Goal: Task Accomplishment & Management: Use online tool/utility

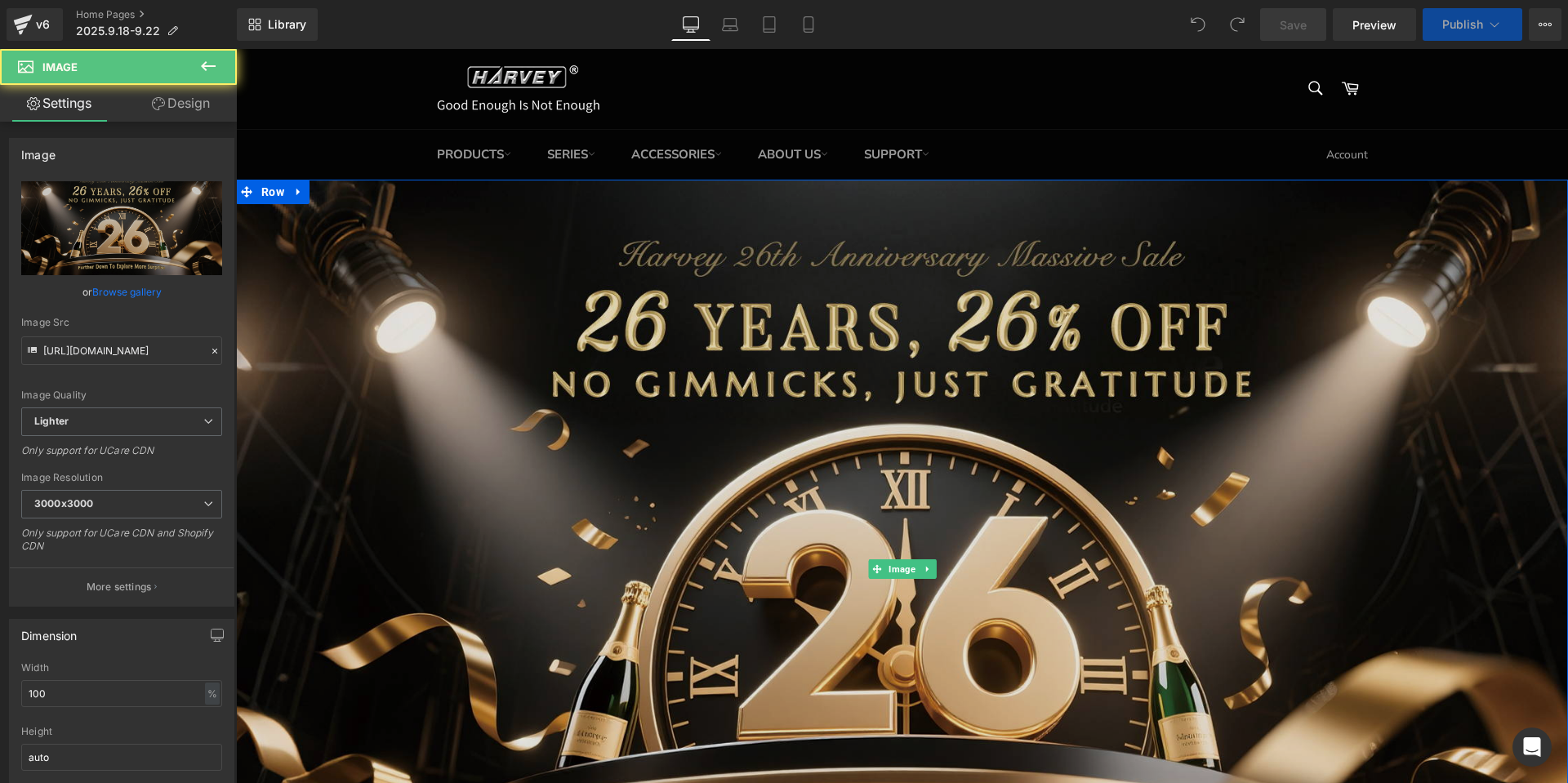
click at [1107, 491] on img at bounding box center [902, 570] width 1332 height 779
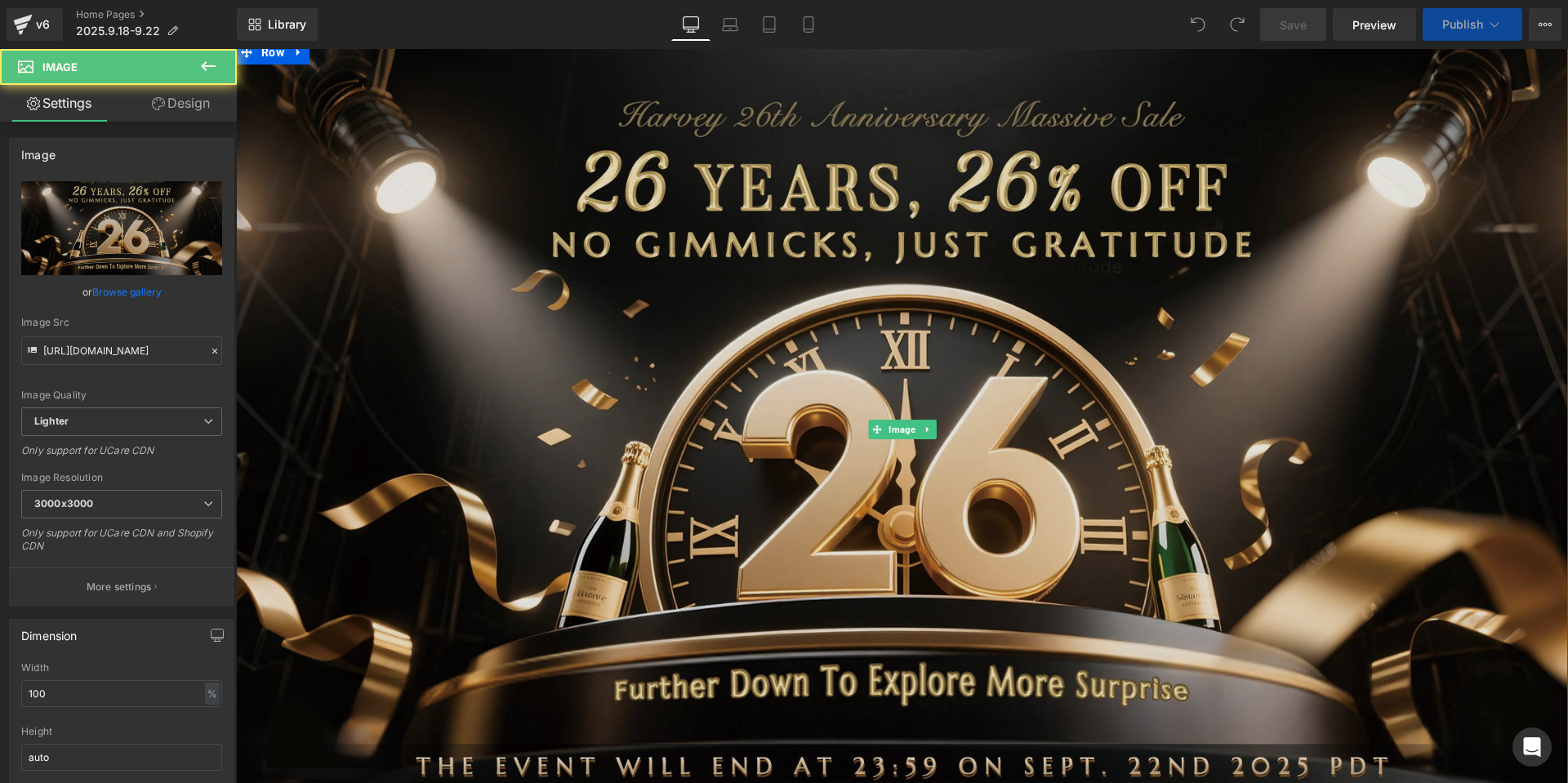
scroll to position [164, 0]
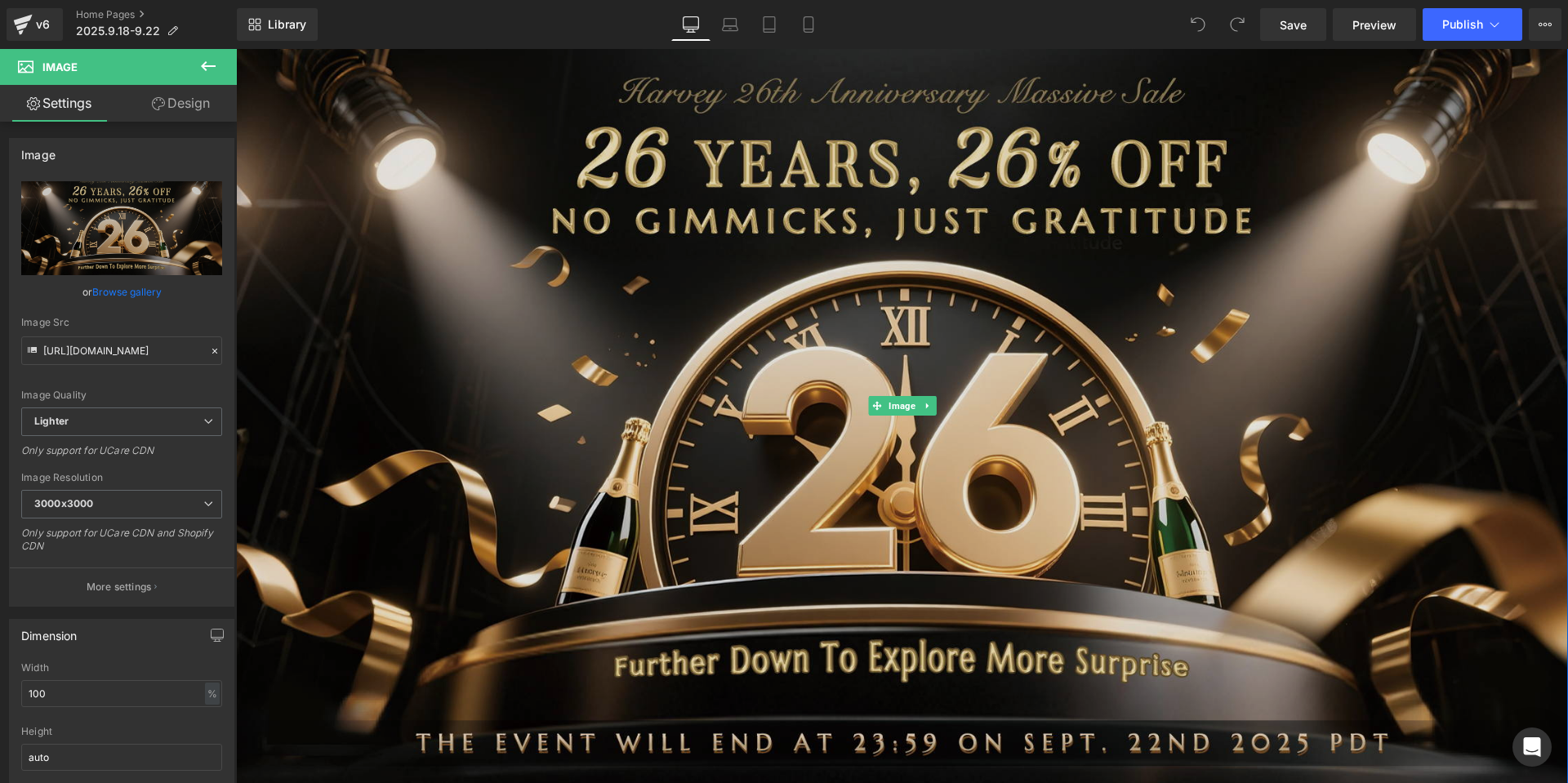
click at [1063, 463] on img at bounding box center [902, 406] width 1332 height 779
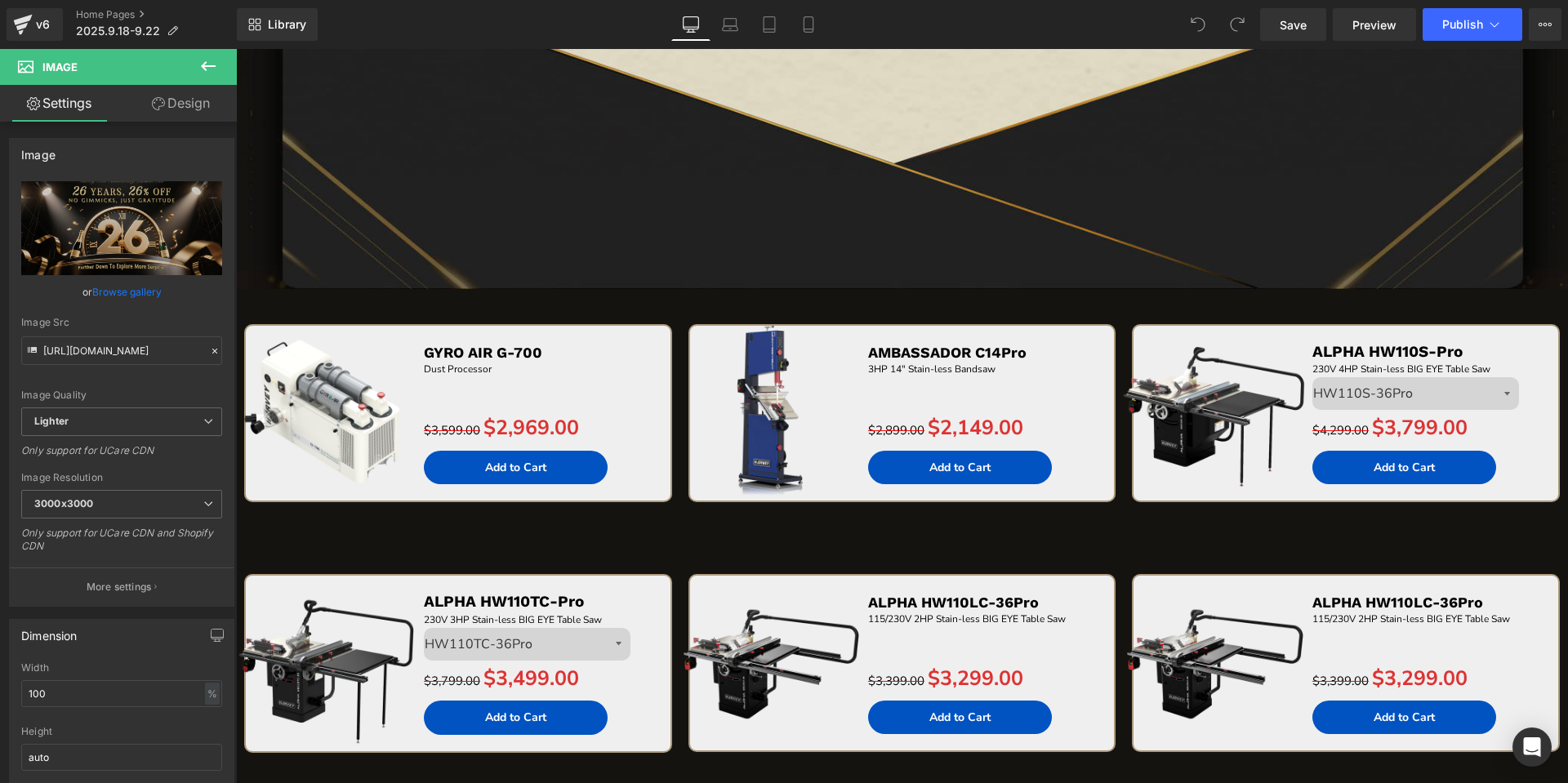
scroll to position [3058, 0]
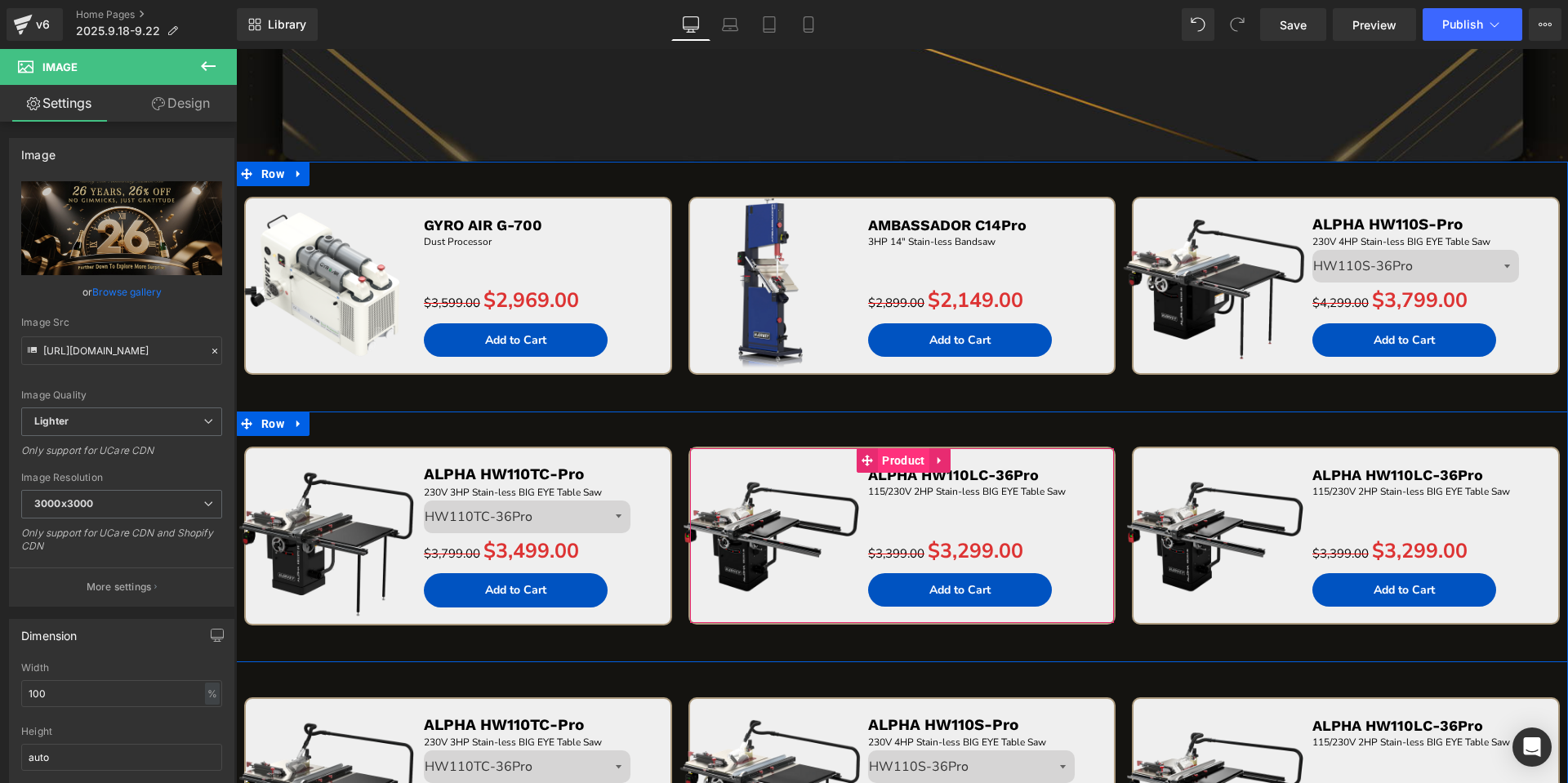
click at [898, 468] on span "Product" at bounding box center [903, 460] width 51 height 25
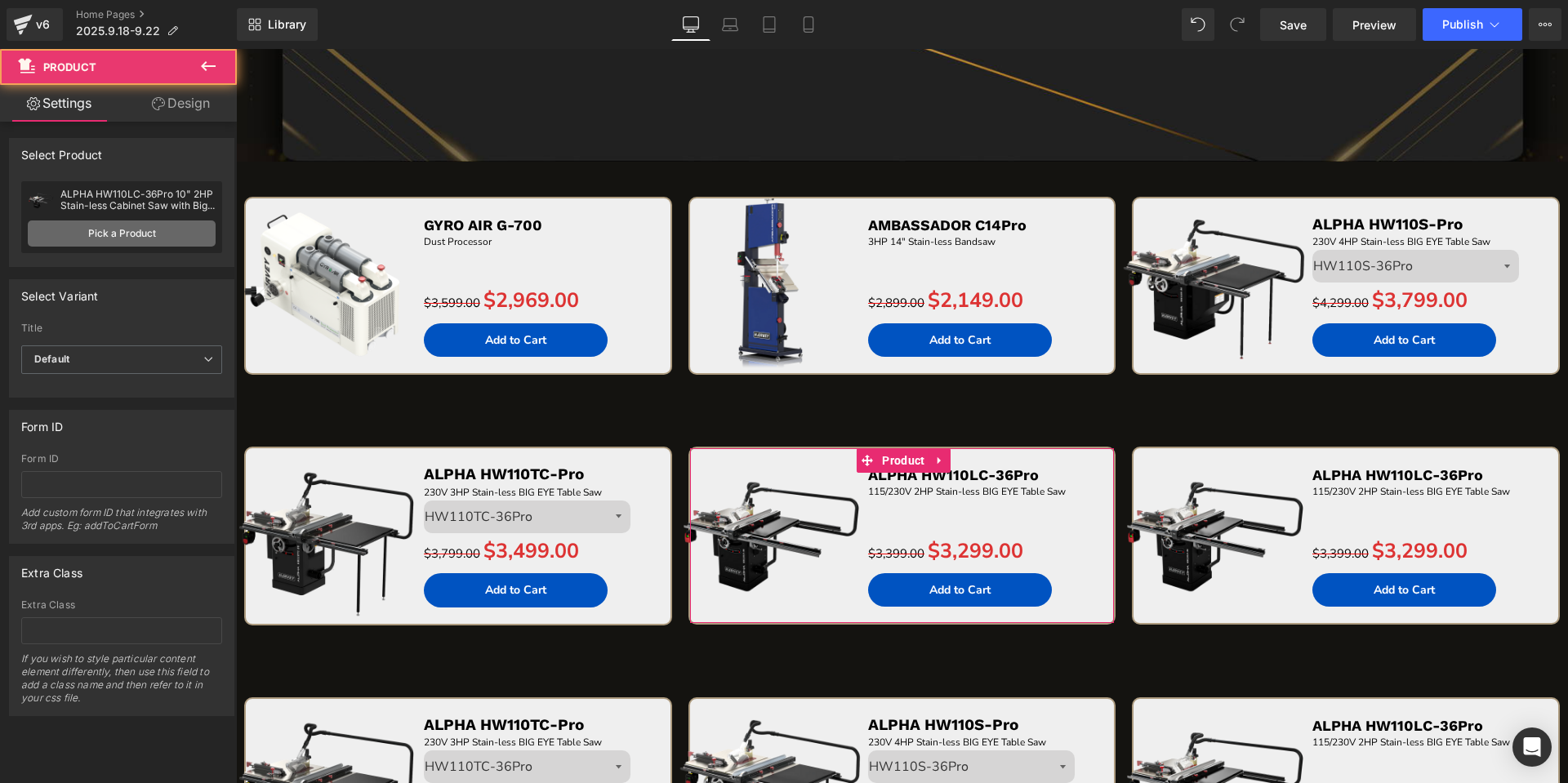
click at [157, 238] on link "Pick a Product" at bounding box center [122, 233] width 188 height 26
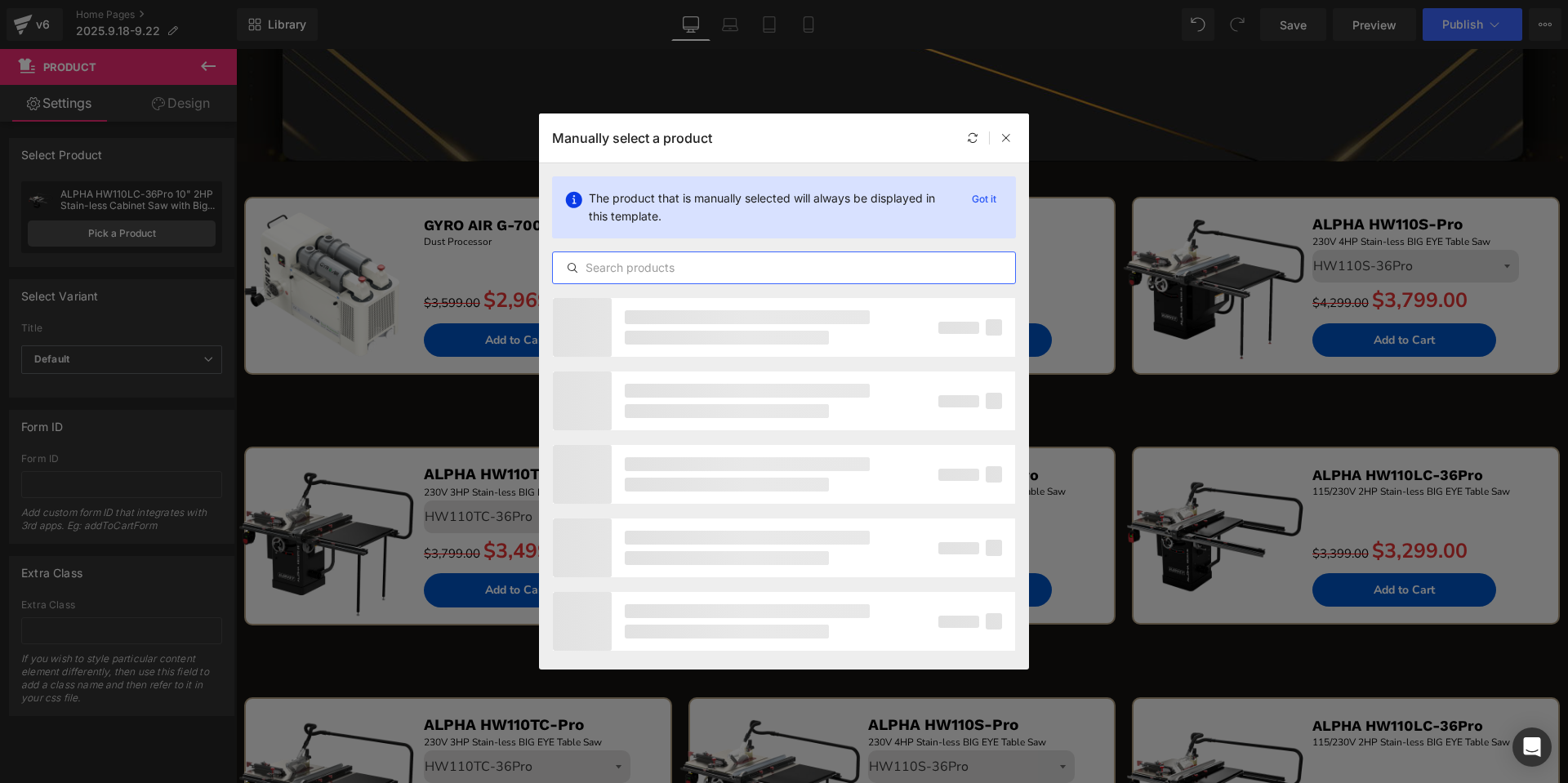
click at [643, 263] on input "text" at bounding box center [783, 268] width 462 height 20
paste input "ALPHA HW615Pro"
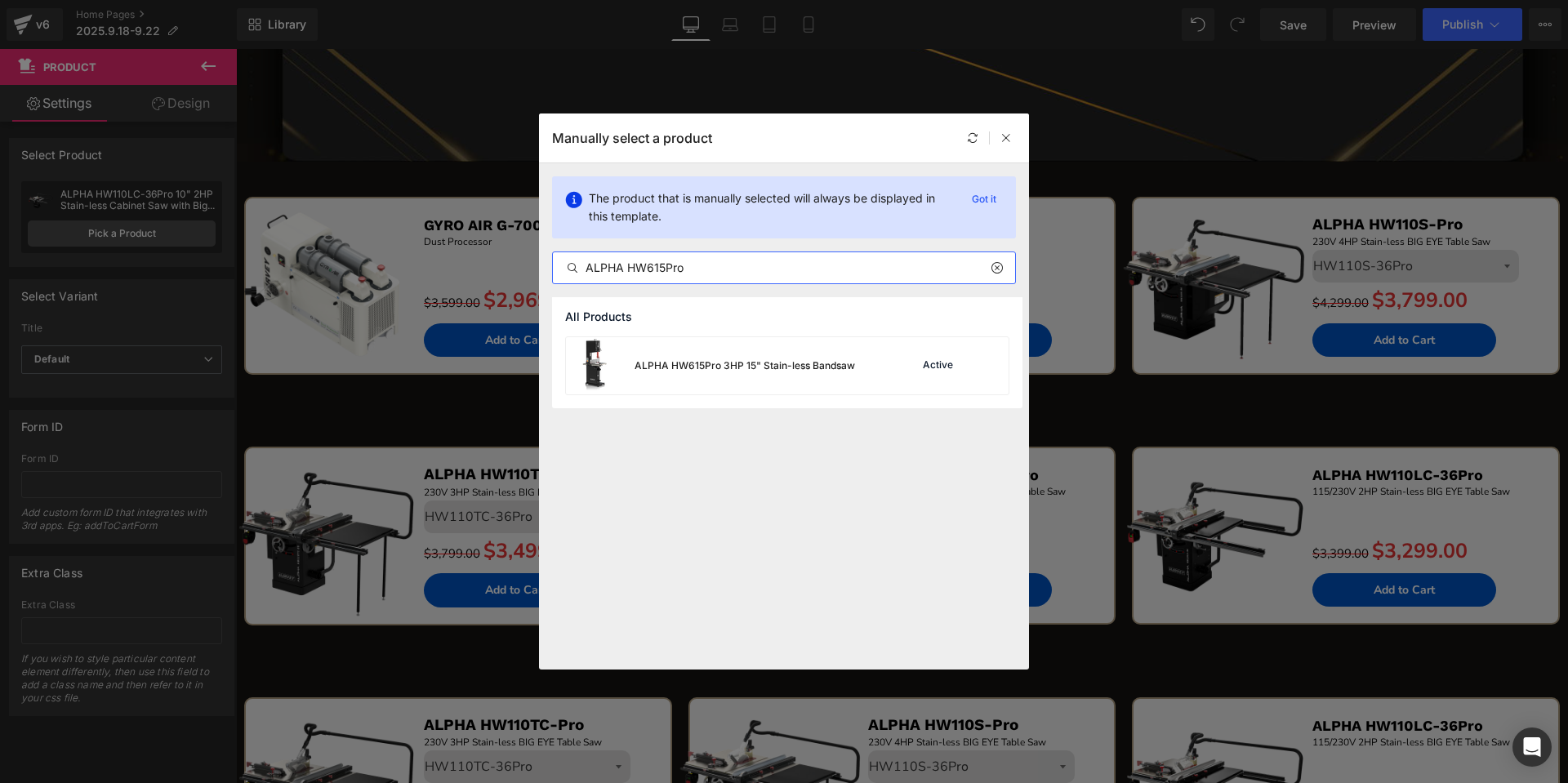
type input "ALPHA HW615Pro"
click at [777, 364] on div "ALPHA HW615Pro 3HP 15" Stain-less Bandsaw" at bounding box center [744, 366] width 221 height 15
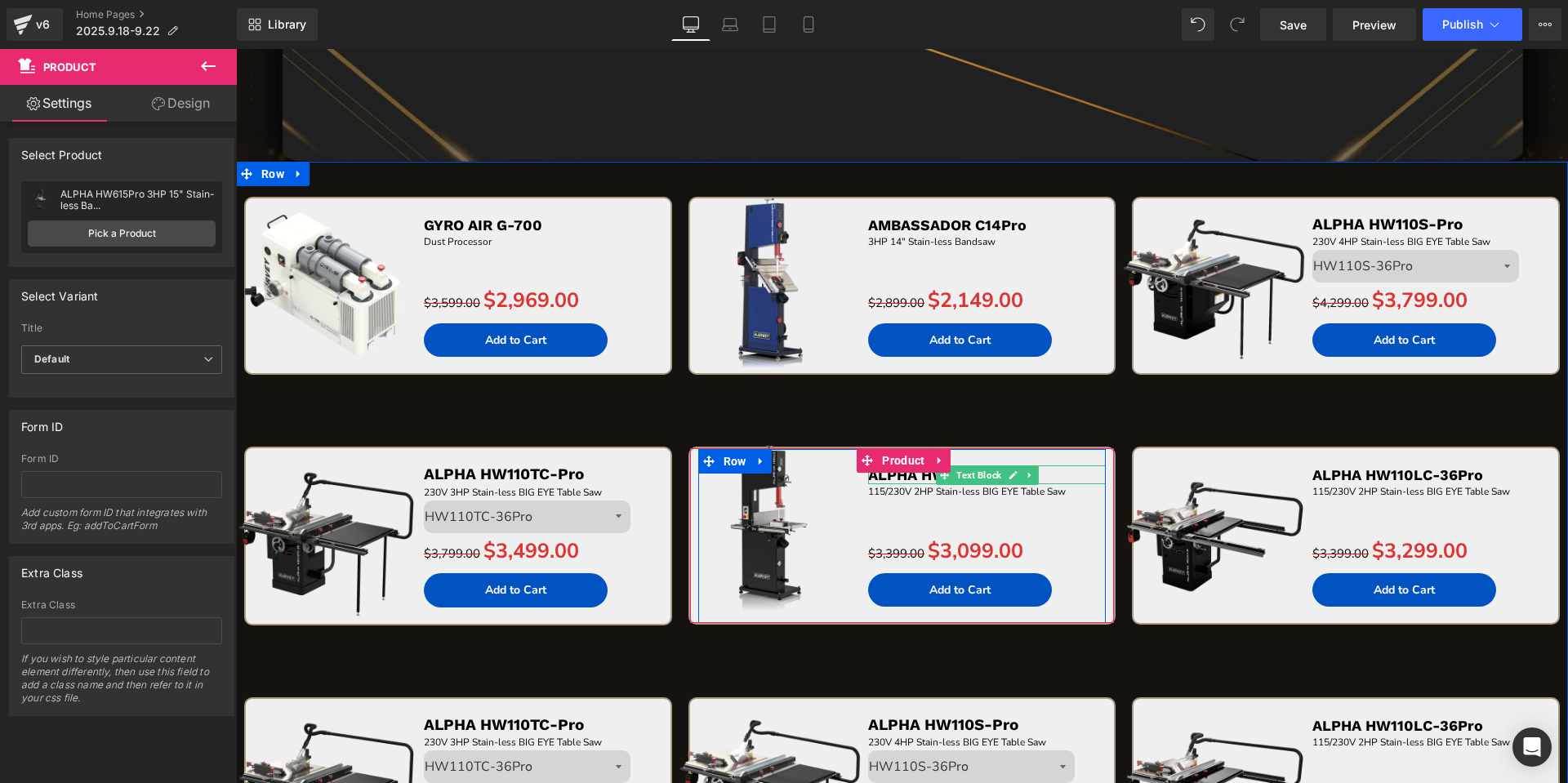
click at [1081, 479] on p "ALPHA HW110LC-36Pro" at bounding box center [987, 474] width 238 height 19
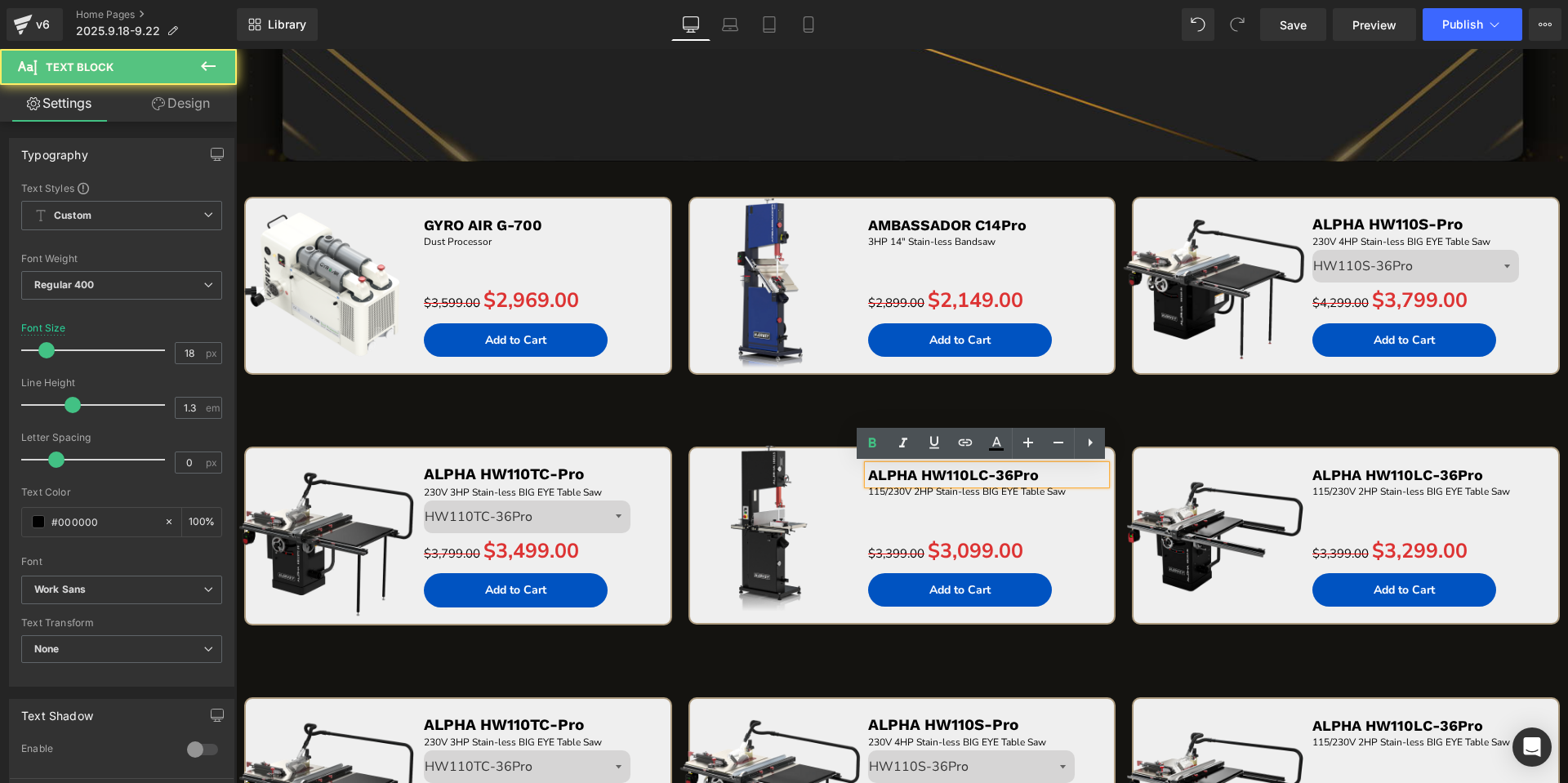
click at [1081, 479] on p "ALPHA HW110LC-36Pro" at bounding box center [987, 474] width 238 height 19
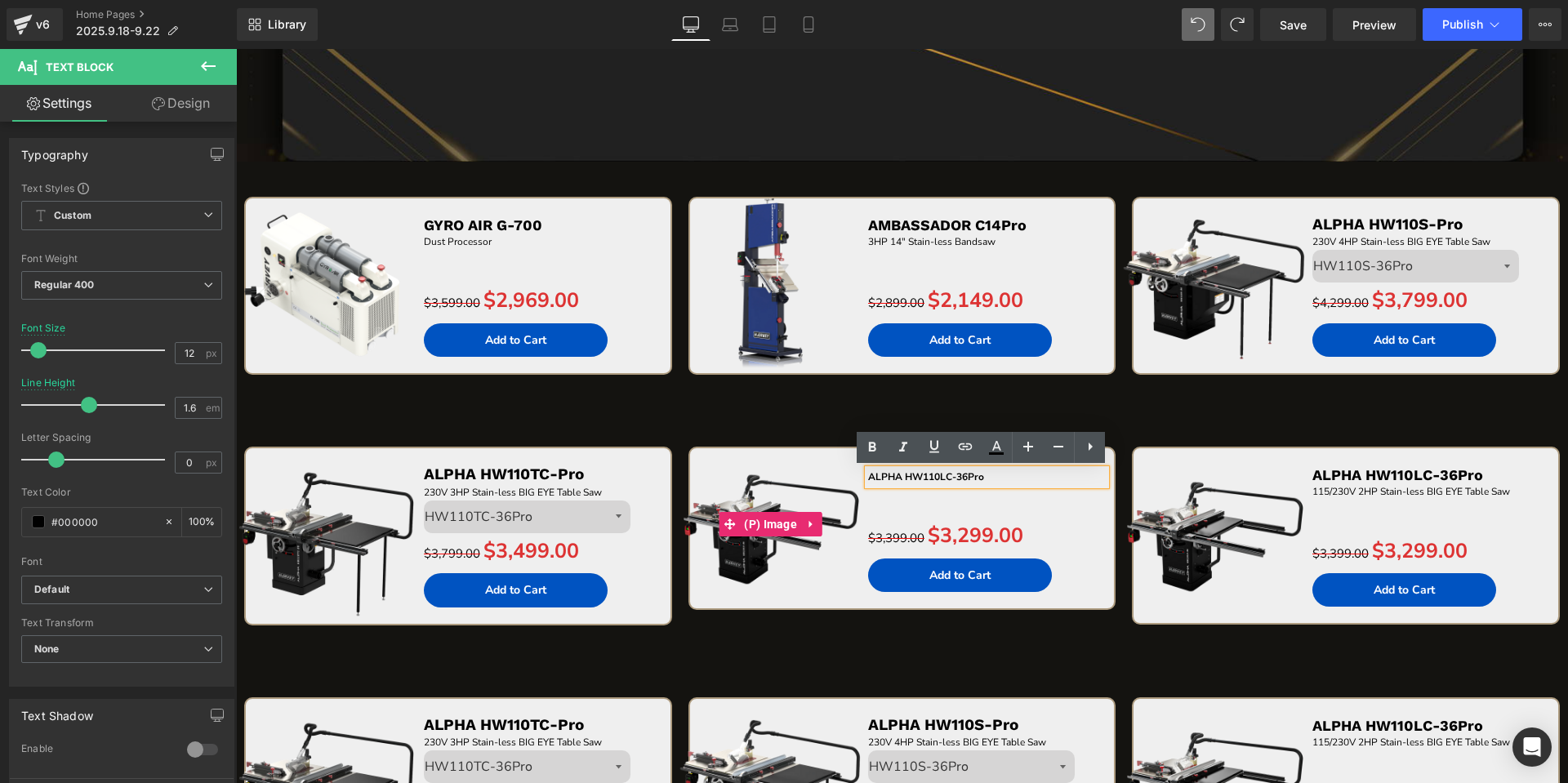
click at [809, 464] on img at bounding box center [770, 524] width 190 height 190
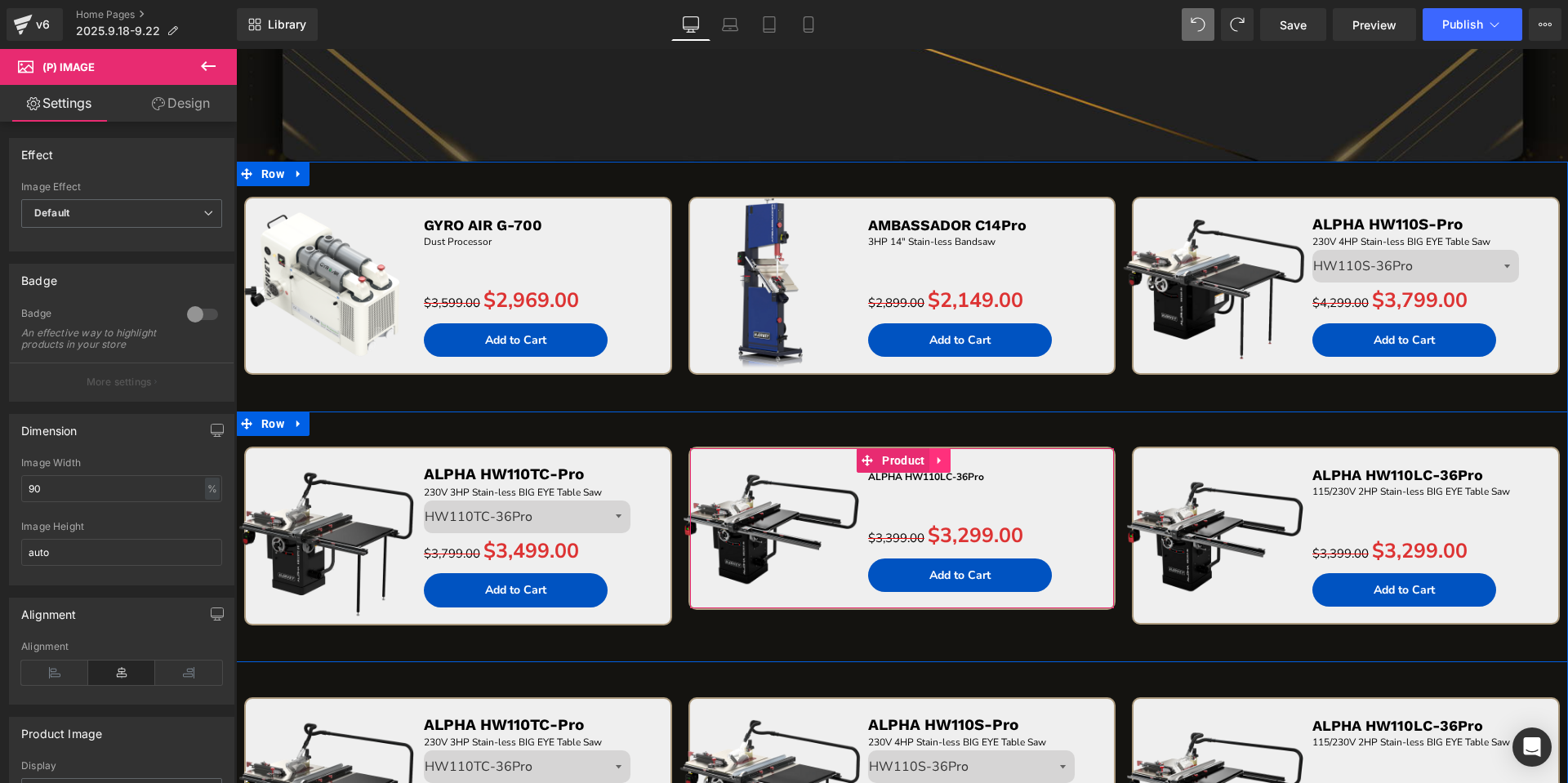
click at [937, 455] on icon at bounding box center [939, 461] width 12 height 12
click at [950, 458] on link at bounding box center [949, 460] width 21 height 25
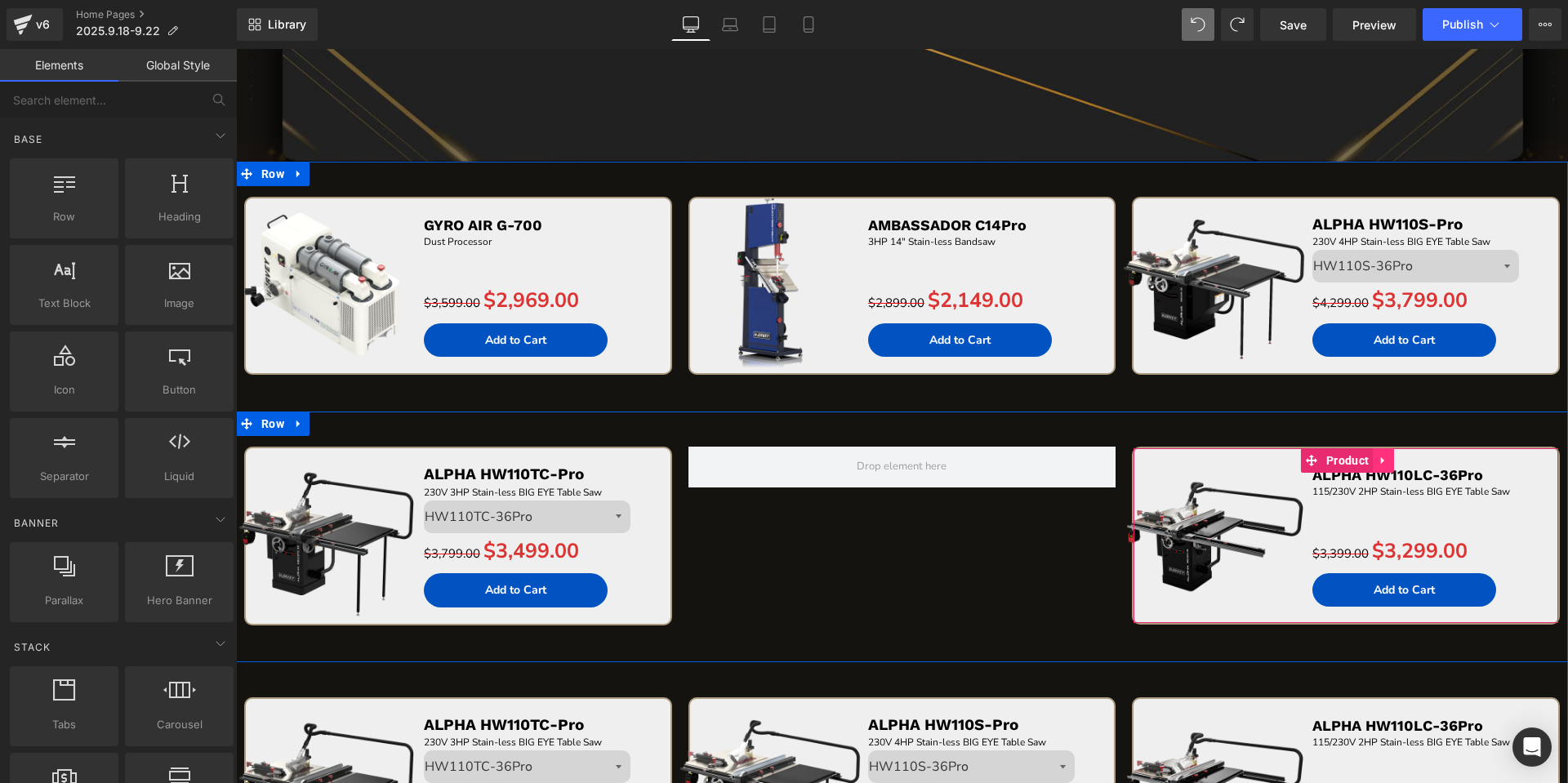
click at [1380, 455] on icon at bounding box center [1383, 461] width 12 height 12
click at [1370, 460] on icon at bounding box center [1372, 461] width 12 height 12
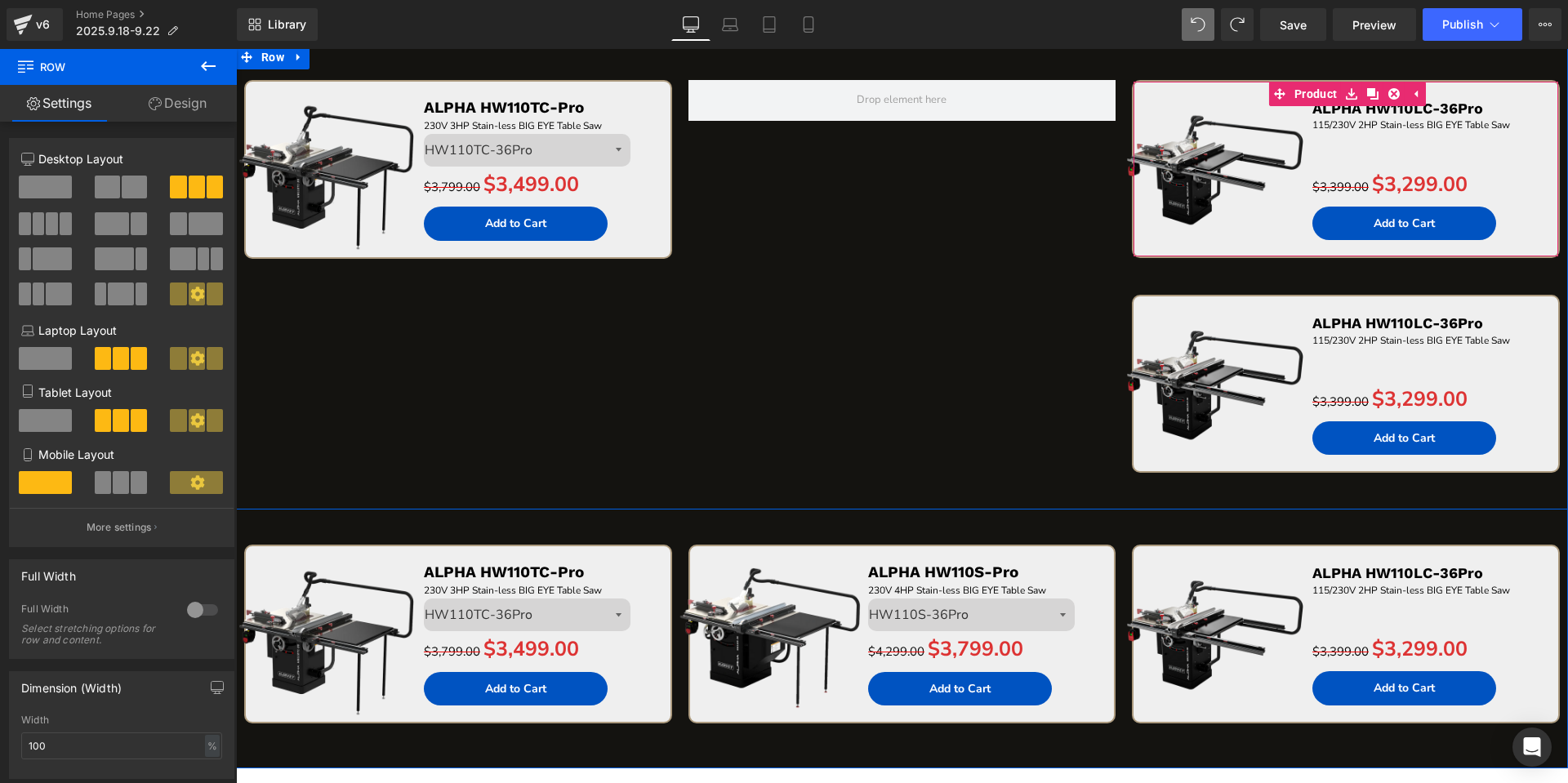
scroll to position [3326, 0]
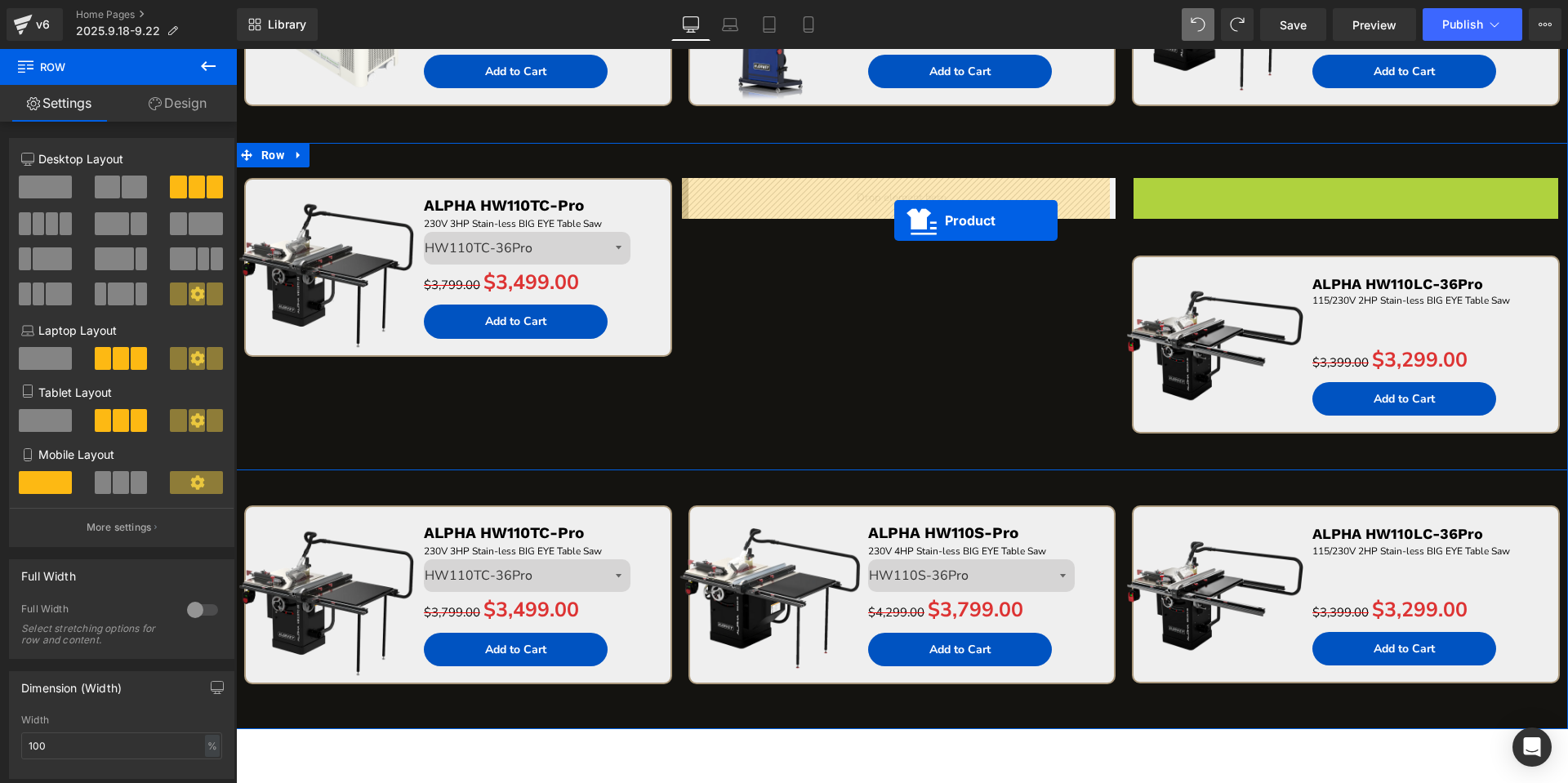
drag, startPoint x: 1270, startPoint y: 92, endPoint x: 892, endPoint y: 221, distance: 399.4
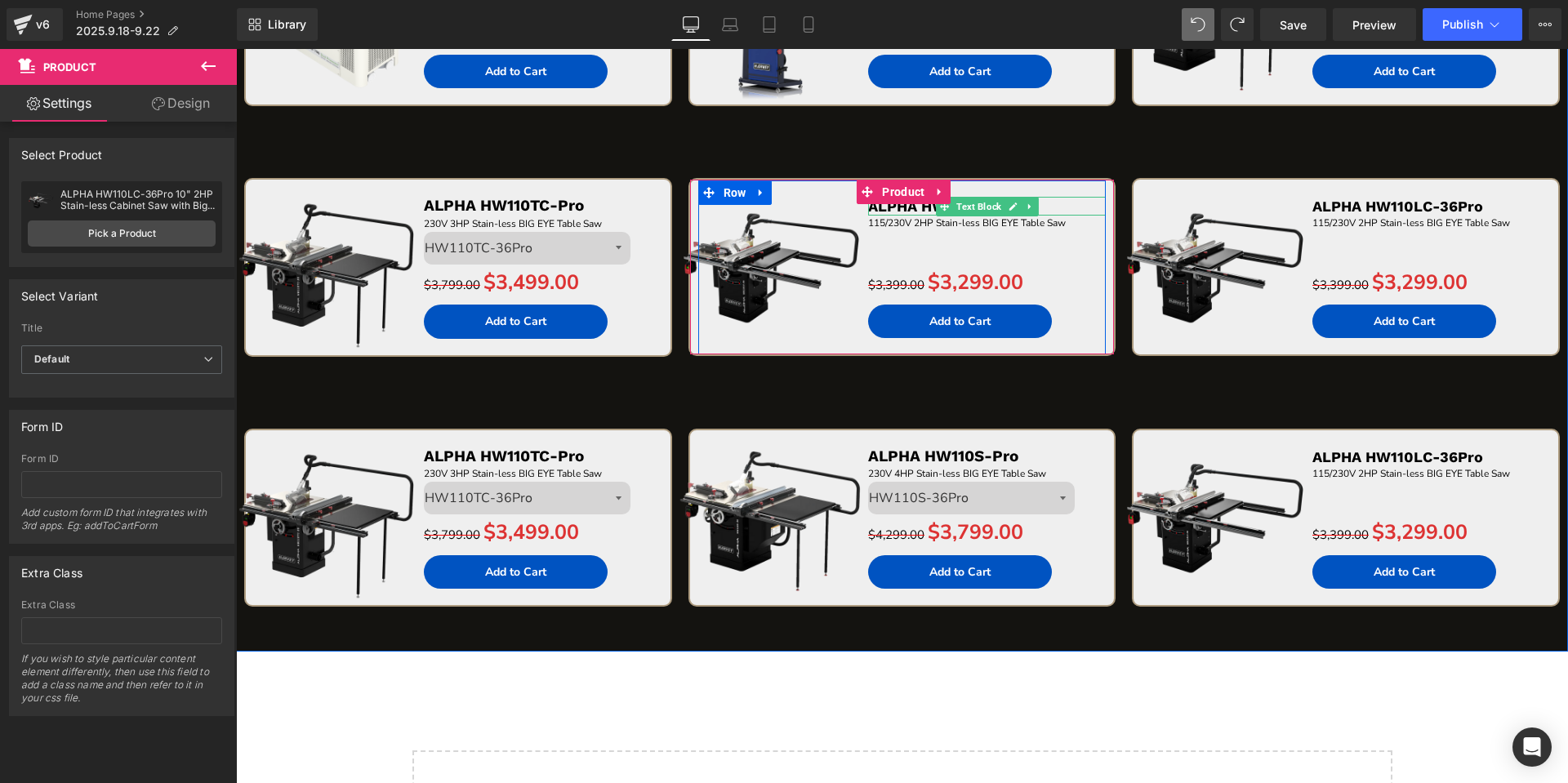
click at [1068, 205] on p "ALPHA HW110LC-36Pro" at bounding box center [987, 206] width 238 height 19
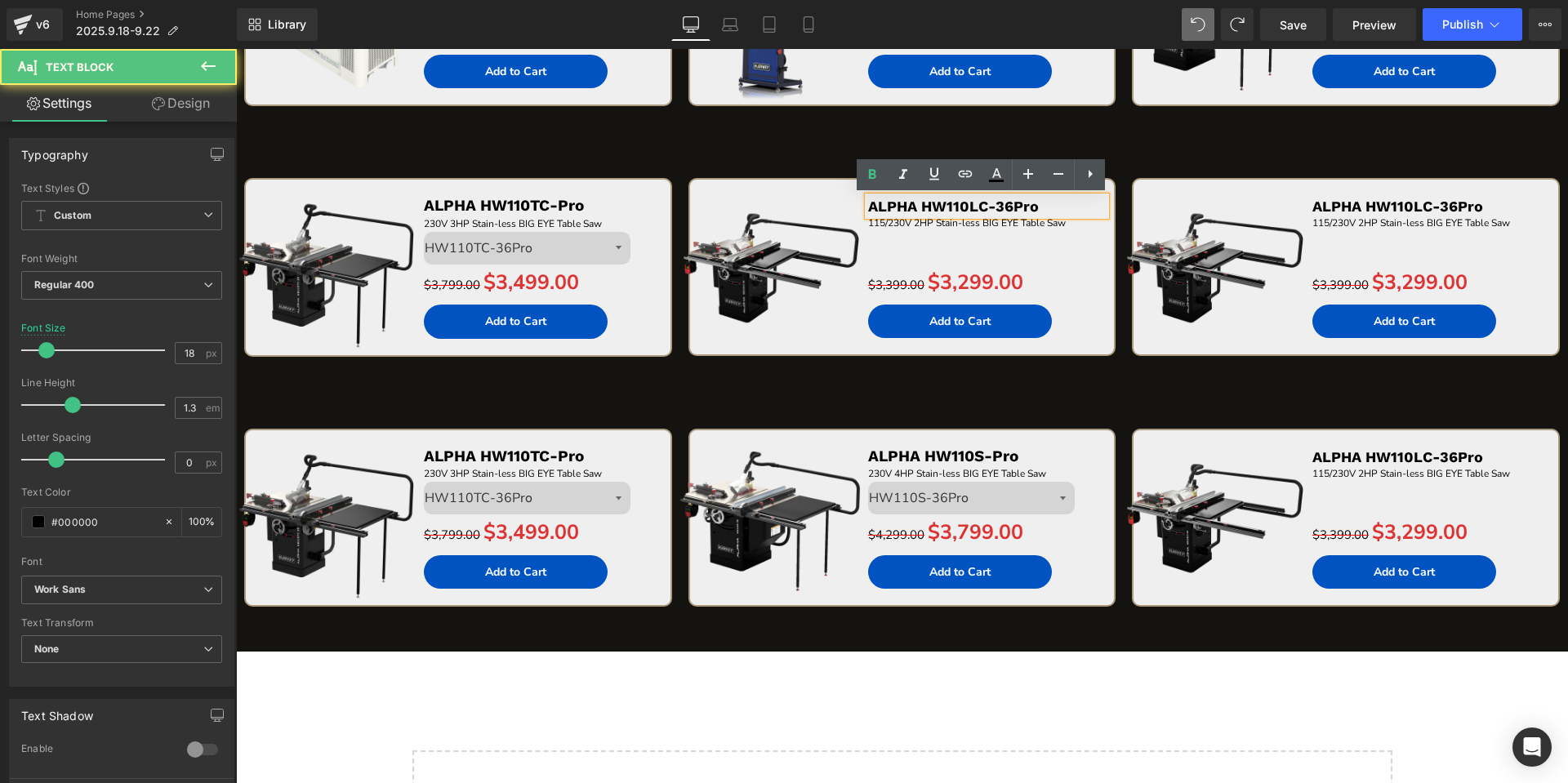
click at [1068, 205] on p "ALPHA HW110LC-36Pro" at bounding box center [987, 206] width 238 height 19
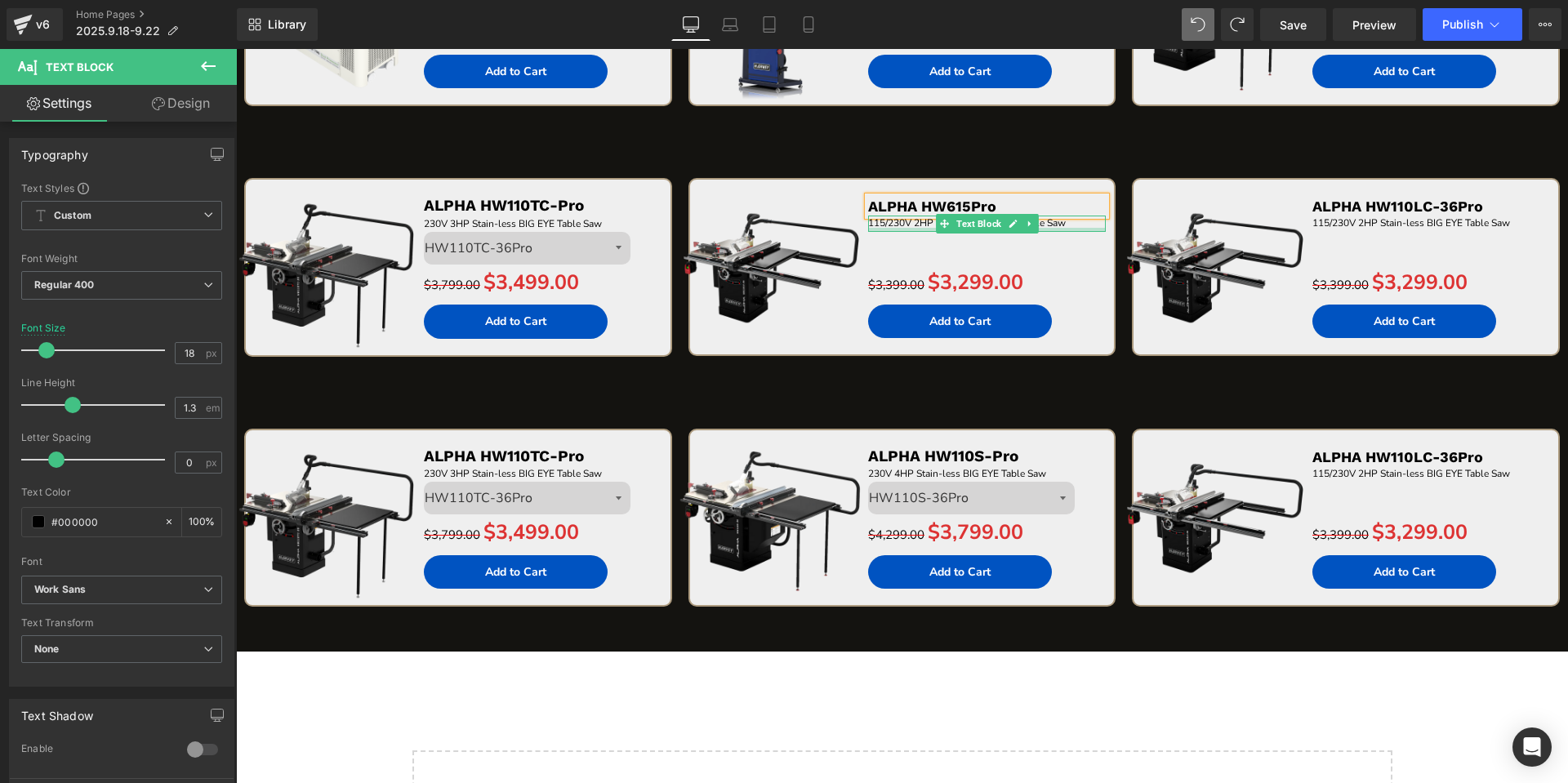
click at [1082, 228] on div at bounding box center [987, 230] width 238 height 4
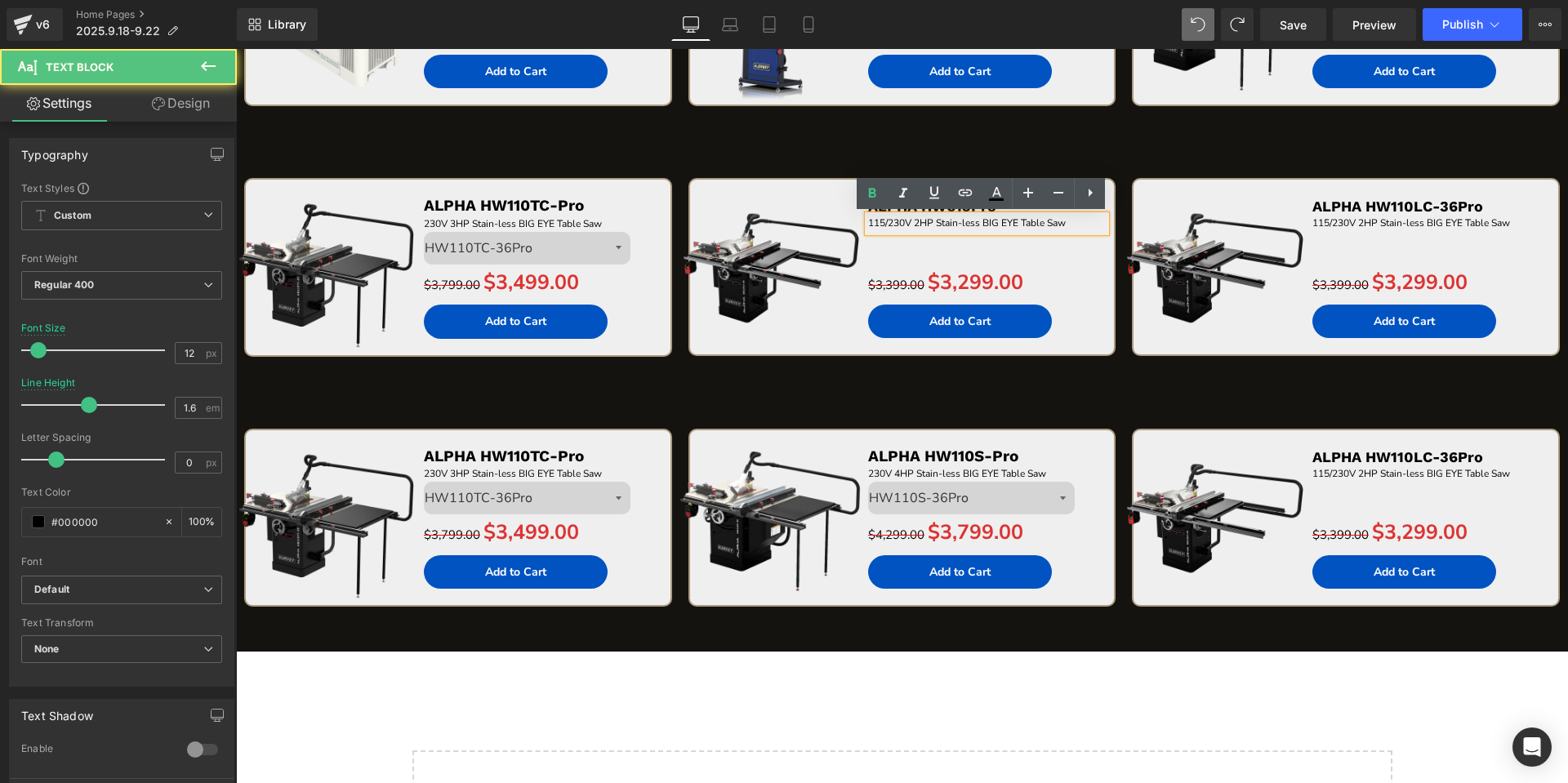
click at [1082, 226] on p "115/230V 2HP Stain-less BIG EYE Table Saw" at bounding box center [987, 223] width 238 height 15
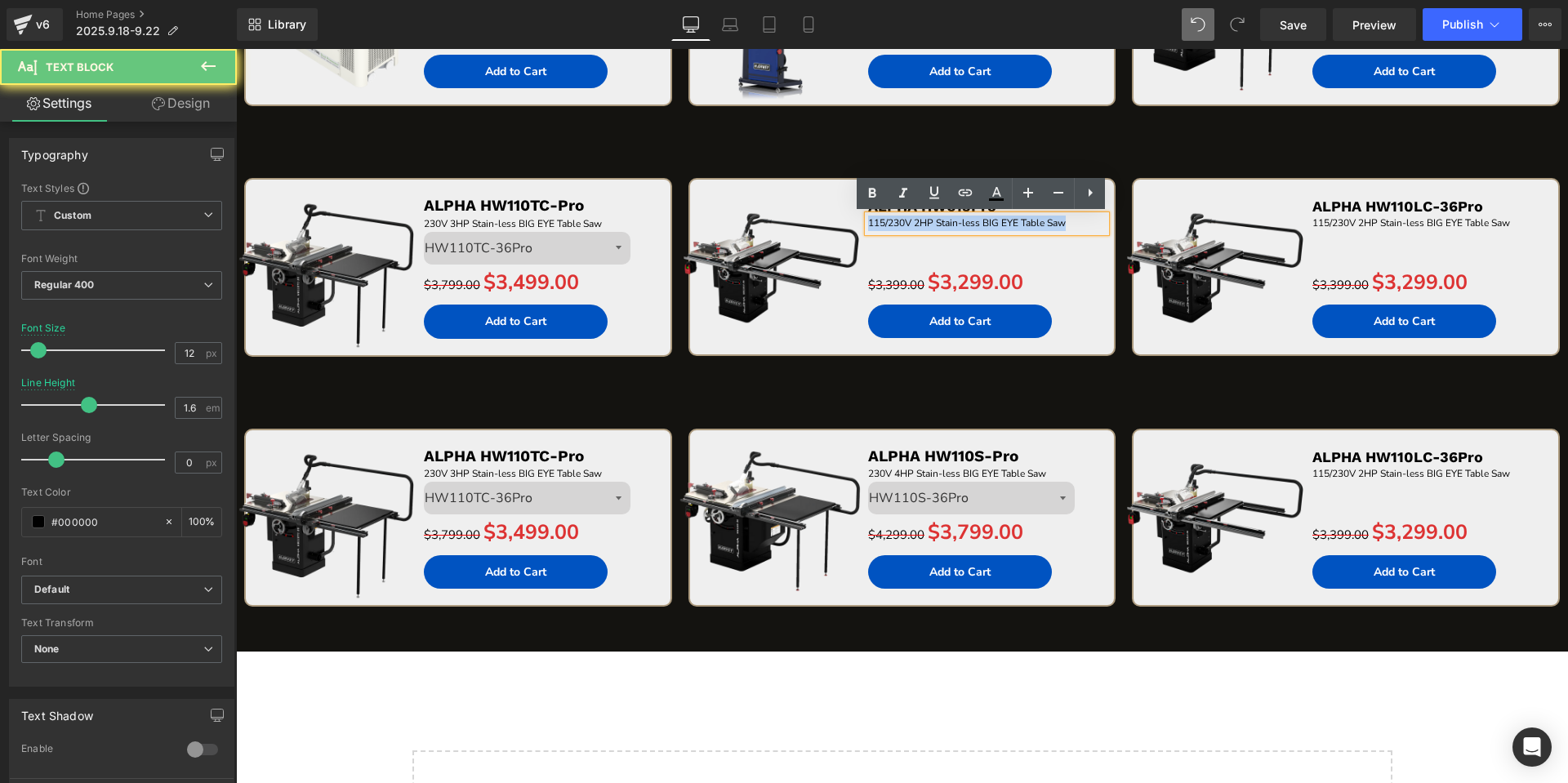
click at [1082, 226] on p "115/230V 2HP Stain-less BIG EYE Table Saw" at bounding box center [987, 223] width 238 height 15
paste div
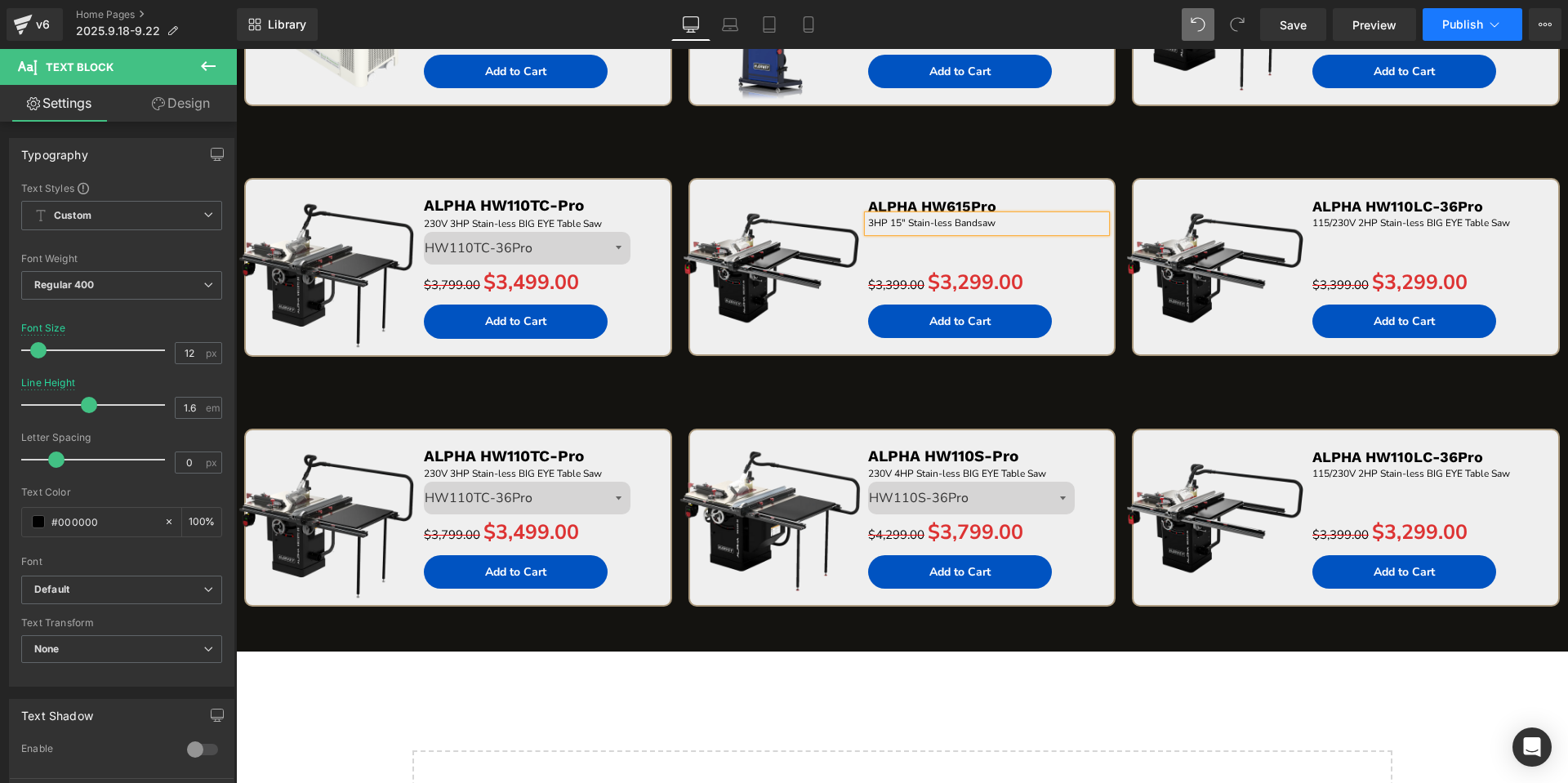
click at [1464, 20] on span "Publish" at bounding box center [1462, 25] width 41 height 13
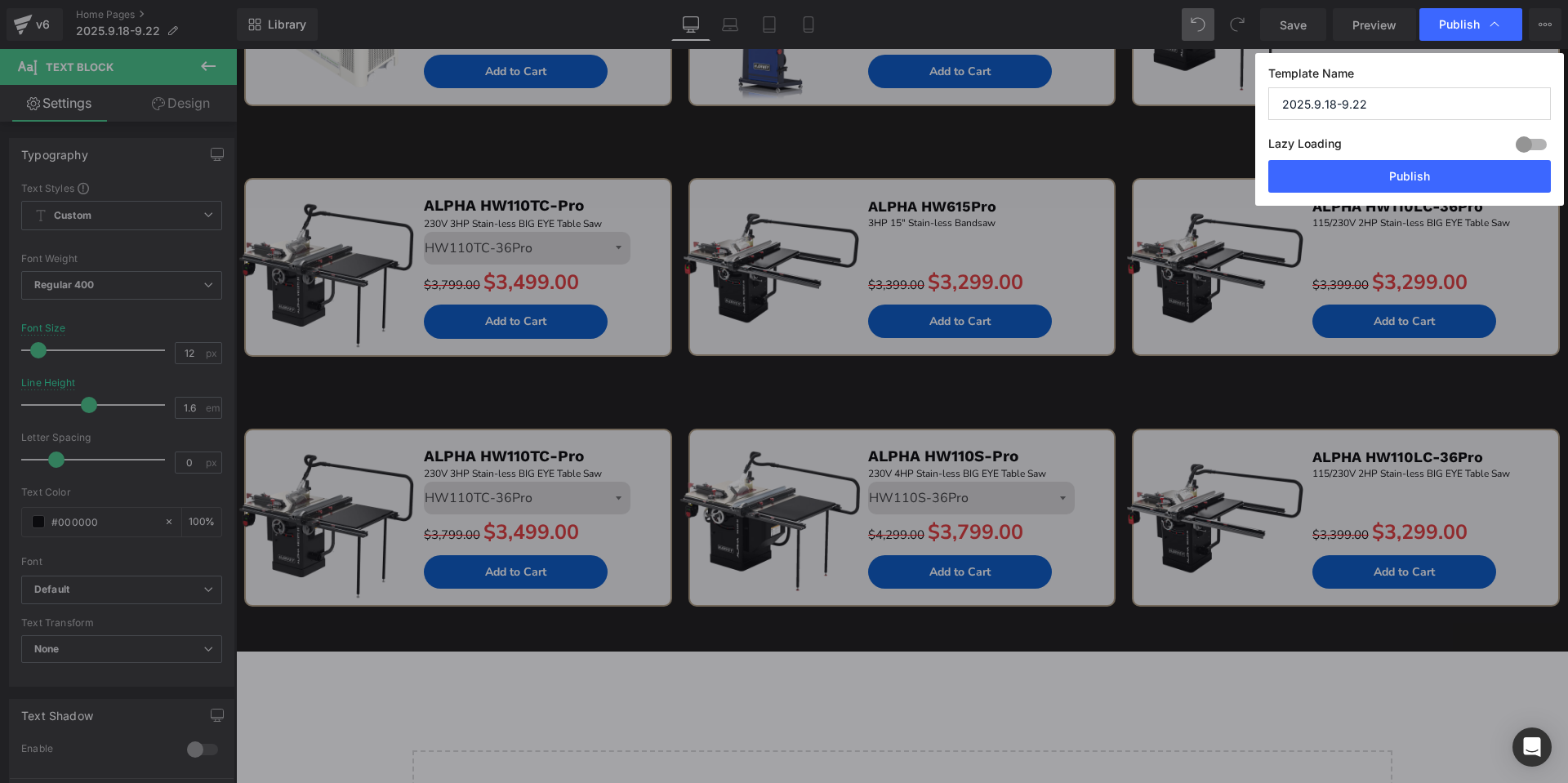
drag, startPoint x: 1464, startPoint y: 20, endPoint x: 1173, endPoint y: 125, distance: 309.4
click at [1438, 164] on button "Publish" at bounding box center [1409, 176] width 283 height 33
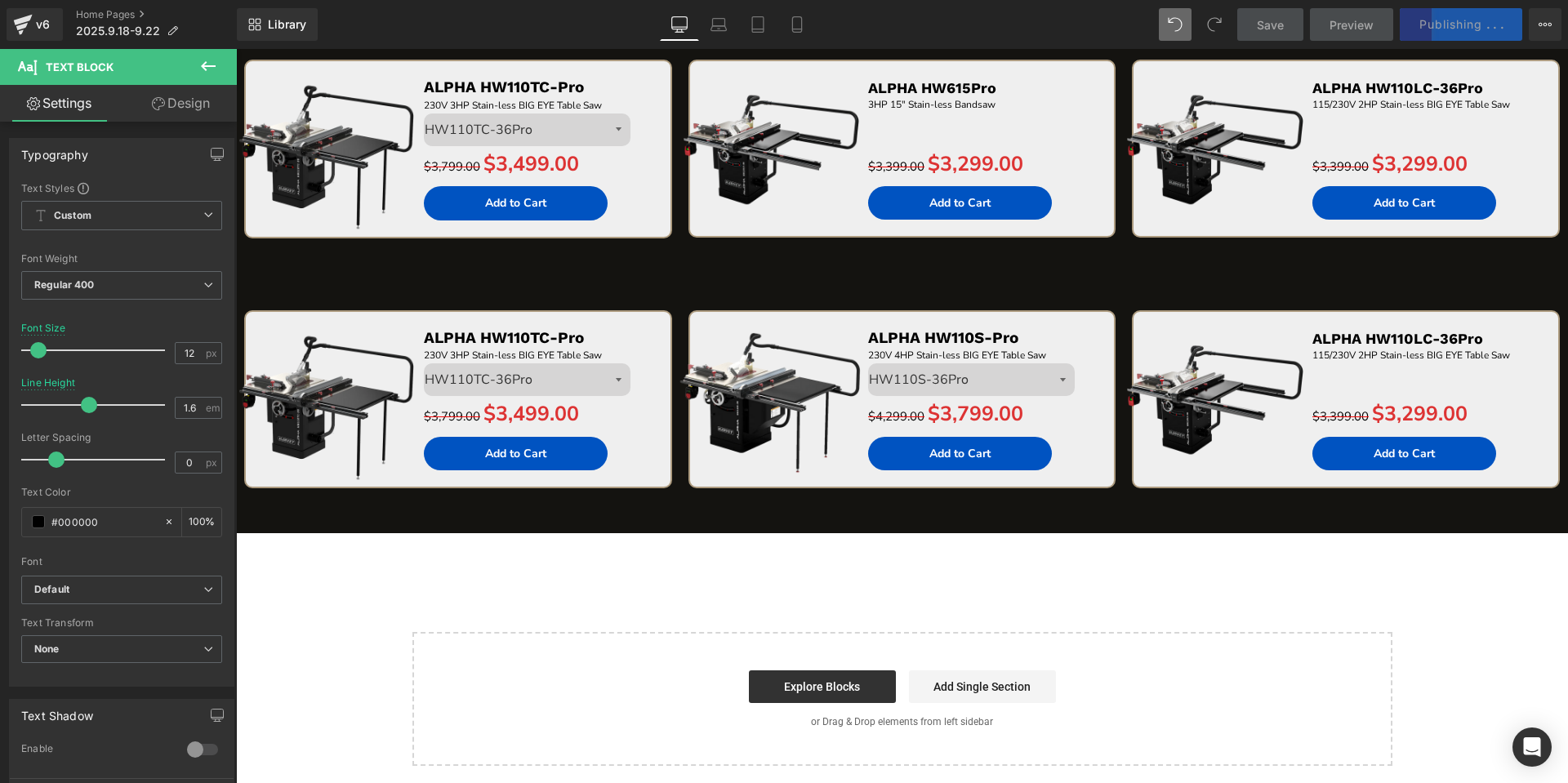
scroll to position [5, 0]
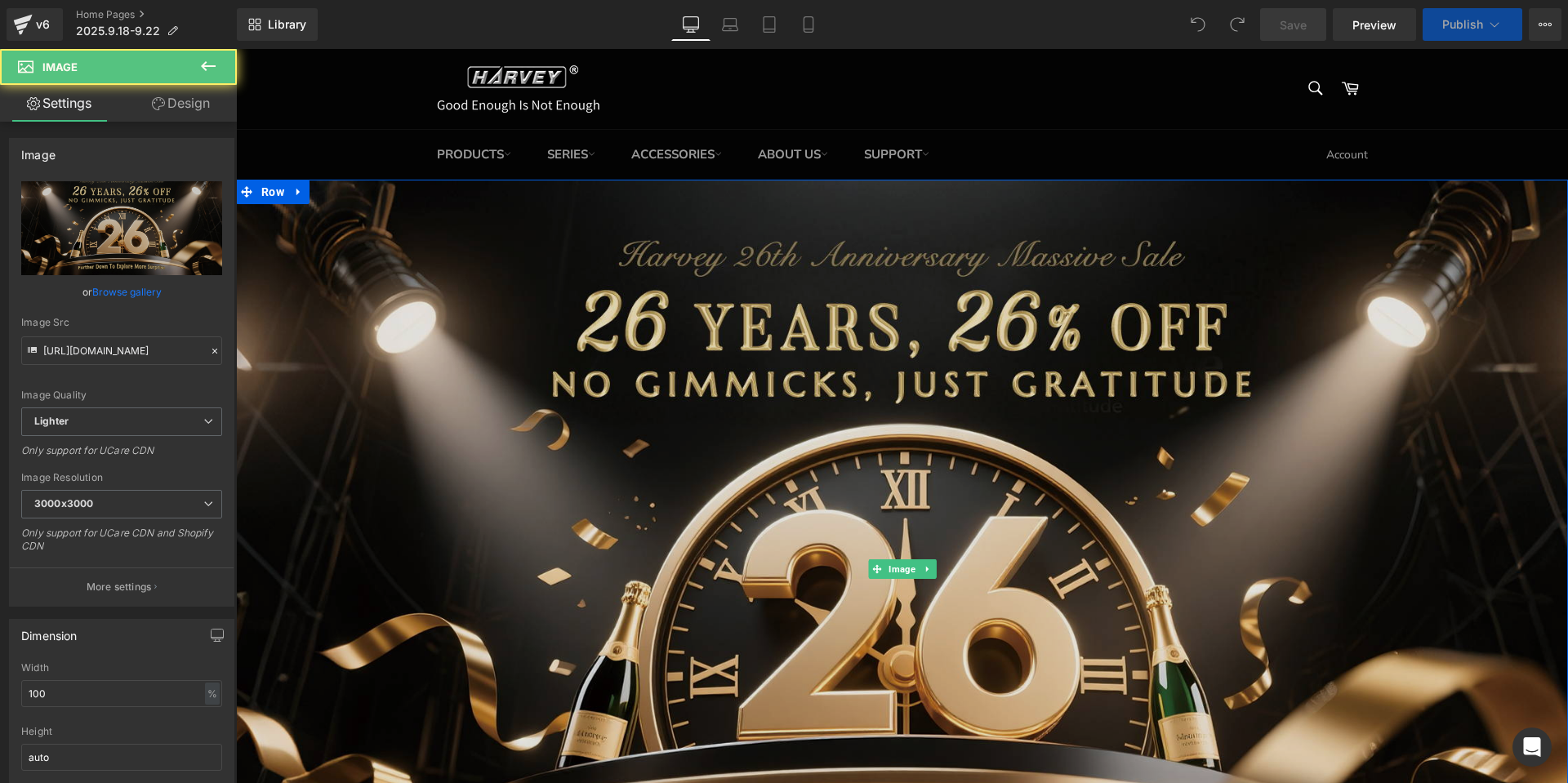
click at [1024, 495] on img at bounding box center [902, 570] width 1332 height 779
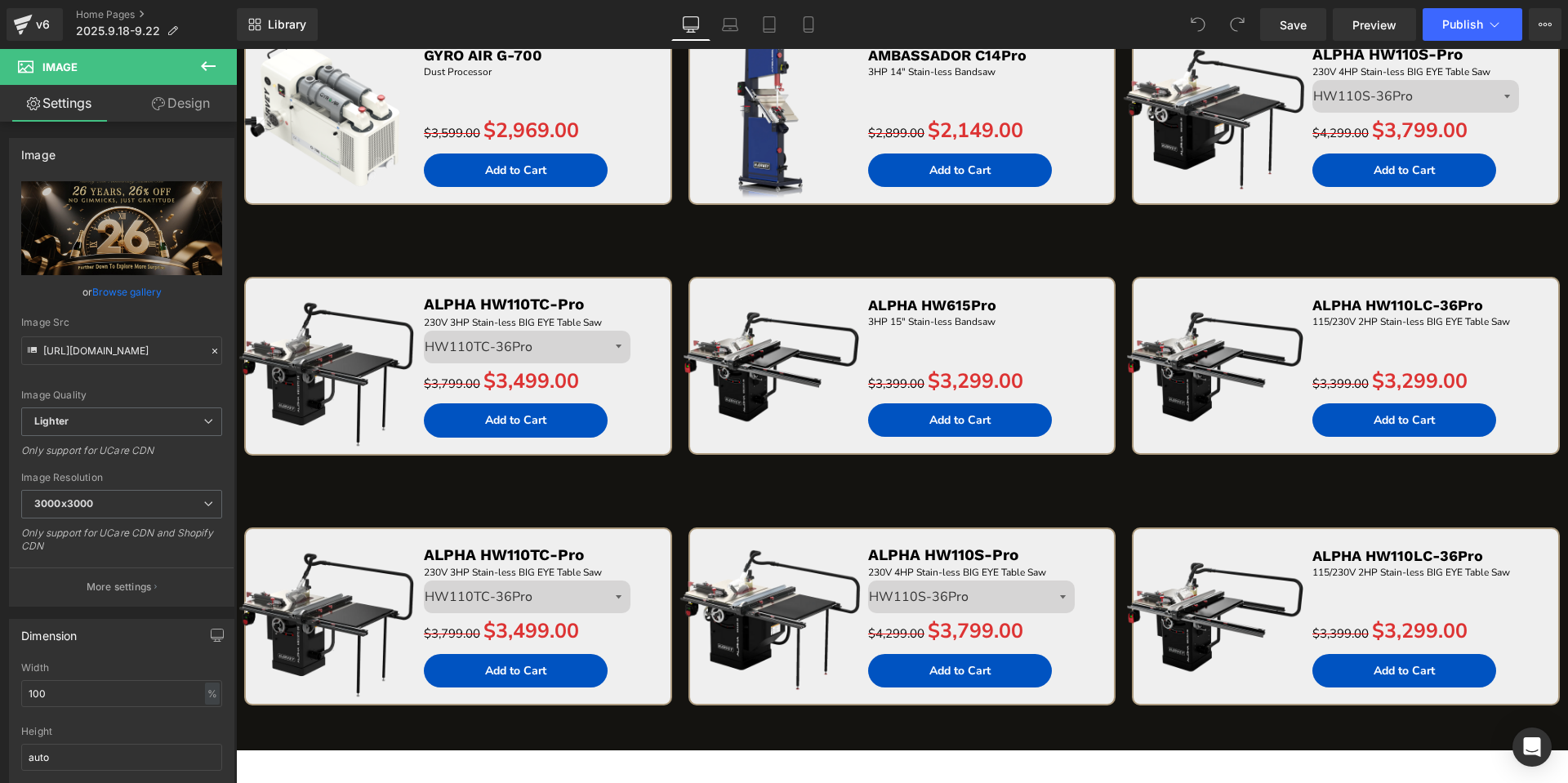
scroll to position [3233, 0]
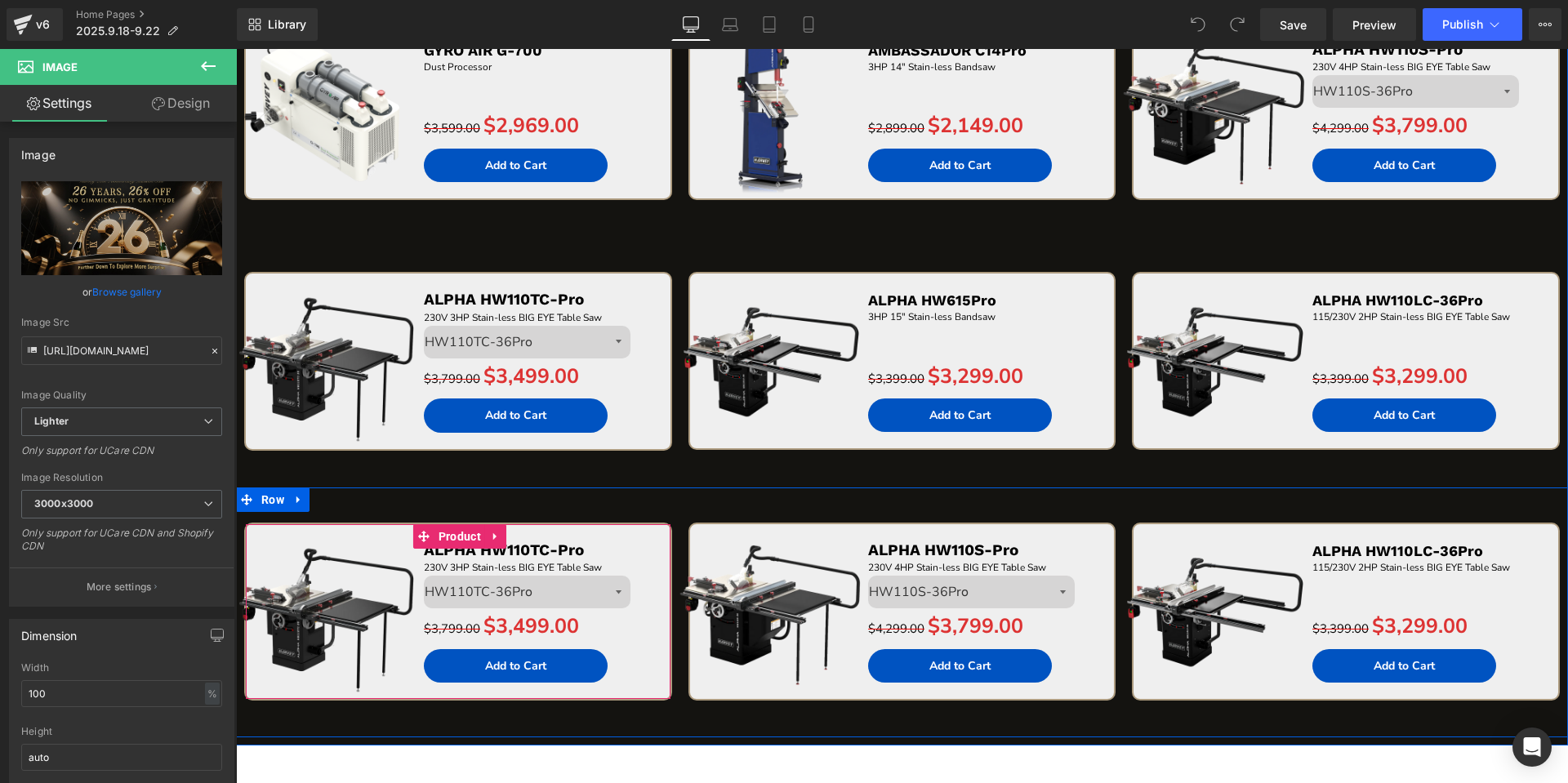
click at [490, 530] on icon at bounding box center [495, 535] width 12 height 12
click at [501, 532] on icon at bounding box center [506, 536] width 12 height 12
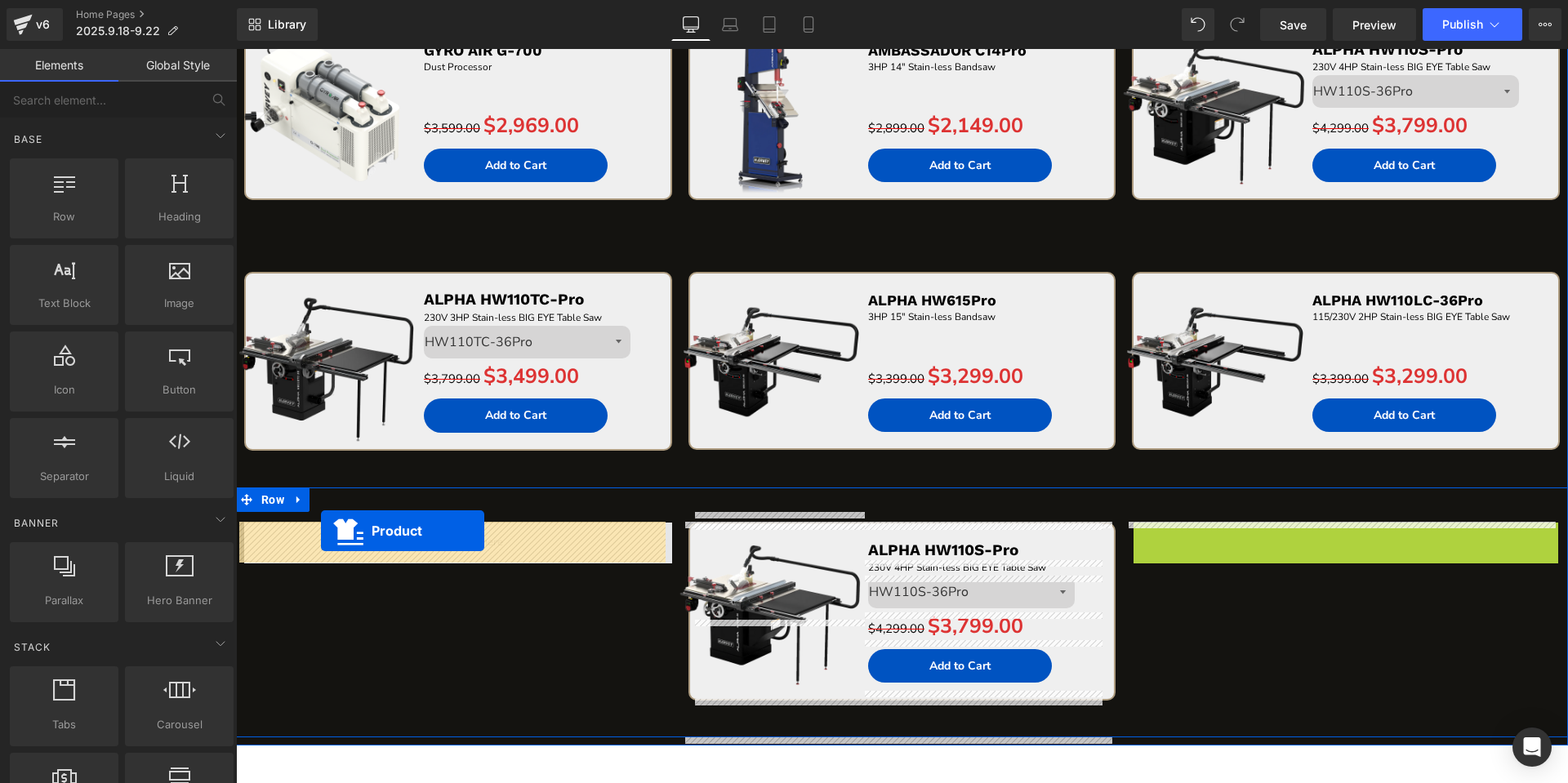
drag, startPoint x: 1315, startPoint y: 537, endPoint x: 324, endPoint y: 531, distance: 991.0
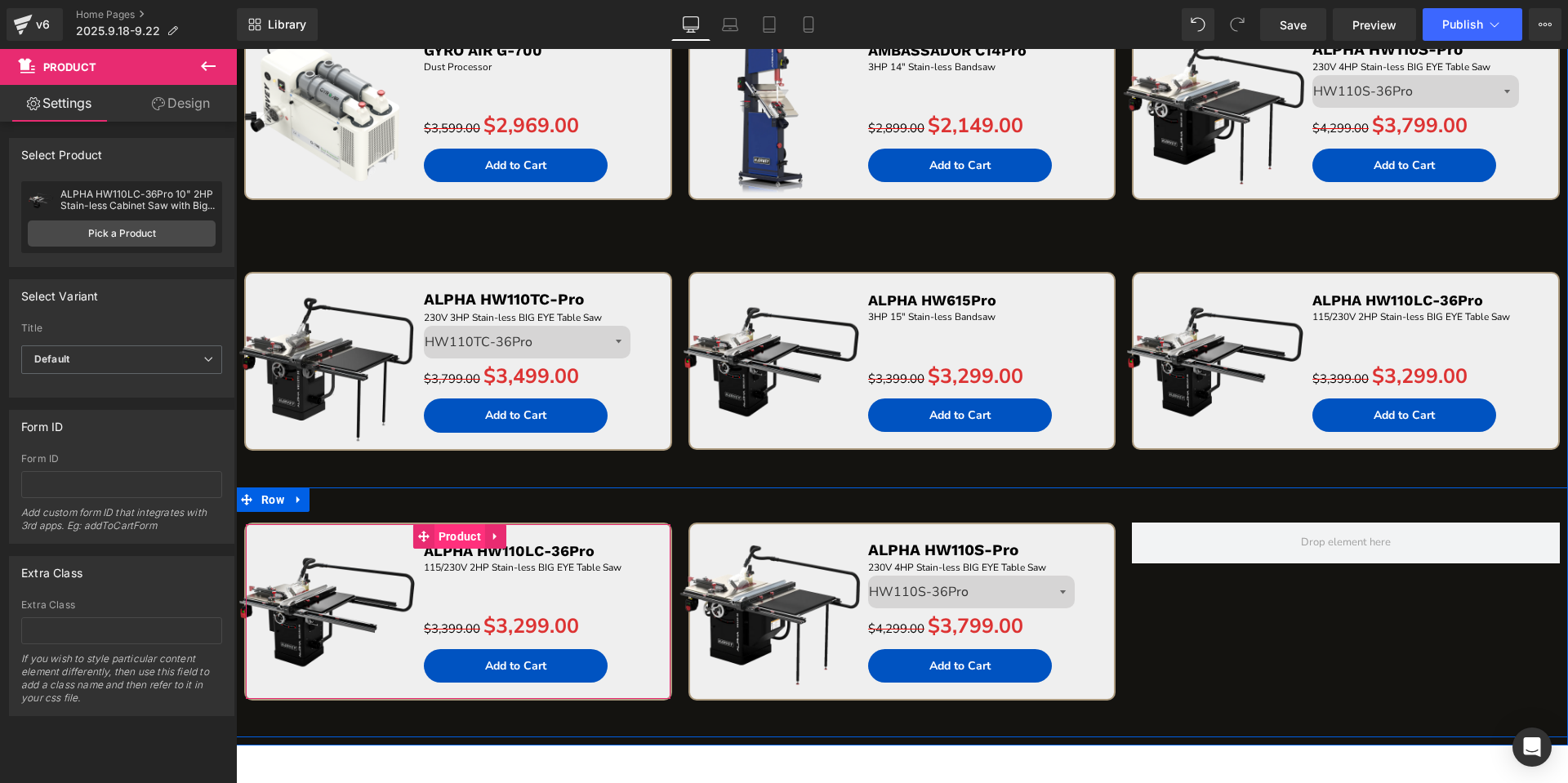
click at [452, 536] on span "Product" at bounding box center [460, 536] width 51 height 25
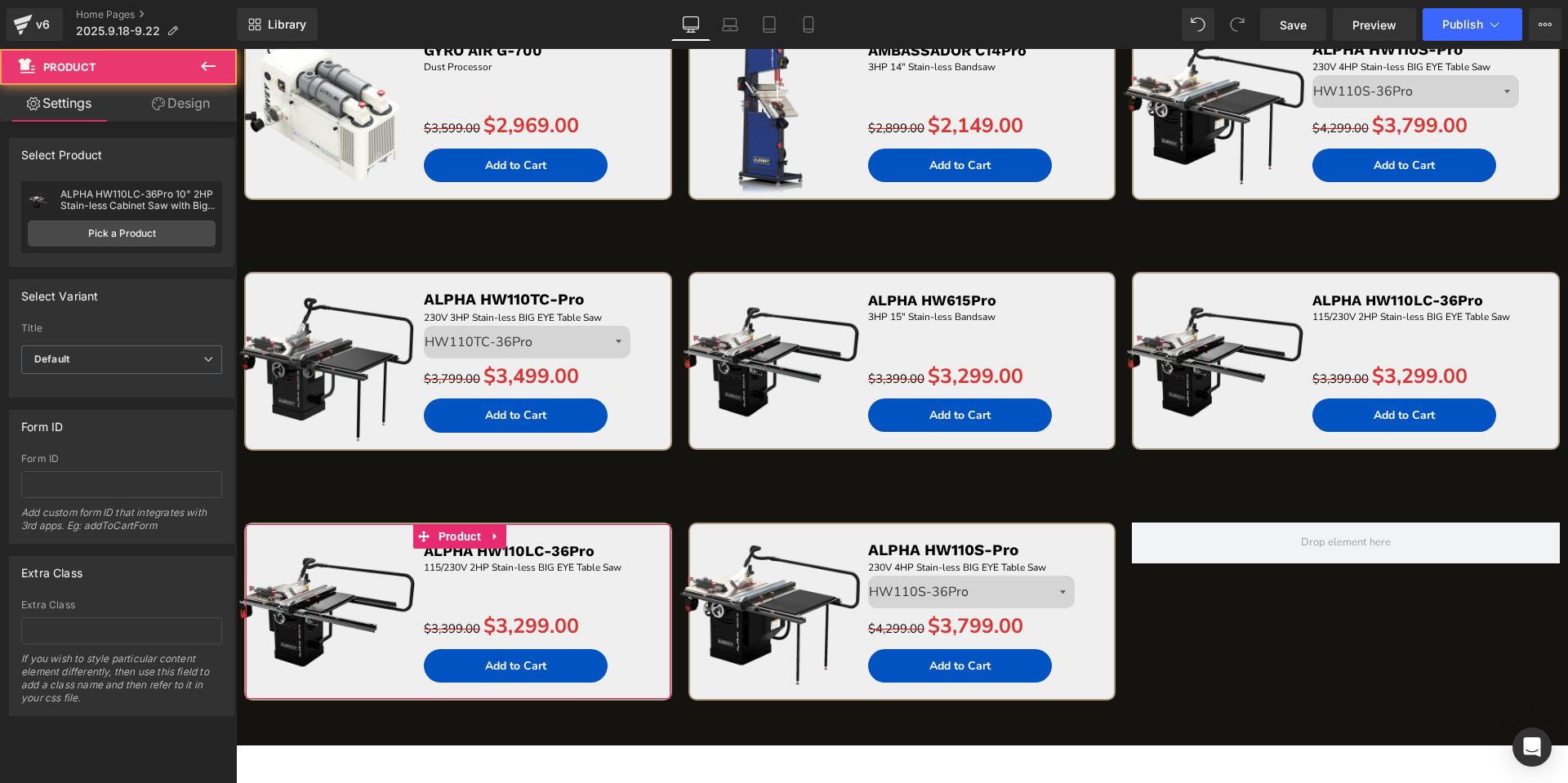
click at [124, 220] on div "ALPHA HW110LC-36Pro 10" 2HP Stain-less Cabinet Saw with Big Eye Rip Fence ALPHA…" at bounding box center [121, 217] width 201 height 72
click at [140, 226] on link "Pick a Product" at bounding box center [122, 233] width 188 height 26
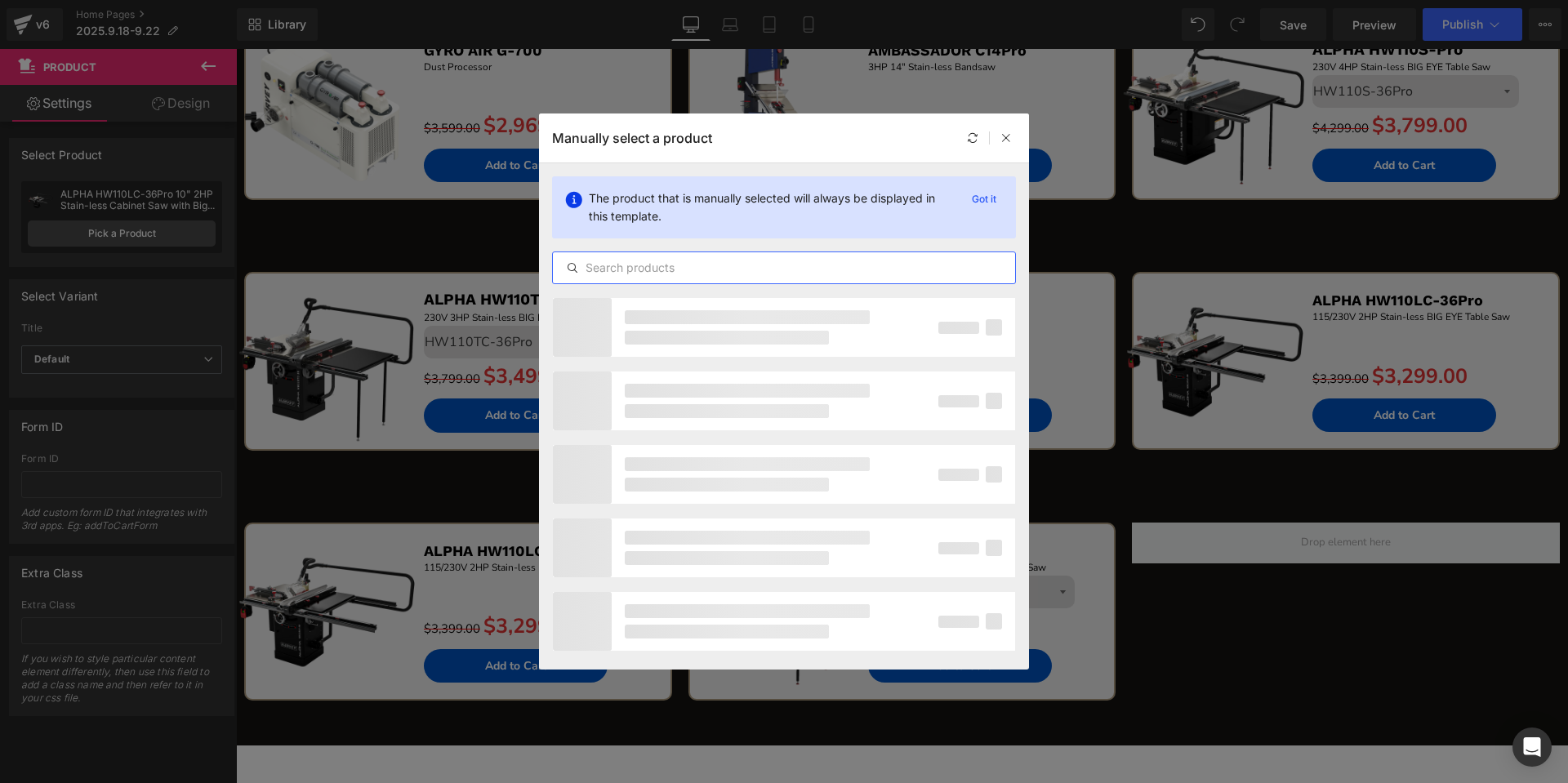
click at [629, 264] on input "text" at bounding box center [783, 268] width 462 height 20
paste input "GYRO AIR G-800Pro"
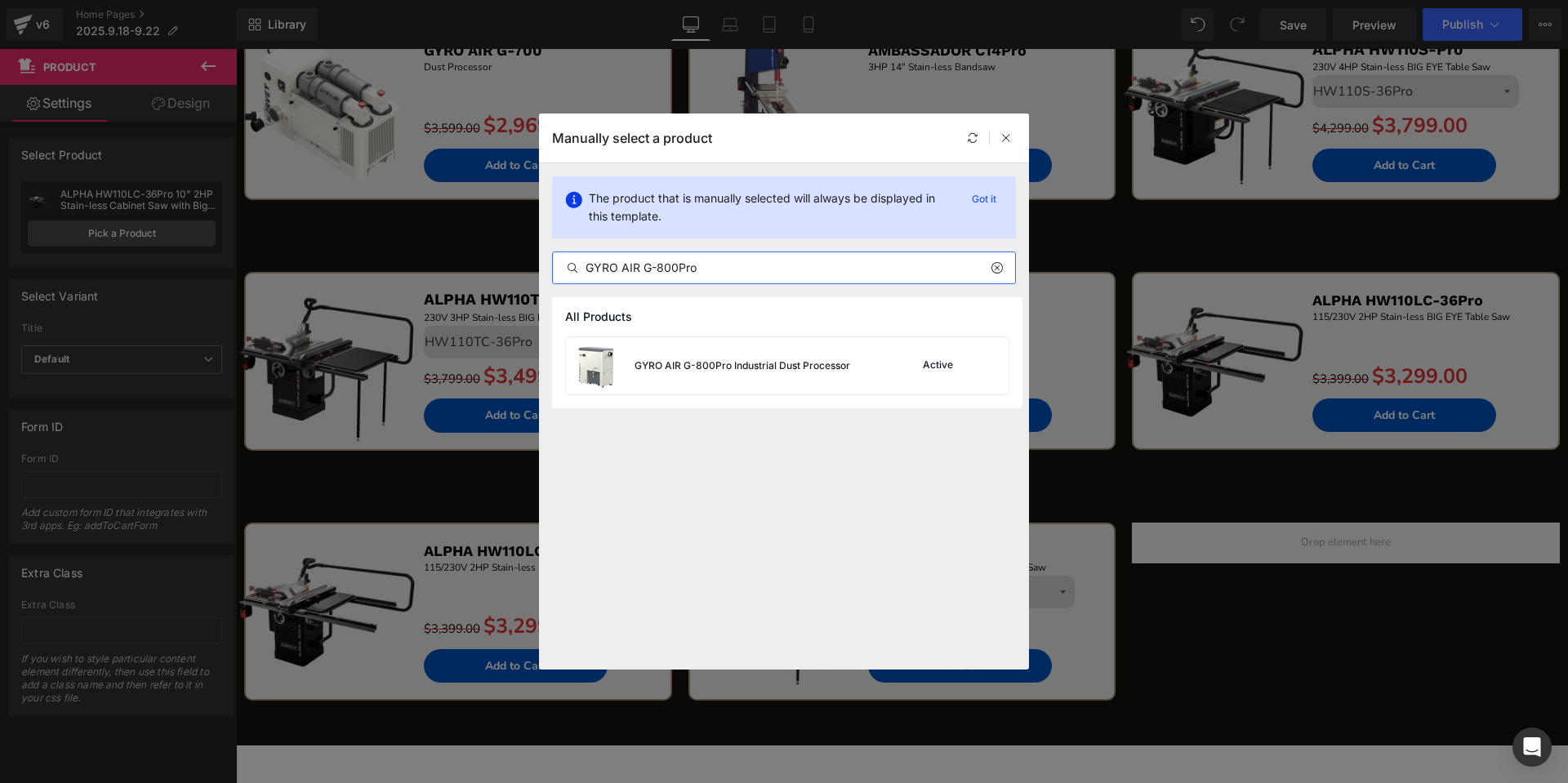
type input "GYRO AIR G-800Pro"
drag, startPoint x: 800, startPoint y: 360, endPoint x: 423, endPoint y: 488, distance: 398.1
click at [800, 360] on div "GYRO AIR G-800Pro Industrial Dust Processor" at bounding box center [741, 366] width 215 height 15
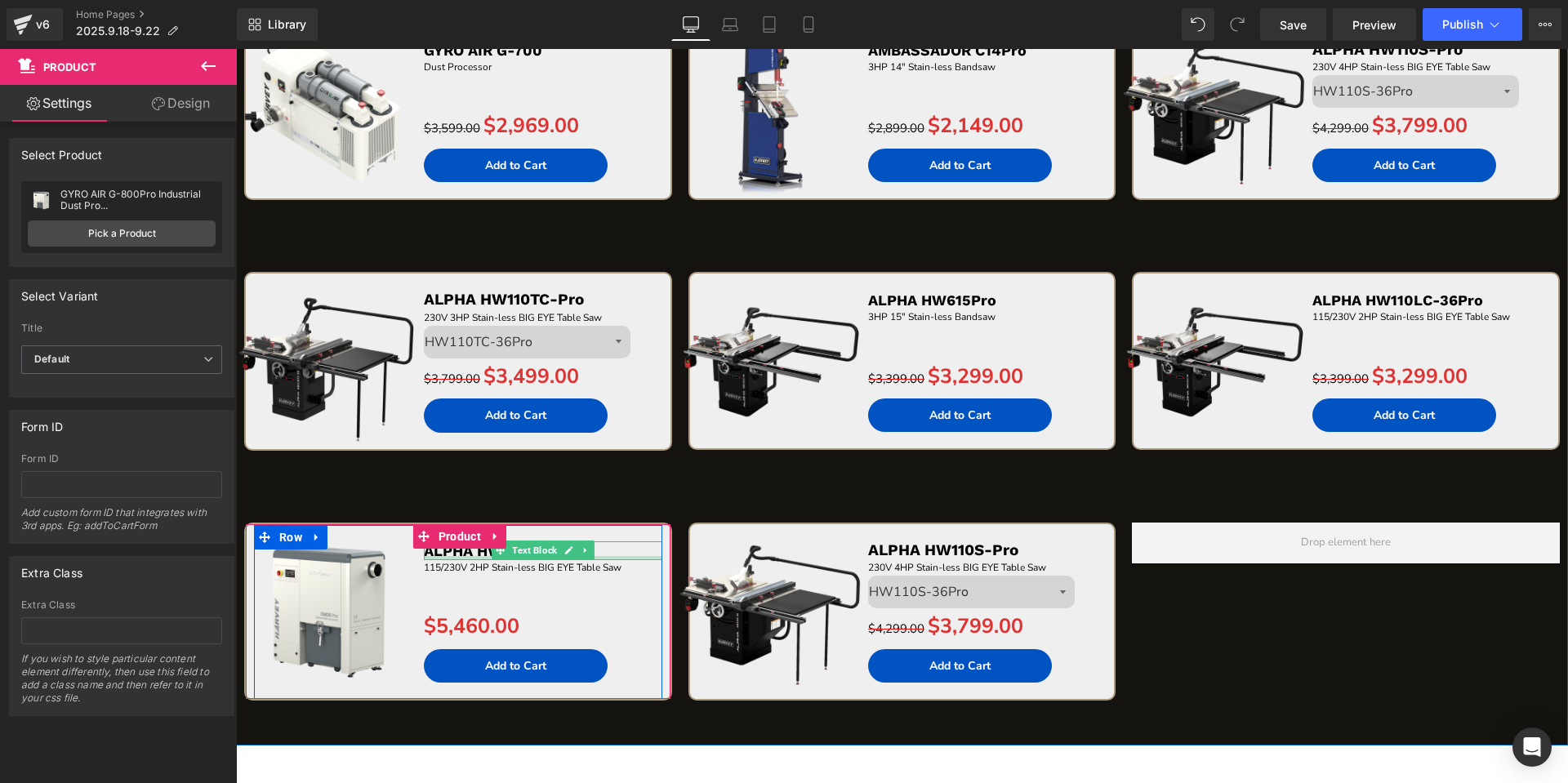
click at [619, 558] on div at bounding box center [542, 558] width 238 height 4
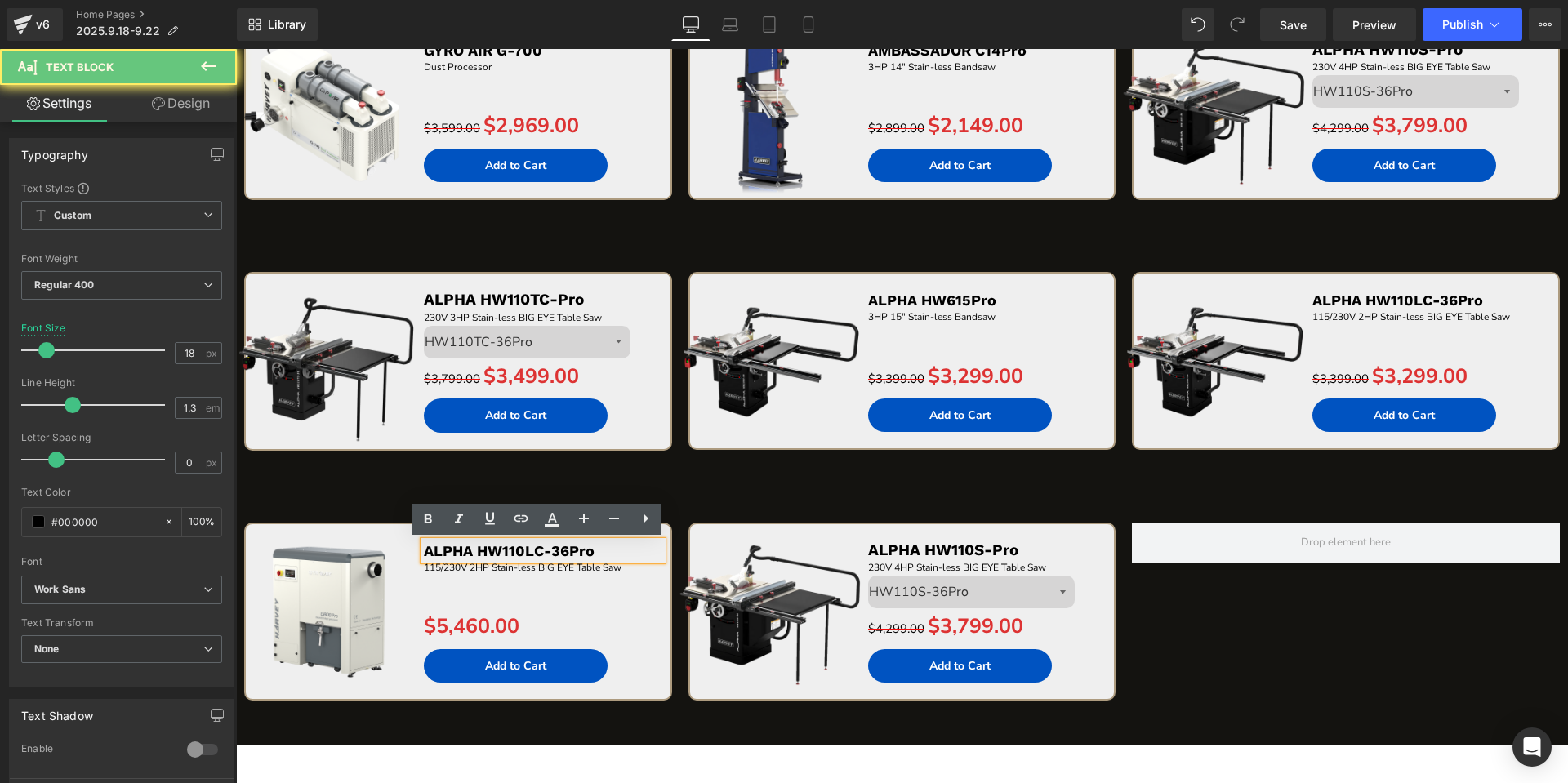
click at [619, 558] on p "ALPHA HW110LC-36Pro" at bounding box center [542, 550] width 238 height 19
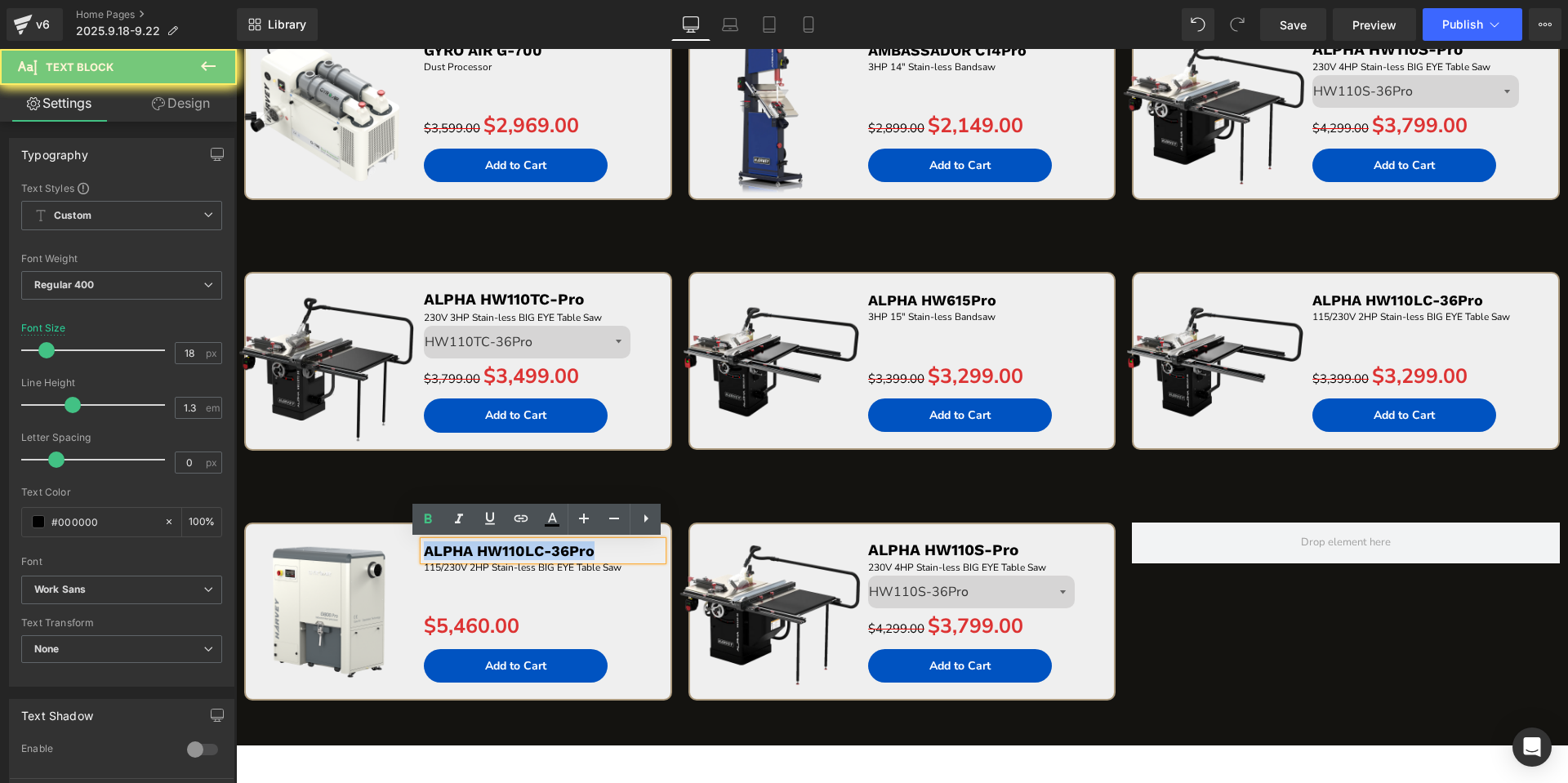
paste div
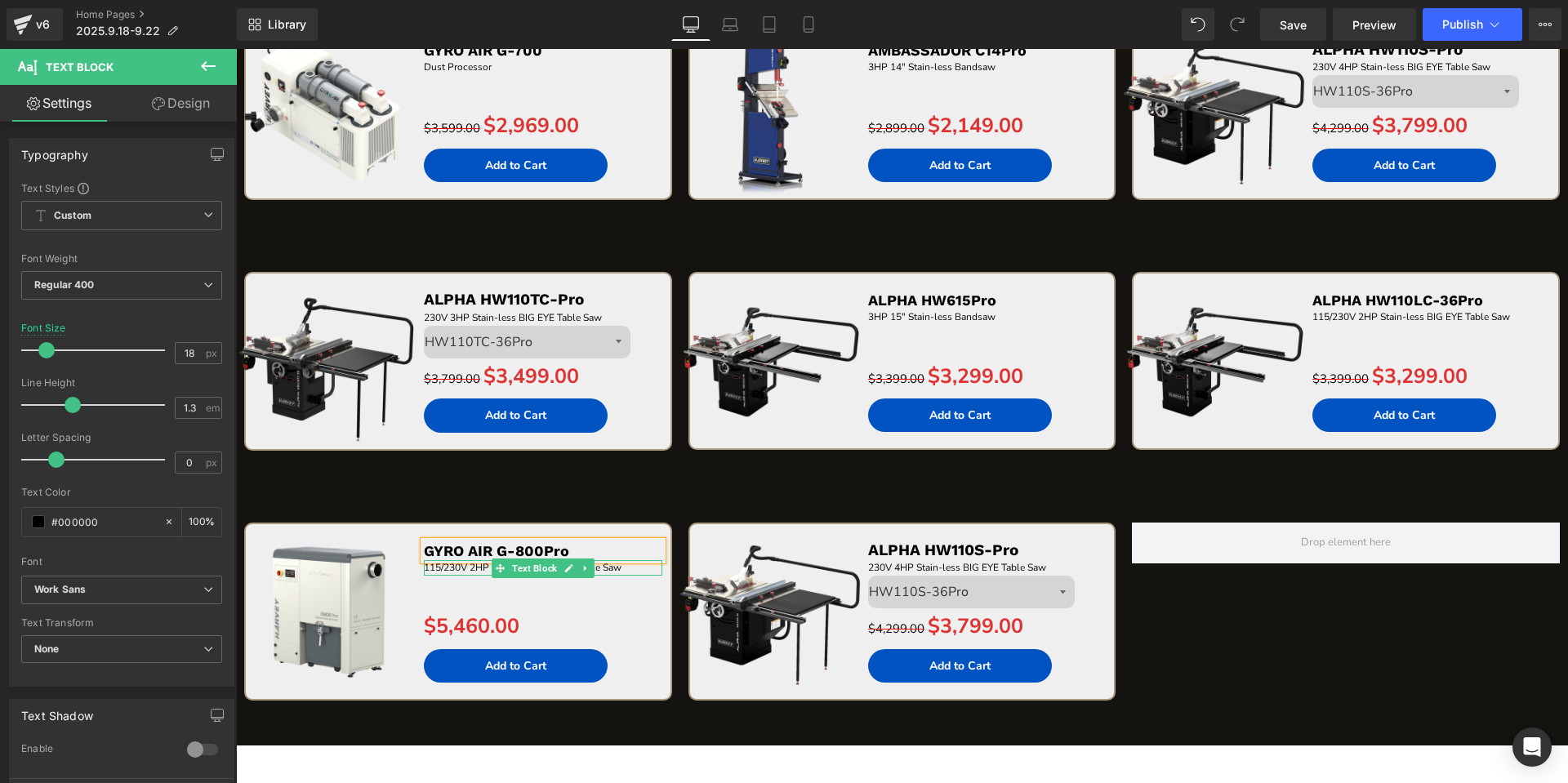
click at [640, 570] on p "115/230V 2HP Stain-less BIG EYE Table Saw" at bounding box center [542, 568] width 238 height 15
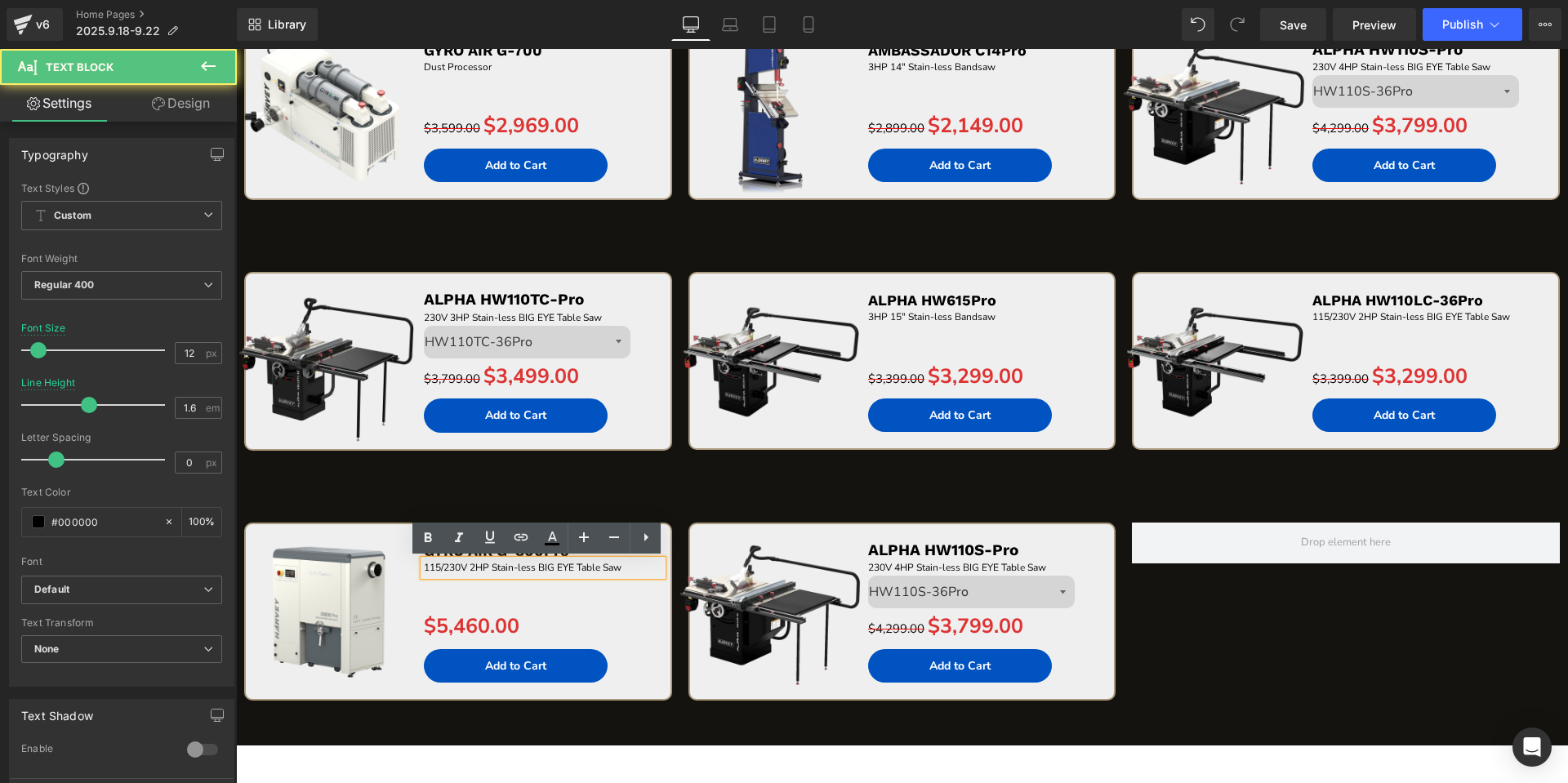
click at [640, 570] on p "115/230V 2HP Stain-less BIG EYE Table Saw" at bounding box center [542, 568] width 238 height 15
paste div
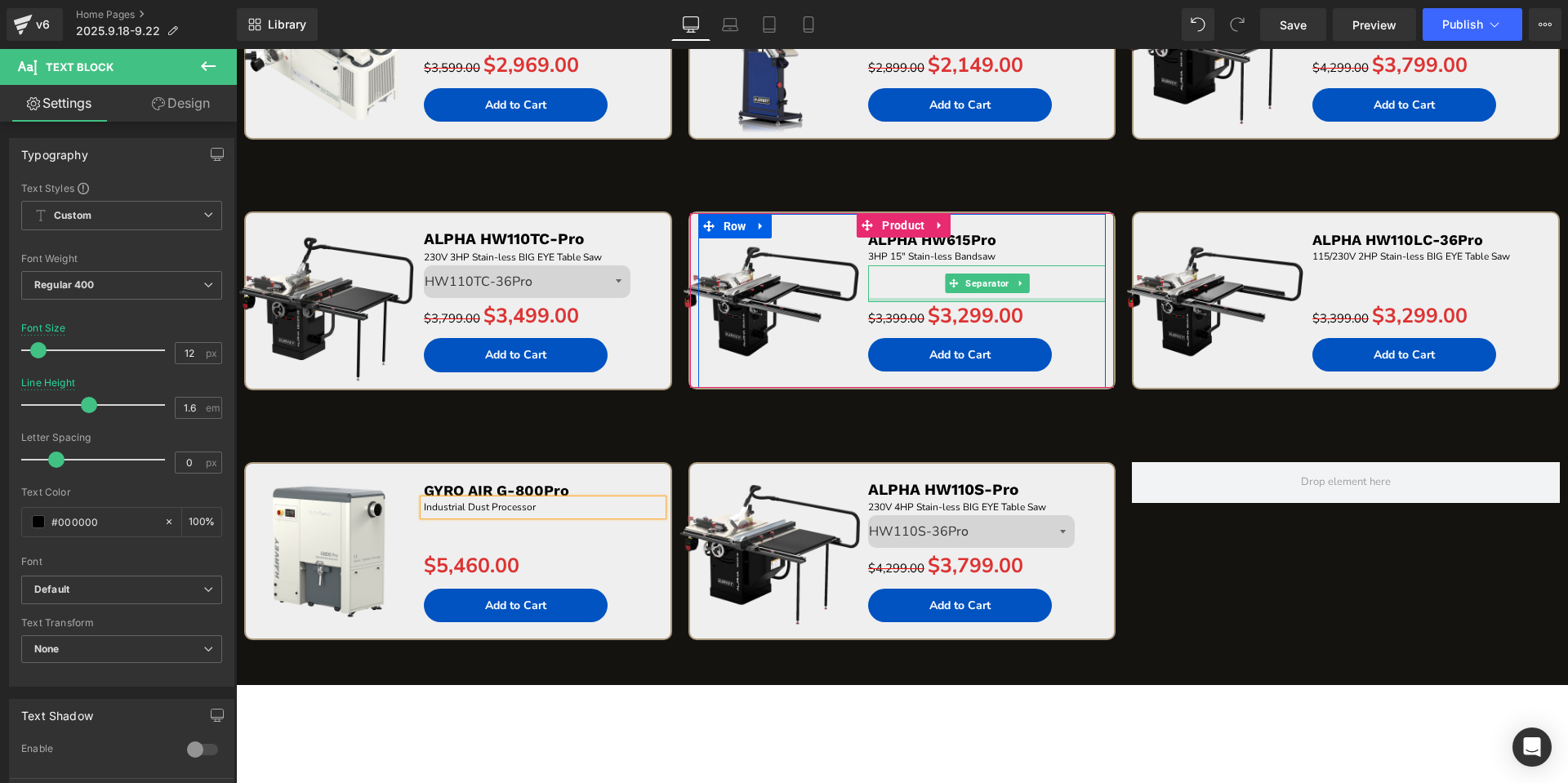
scroll to position [3315, 0]
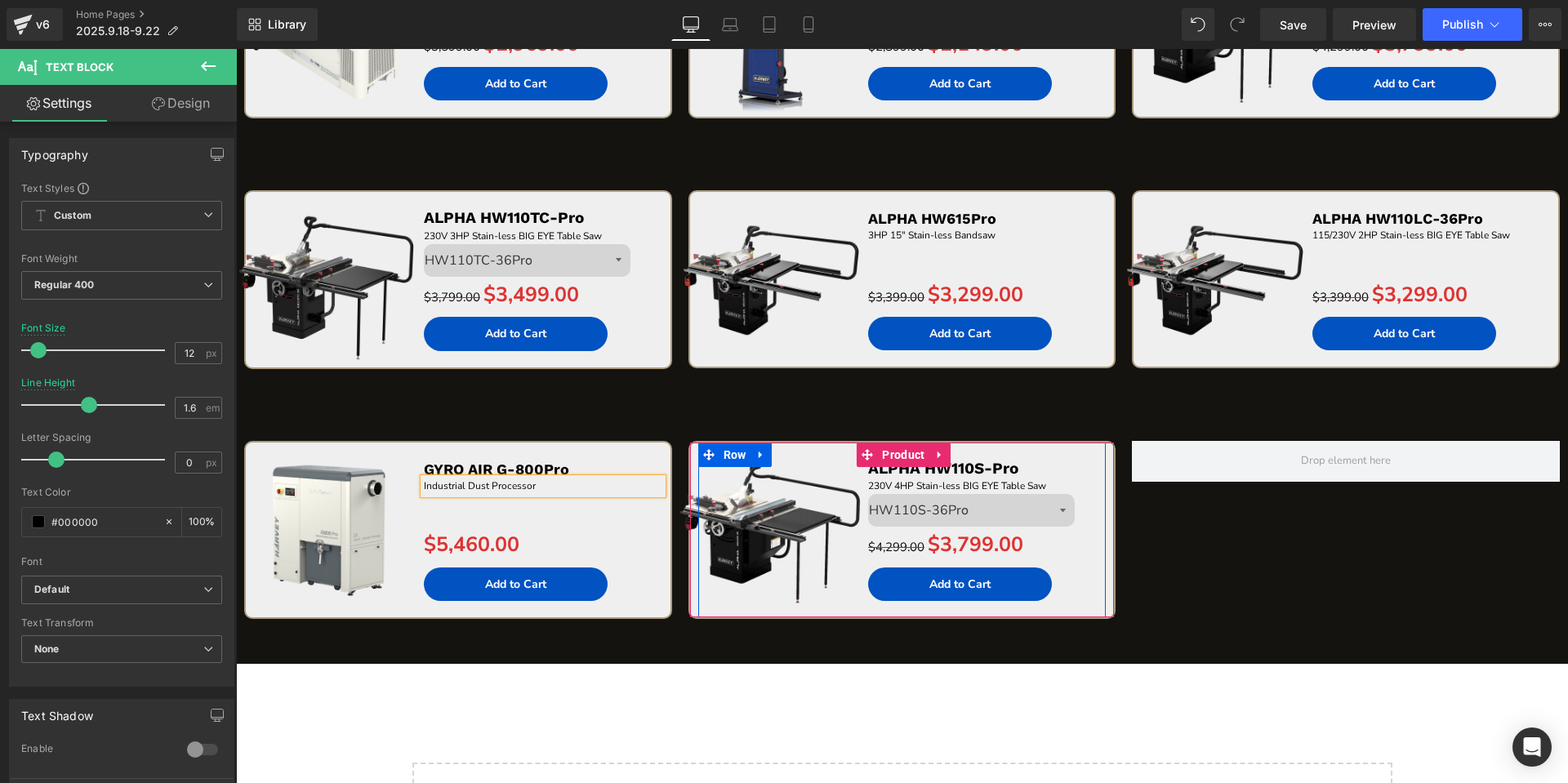
click at [945, 455] on div "ALPHA HW110S-Pro Text Block 230V 4HP Stain-less BIG EYE Table Saw Text Block Si…" at bounding box center [987, 526] width 238 height 167
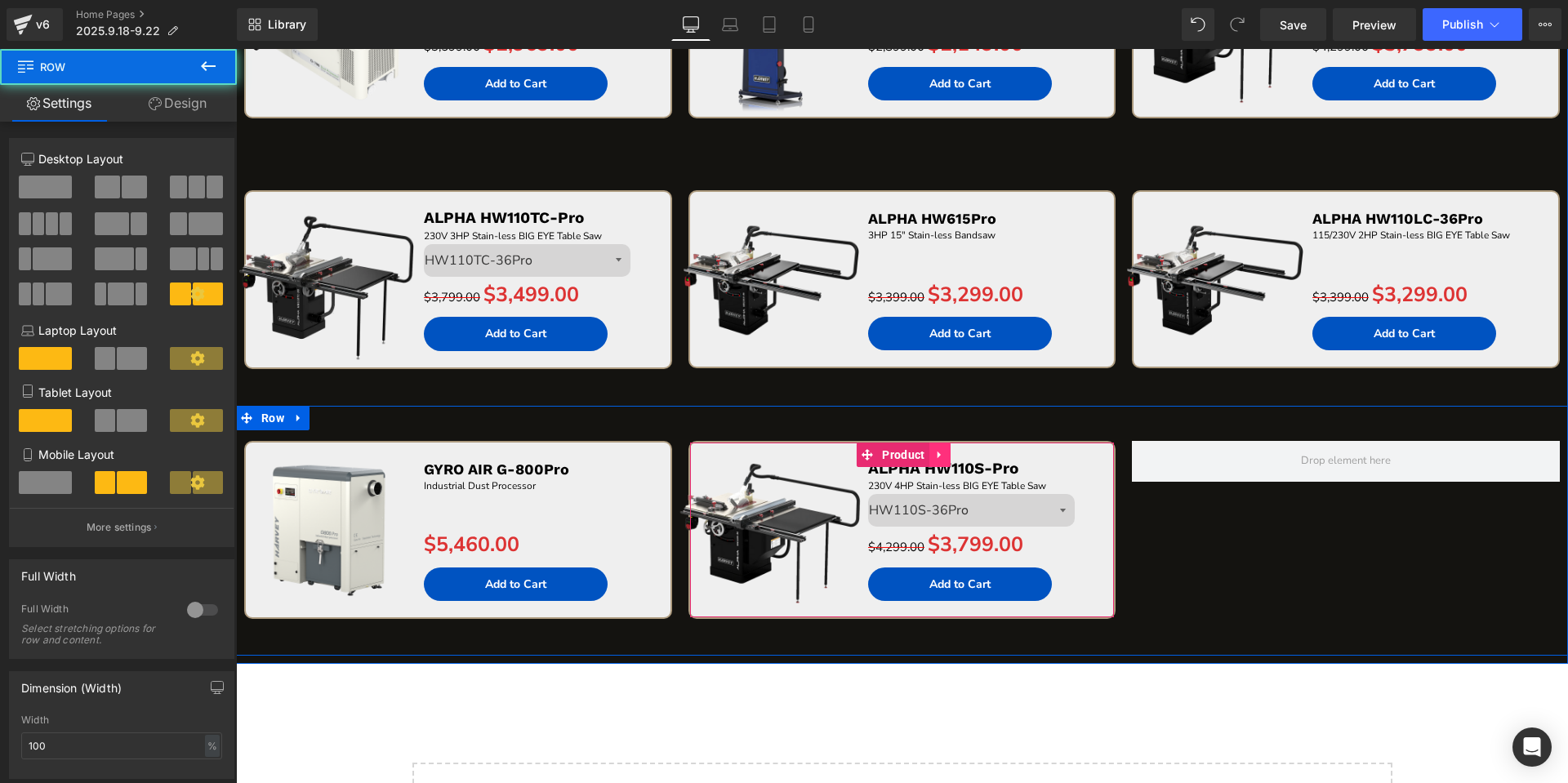
click at [934, 458] on icon at bounding box center [939, 453] width 12 height 12
click at [946, 456] on icon at bounding box center [950, 453] width 12 height 12
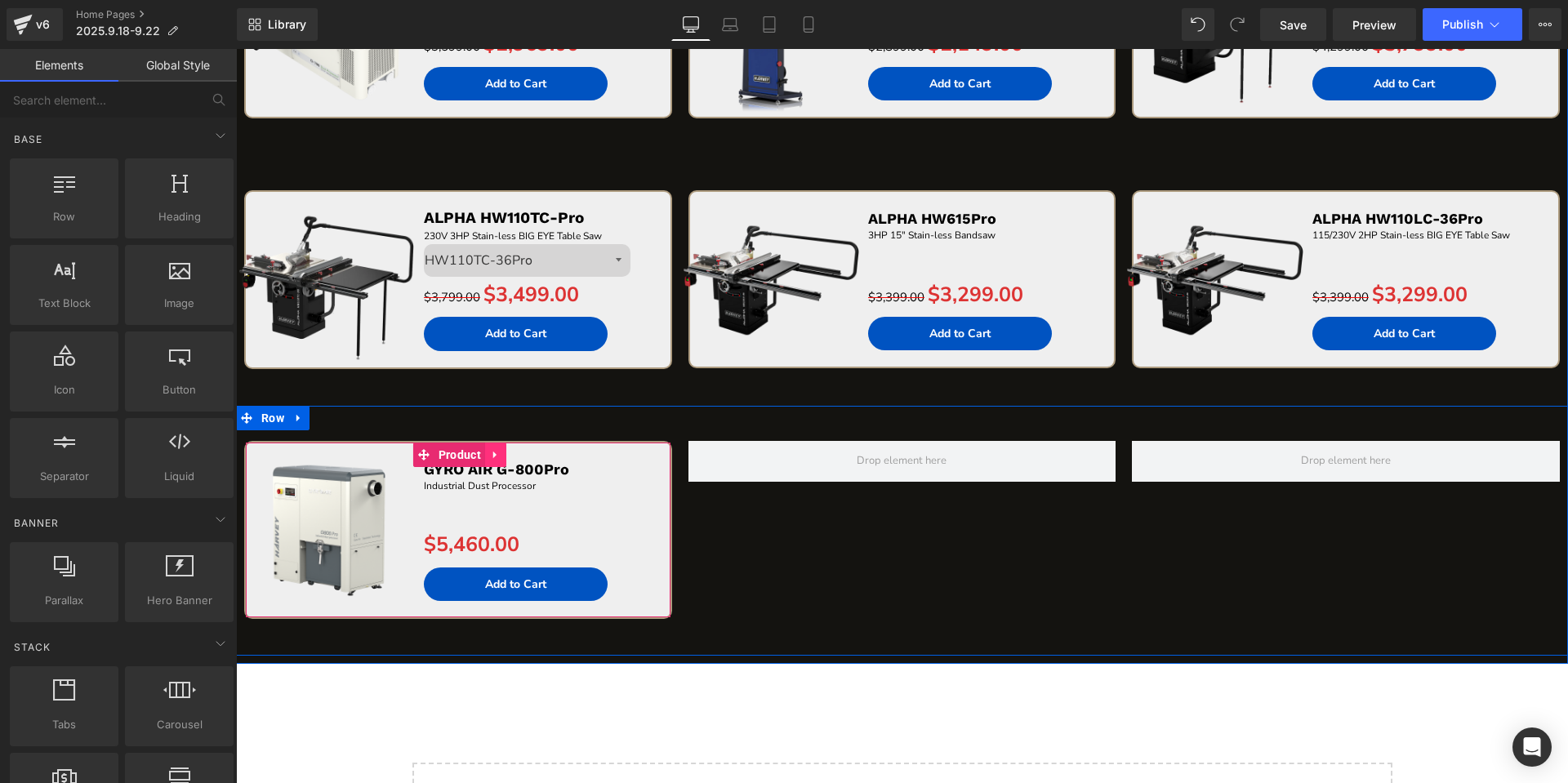
click at [490, 460] on icon at bounding box center [495, 453] width 12 height 12
click at [480, 460] on icon at bounding box center [485, 454] width 12 height 12
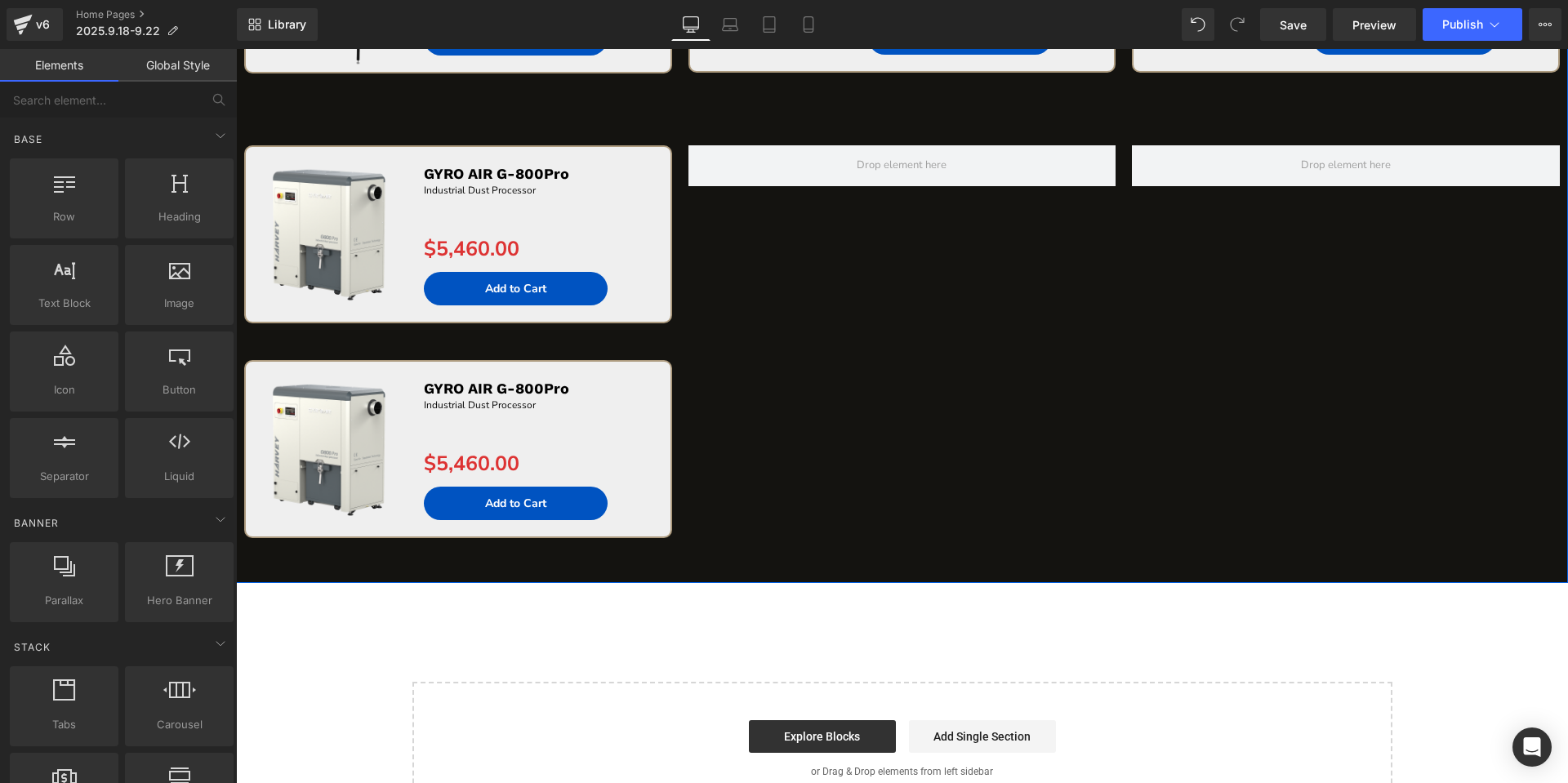
scroll to position [3528, 0]
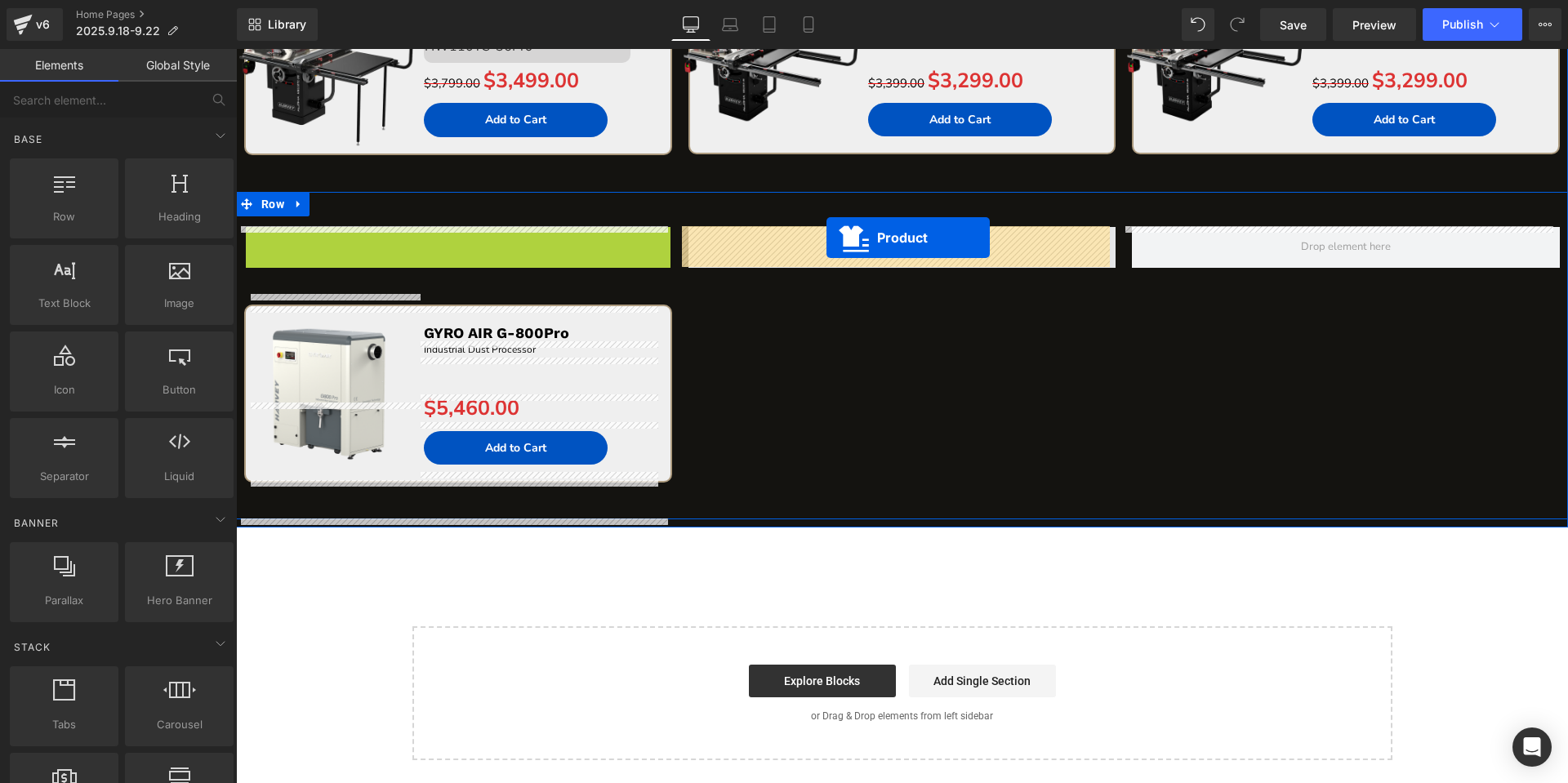
drag, startPoint x: 390, startPoint y: 243, endPoint x: 827, endPoint y: 238, distance: 437.0
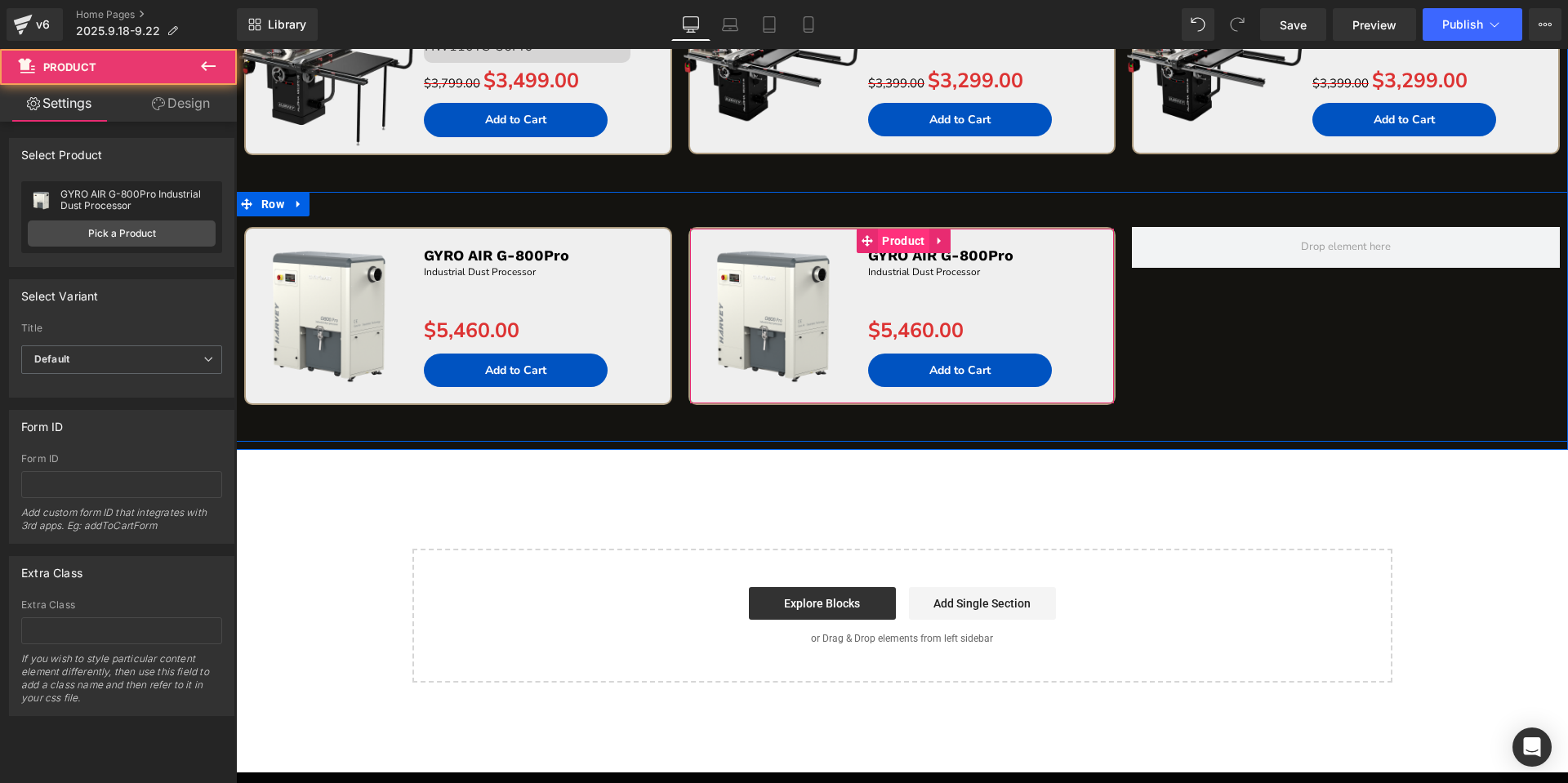
click at [908, 247] on span "Product" at bounding box center [903, 241] width 51 height 25
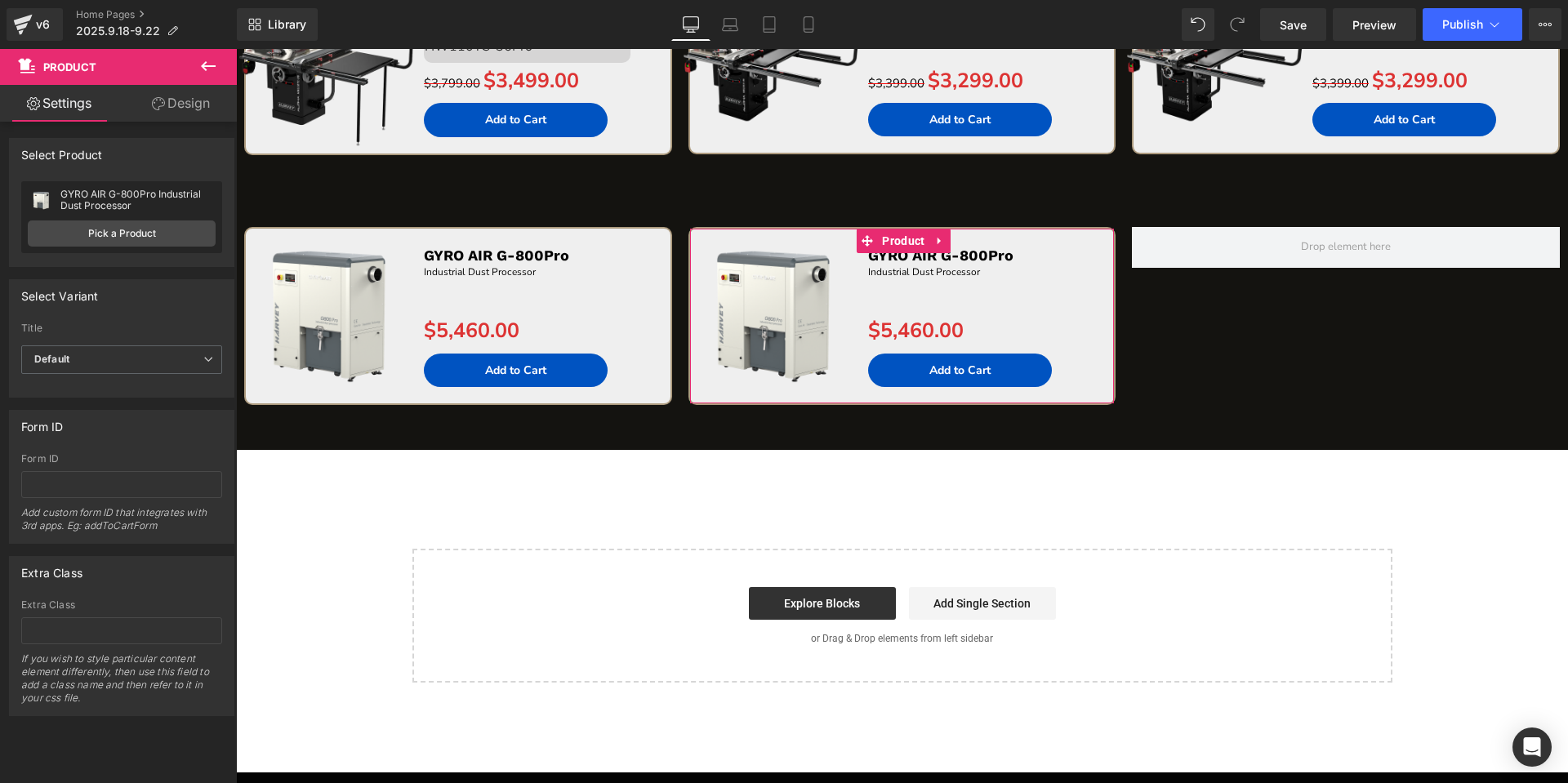
click at [161, 256] on div "Select manually Select manually Select manually GYRO AIR G-800Pro Industrial Du…" at bounding box center [122, 223] width 223 height 84
click at [158, 234] on link "Pick a Product" at bounding box center [122, 233] width 188 height 26
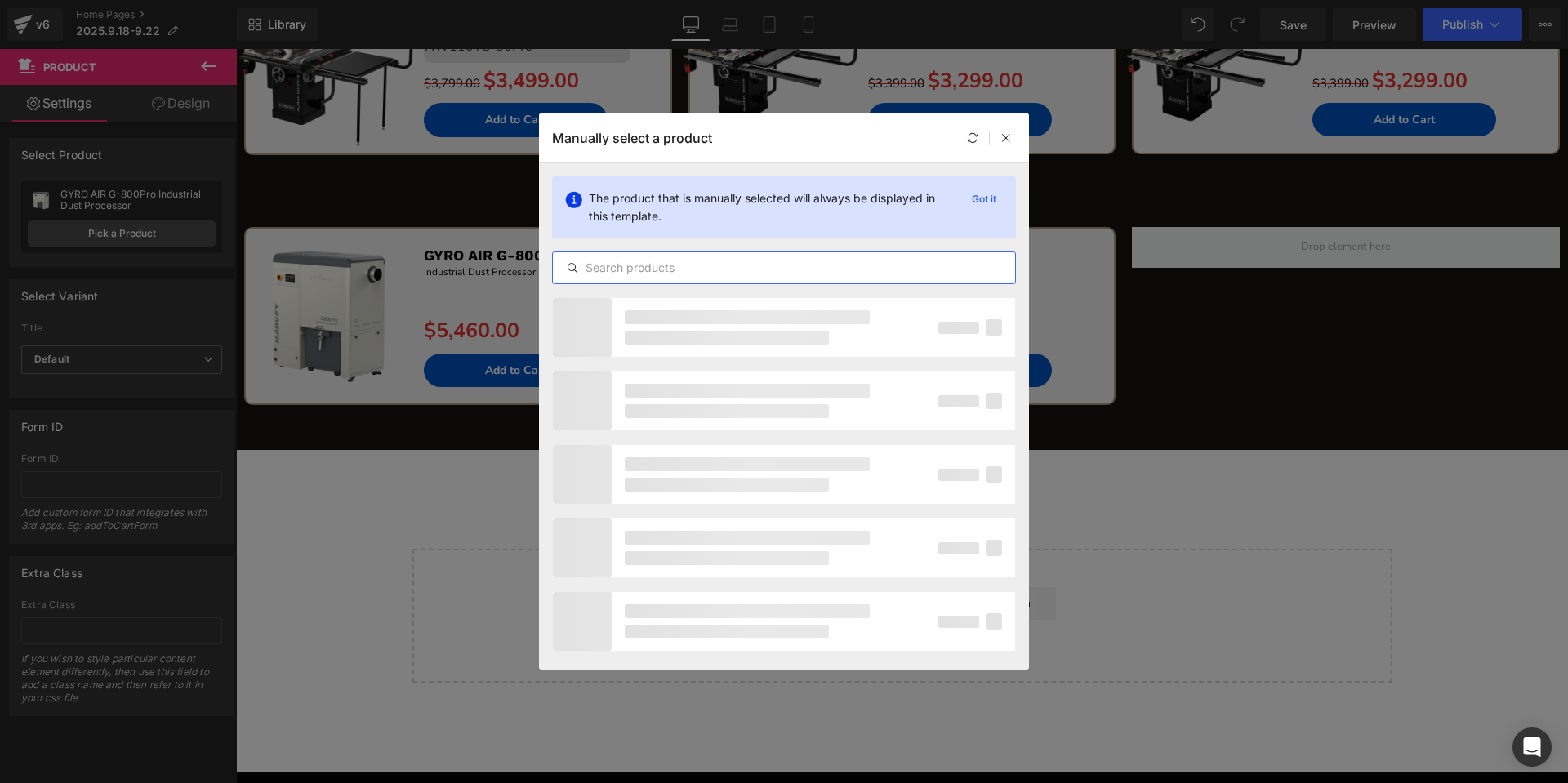
click at [640, 263] on input "text" at bounding box center [783, 268] width 462 height 20
paste input "TURBO T-40"
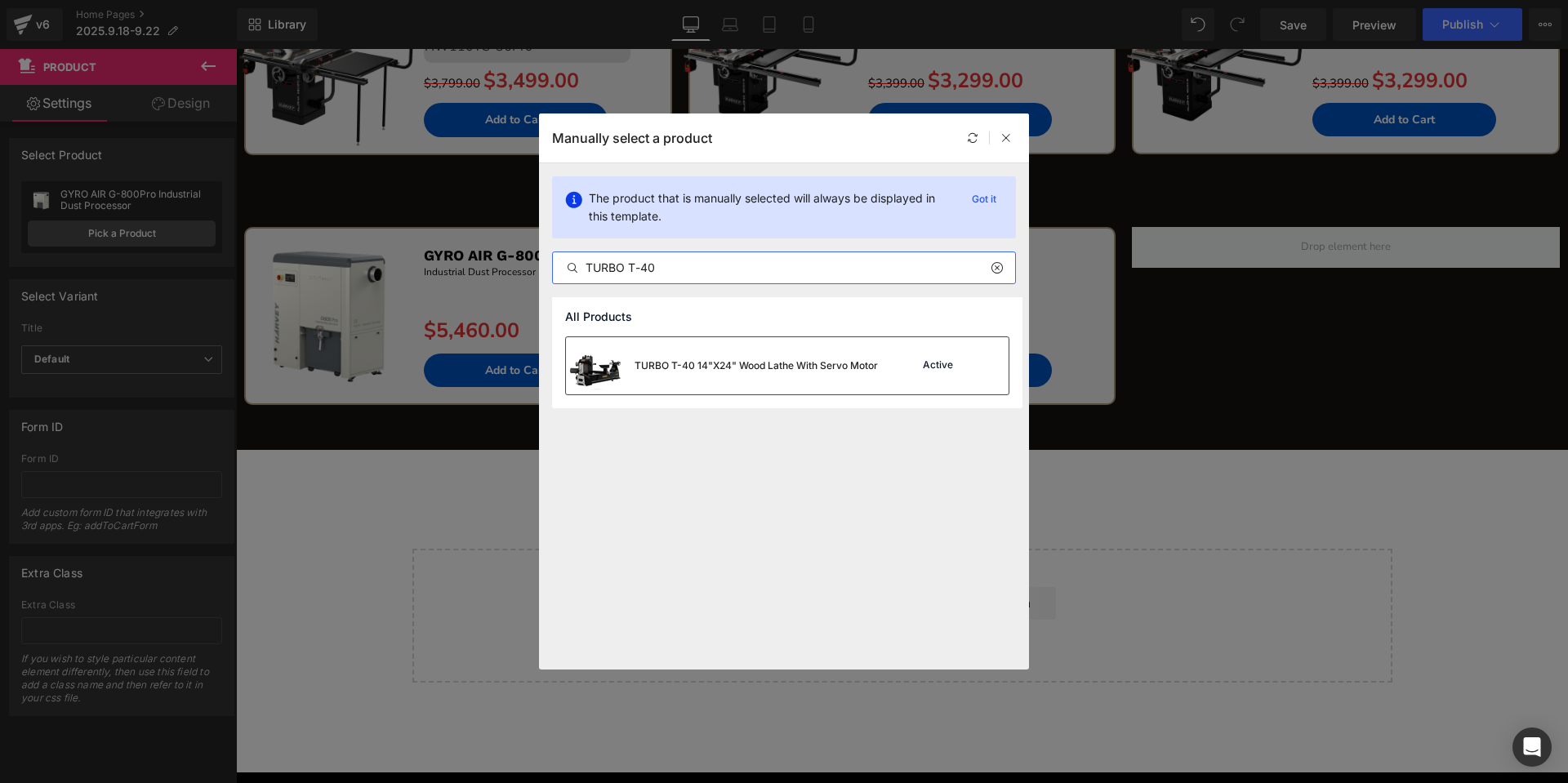
type input "TURBO T-40"
drag, startPoint x: 817, startPoint y: 357, endPoint x: 645, endPoint y: 292, distance: 183.9
click at [817, 357] on div "TURBO T-40 14"X24" Wood Lathe With Servo Motor" at bounding box center [721, 365] width 312 height 57
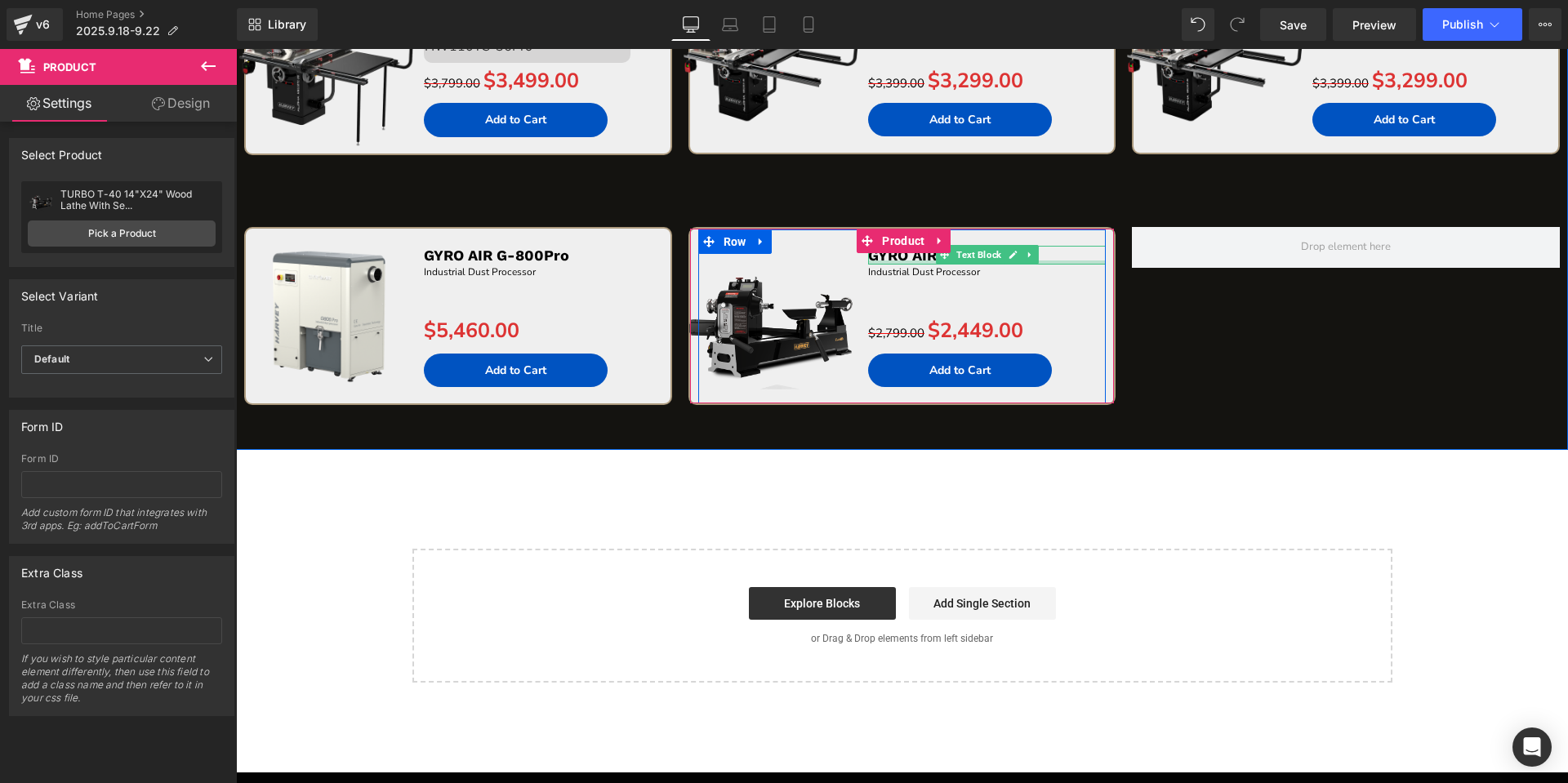
click at [1052, 261] on div at bounding box center [987, 263] width 238 height 4
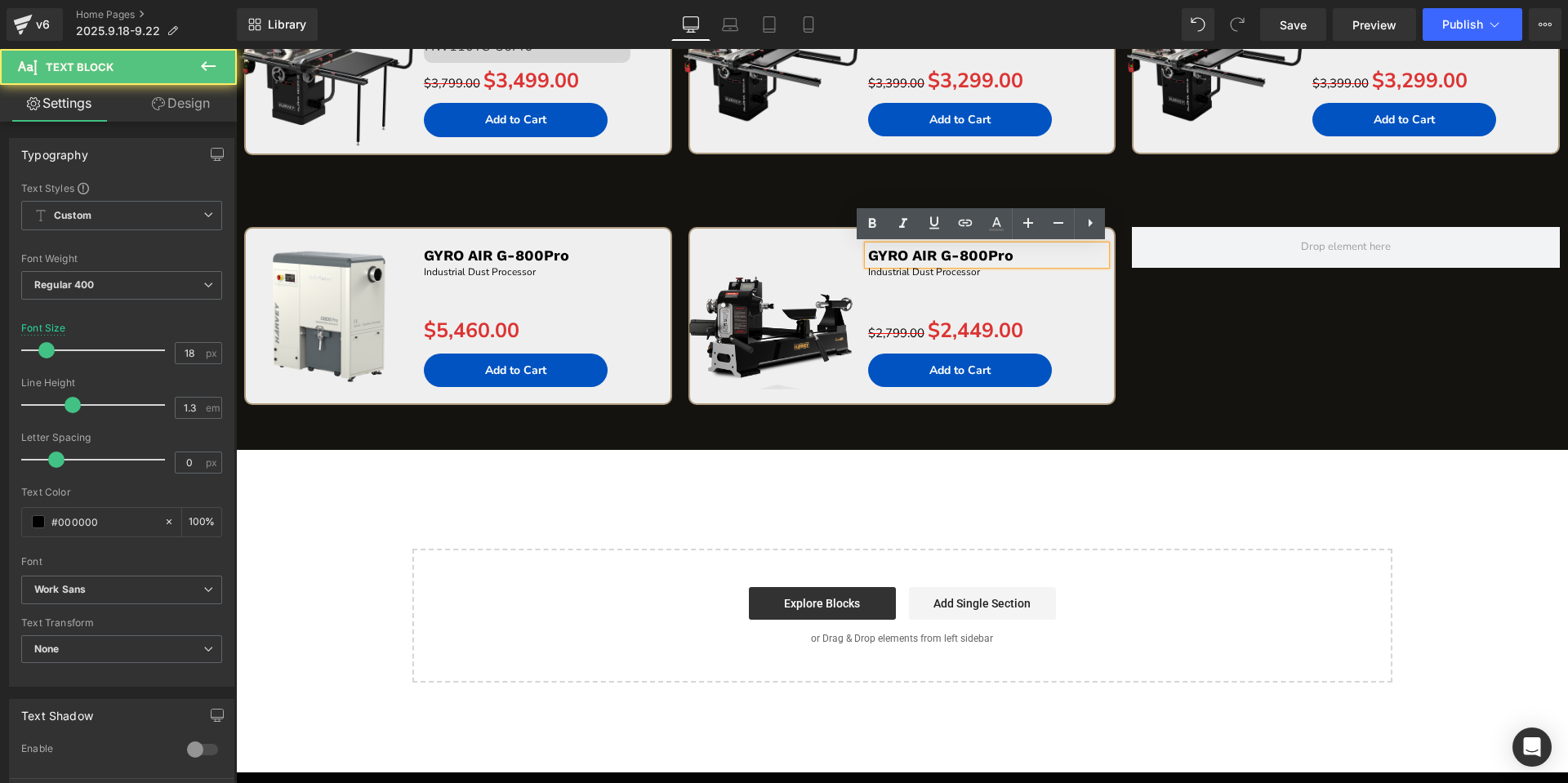
click at [1052, 261] on p "GYRO AIR G-800Pro" at bounding box center [987, 255] width 238 height 19
paste div
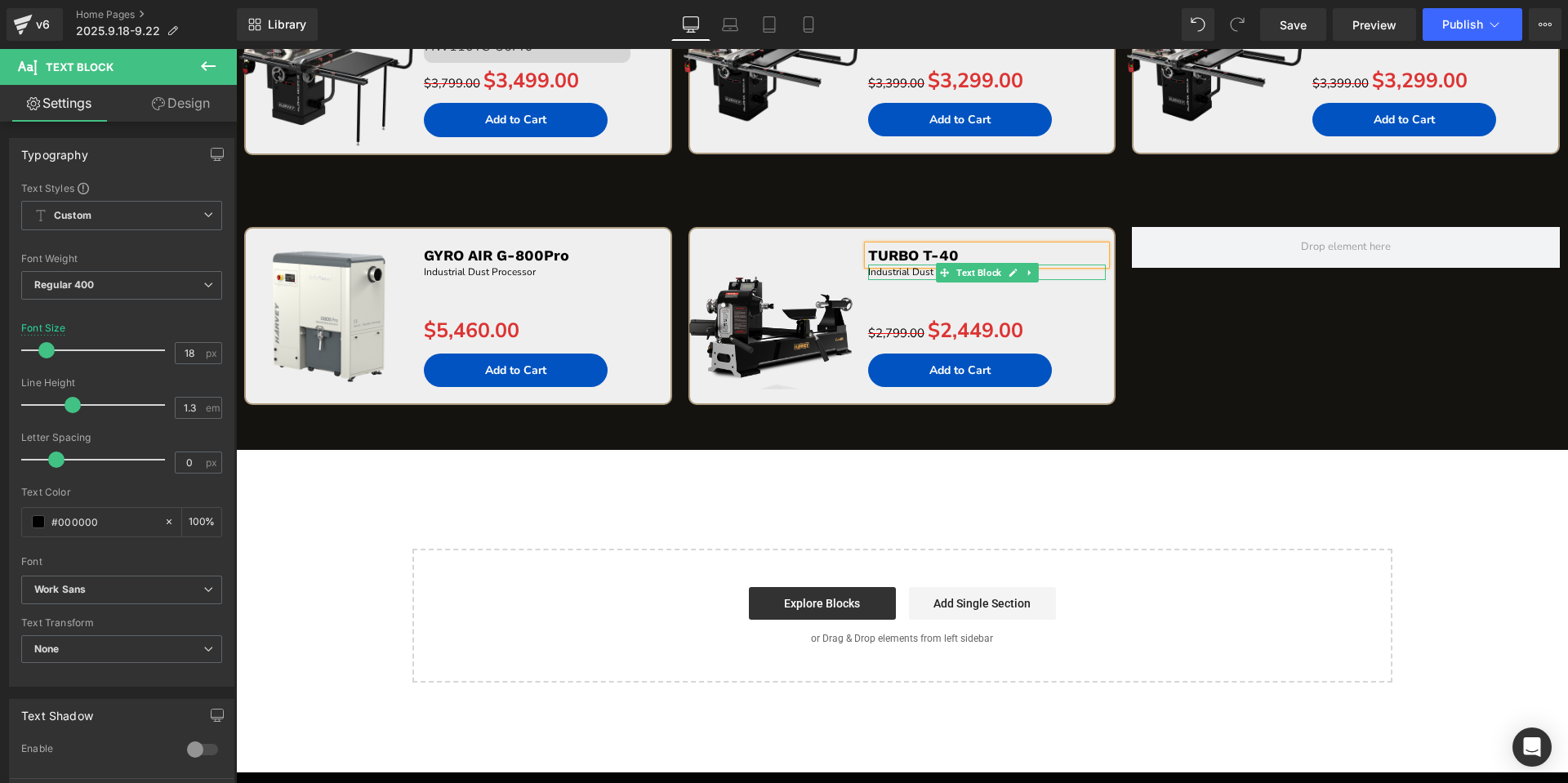
click at [1060, 270] on p "Industrial Dust Processor" at bounding box center [987, 272] width 238 height 15
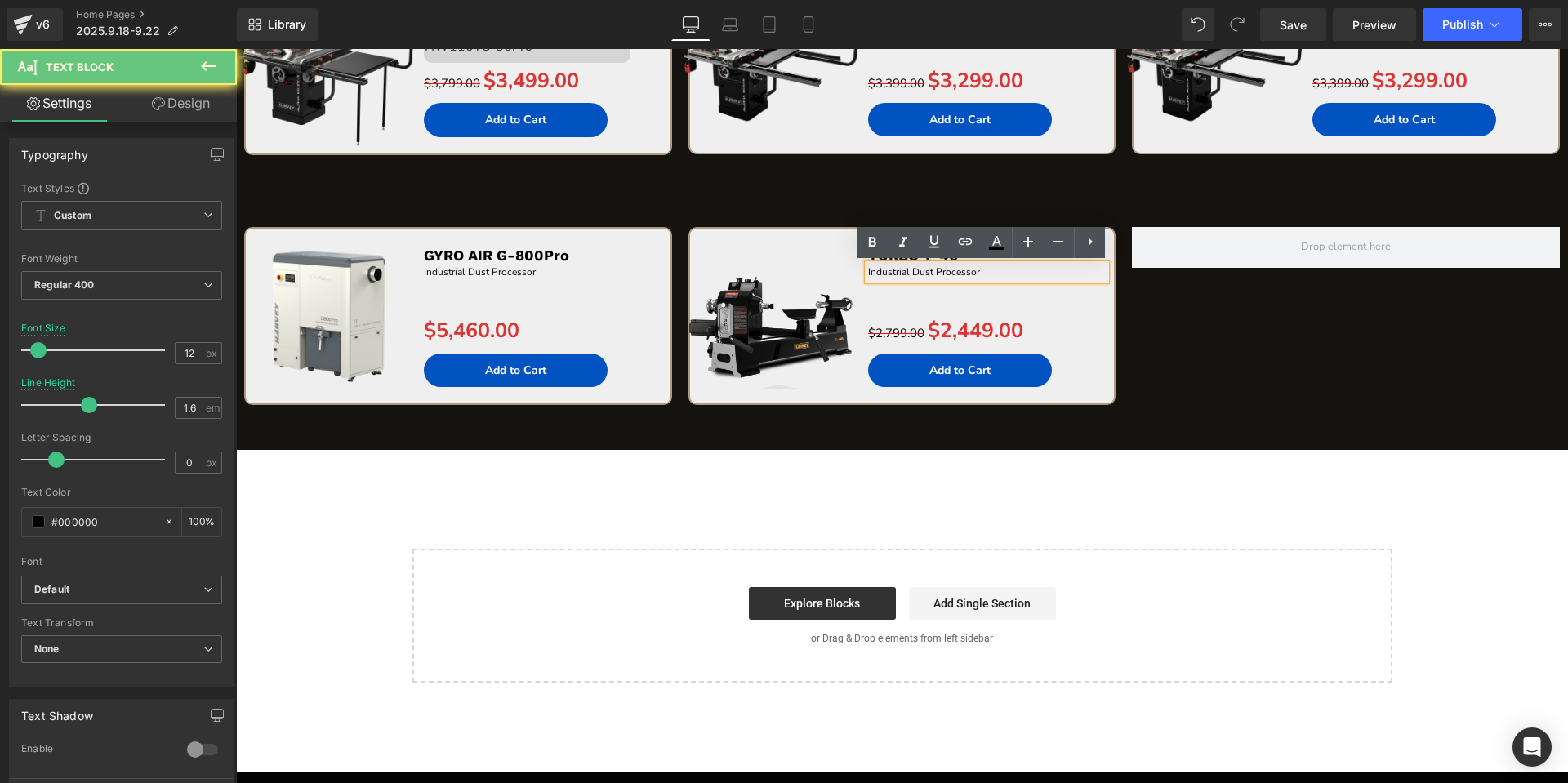
click at [1060, 270] on p "Industrial Dust Processor" at bounding box center [987, 272] width 238 height 15
paste div
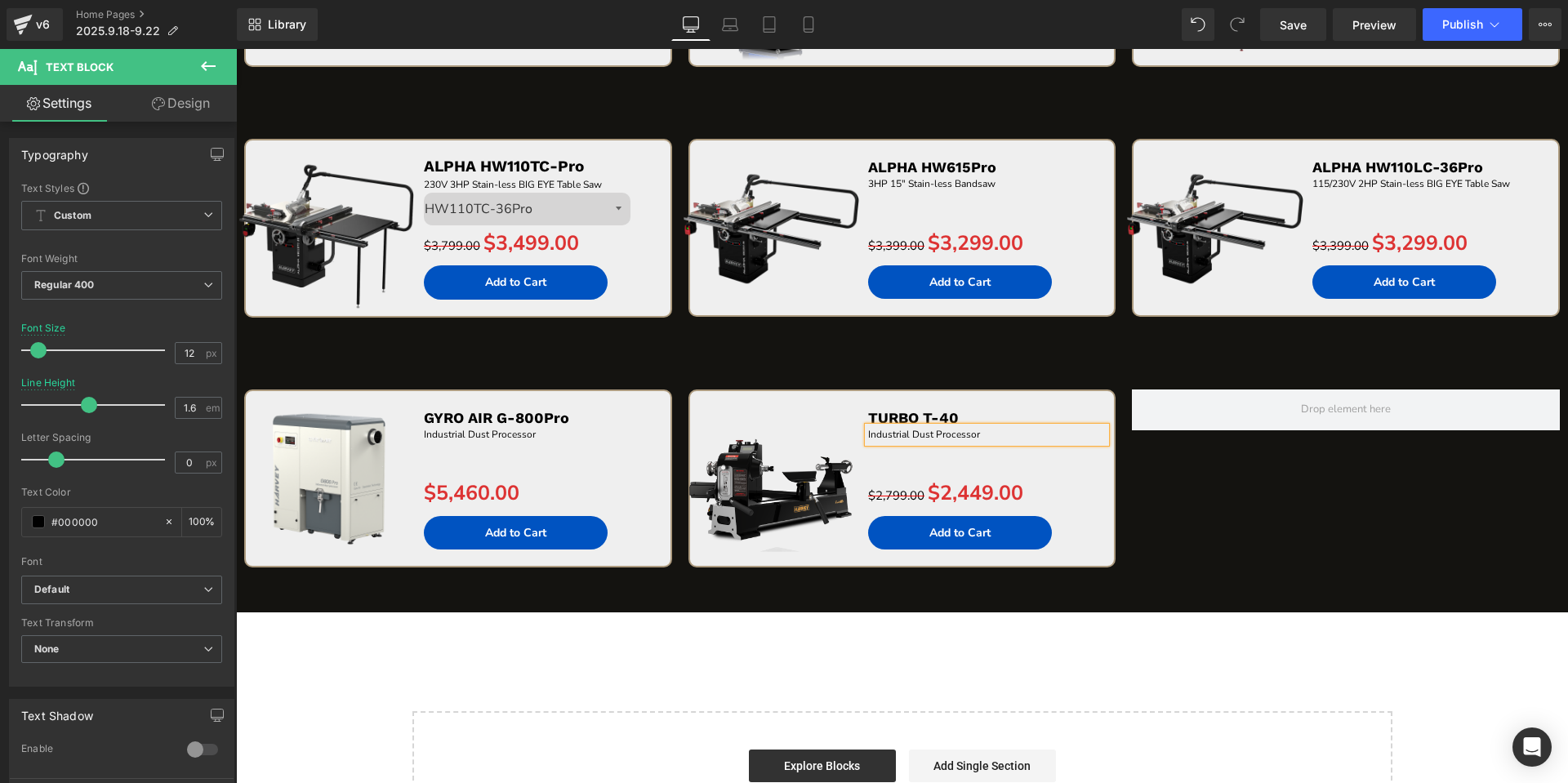
scroll to position [3365, 0]
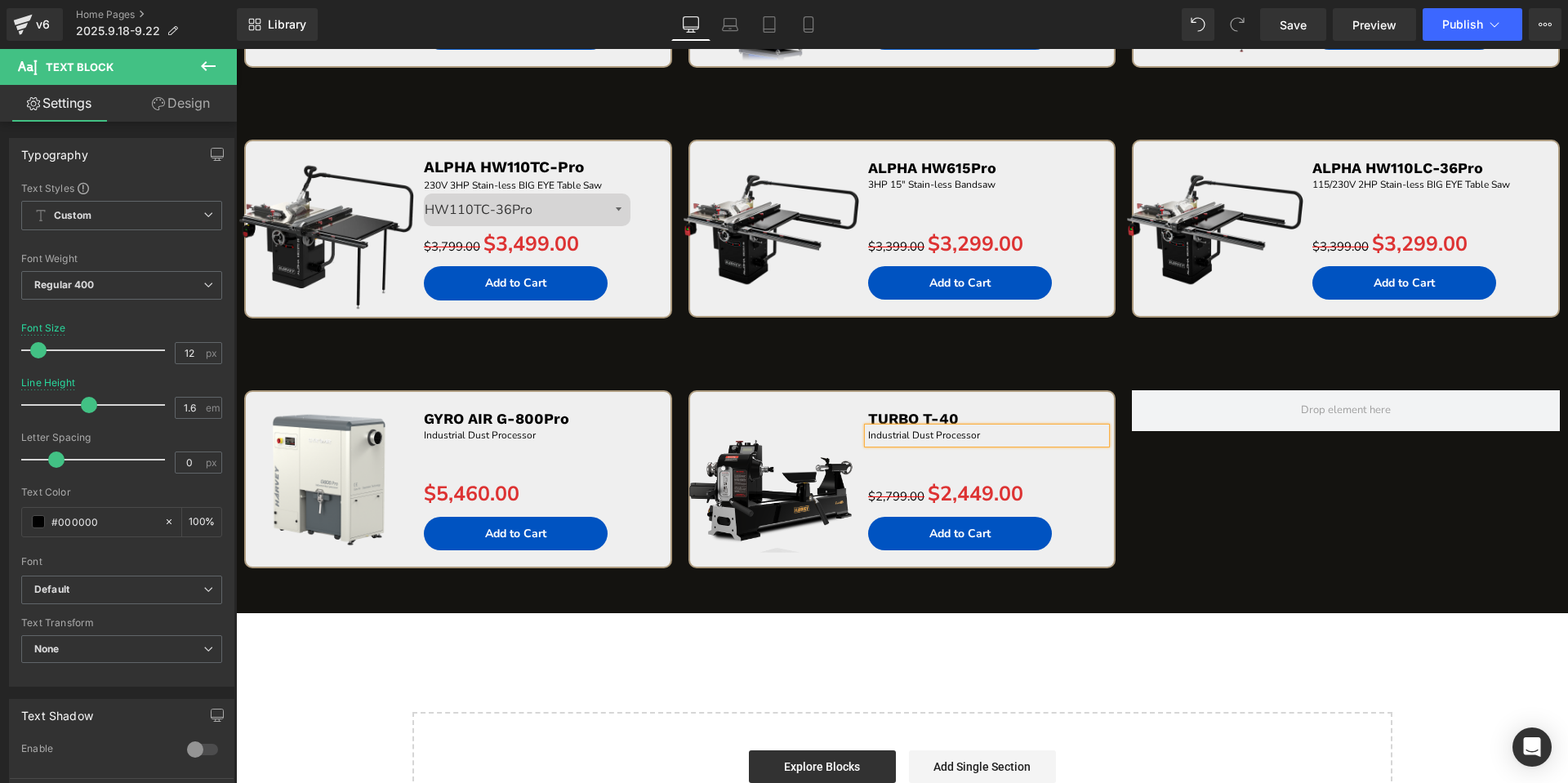
click at [1040, 440] on p "Industrial Dust Processor" at bounding box center [987, 435] width 238 height 15
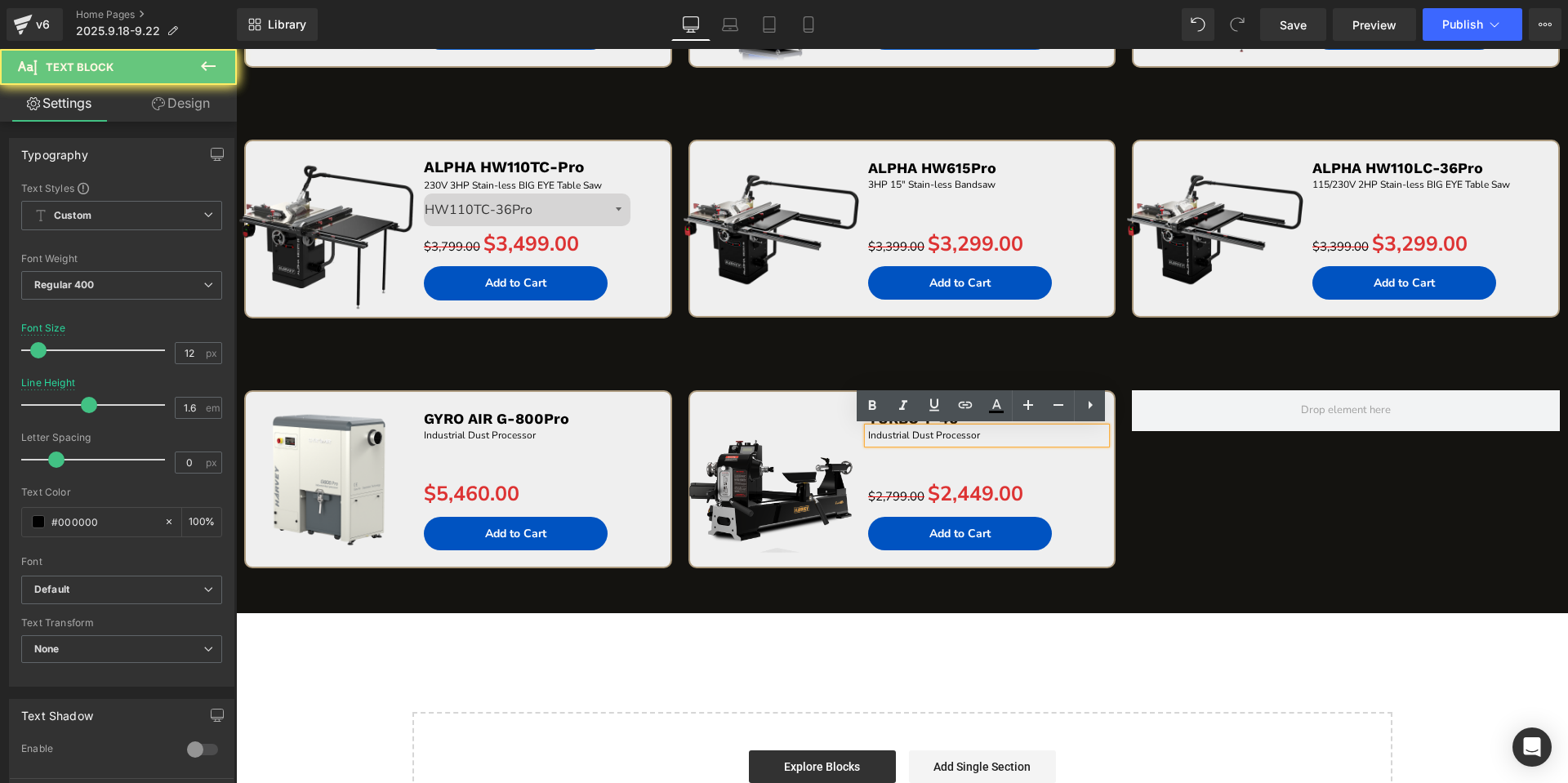
click at [1040, 440] on p "Industrial Dust Processor" at bounding box center [987, 435] width 238 height 15
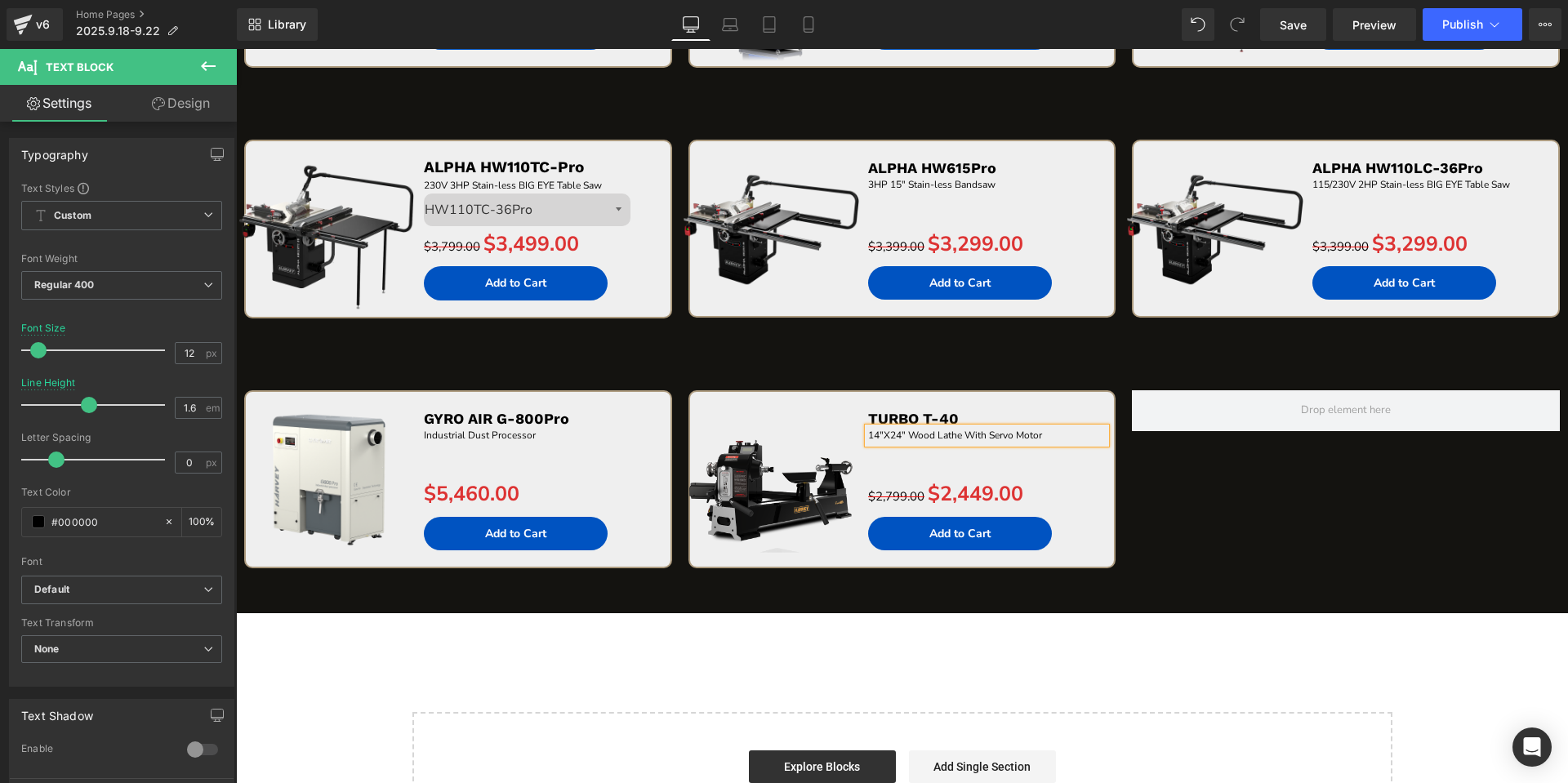
click at [900, 361] on div "Sale Off (P) Image GYRO AIR G-800Pro Text Block Industrial Dust Processor Text …" at bounding box center [902, 480] width 1332 height 250
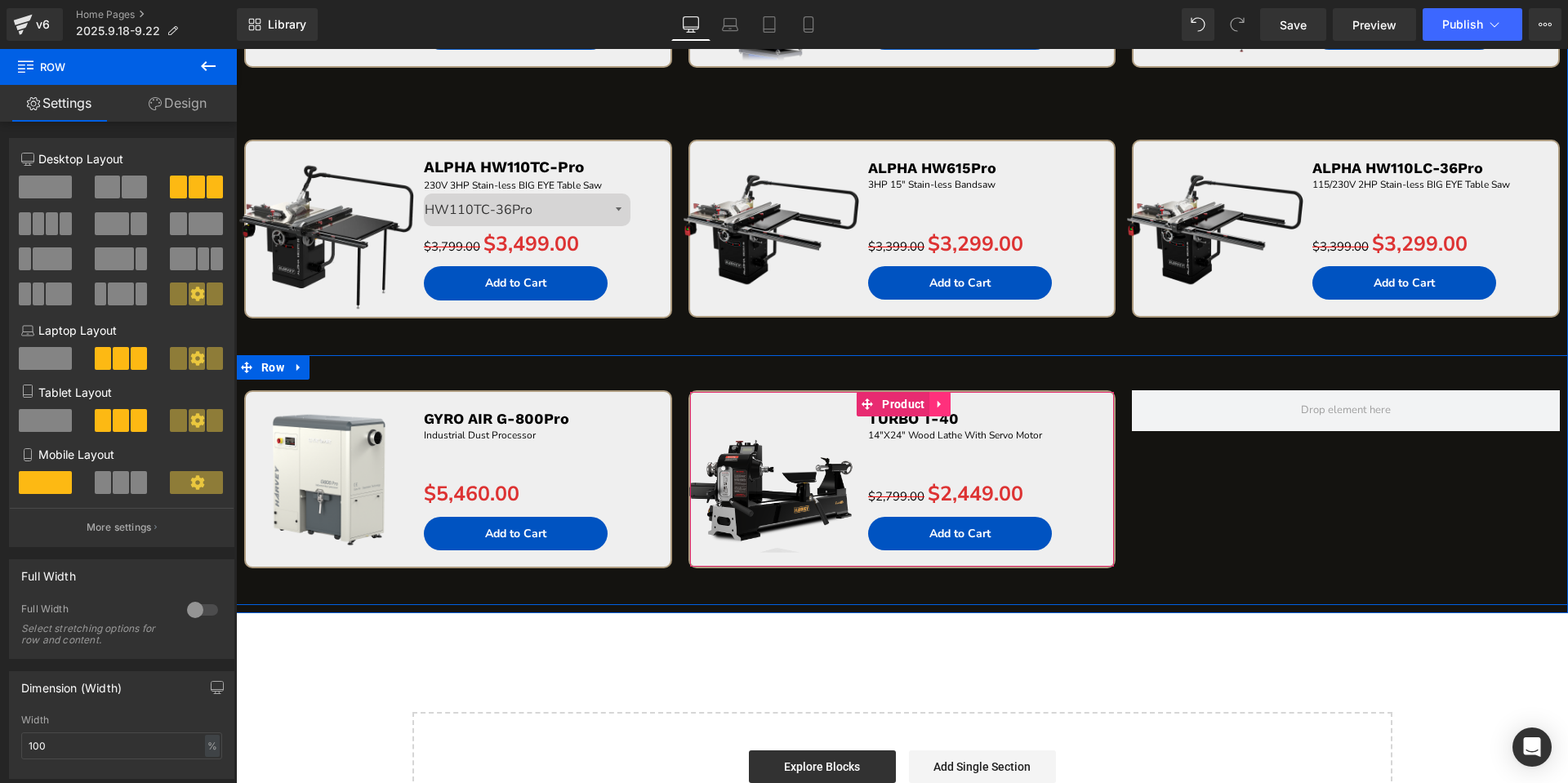
click at [937, 406] on icon at bounding box center [939, 403] width 12 height 12
click at [926, 406] on icon at bounding box center [928, 403] width 12 height 12
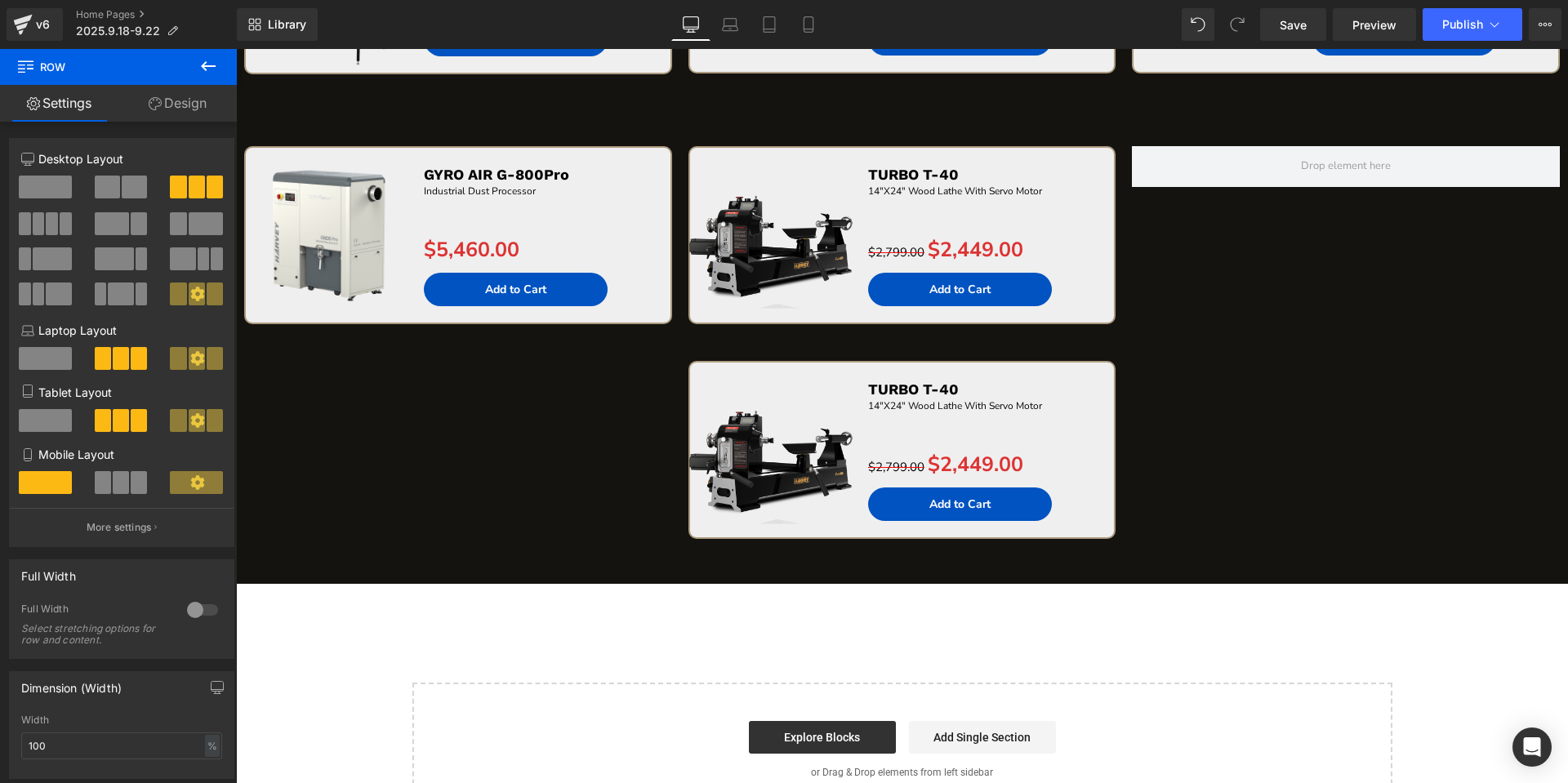
scroll to position [3528, 0]
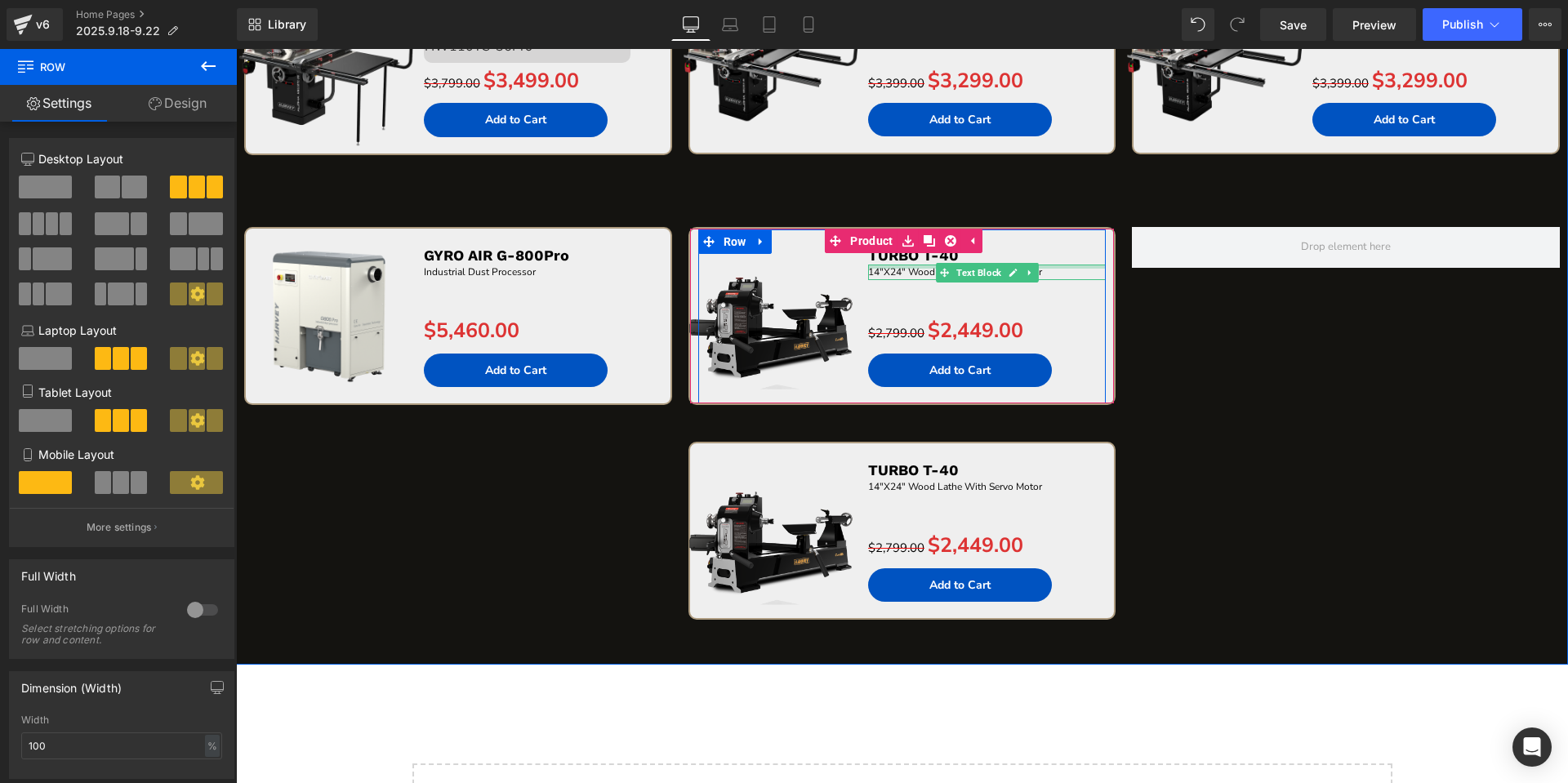
click at [868, 266] on div at bounding box center [987, 266] width 238 height 4
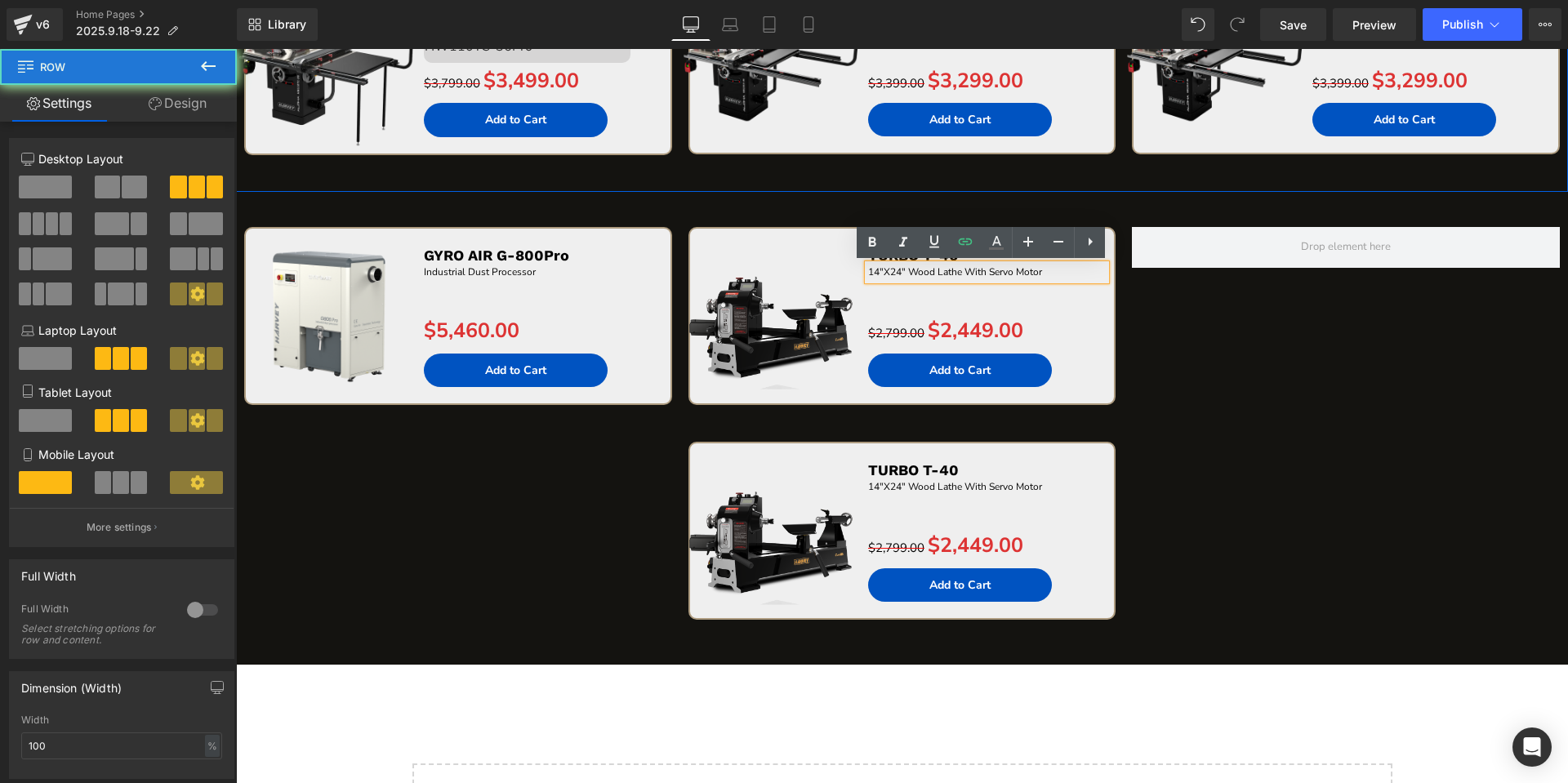
click at [829, 186] on div "Sale Off (P) Image ALPHA HW615Pro Text Block 3HP 15" Stain-less Bandsaw Text Bl…" at bounding box center [902, 84] width 444 height 214
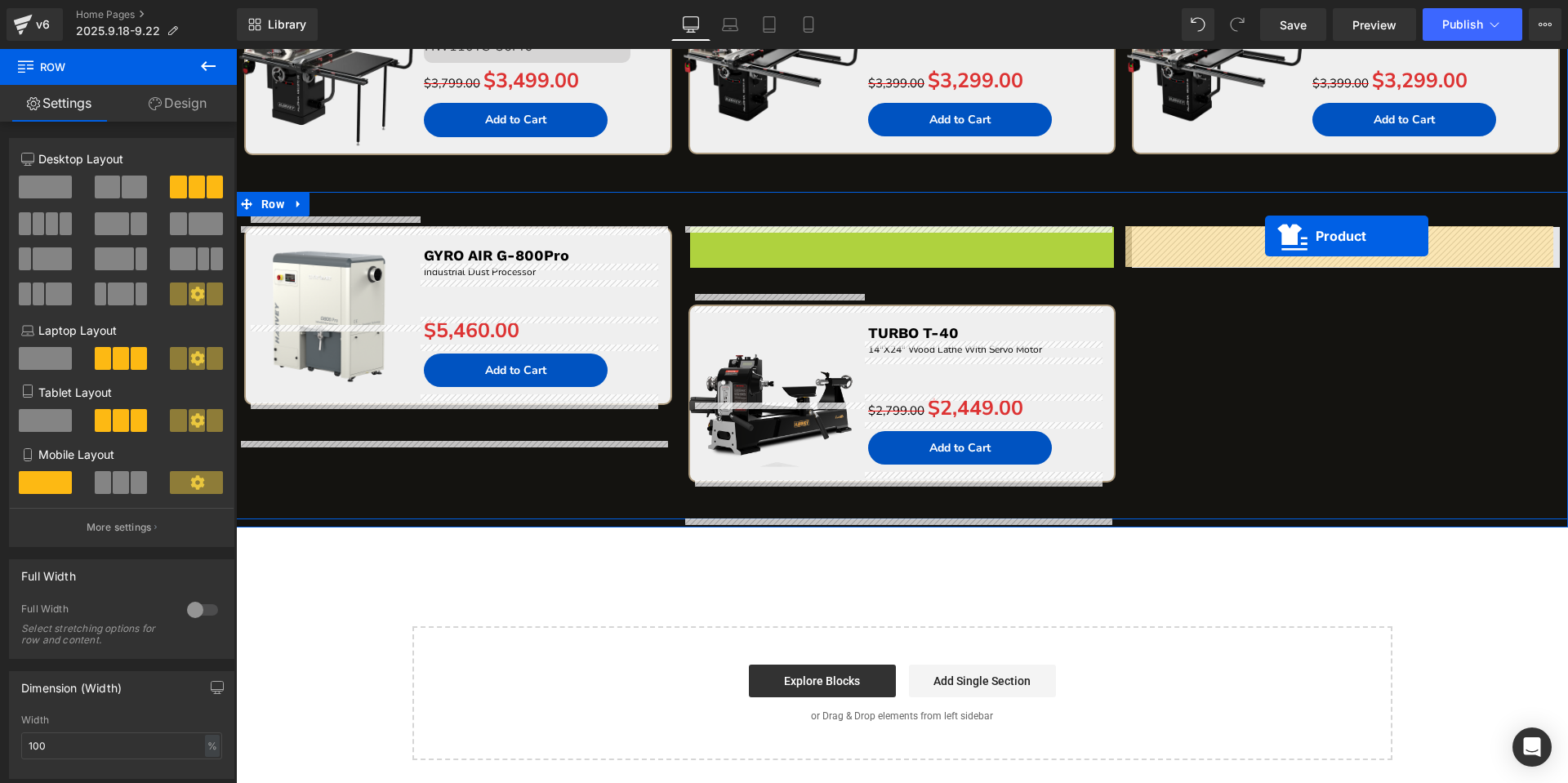
drag, startPoint x: 829, startPoint y: 247, endPoint x: 1265, endPoint y: 236, distance: 436.1
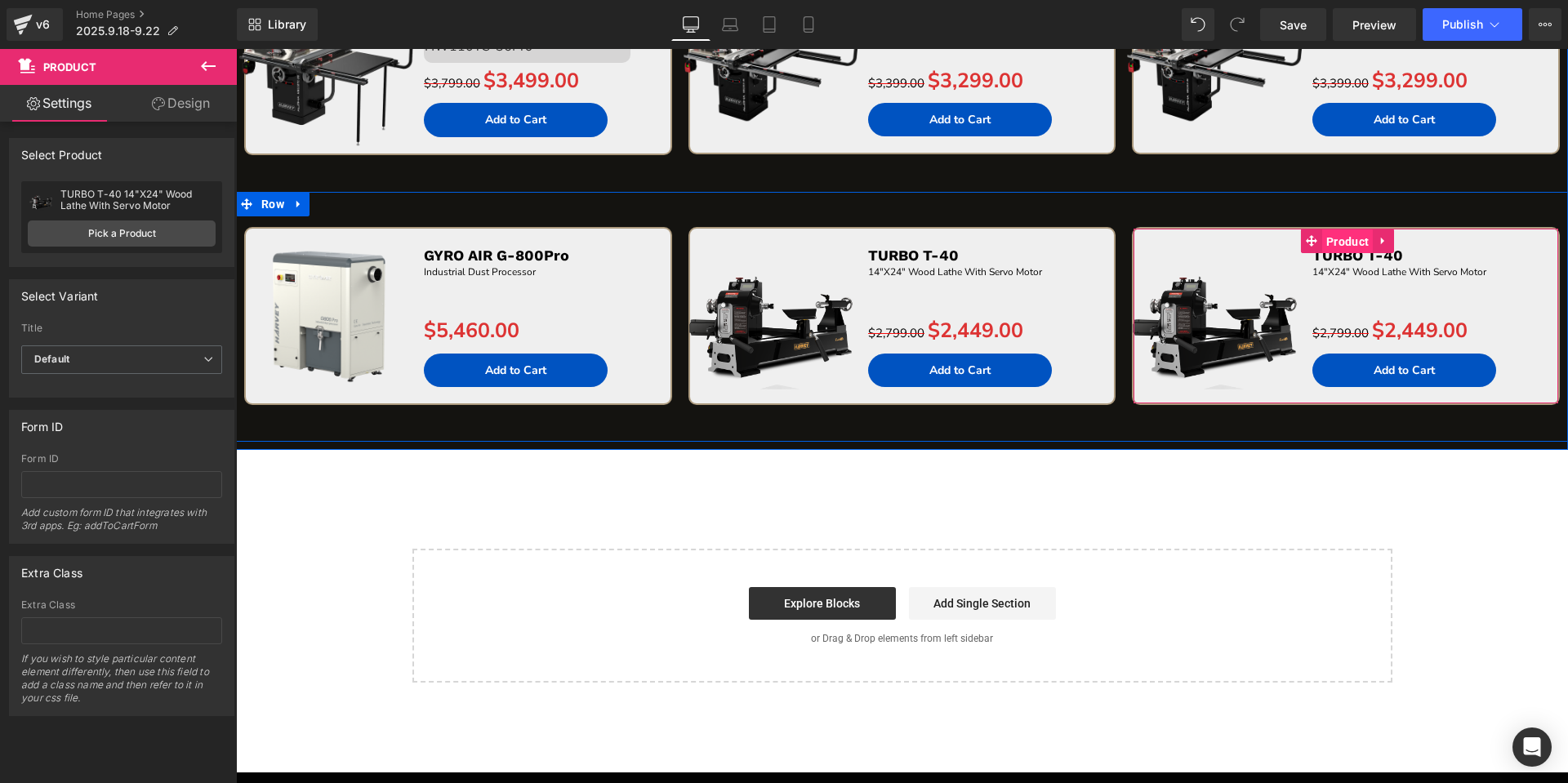
click at [1325, 239] on span "Product" at bounding box center [1347, 242] width 51 height 25
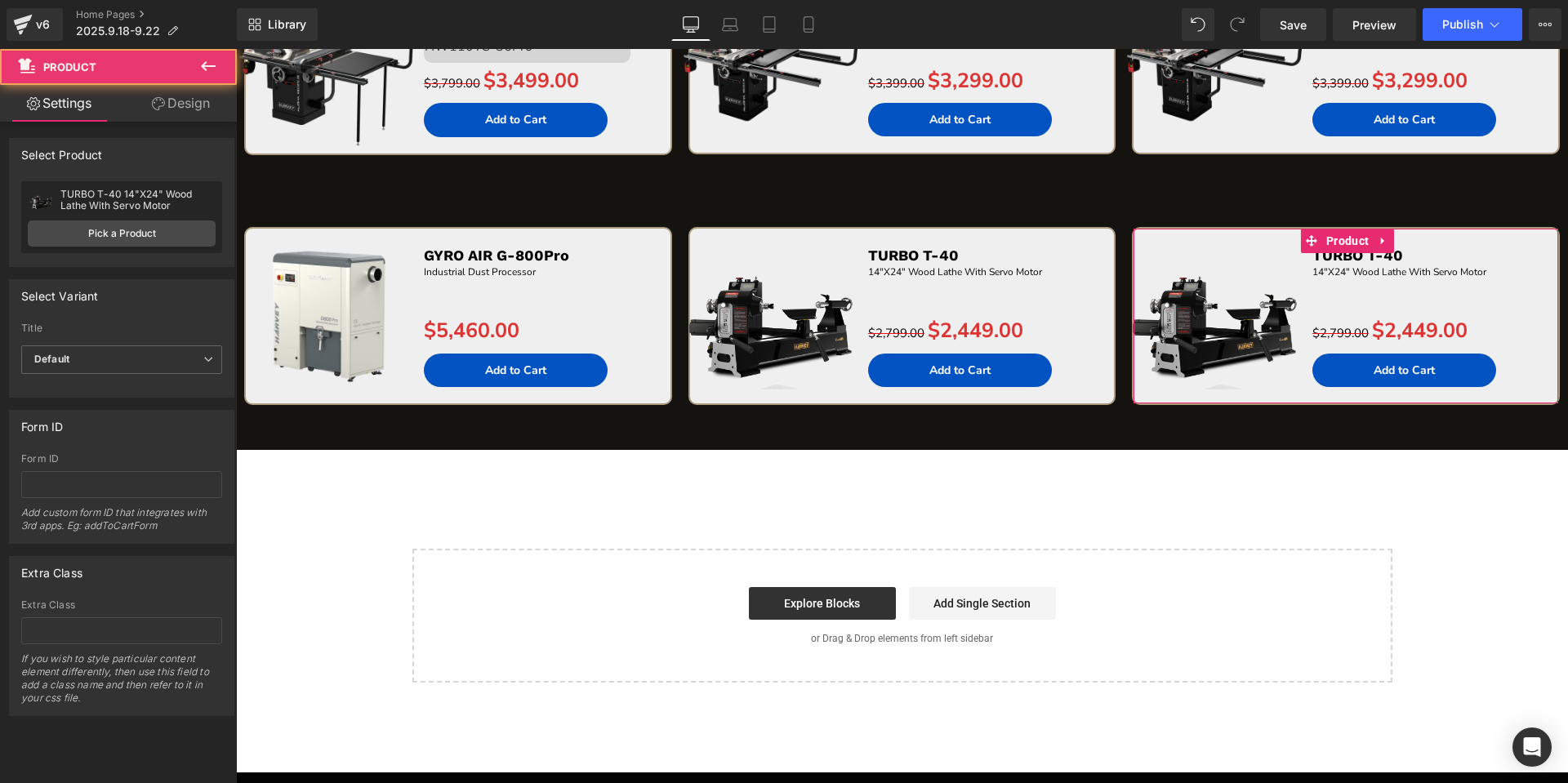
click at [150, 249] on div "TURBO T-40 14"X24" Wood Lathe With Servo Motor TURBO T-40 14"X24" Wood Lathe Wi…" at bounding box center [121, 217] width 201 height 72
drag, startPoint x: 150, startPoint y: 247, endPoint x: 149, endPoint y: 238, distance: 9.1
click at [149, 238] on link "Pick a Product" at bounding box center [122, 233] width 188 height 26
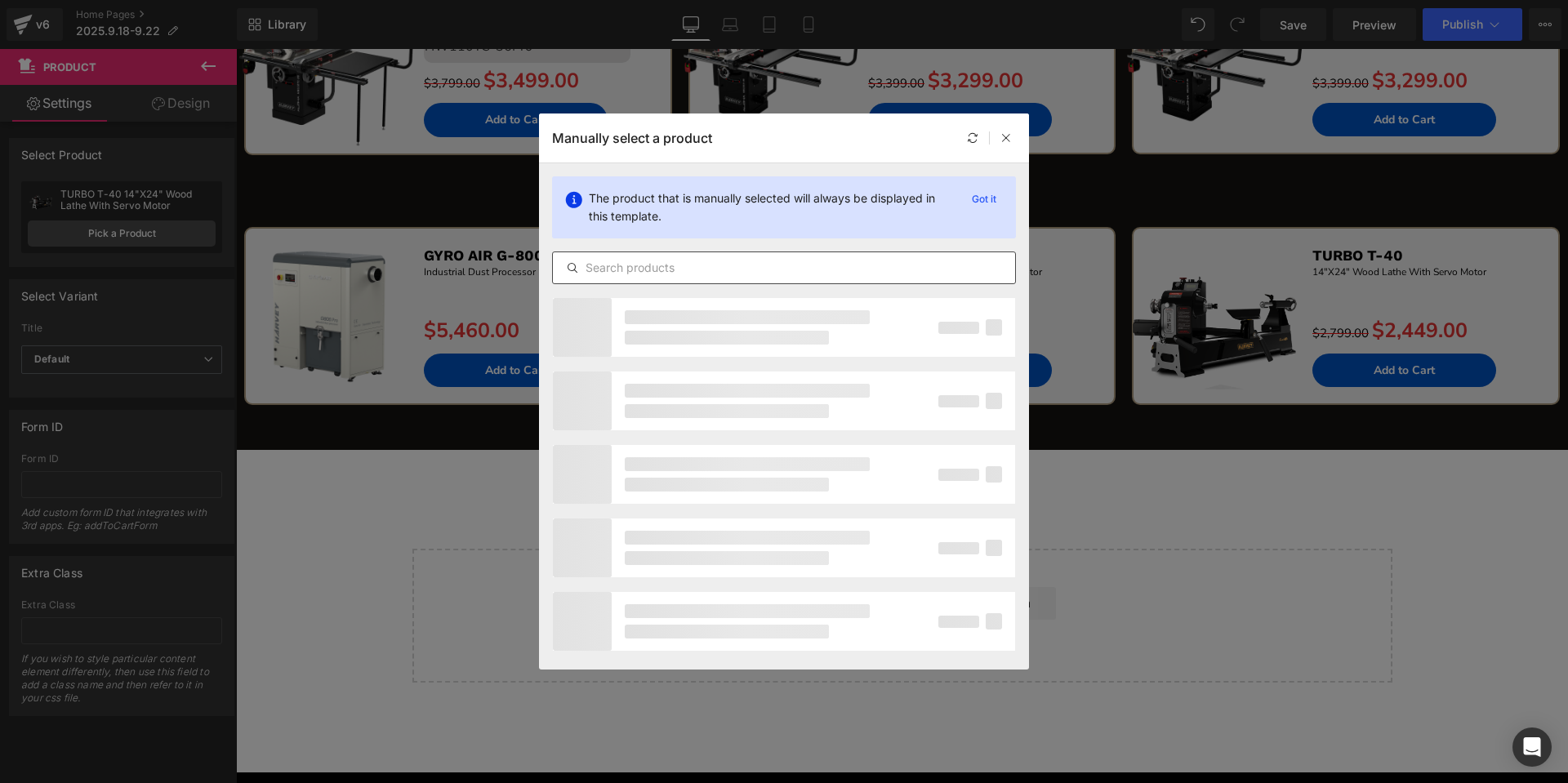
click at [766, 277] on input "text" at bounding box center [783, 268] width 462 height 20
paste input "TURBO T-60S"
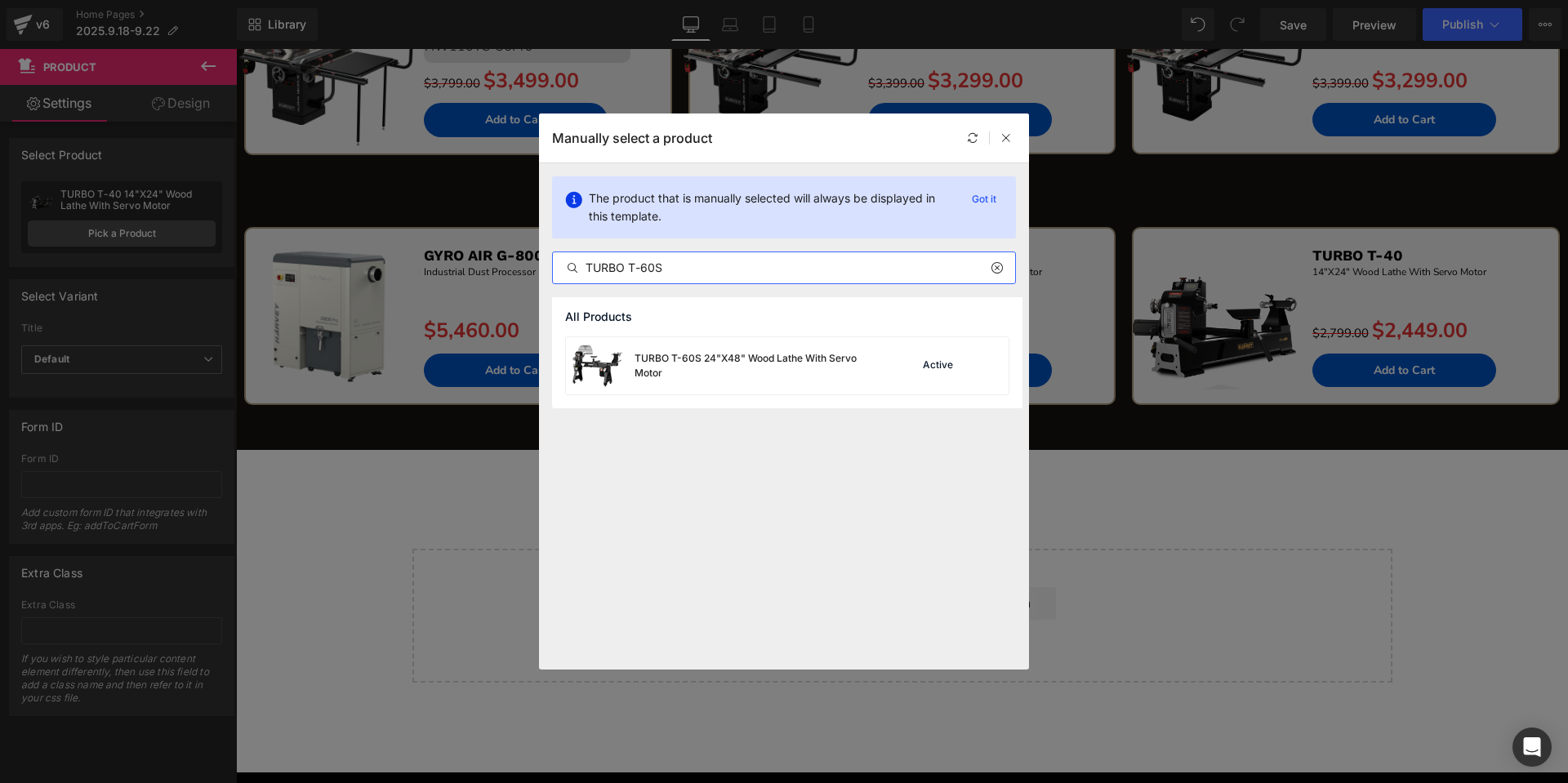
type input "TURBO T-60S"
click at [770, 335] on div "All Products" at bounding box center [788, 316] width 471 height 39
drag, startPoint x: 805, startPoint y: 368, endPoint x: 719, endPoint y: 315, distance: 101.0
click at [805, 368] on div "TURBO T-60S 24"X48" Wood Lathe With Servo Motor" at bounding box center [757, 365] width 245 height 29
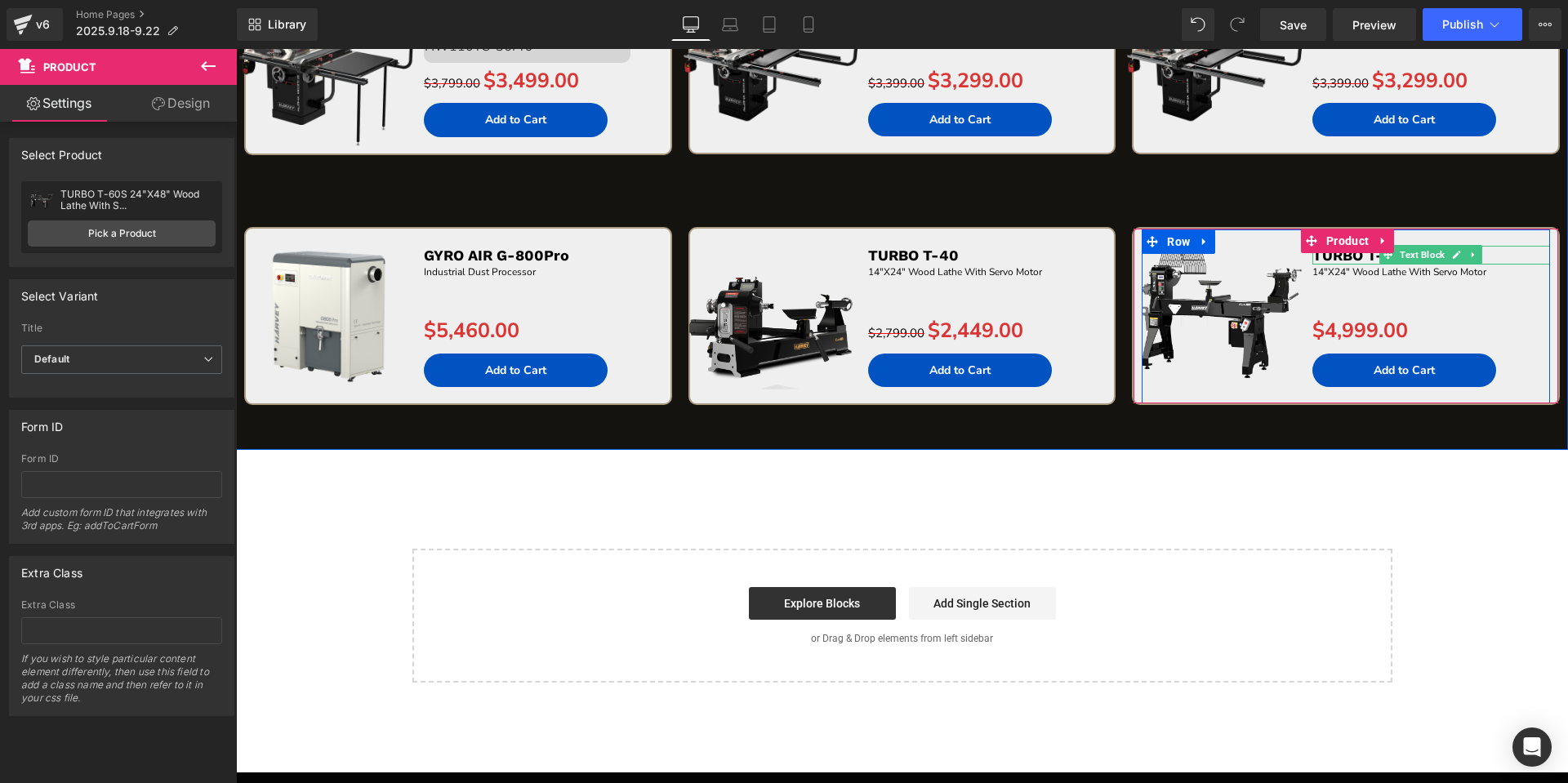
click at [1503, 254] on p "TURBO T-40" at bounding box center [1431, 255] width 238 height 19
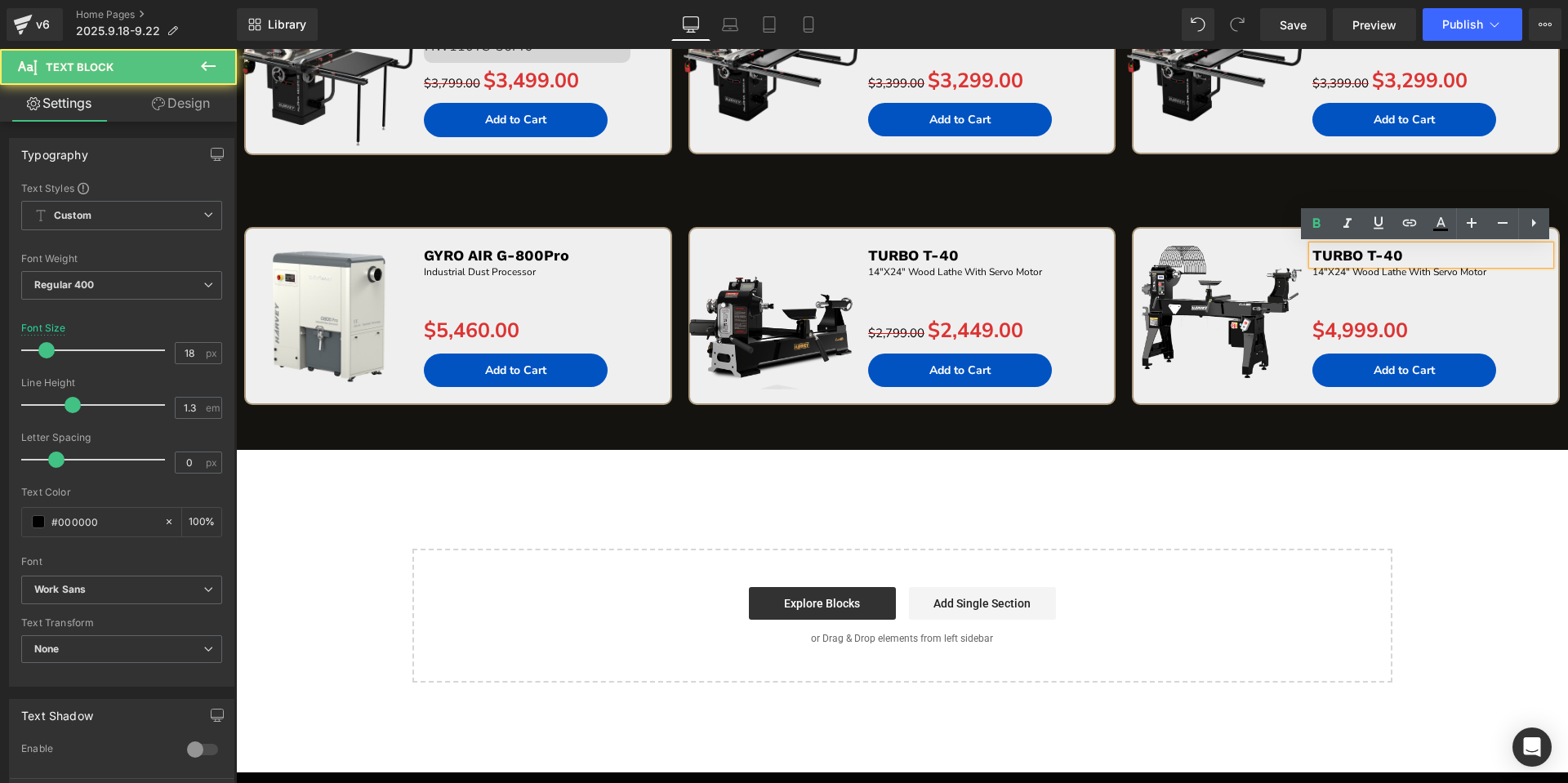
click at [1503, 254] on p "TURBO T-40" at bounding box center [1431, 255] width 238 height 19
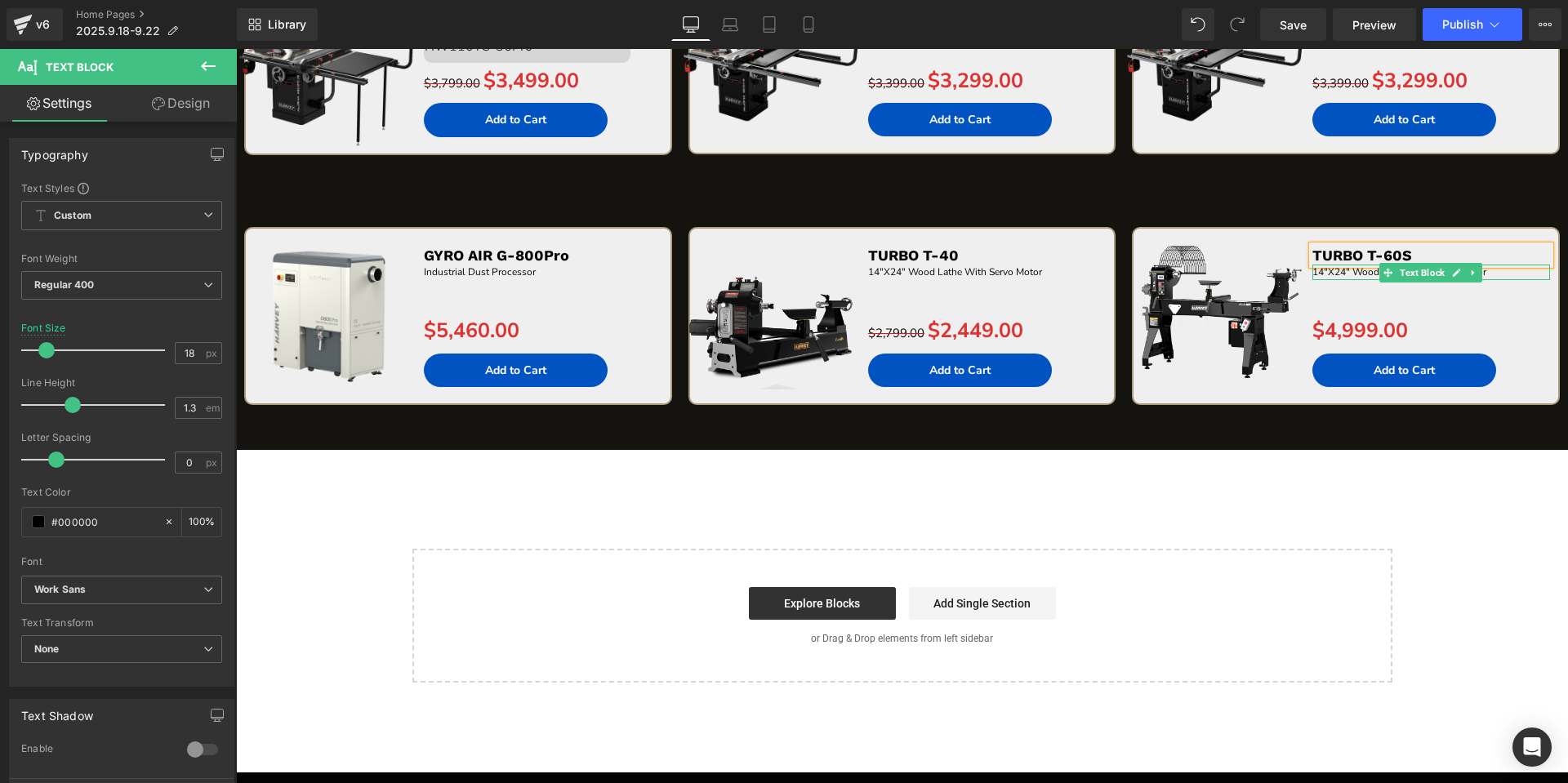
click at [1511, 271] on p "14"X24" Wood Lathe With Servo Motor" at bounding box center [1431, 272] width 238 height 15
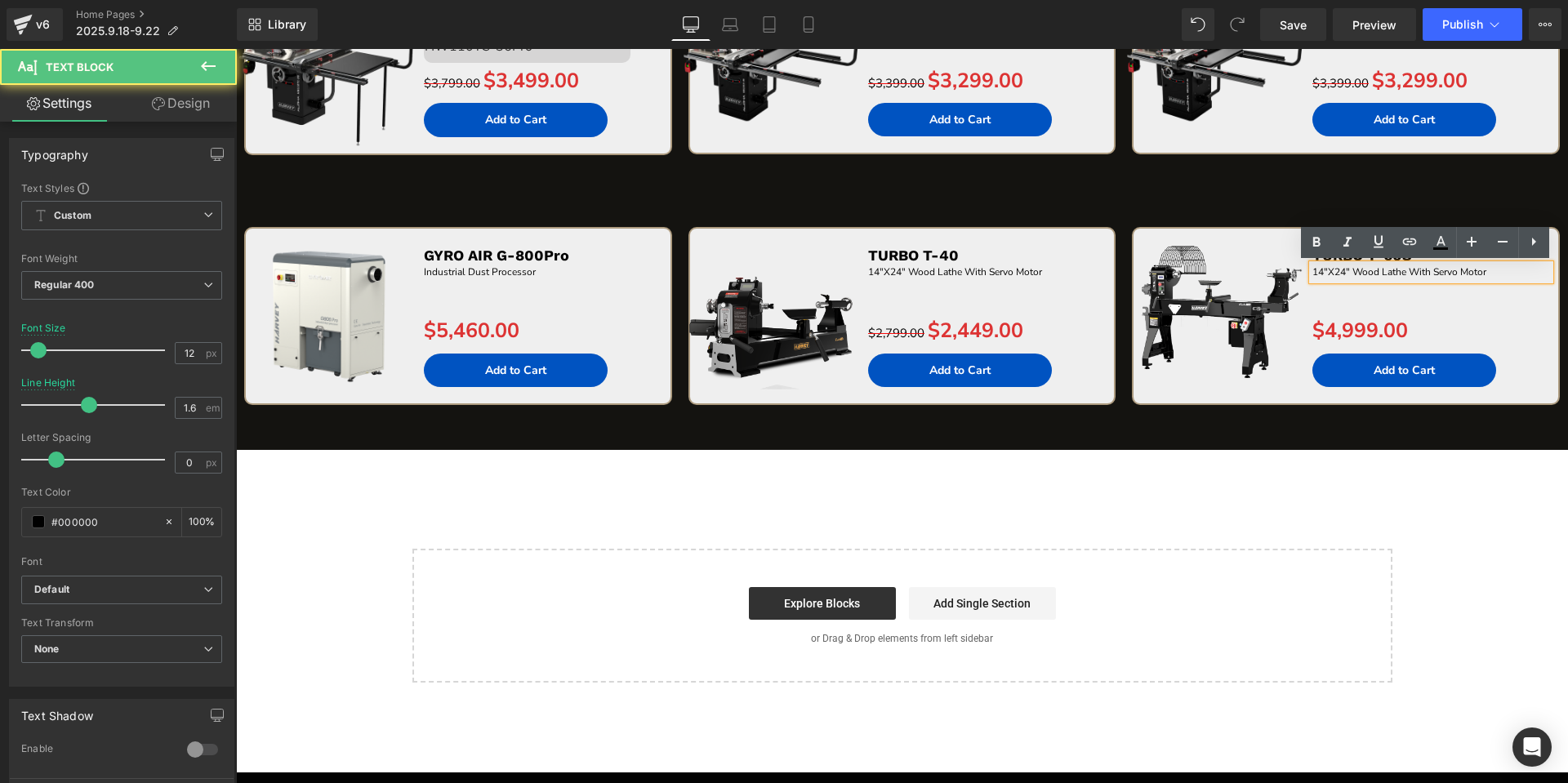
click at [1511, 271] on p "14"X24" Wood Lathe With Servo Motor" at bounding box center [1431, 272] width 238 height 15
paste div
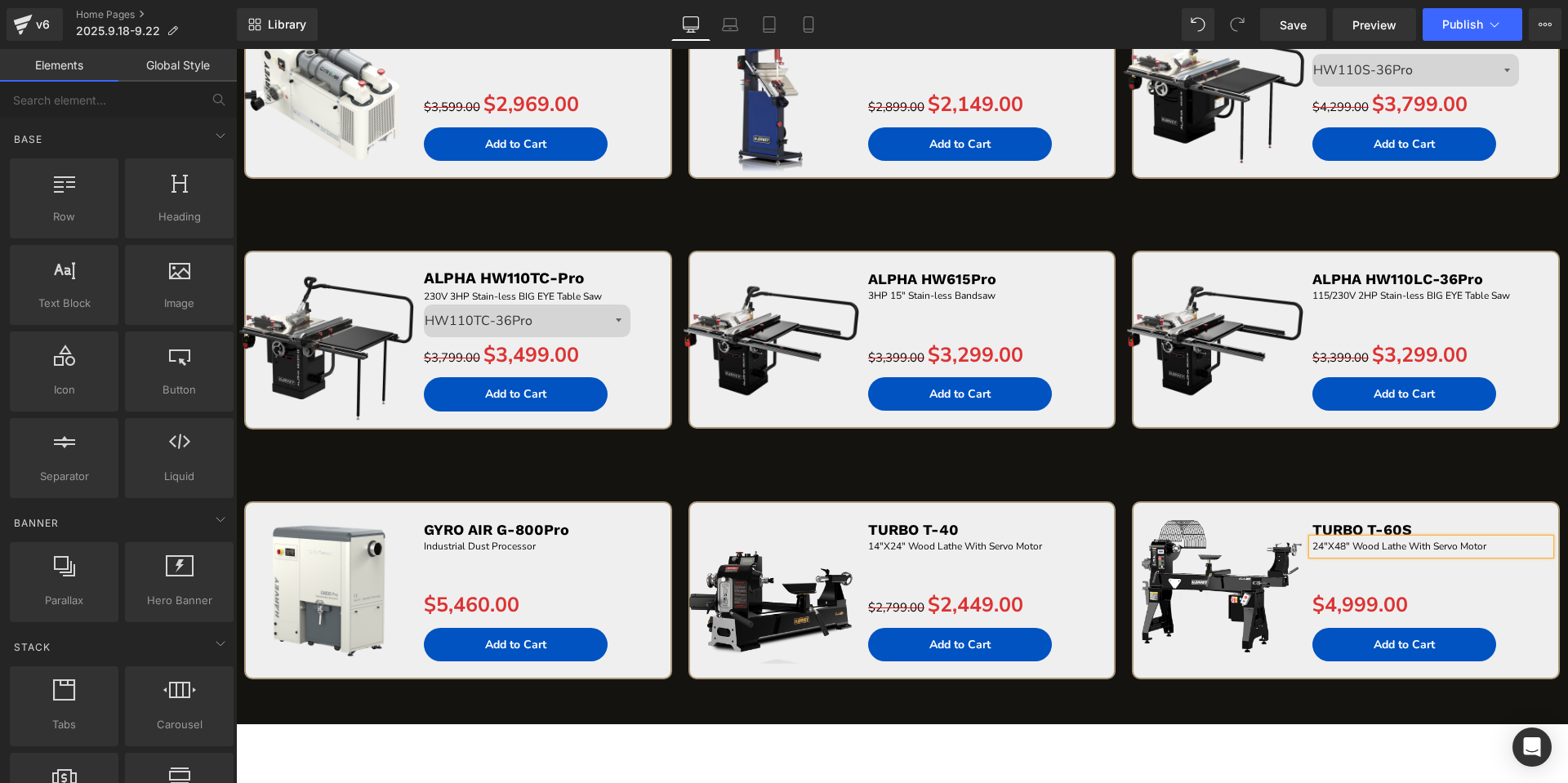
scroll to position [3169, 0]
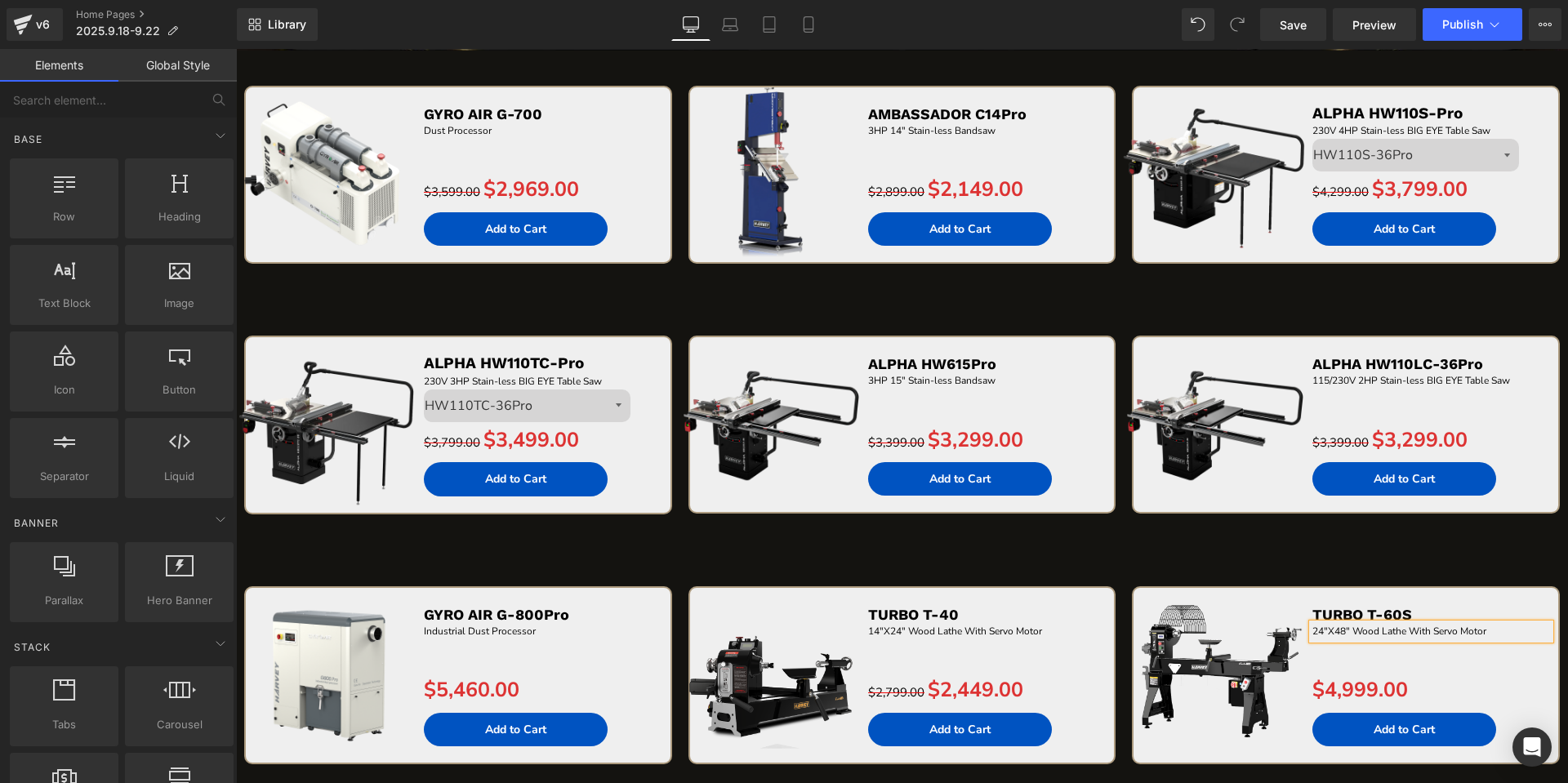
click at [1197, 598] on icon at bounding box center [1199, 600] width 9 height 10
click at [1505, 565] on div "Sale Off (P) Image GYRO AIR G-800Pro Text Block Industrial Dust Processor Text …" at bounding box center [902, 676] width 1332 height 250
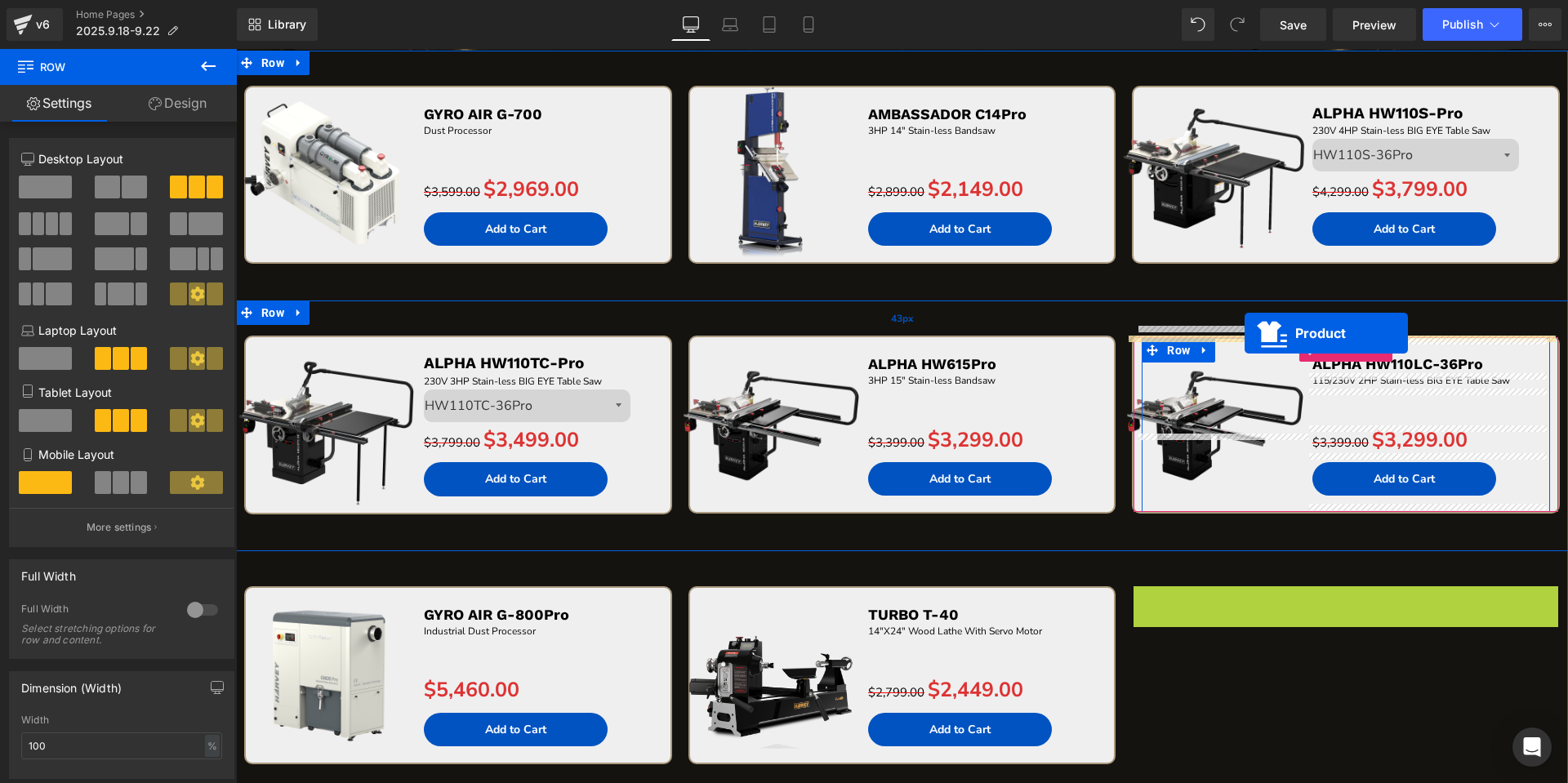
drag, startPoint x: 1279, startPoint y: 575, endPoint x: 1245, endPoint y: 333, distance: 244.4
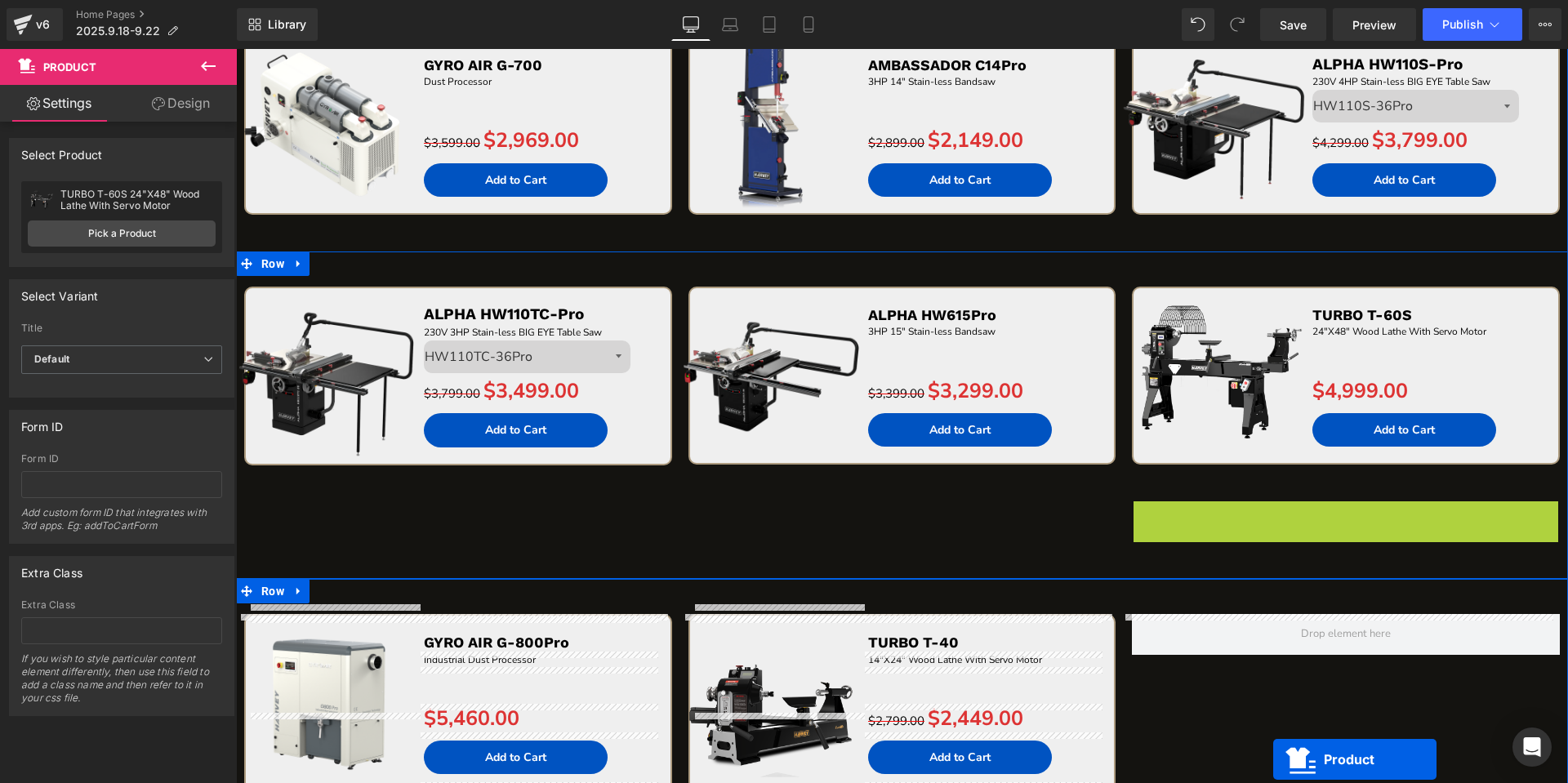
scroll to position [3316, 0]
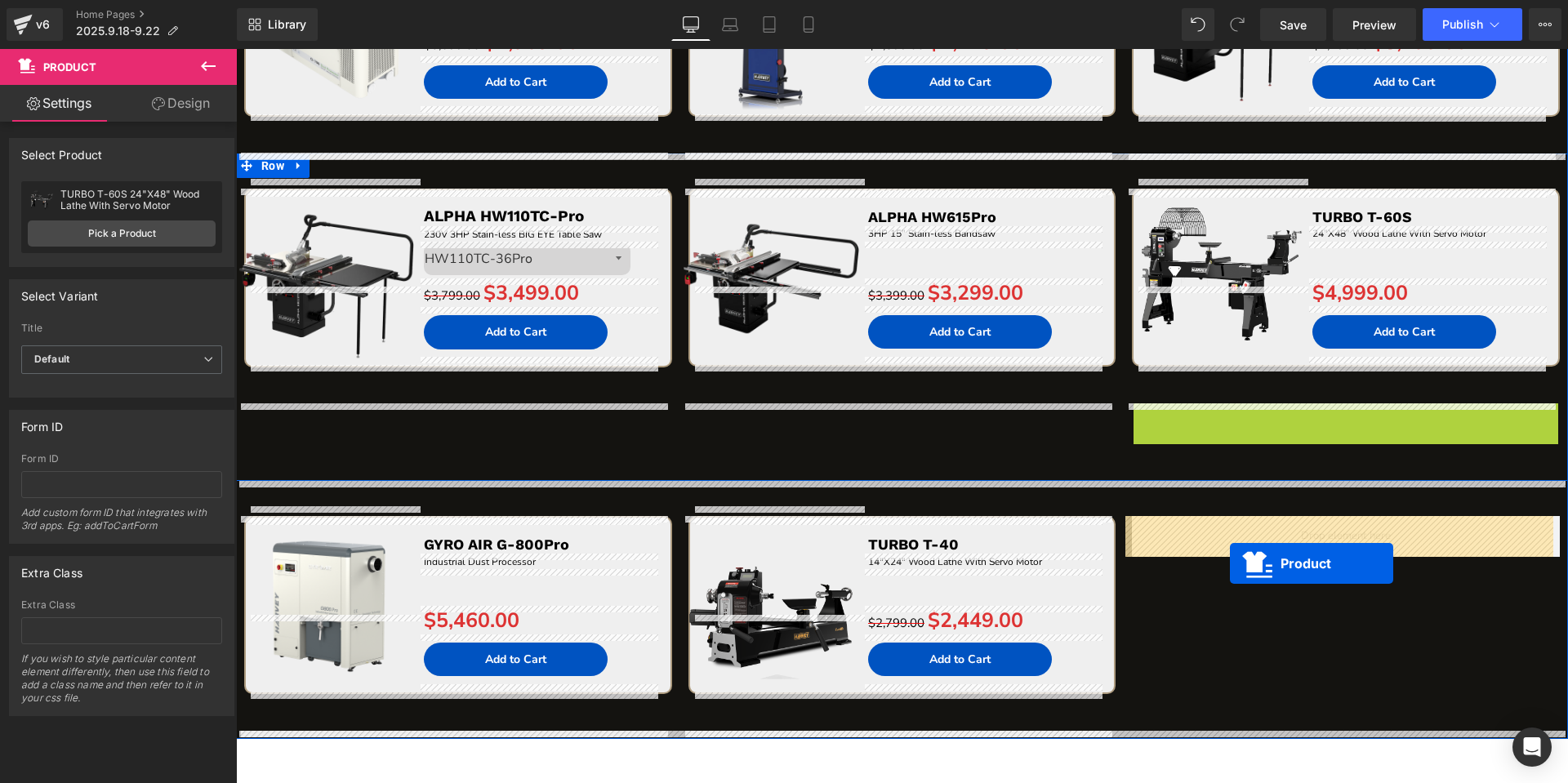
drag, startPoint x: 1306, startPoint y: 559, endPoint x: 1229, endPoint y: 563, distance: 77.1
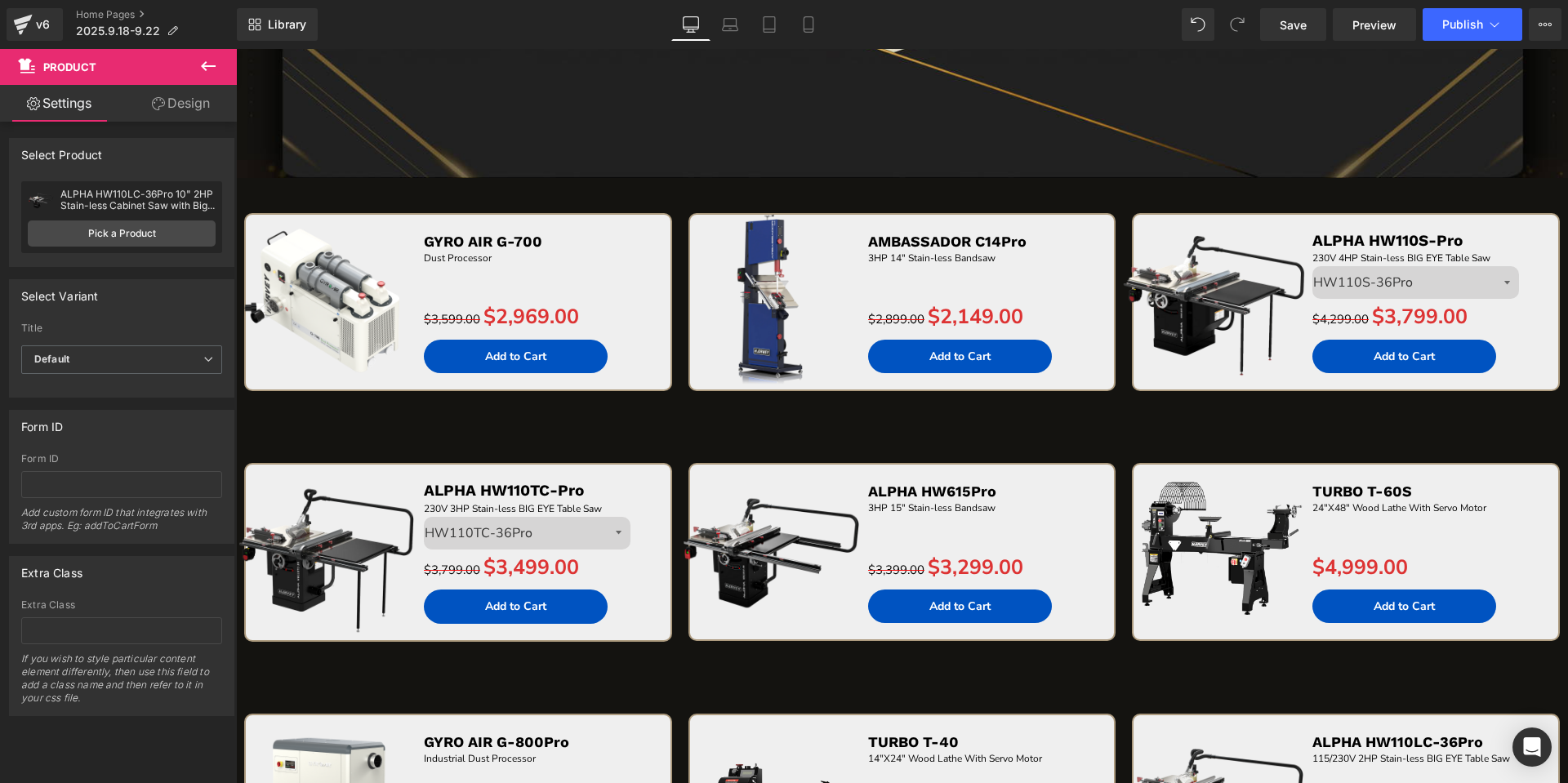
scroll to position [3031, 0]
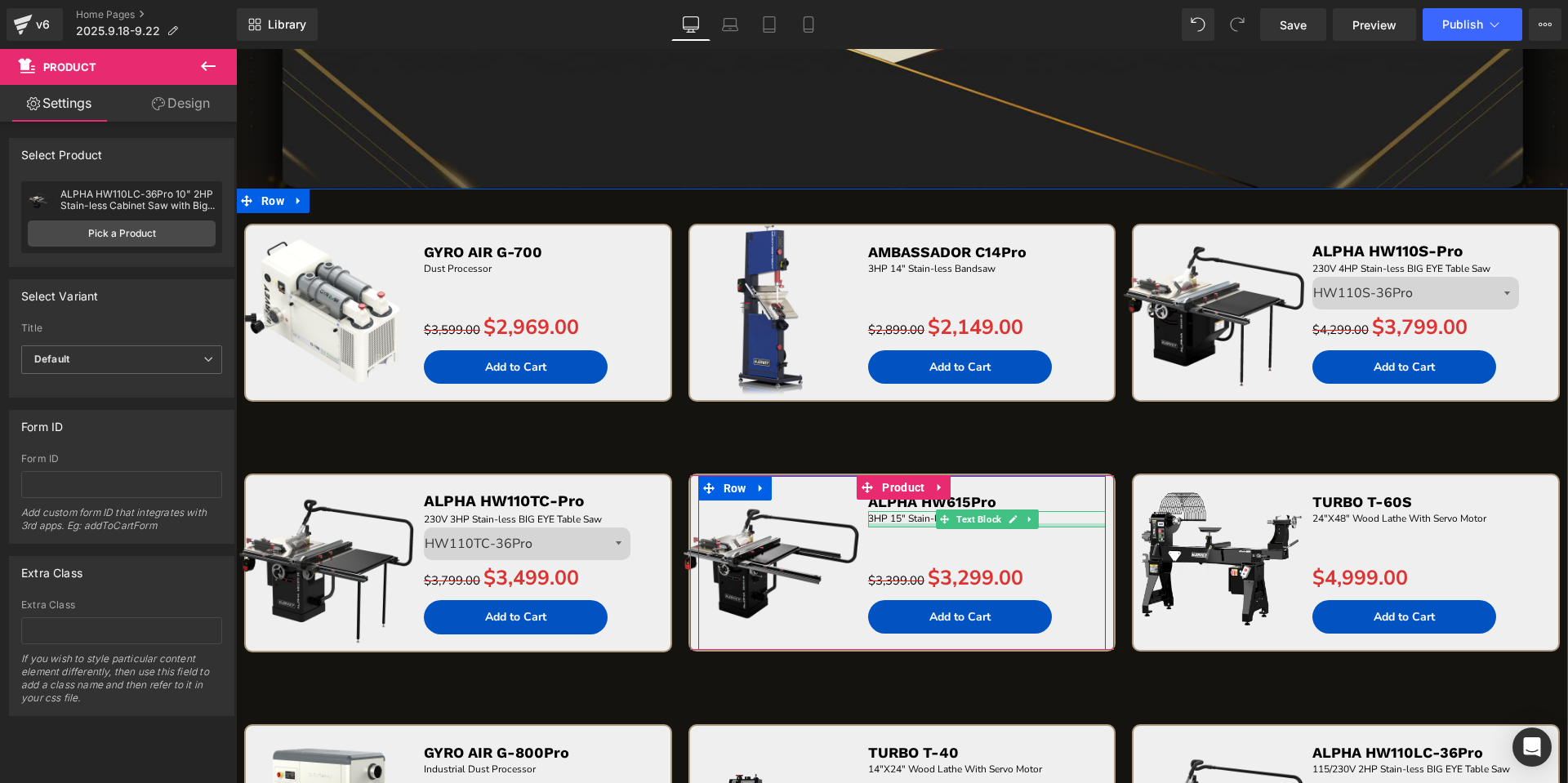
click at [1057, 523] on div at bounding box center [987, 525] width 238 height 4
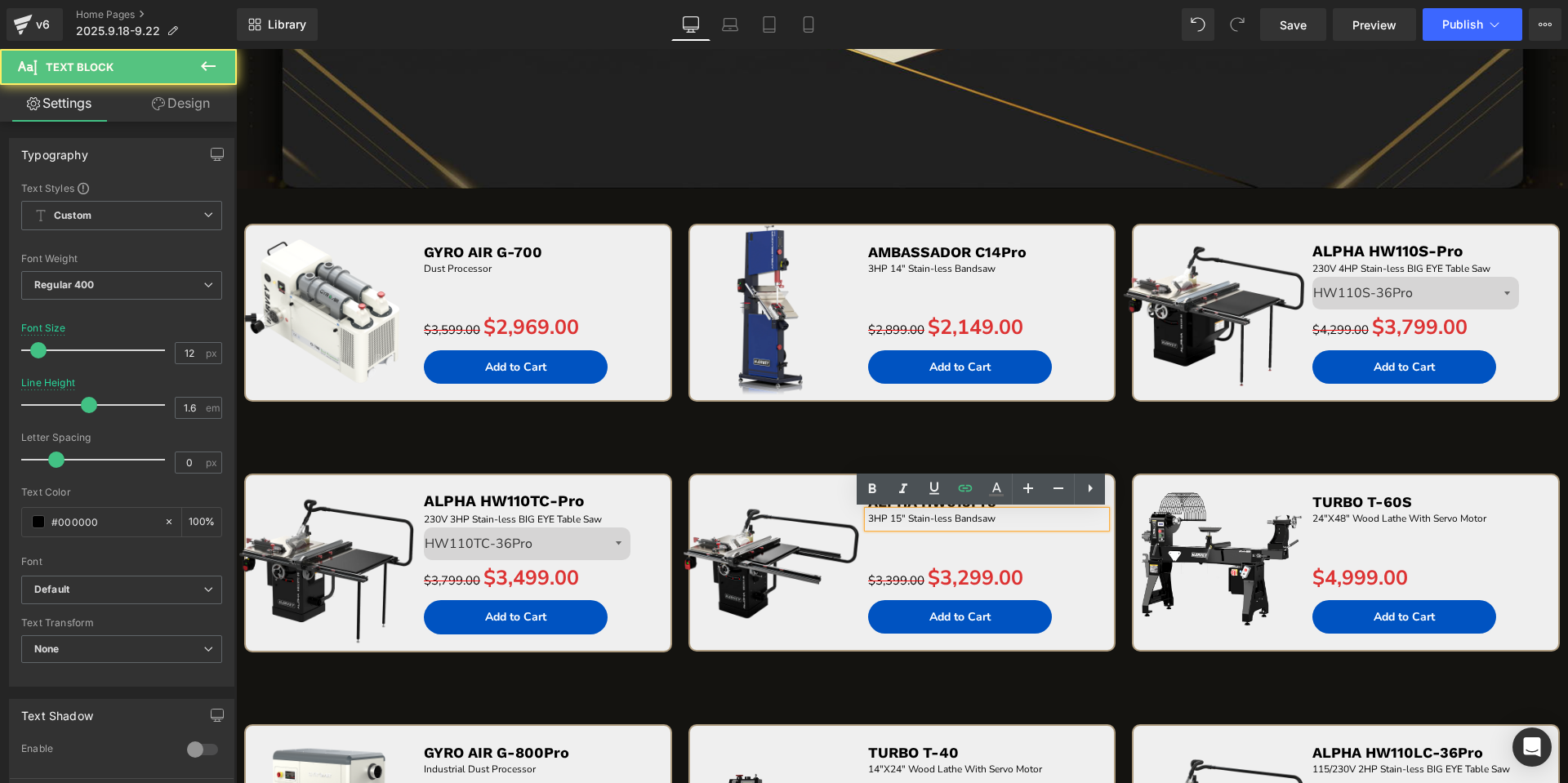
click at [1057, 523] on p "3HP 15" Stain-less Bandsaw" at bounding box center [987, 519] width 238 height 15
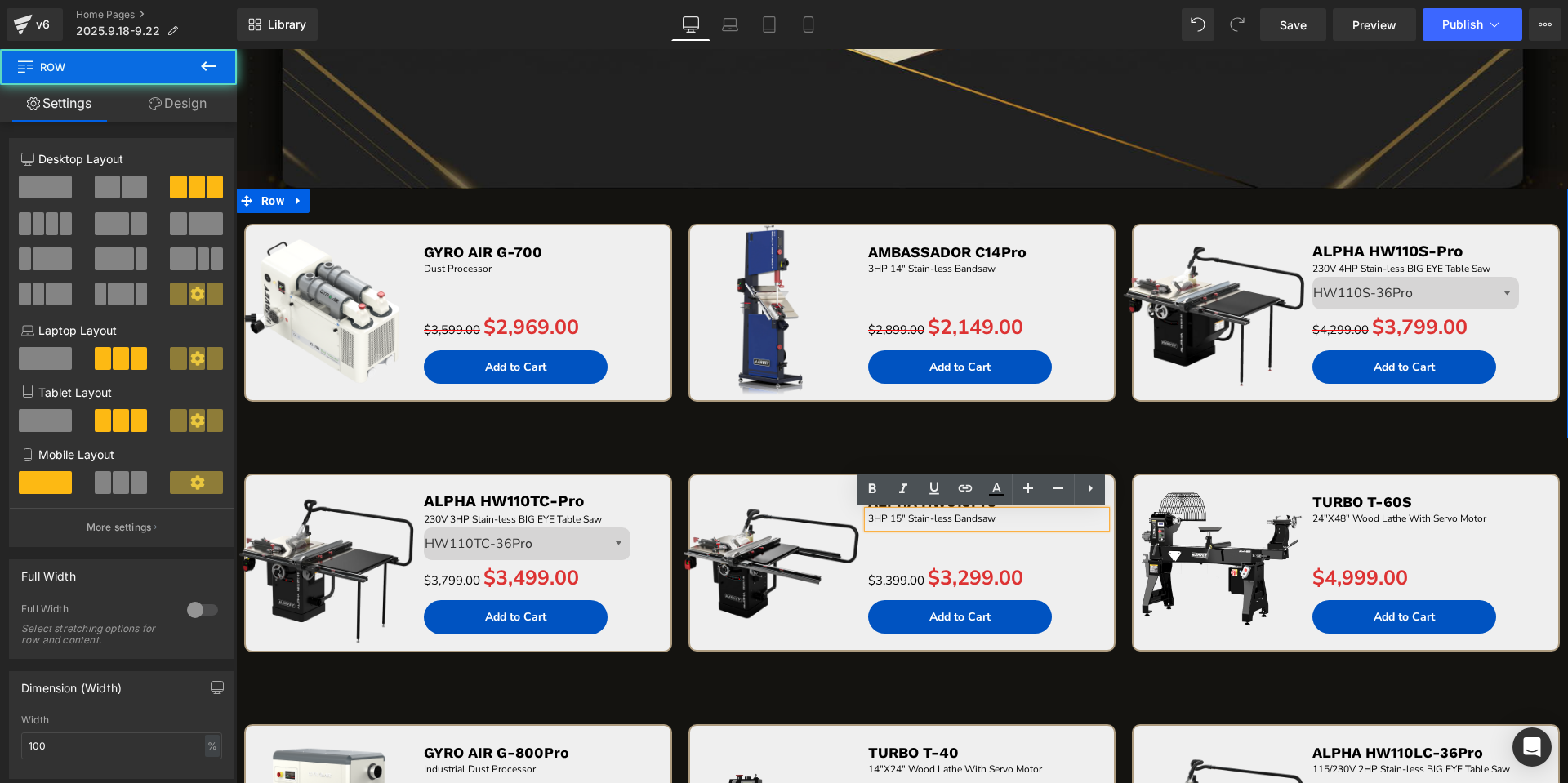
click at [794, 428] on div "Sale Off (P) Image AMBASSADOR C14Pro Text Block 3HP 14" Stain-less Bandsaw Text…" at bounding box center [902, 331] width 444 height 214
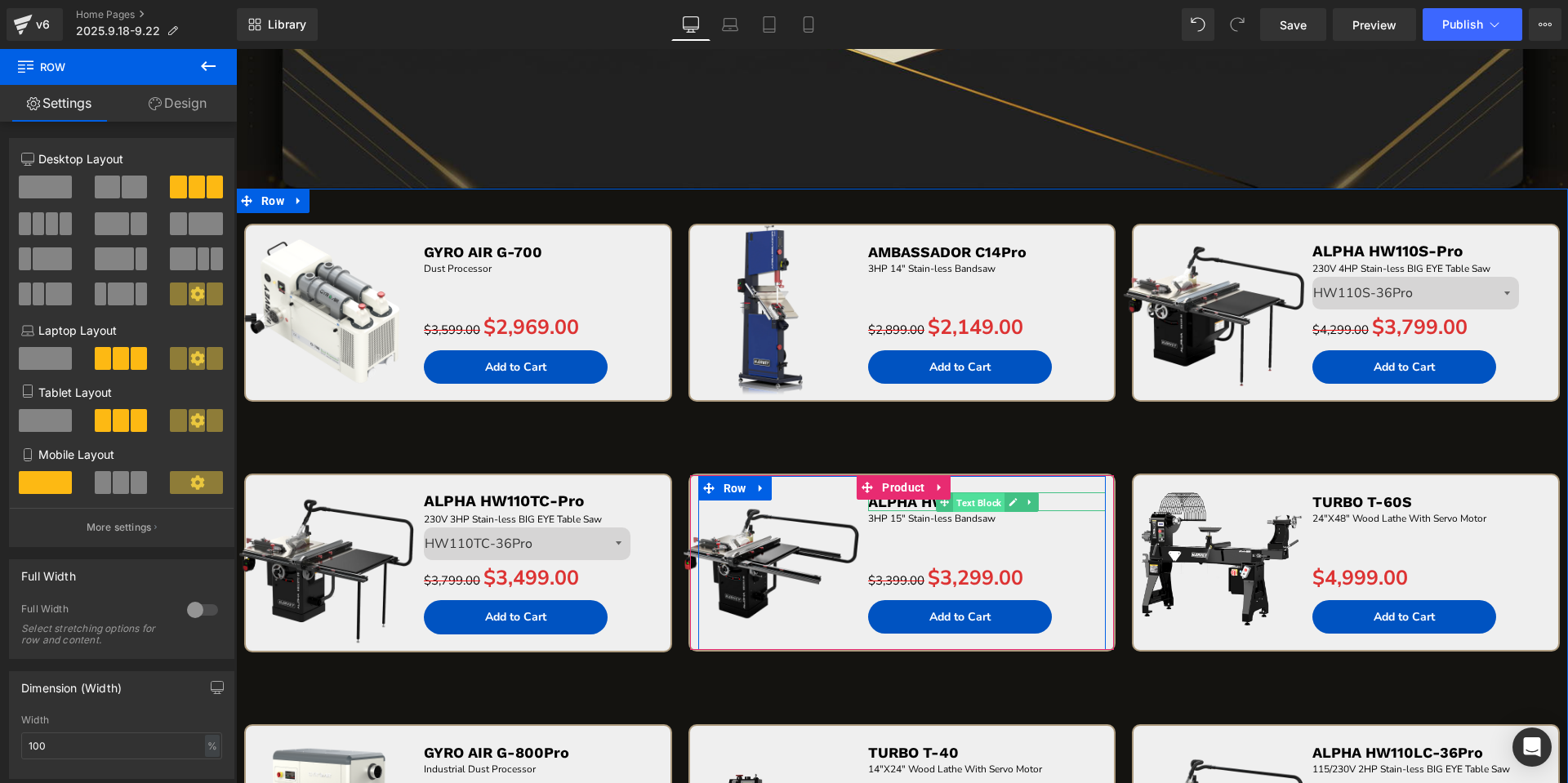
click at [981, 501] on span "Text Block" at bounding box center [978, 503] width 52 height 20
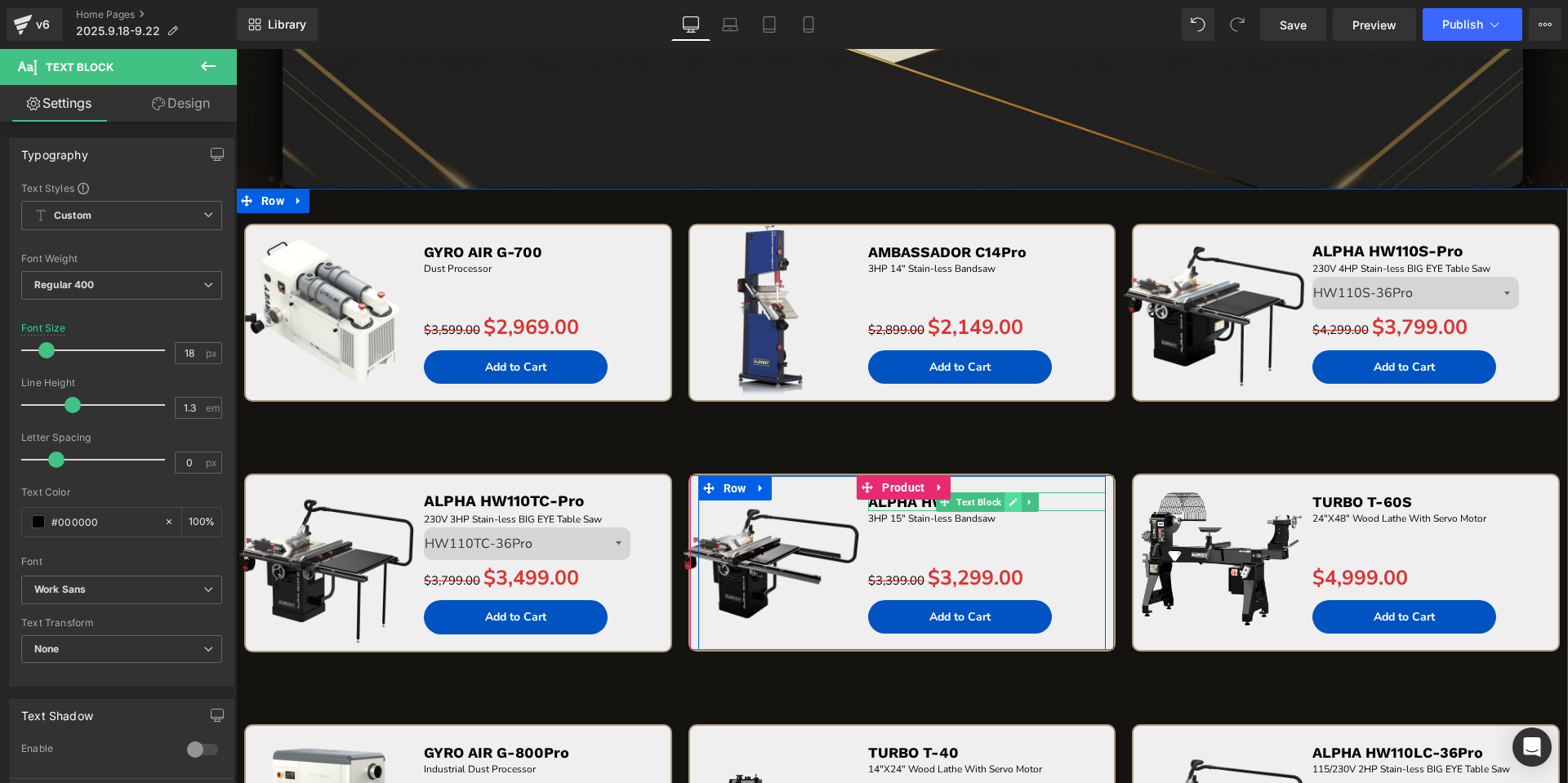
click at [1012, 501] on link at bounding box center [1012, 502] width 17 height 20
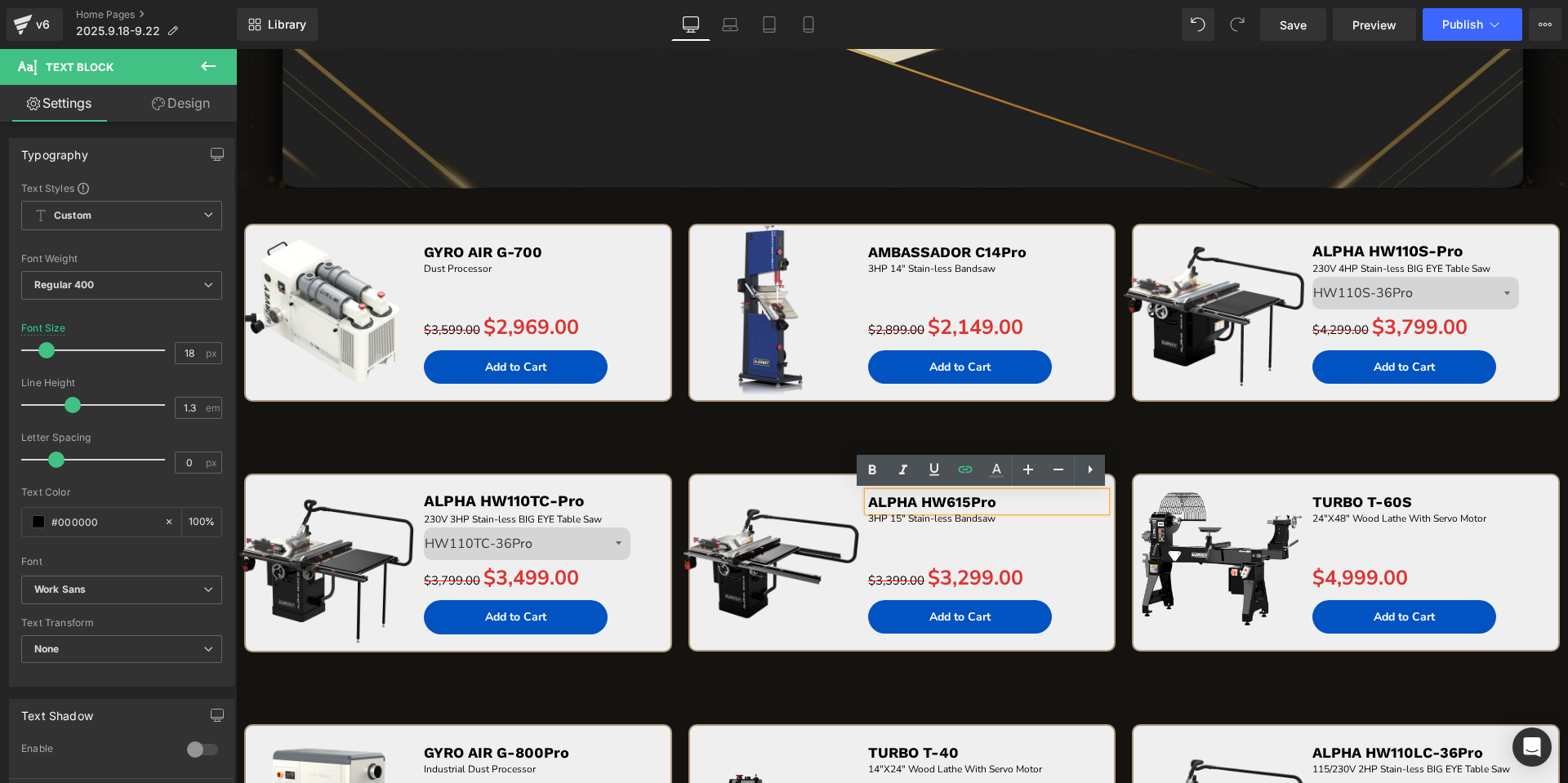
click at [1012, 501] on p "ALPHA HW615Pro" at bounding box center [987, 501] width 238 height 19
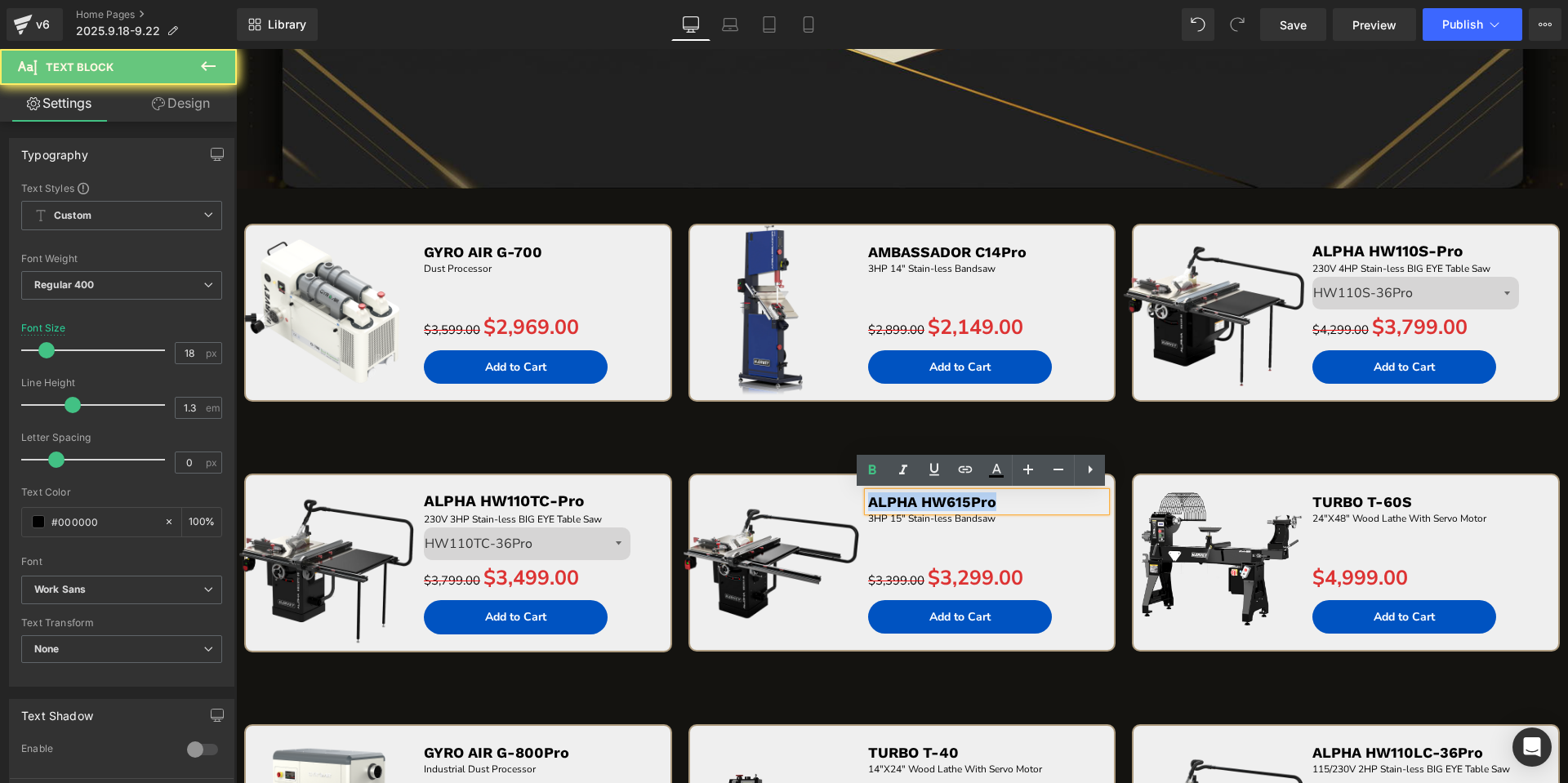
click at [1012, 501] on p "ALPHA HW615Pro" at bounding box center [987, 501] width 238 height 19
copy span "ALPHA HW615Pro"
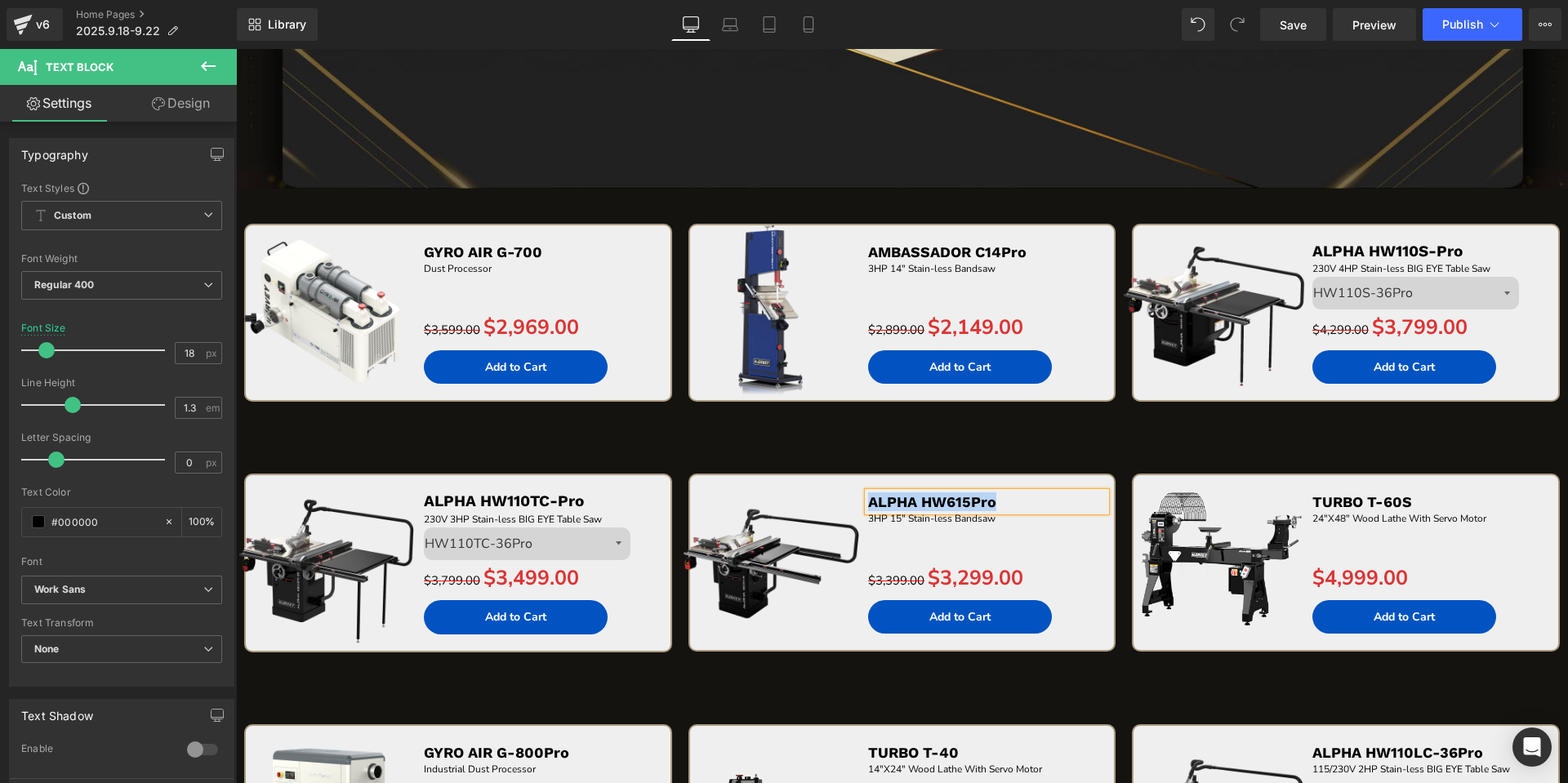
click at [718, 440] on div "Sale Off (P) Image ALPHA HW110TC-Pro Text Block 230V 3HP Stain-less BIG EYE Tab…" at bounding box center [902, 564] width 1332 height 251
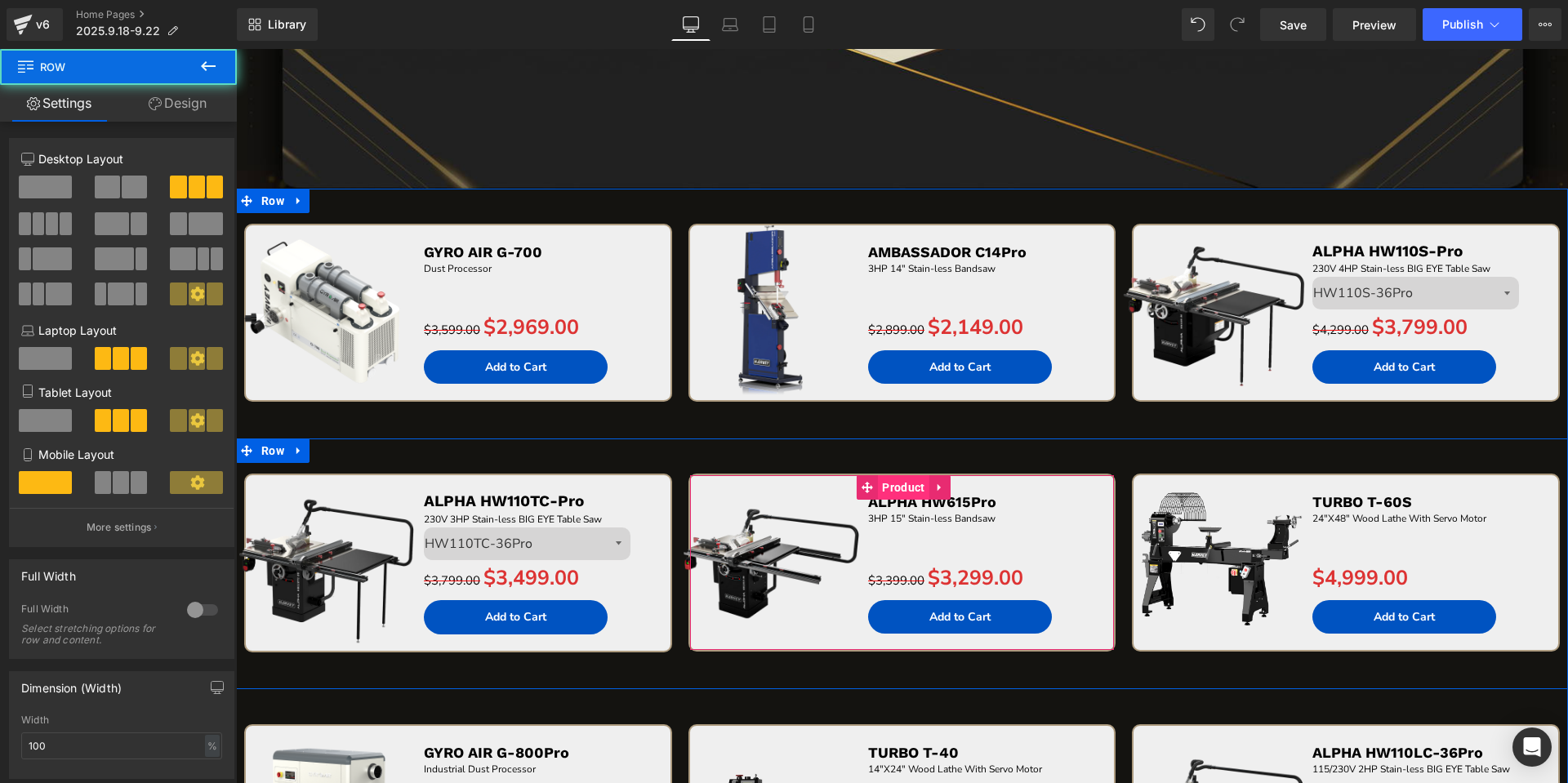
click at [893, 487] on span "Product" at bounding box center [903, 487] width 51 height 25
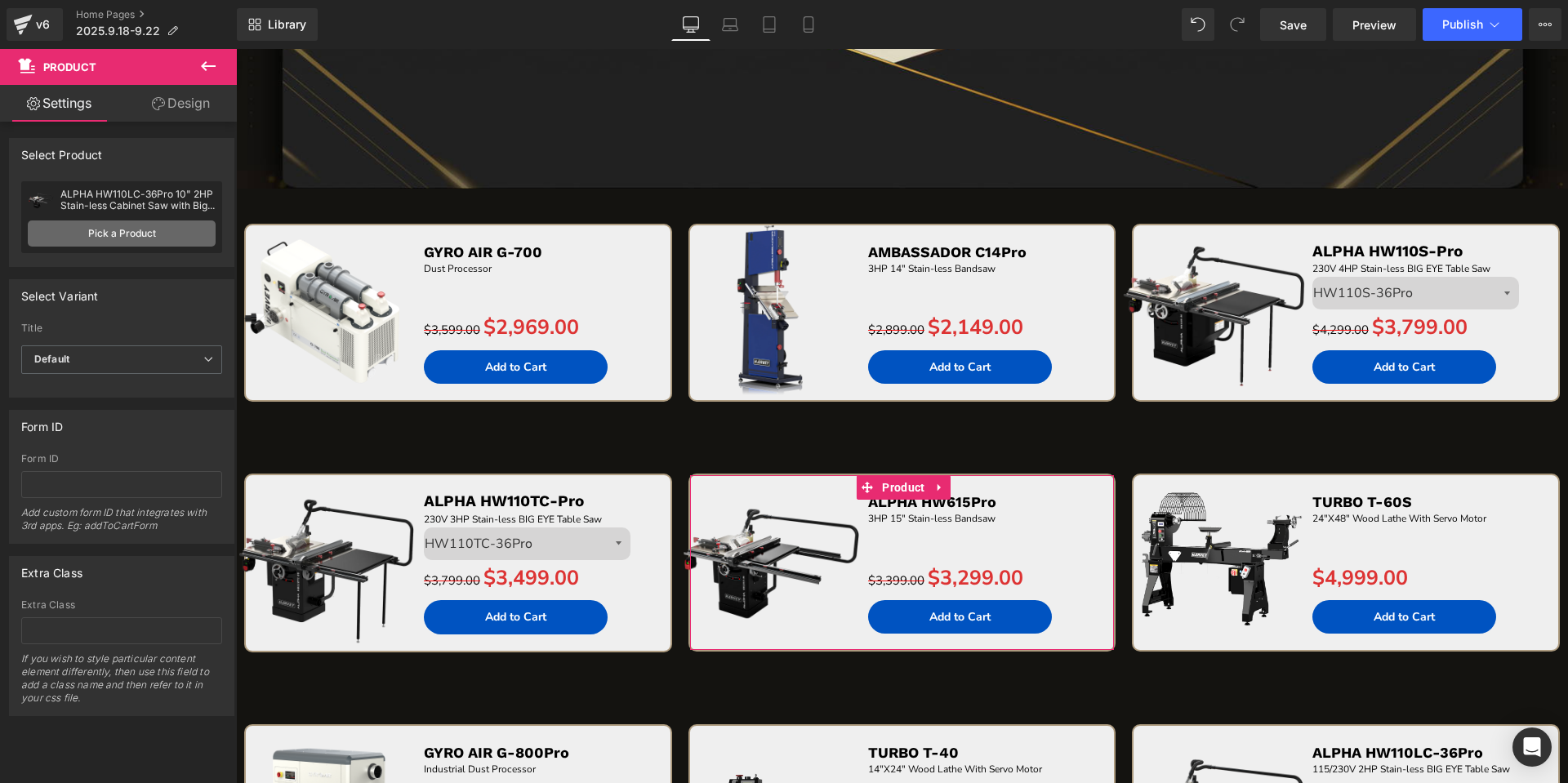
click at [99, 222] on link "Pick a Product" at bounding box center [122, 233] width 188 height 26
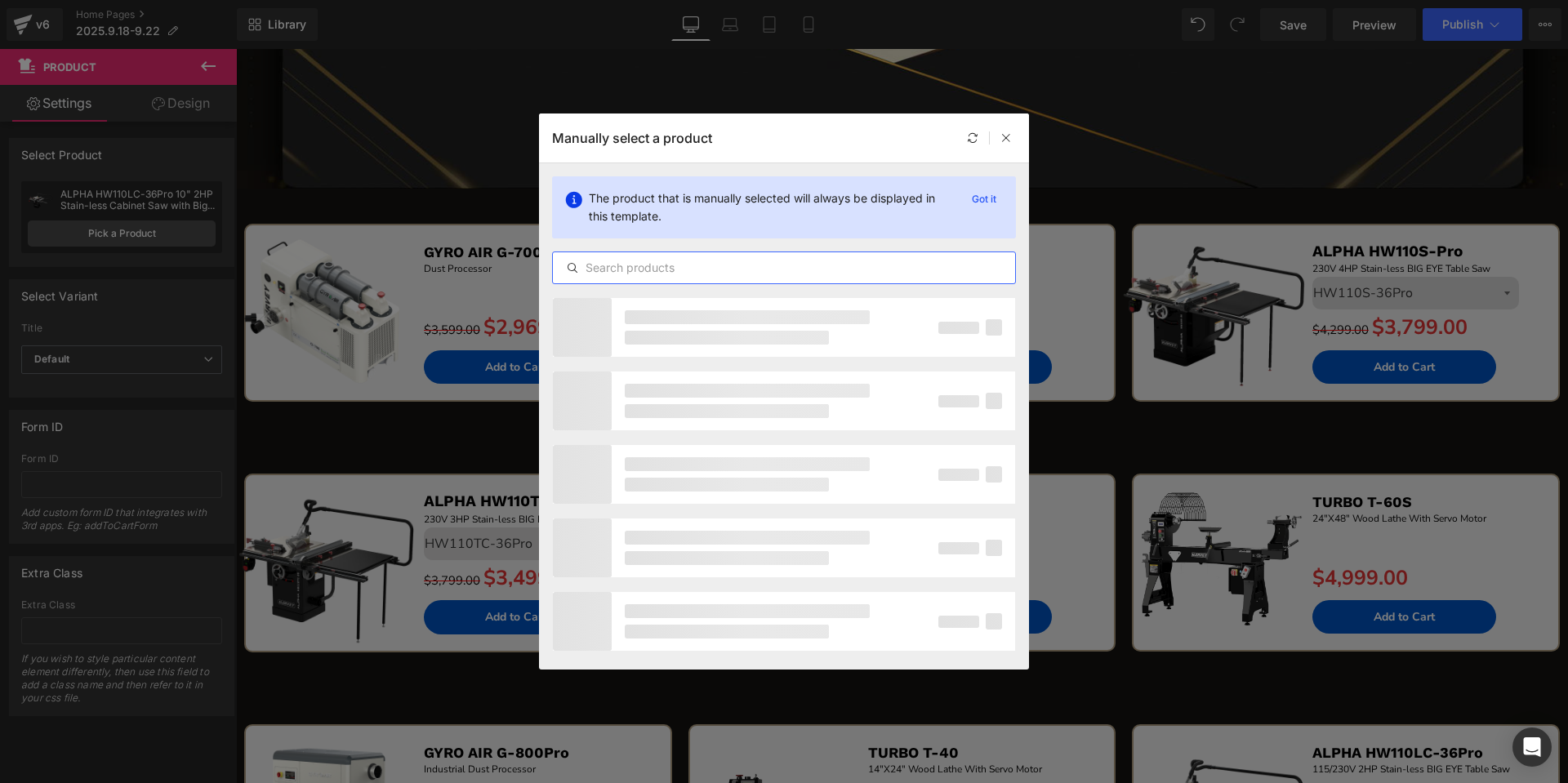
click at [750, 263] on input "text" at bounding box center [783, 268] width 462 height 20
paste input "ALPHA HW615Pro"
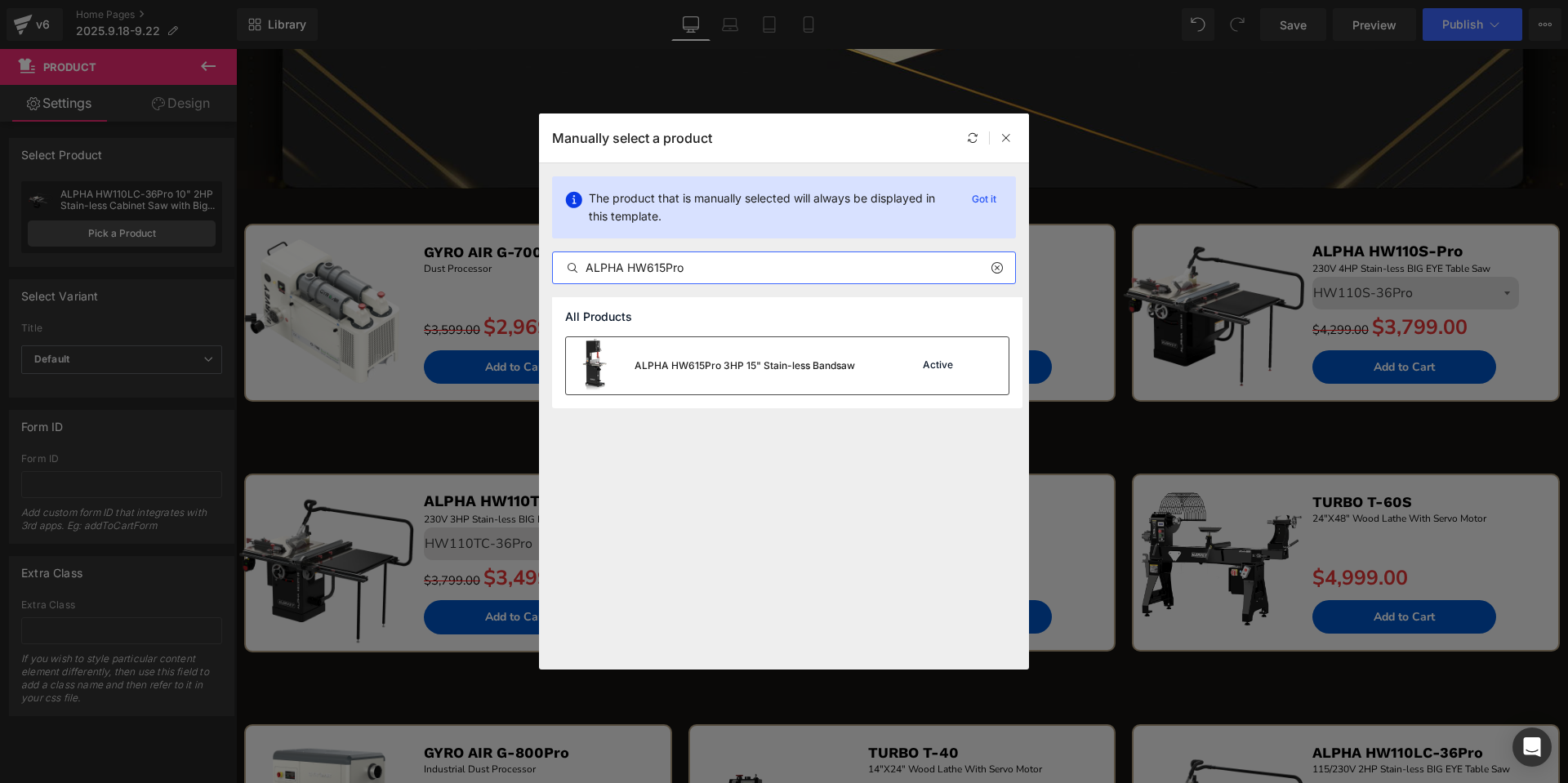
type input "ALPHA HW615Pro"
drag, startPoint x: 809, startPoint y: 353, endPoint x: 581, endPoint y: 308, distance: 232.4
click at [809, 353] on div "ALPHA HW615Pro 3HP 15" Stain-less Bandsaw" at bounding box center [710, 365] width 289 height 57
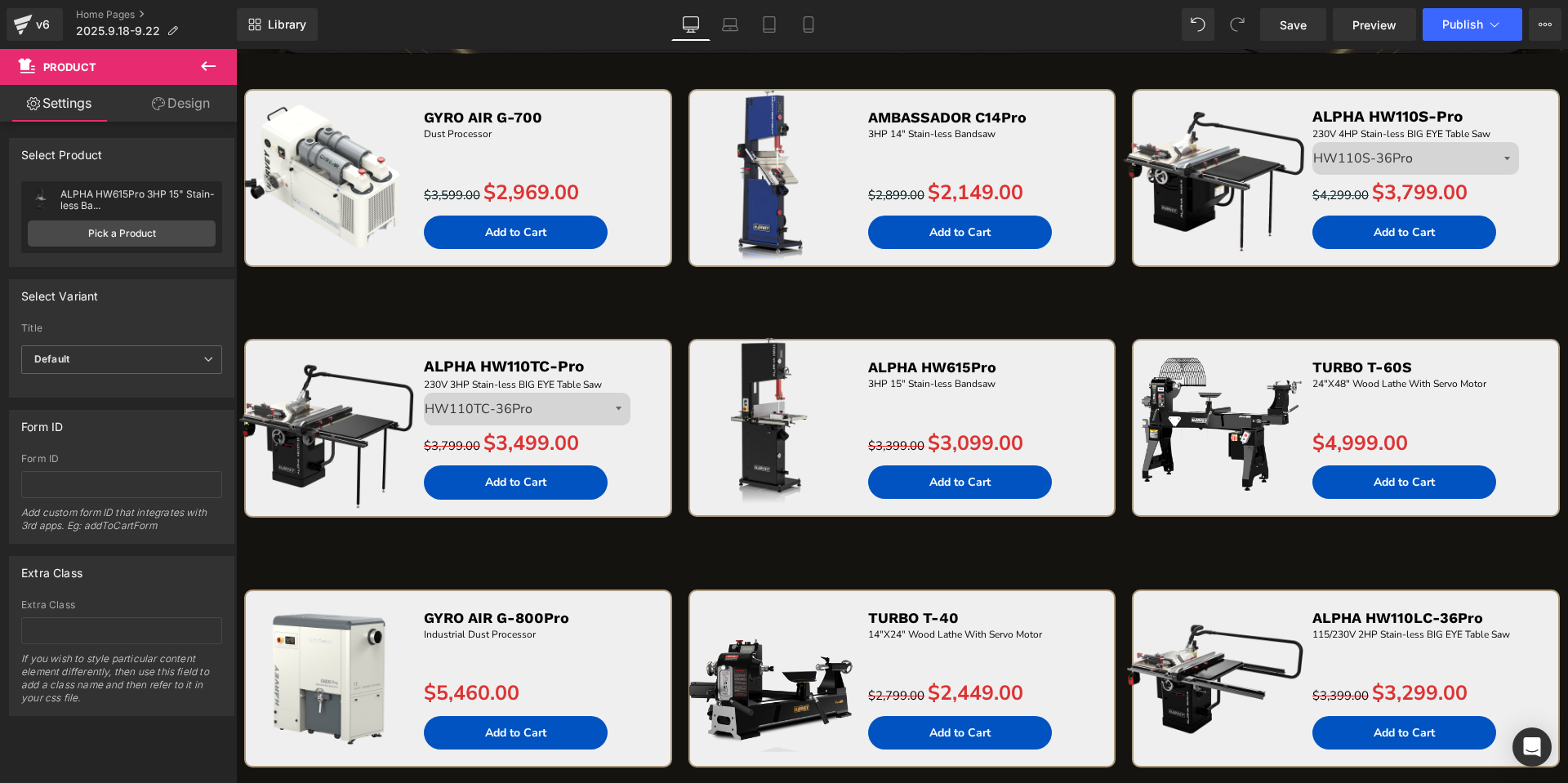
scroll to position [3195, 0]
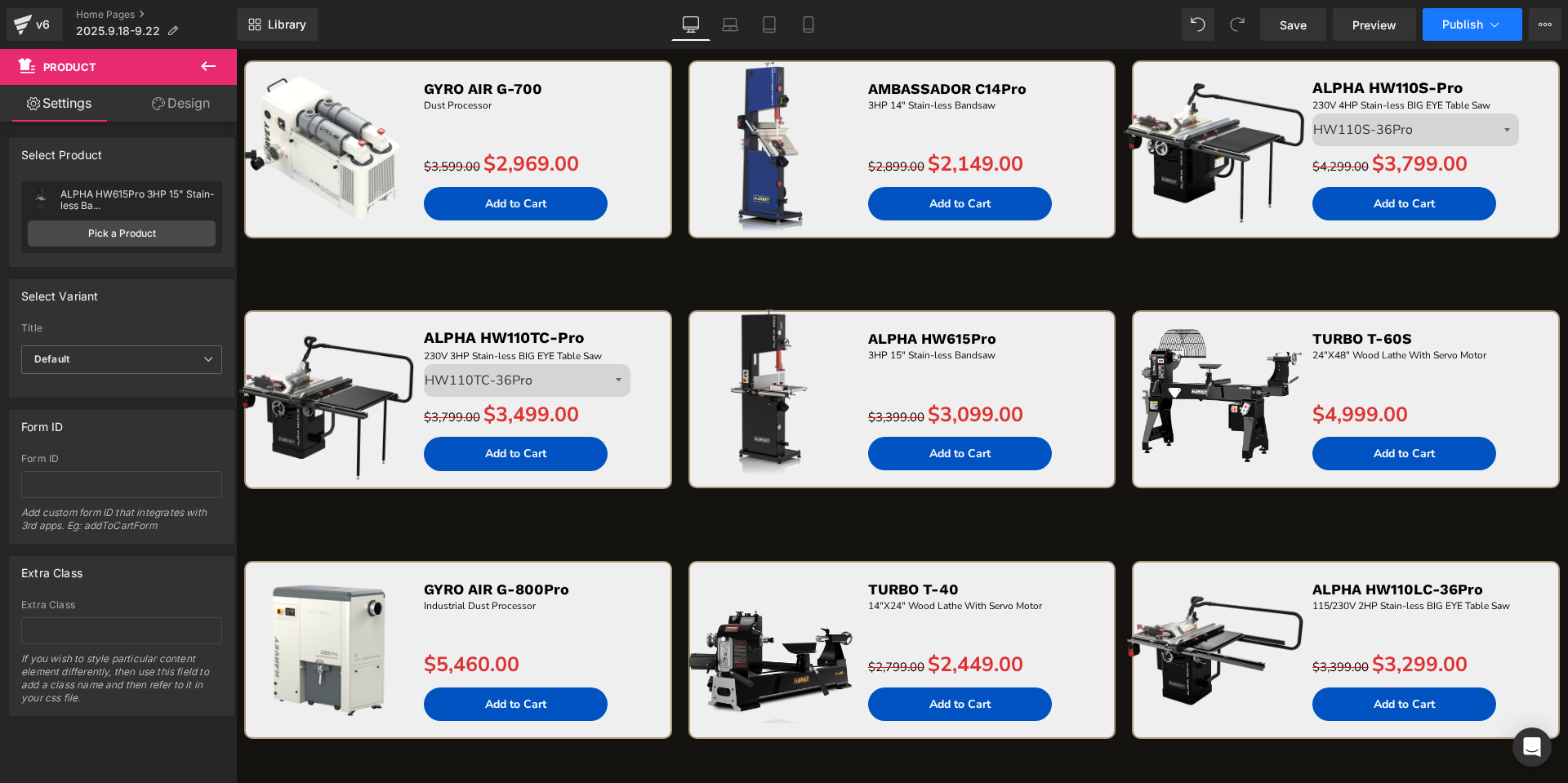
click at [1468, 35] on button "Publish" at bounding box center [1473, 25] width 100 height 33
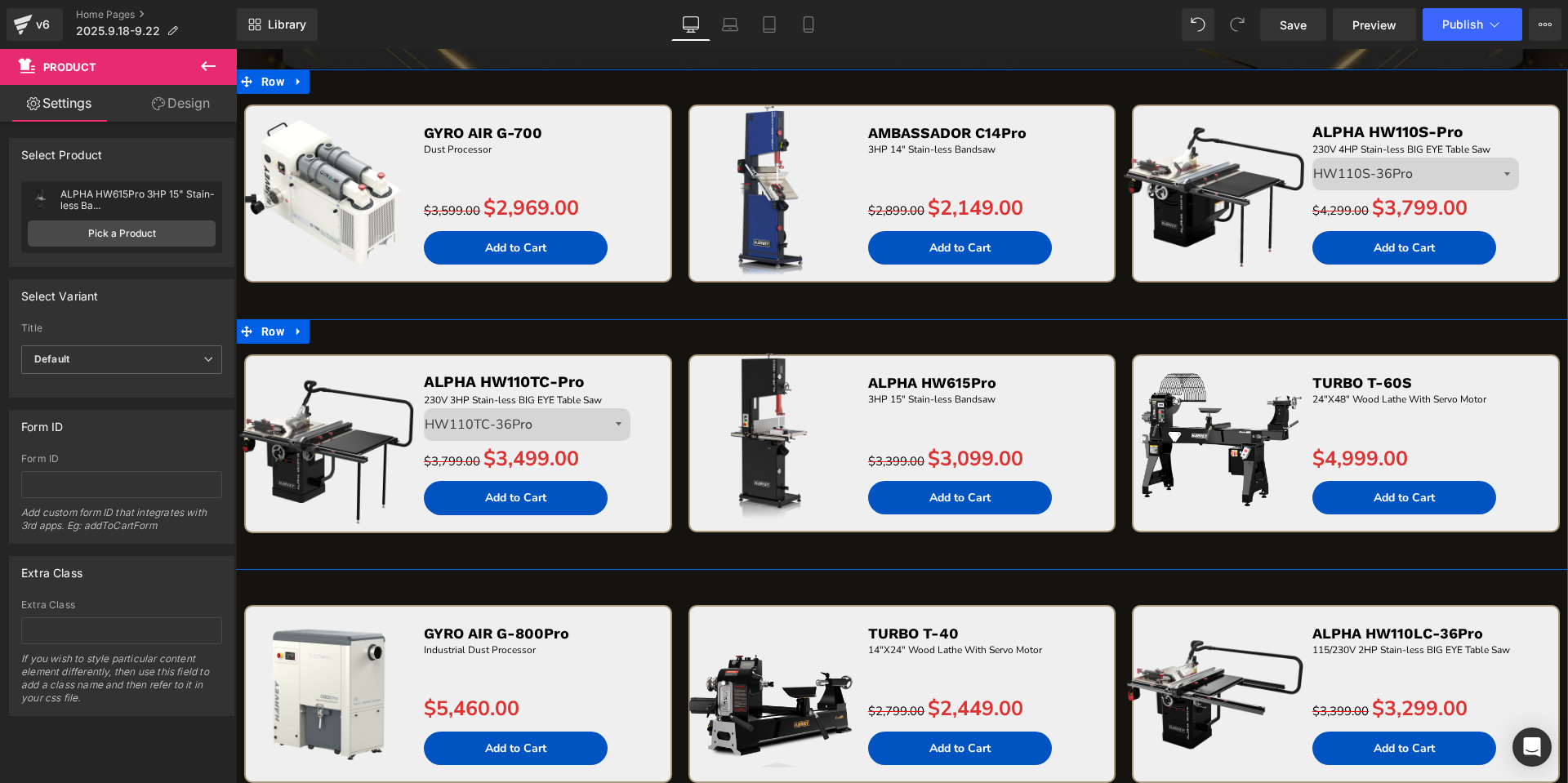
scroll to position [3113, 0]
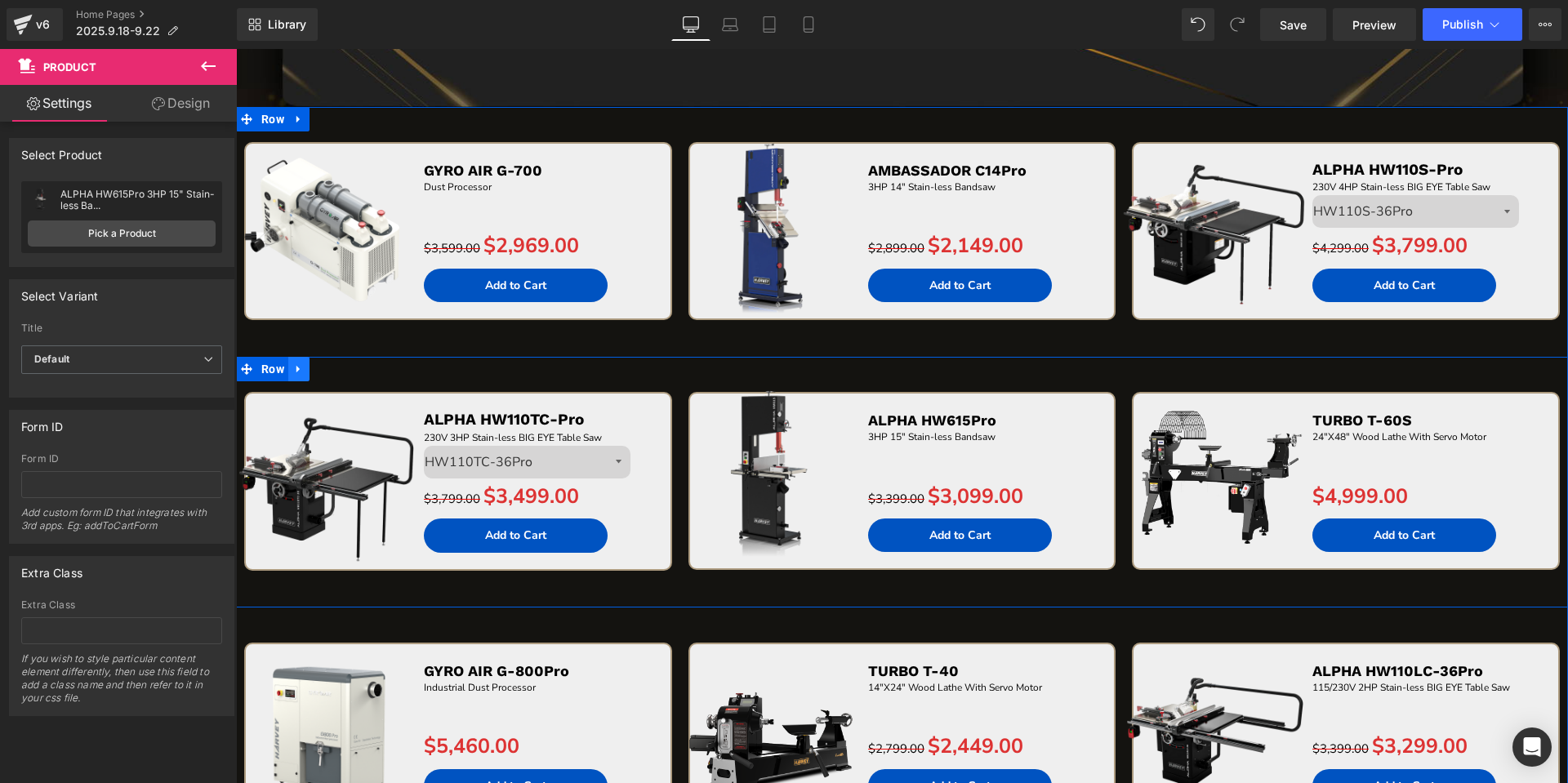
click at [296, 368] on icon at bounding box center [298, 370] width 4 height 7
click at [314, 367] on icon at bounding box center [320, 369] width 12 height 12
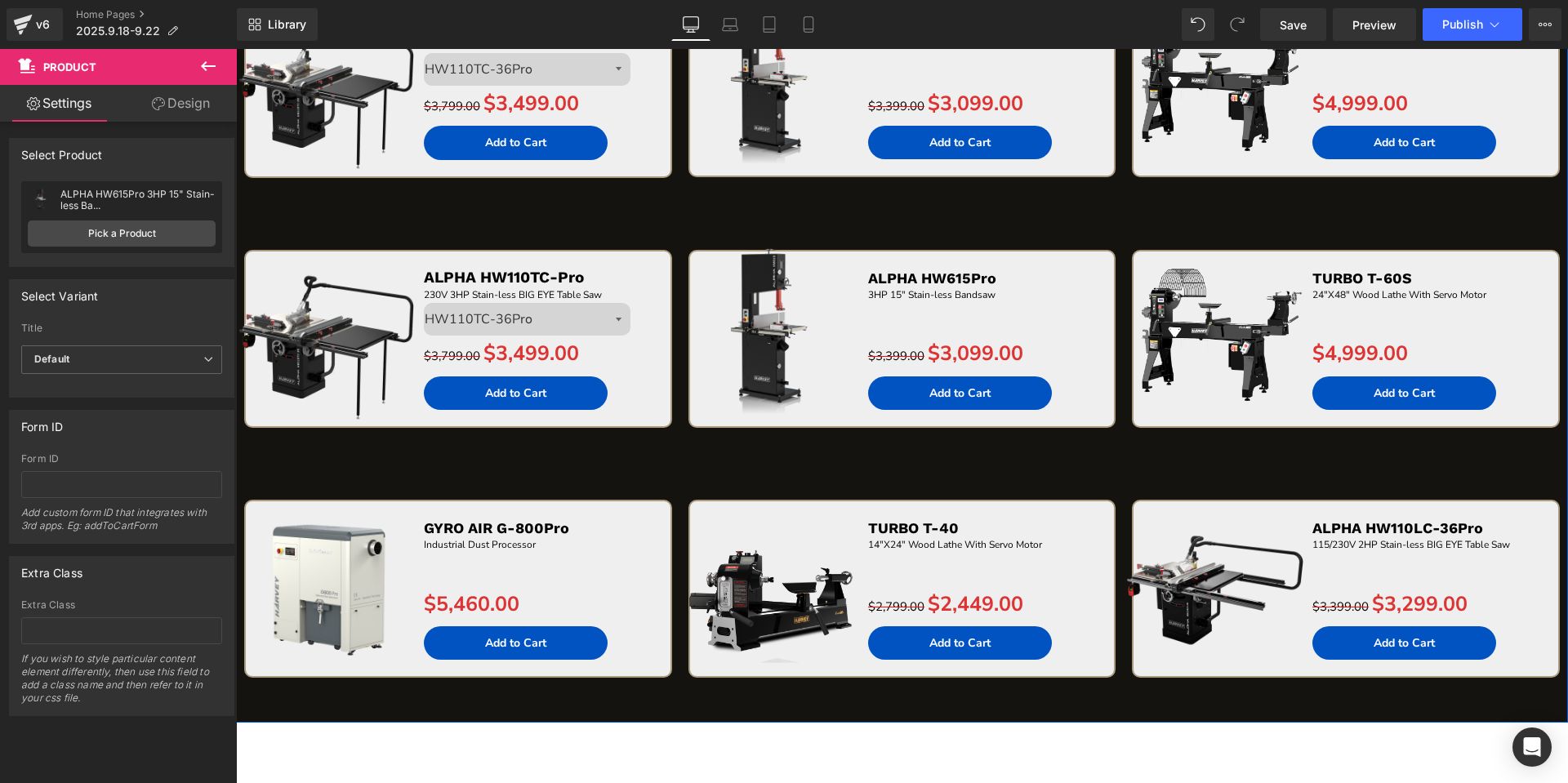
scroll to position [3605, 0]
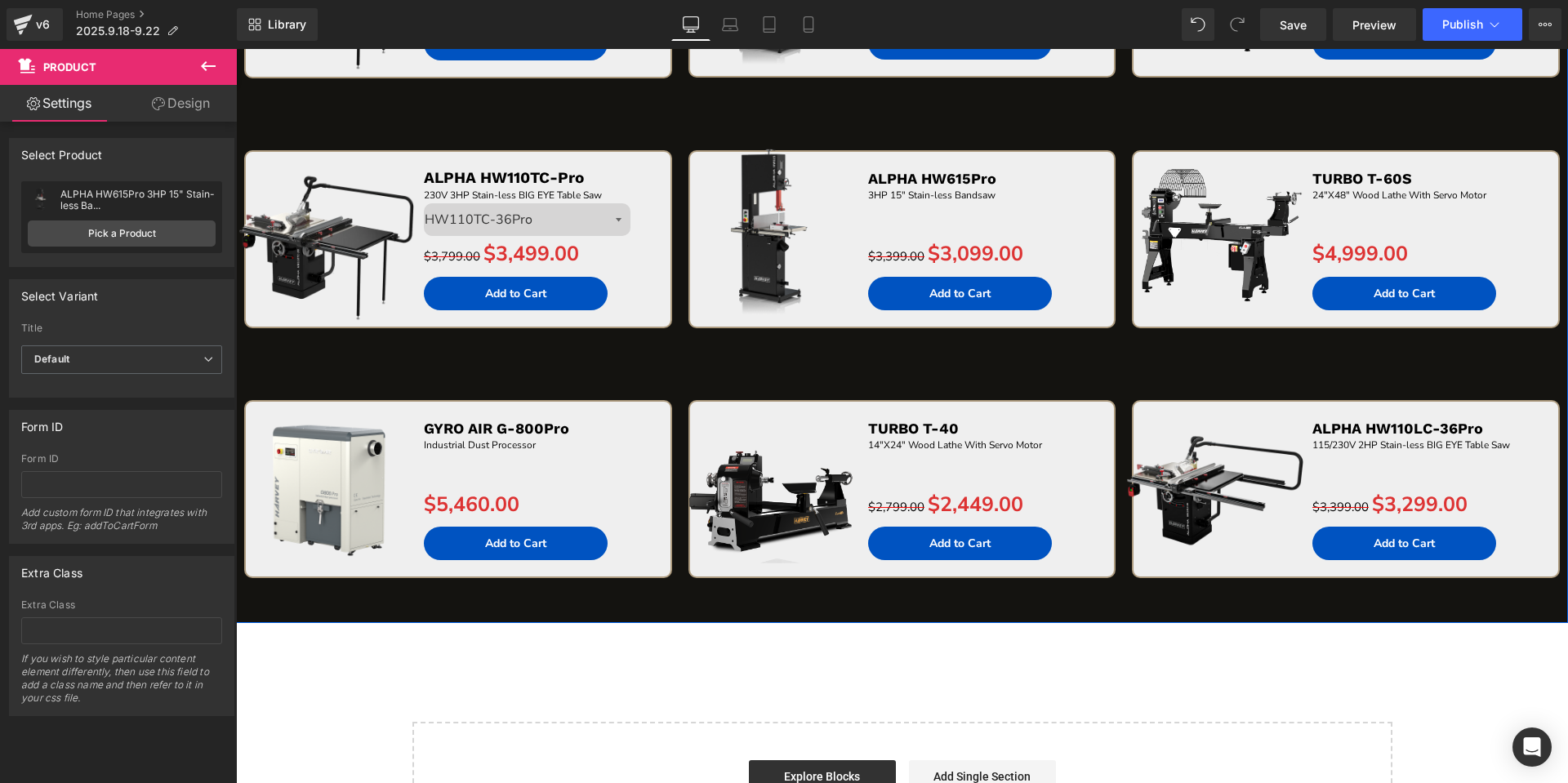
click at [305, 183] on img at bounding box center [326, 235] width 190 height 190
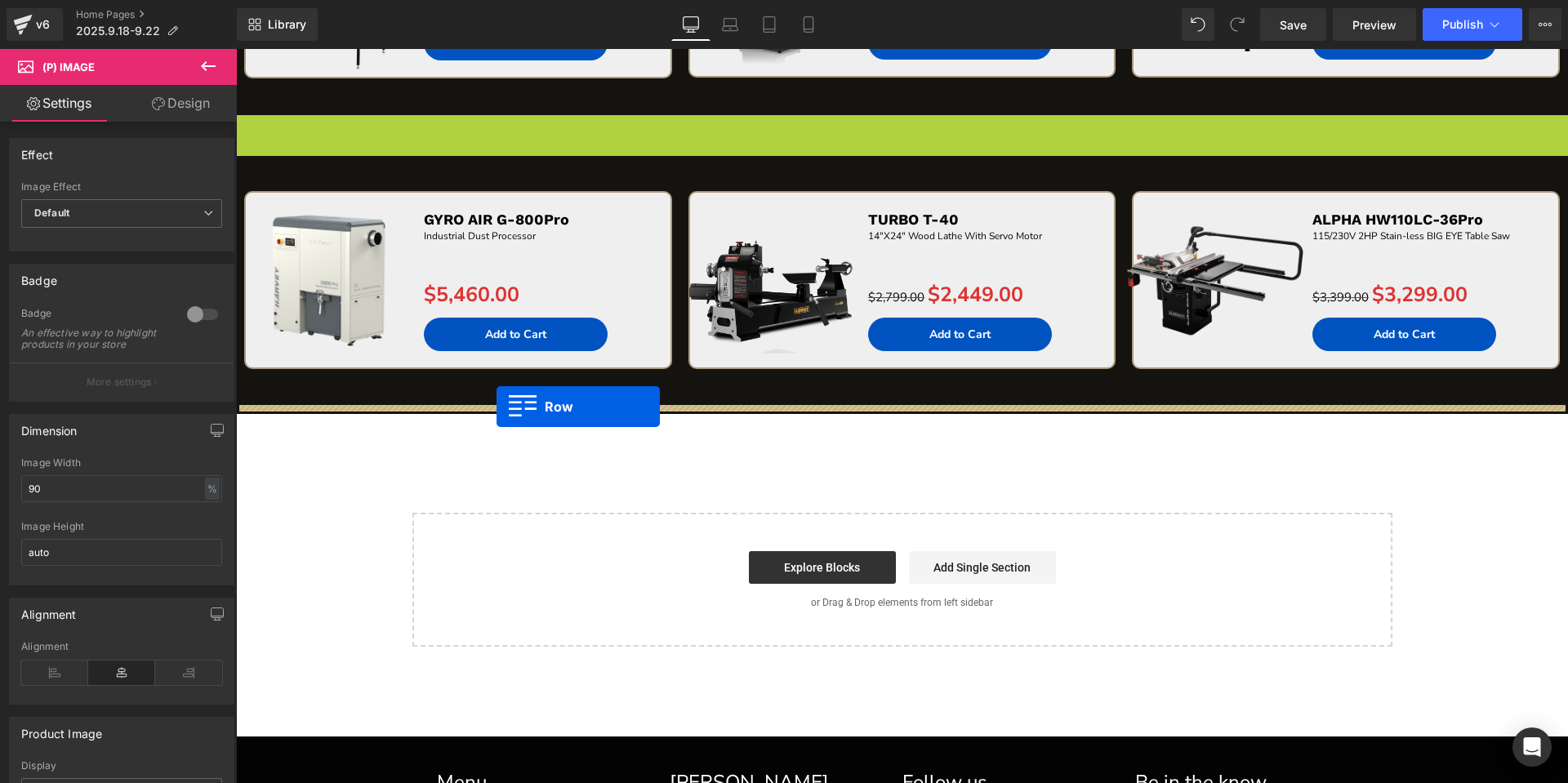
drag, startPoint x: 242, startPoint y: 134, endPoint x: 496, endPoint y: 407, distance: 372.9
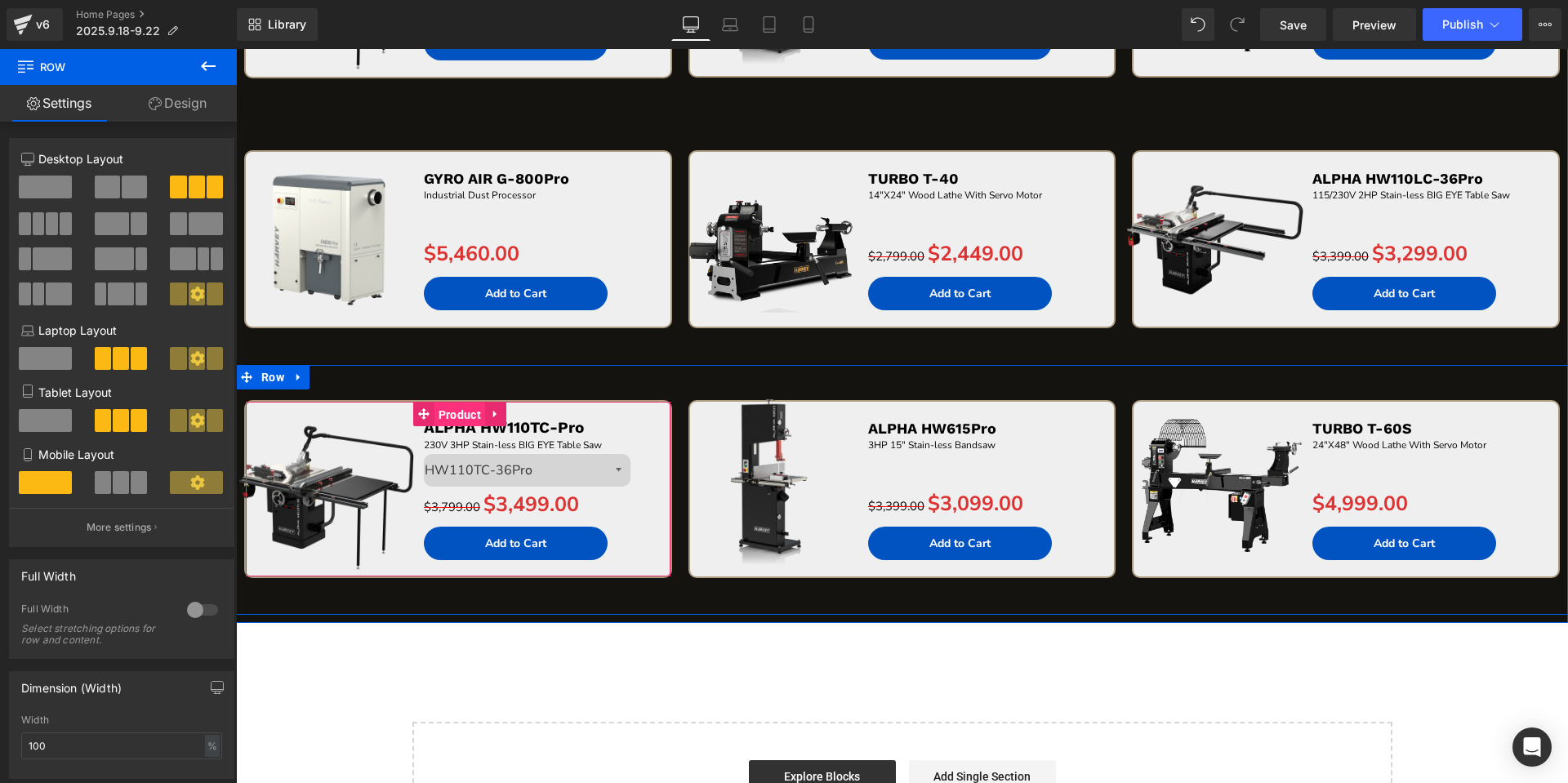
click at [463, 415] on span "Product" at bounding box center [460, 414] width 51 height 25
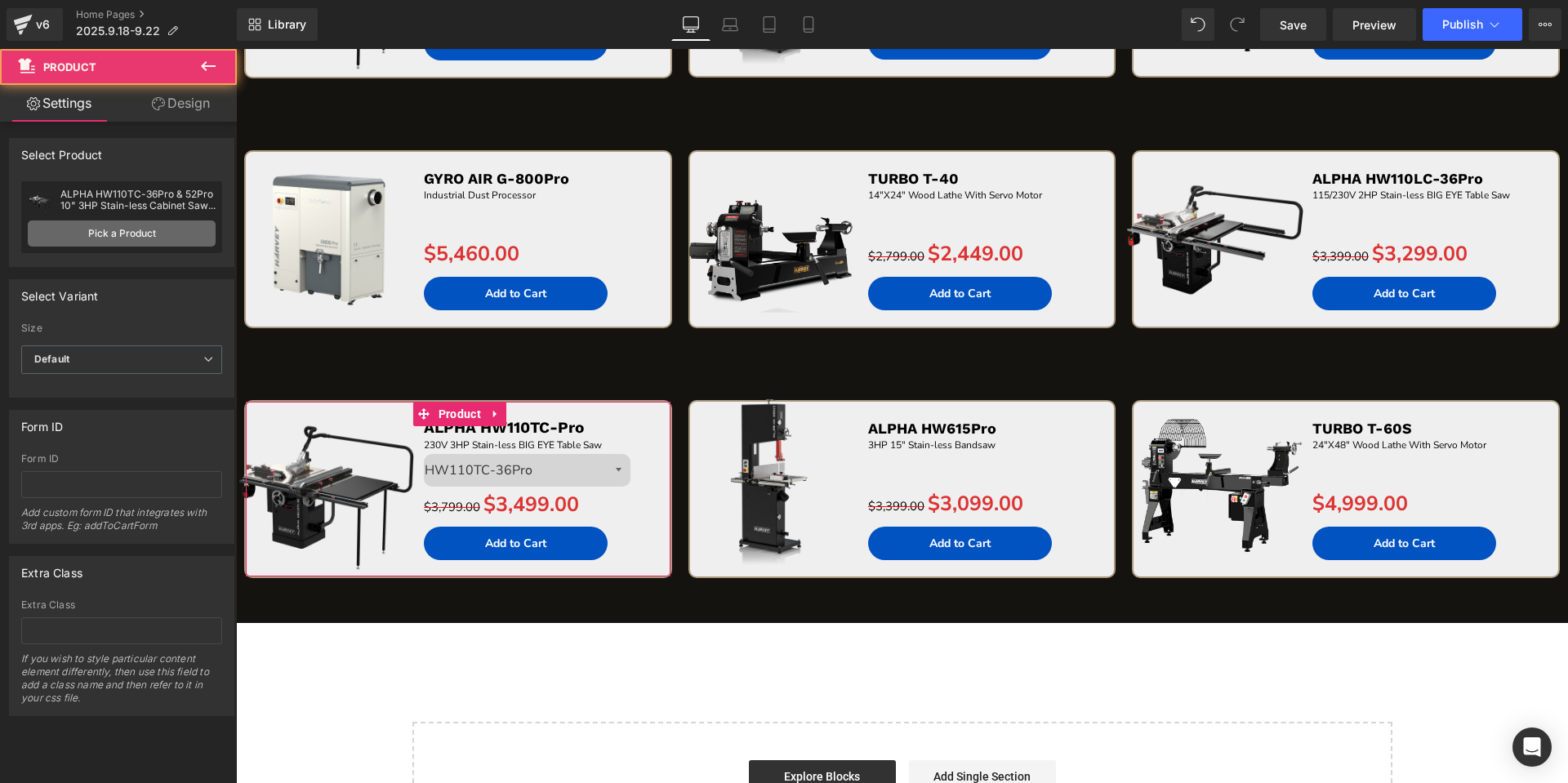
click at [119, 235] on link "Pick a Product" at bounding box center [122, 233] width 188 height 26
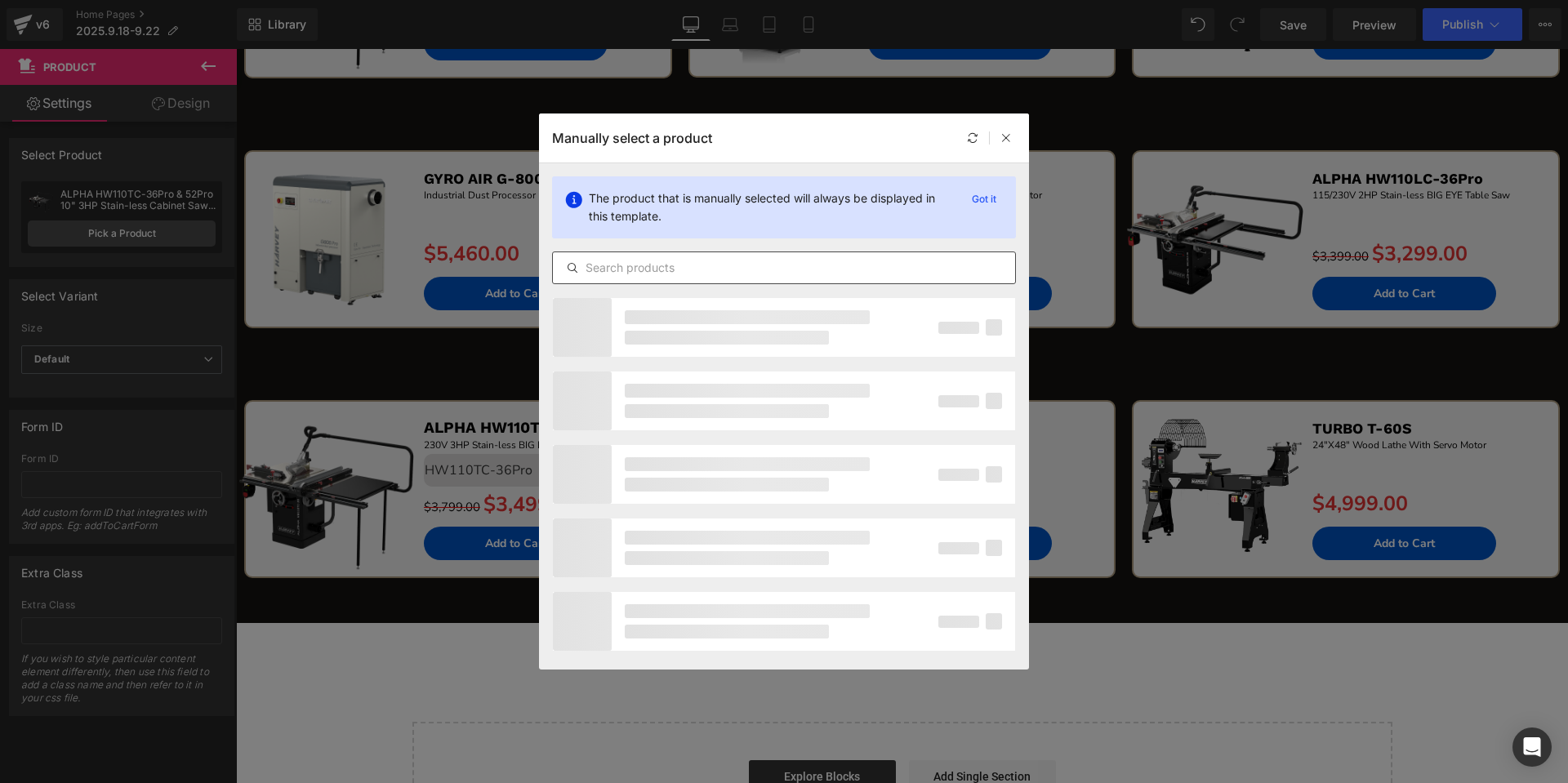
click at [649, 260] on input "text" at bounding box center [783, 268] width 462 height 20
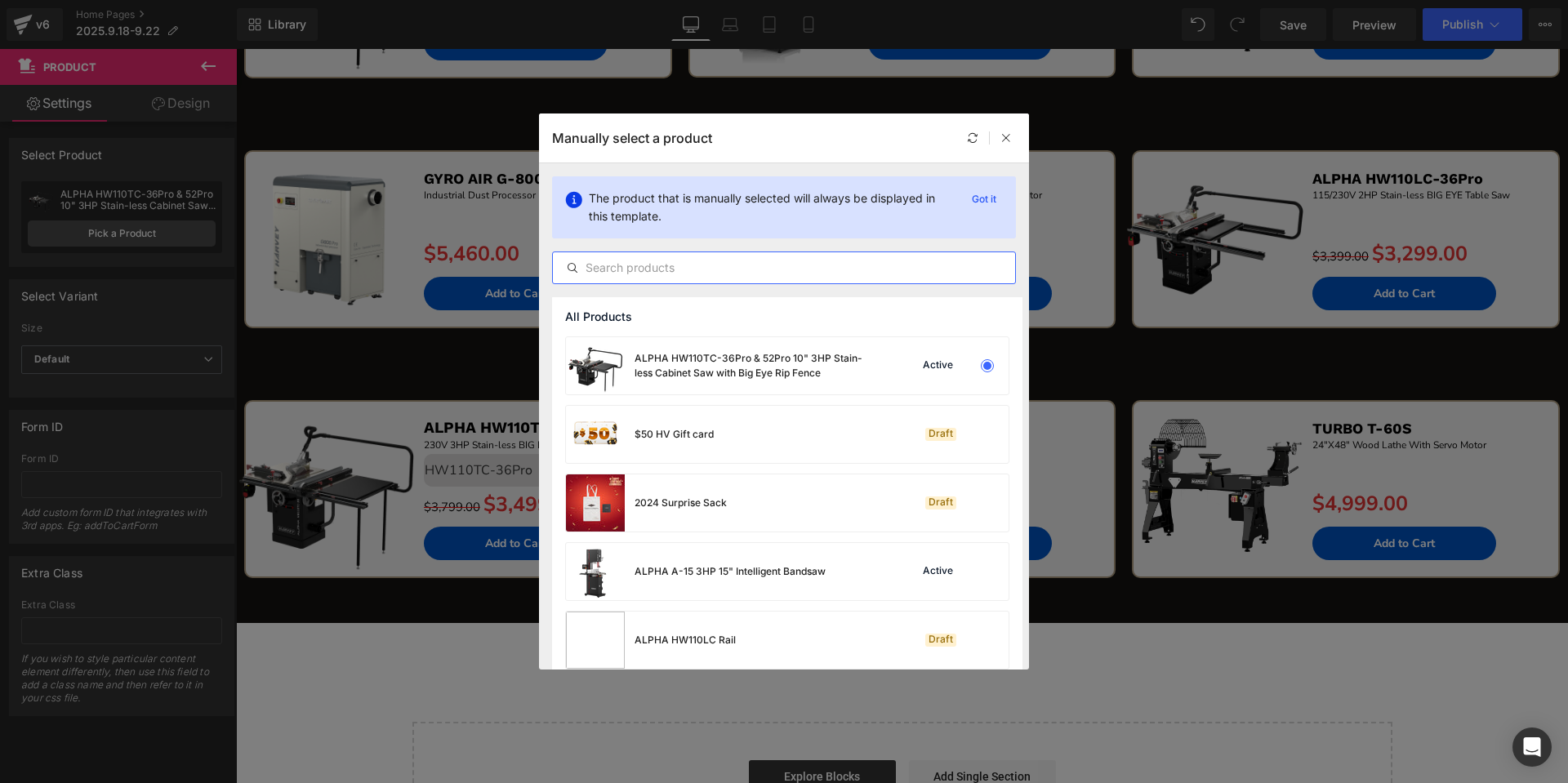
paste input "COMPASS ST-1500"
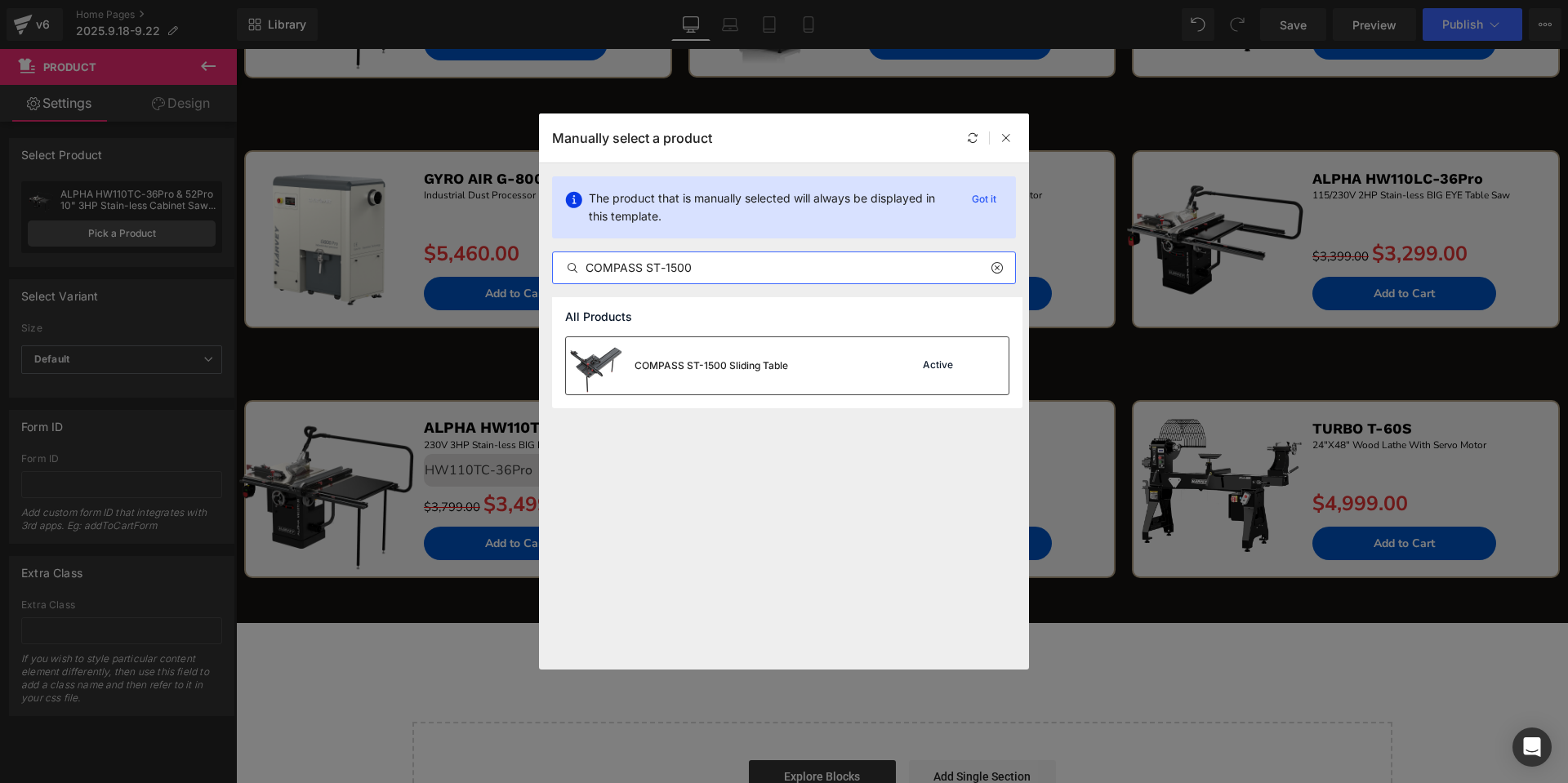
type input "COMPASS ST-1500"
click at [805, 359] on div "COMPASS ST-1500 Sliding Table Active" at bounding box center [787, 365] width 442 height 57
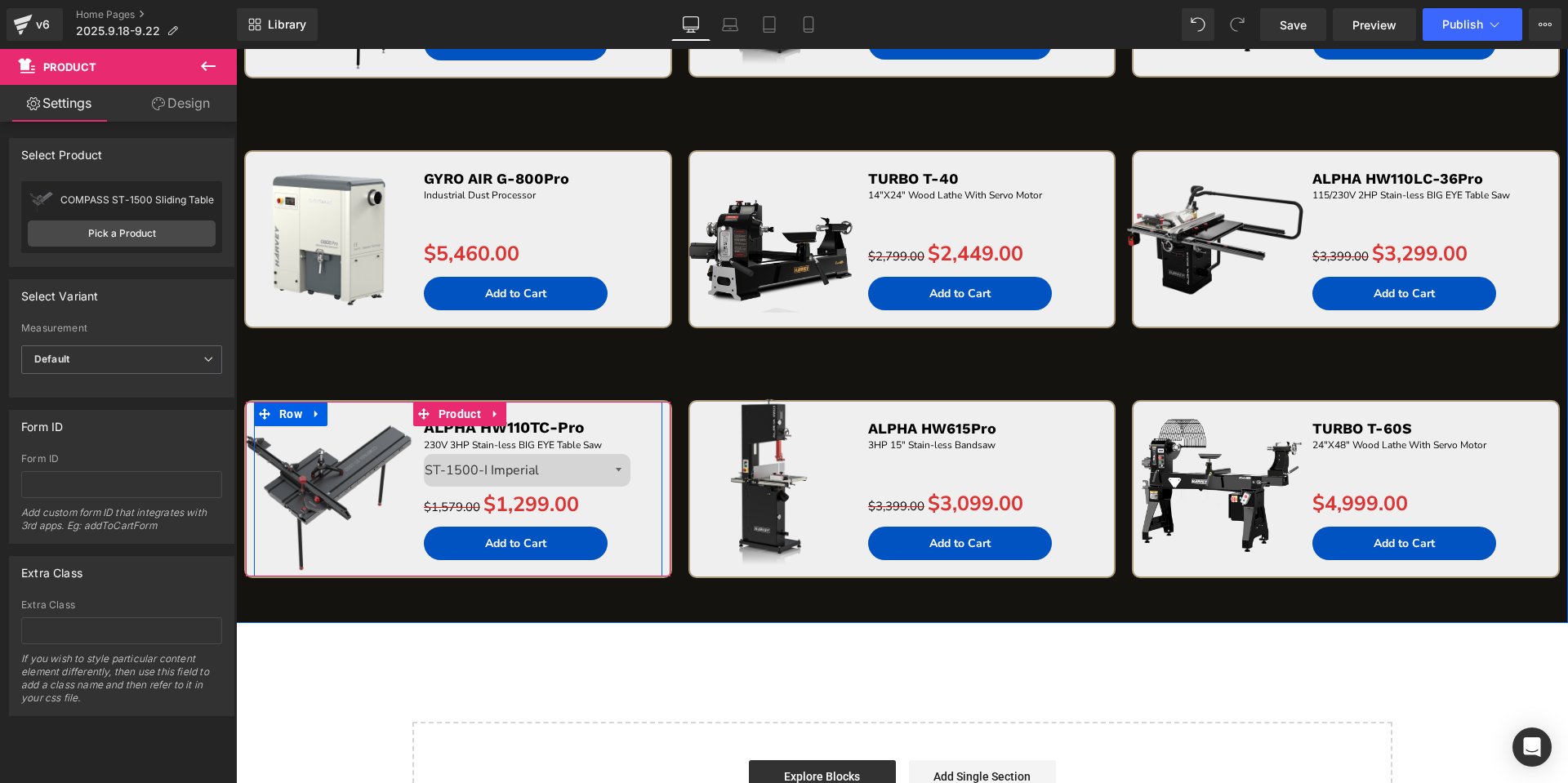
click at [630, 432] on p "ALPHA HW110TC-Pro" at bounding box center [542, 428] width 238 height 20
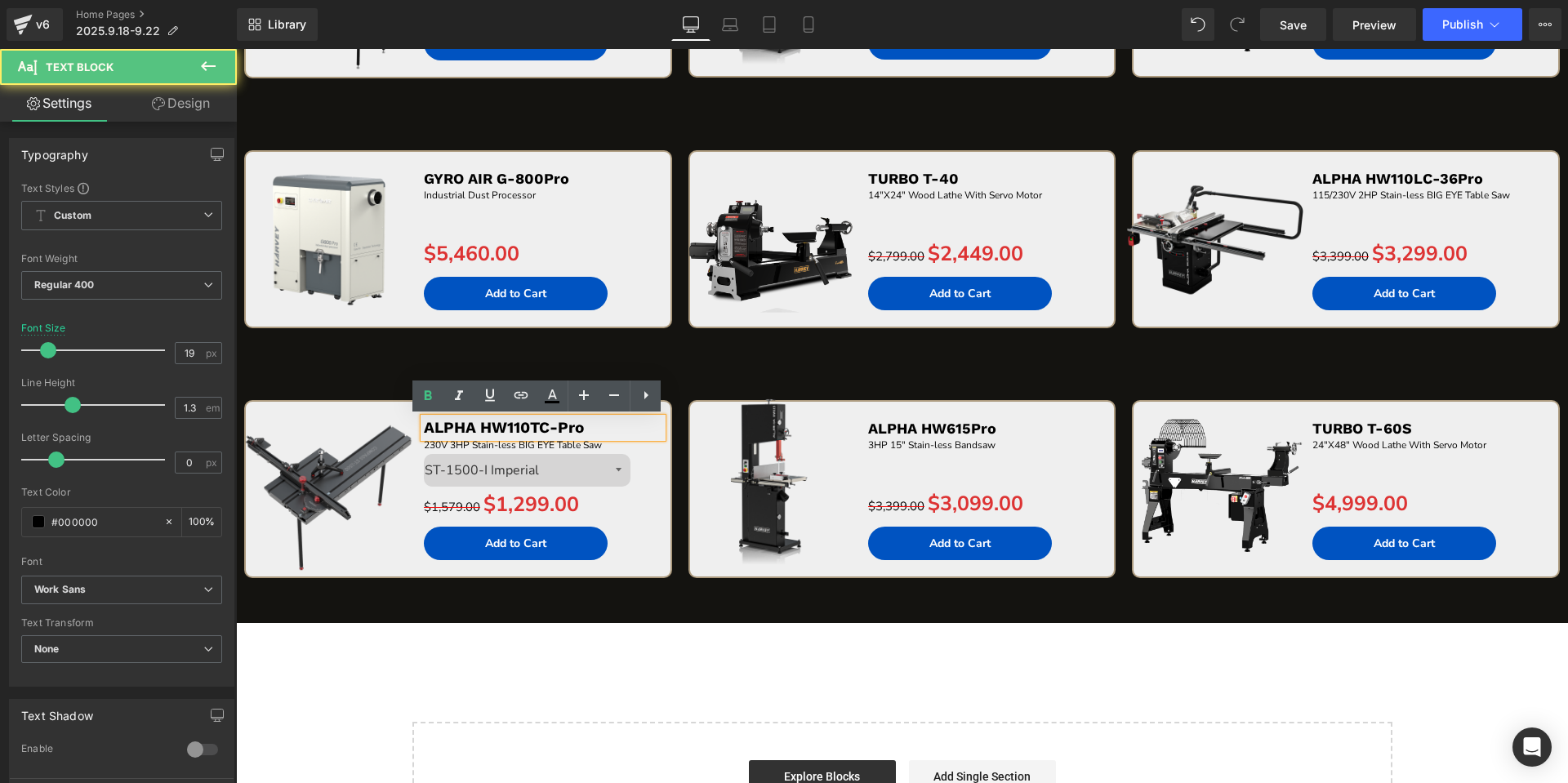
click at [630, 432] on p "ALPHA HW110TC-Pro" at bounding box center [542, 428] width 238 height 20
paste div
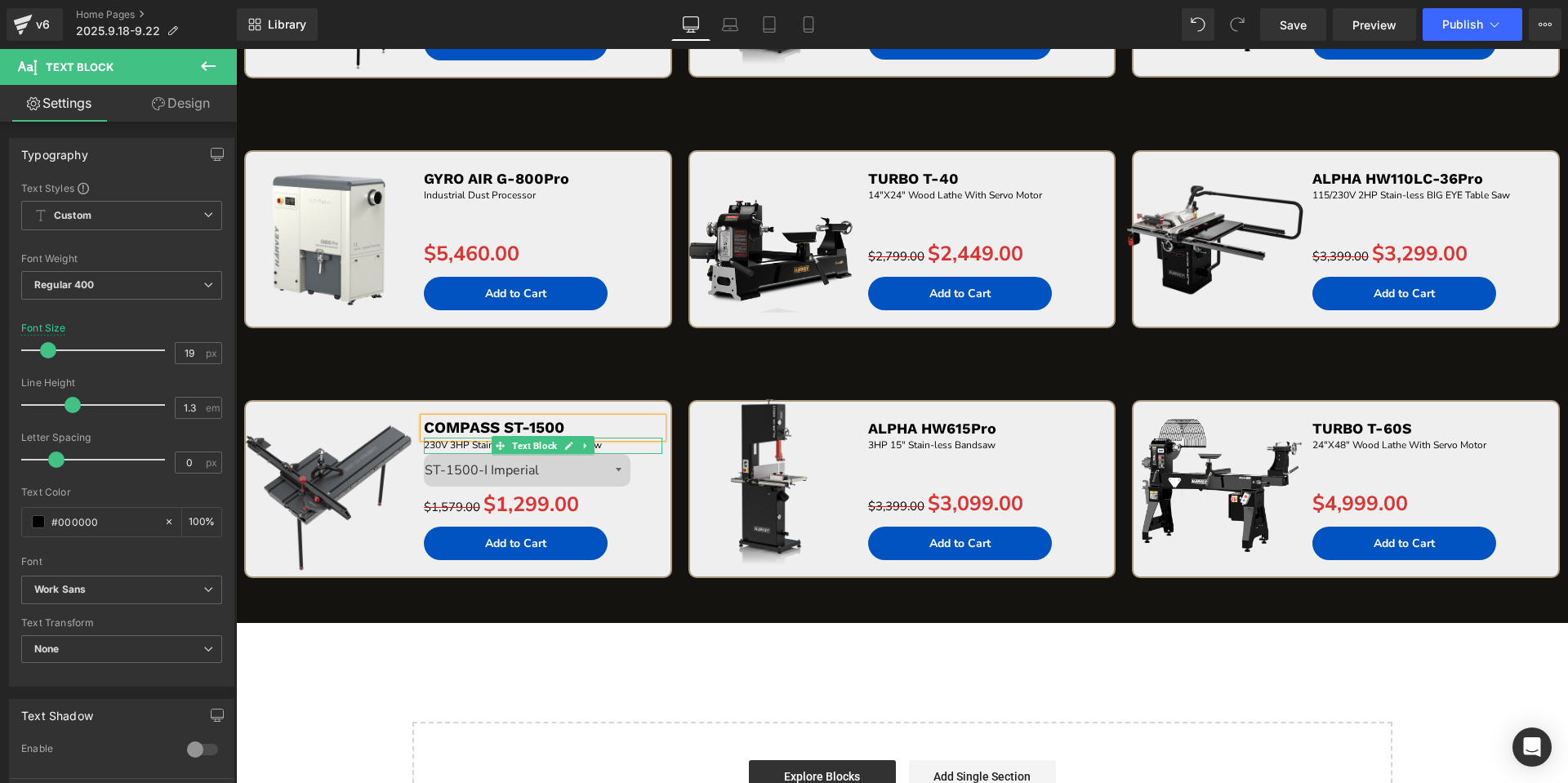
click at [624, 443] on p "230V 3HP Stain-less BIG EYE Table Saw" at bounding box center [542, 445] width 238 height 15
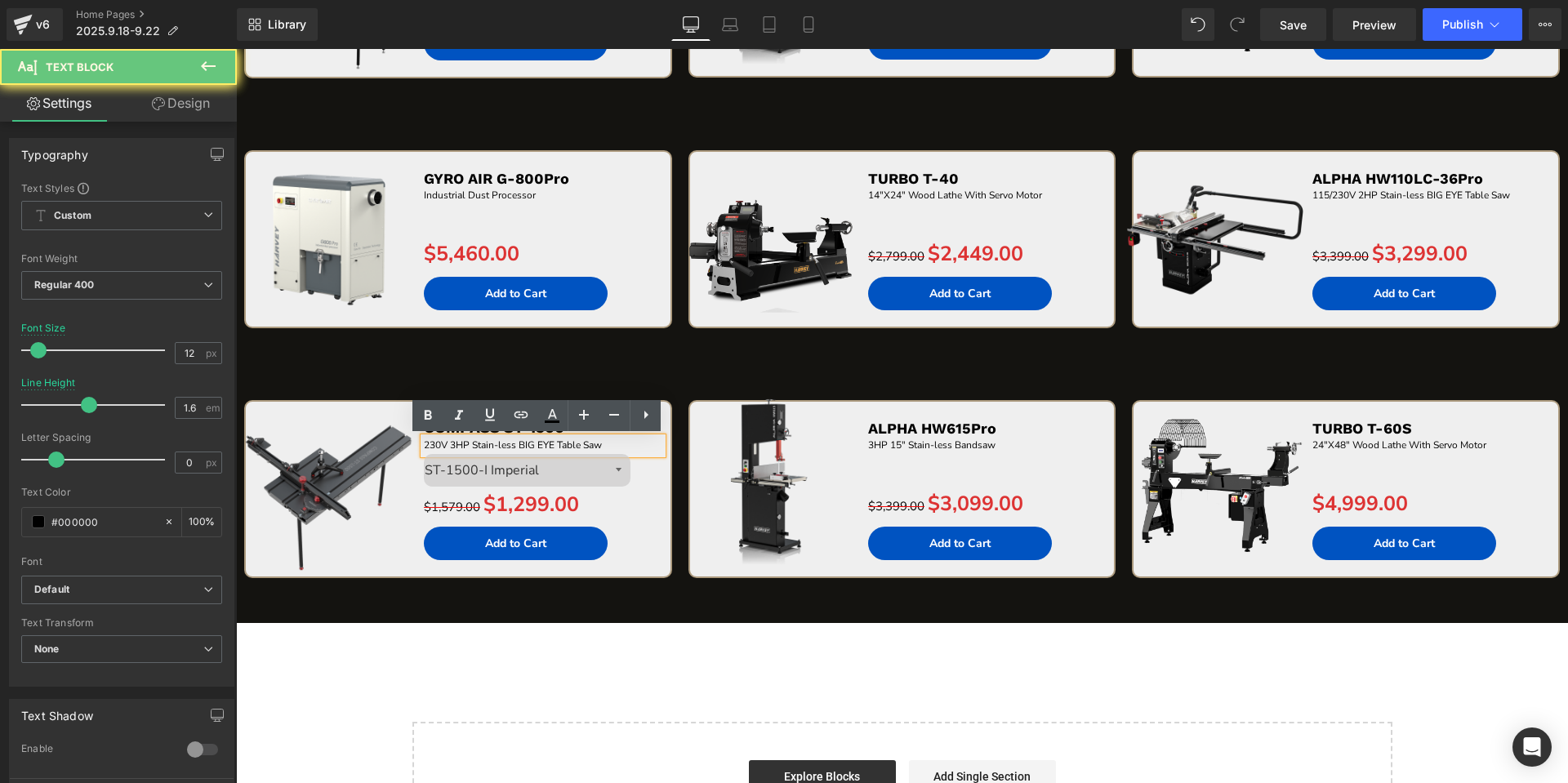
click at [624, 443] on p "230V 3HP Stain-less BIG EYE Table Saw" at bounding box center [542, 445] width 238 height 15
paste div
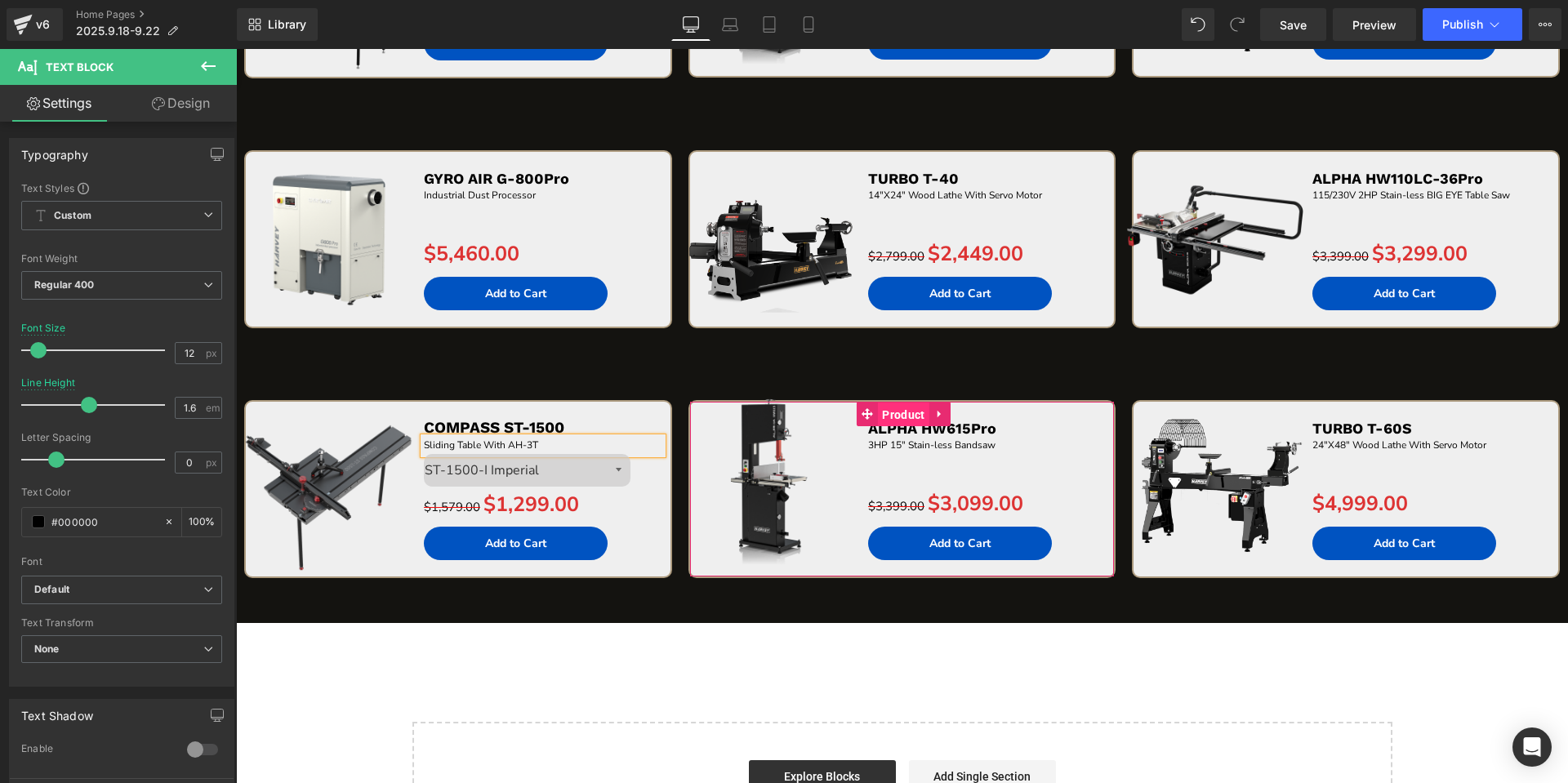
click at [898, 412] on span "Product" at bounding box center [903, 414] width 51 height 25
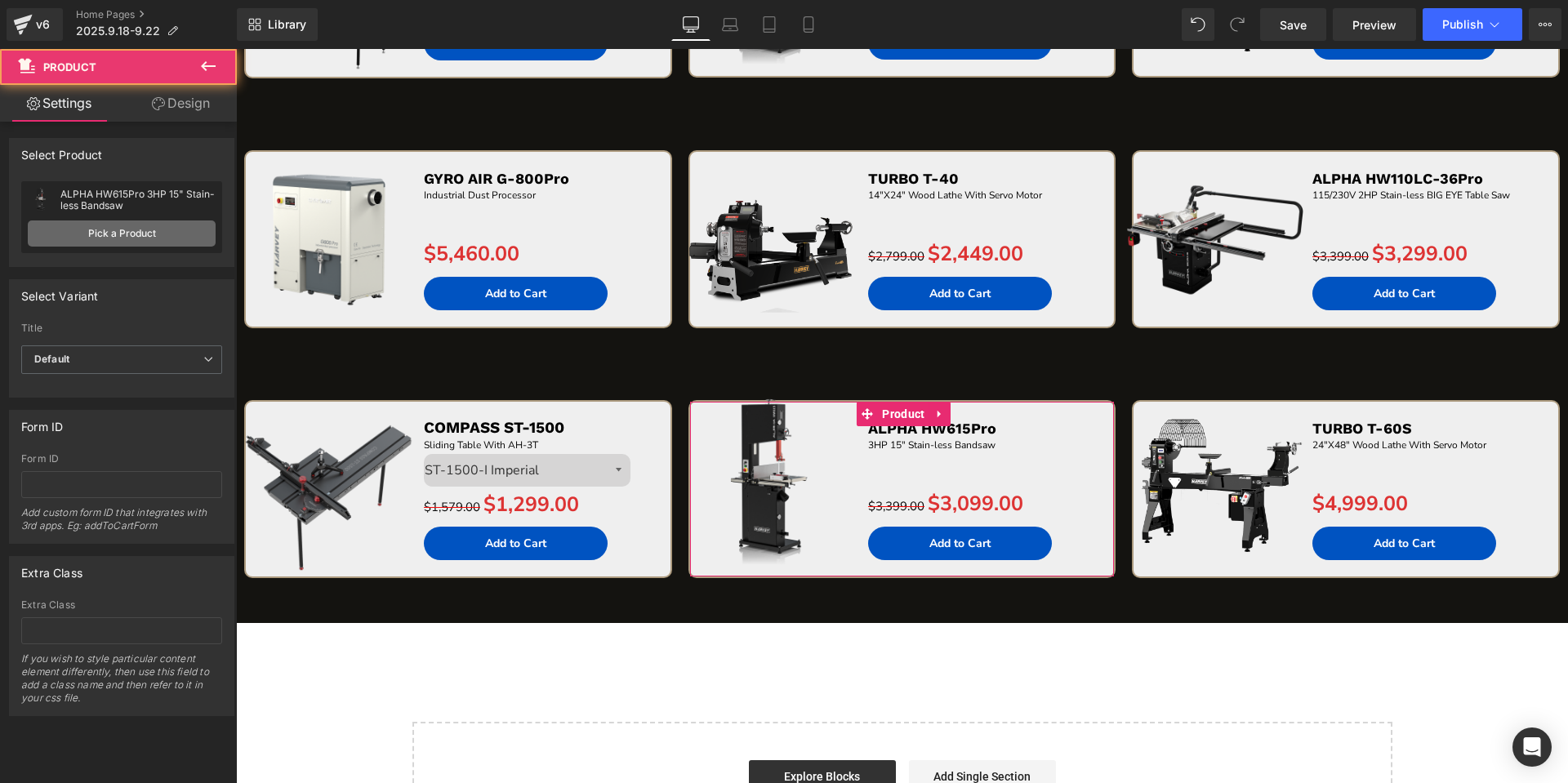
click at [146, 237] on link "Pick a Product" at bounding box center [122, 233] width 188 height 26
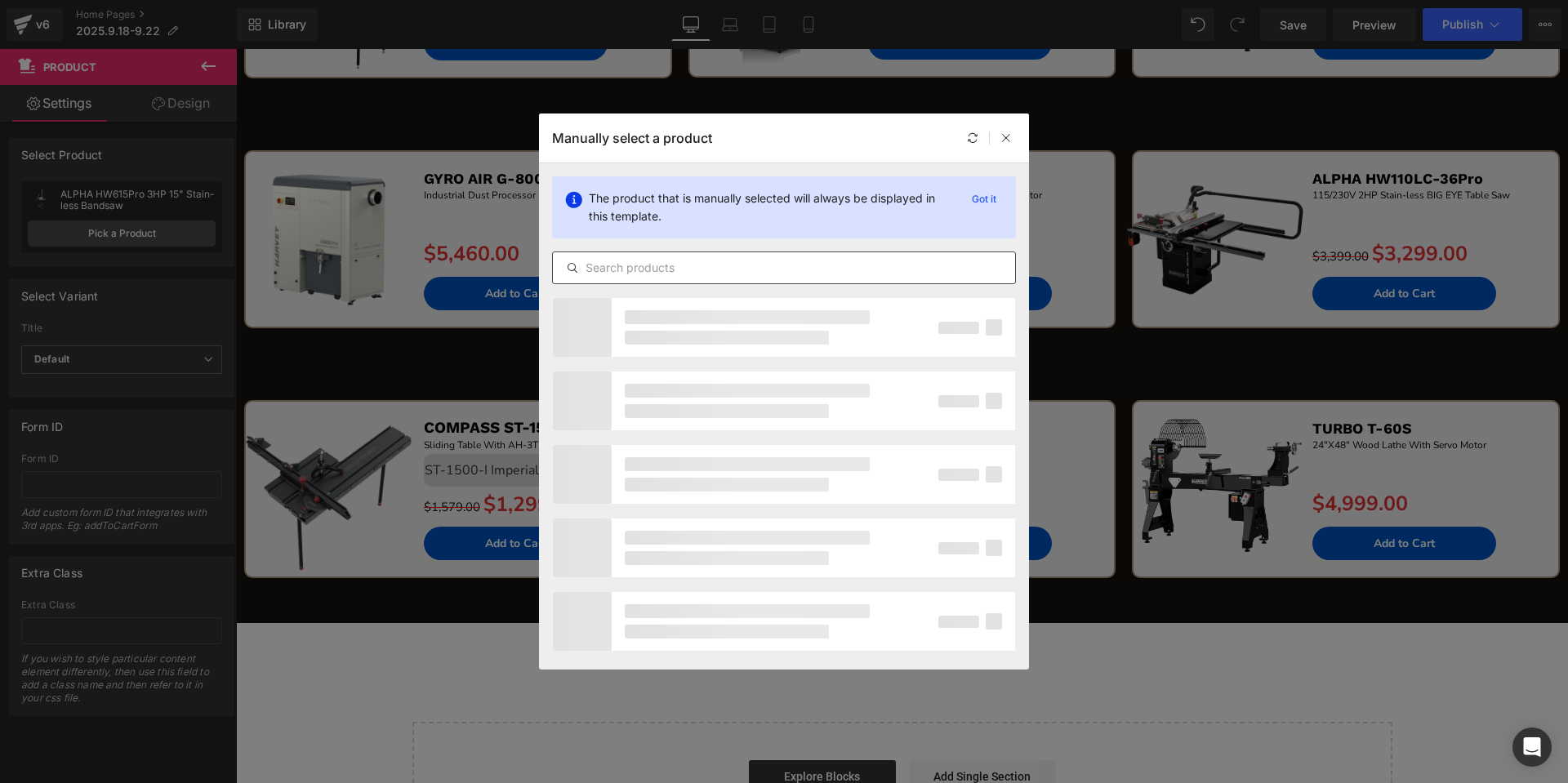
click at [827, 254] on div at bounding box center [784, 268] width 463 height 33
click at [828, 265] on input "text" at bounding box center [783, 268] width 462 height 20
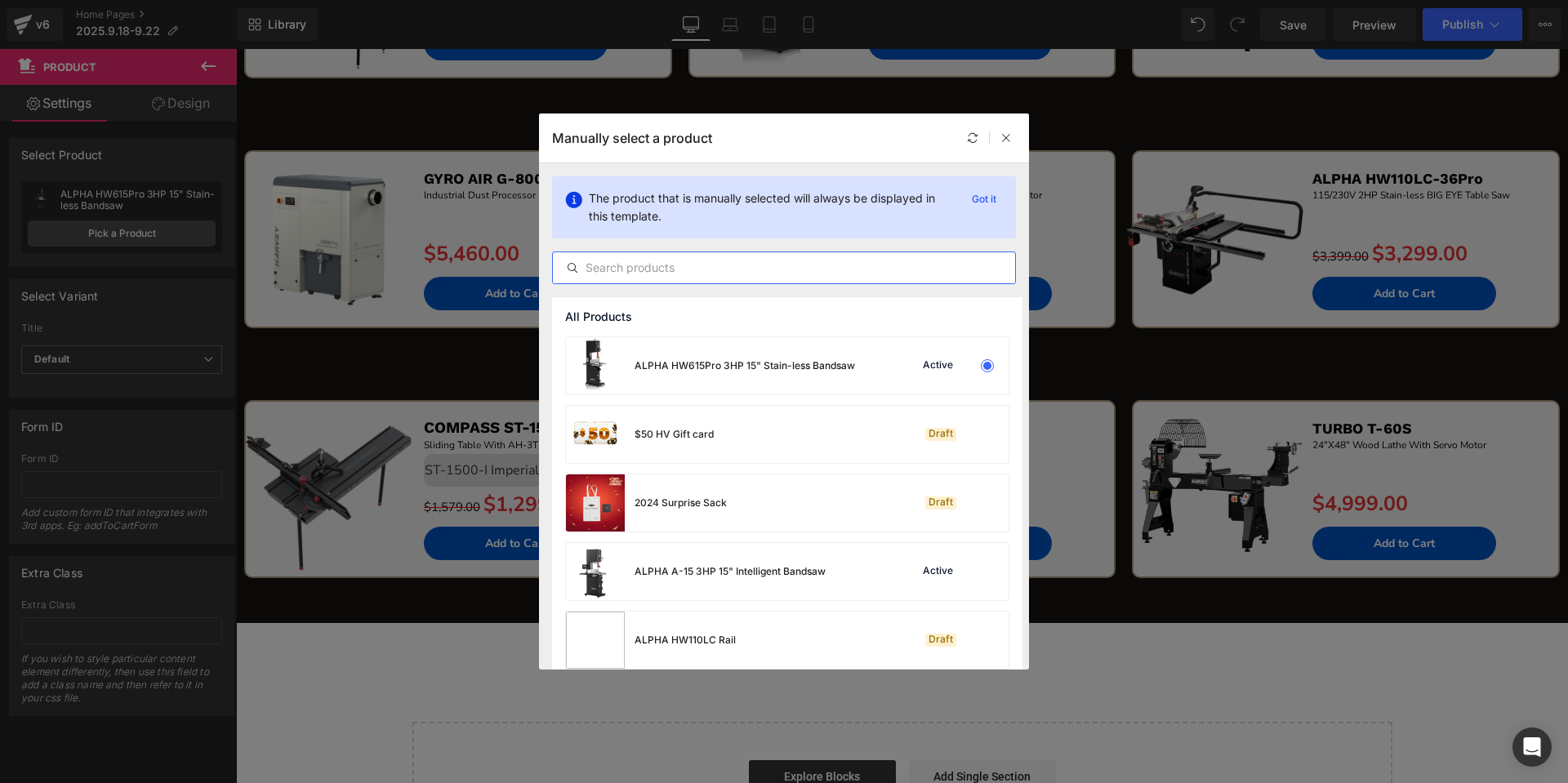
paste input "COMPASS RT"
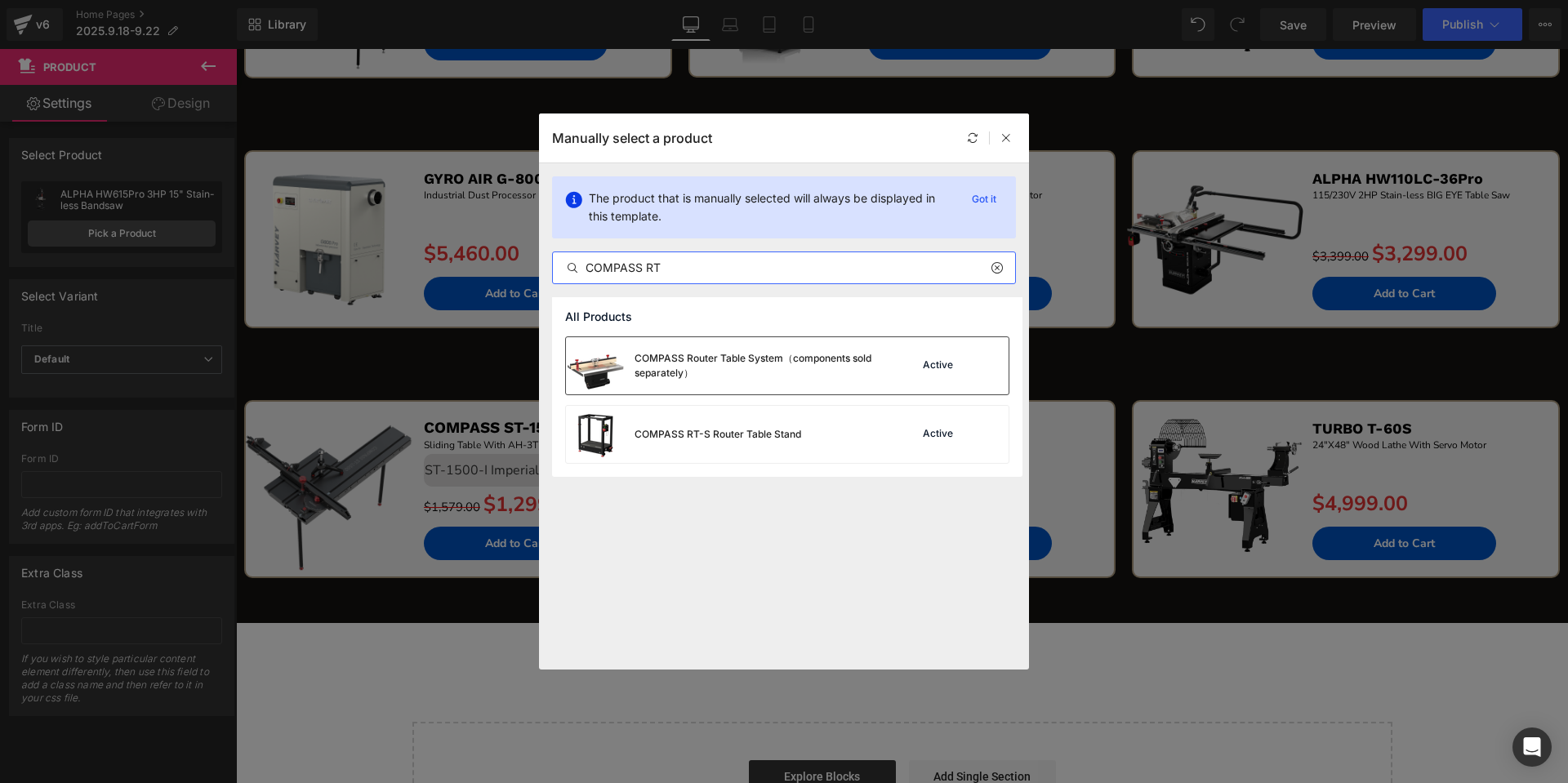
type input "COMPASS RT"
click at [827, 357] on div "COMPASS Router Table System（components sold separately）" at bounding box center [757, 365] width 245 height 29
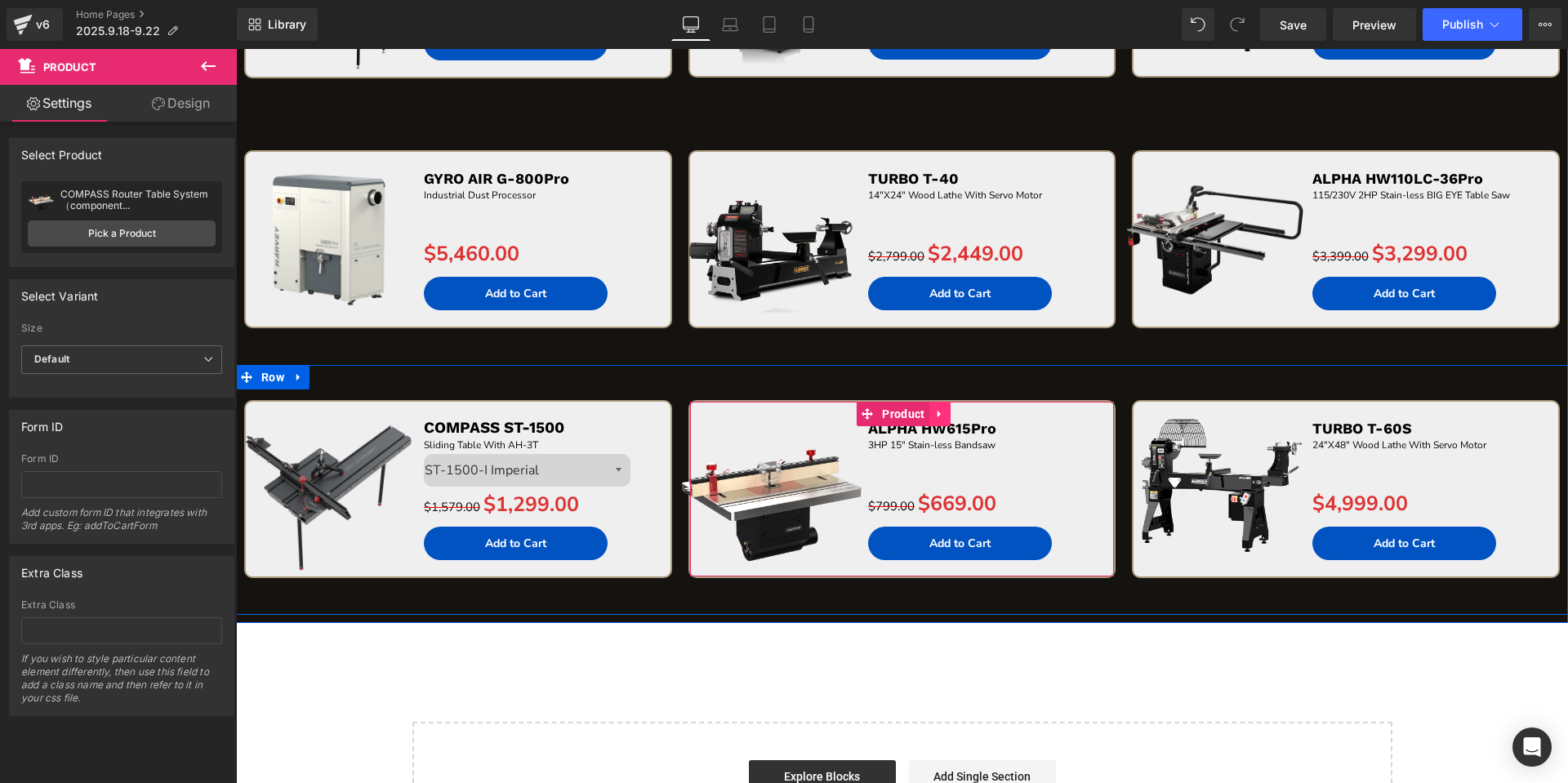
click at [940, 407] on link at bounding box center [939, 413] width 21 height 25
click at [945, 409] on icon at bounding box center [950, 413] width 12 height 12
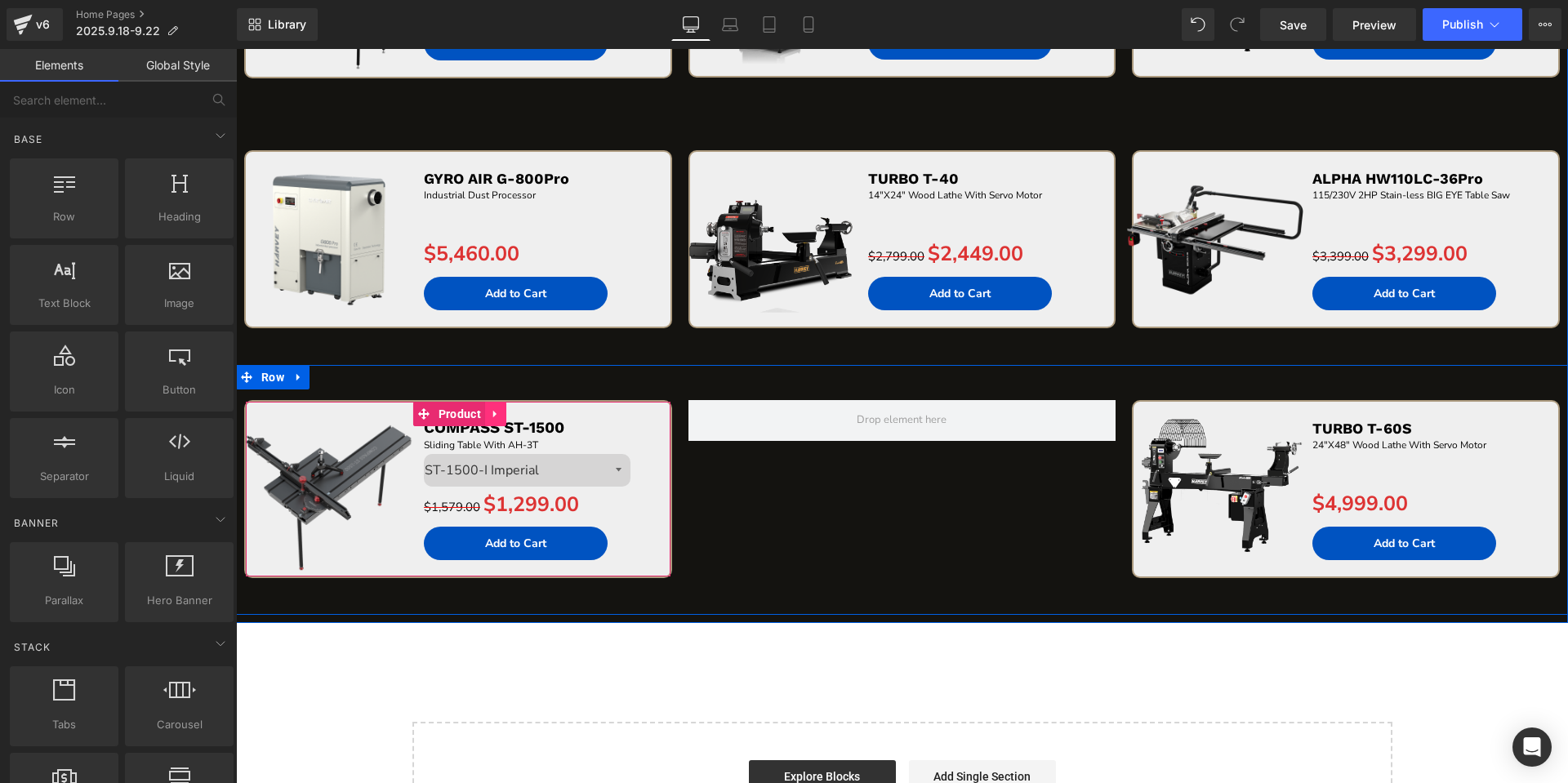
click at [490, 419] on icon at bounding box center [495, 412] width 12 height 12
click at [480, 419] on icon at bounding box center [485, 413] width 12 height 12
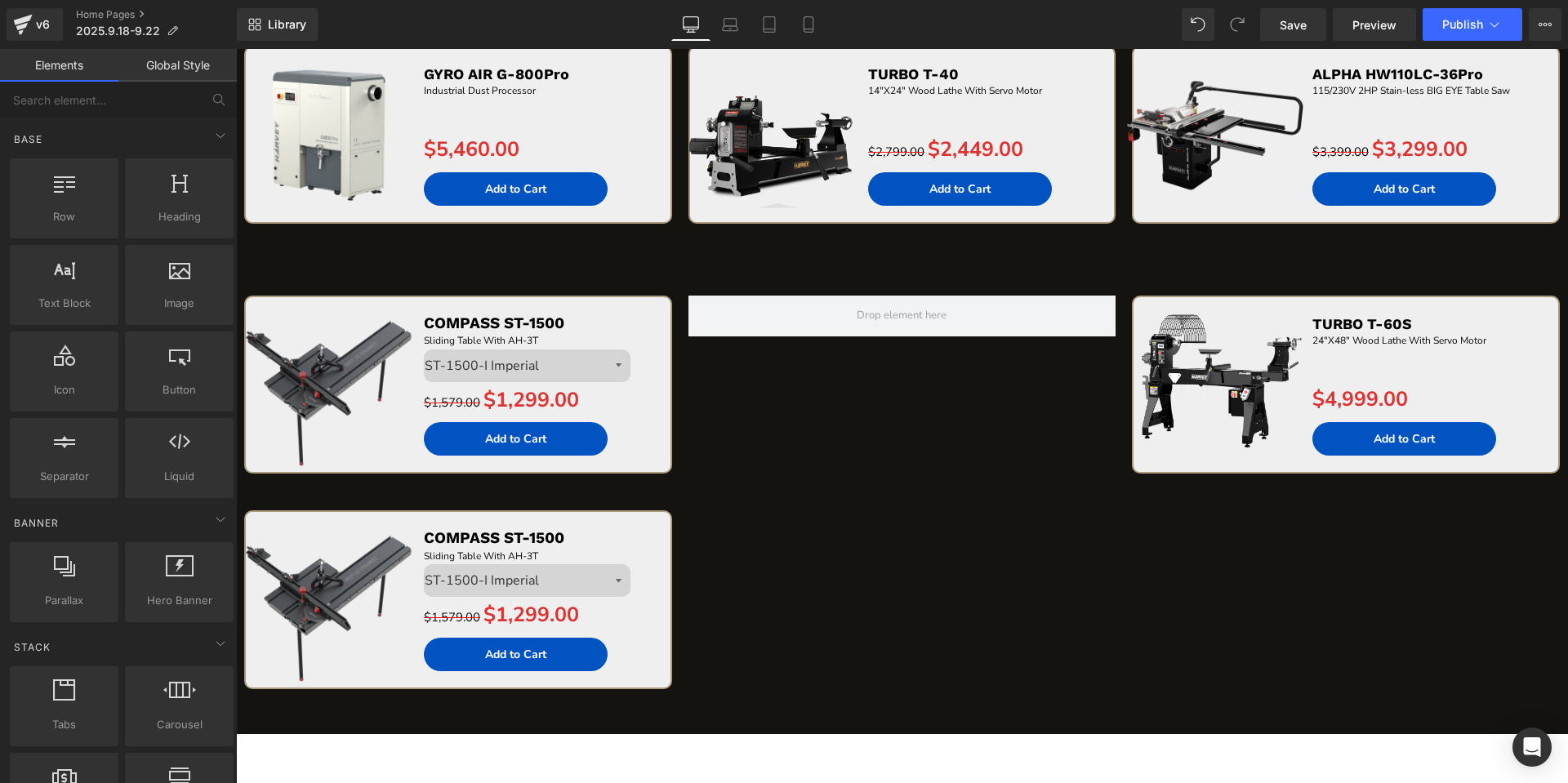
scroll to position [3615, 0]
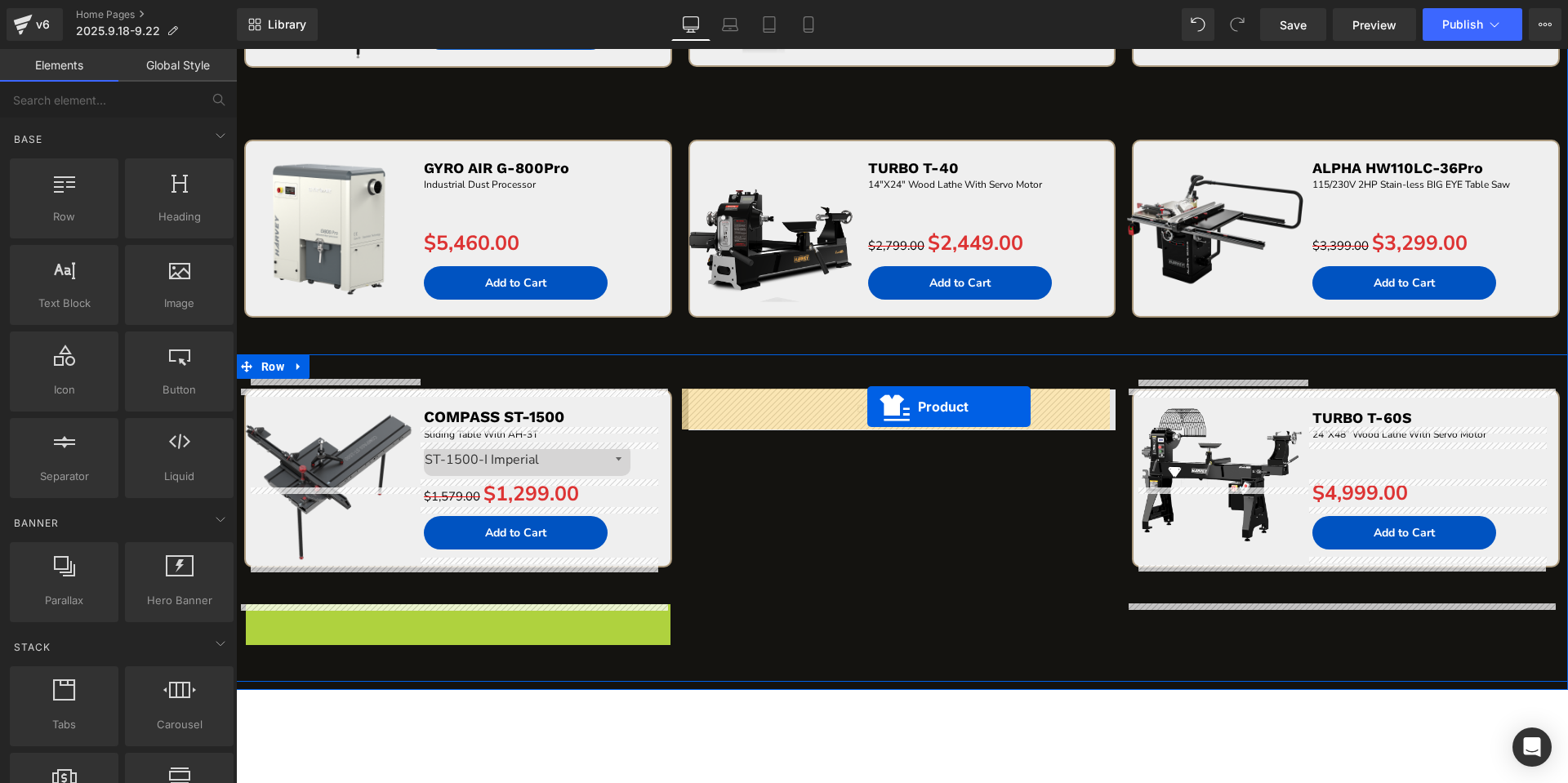
drag, startPoint x: 420, startPoint y: 620, endPoint x: 867, endPoint y: 407, distance: 495.2
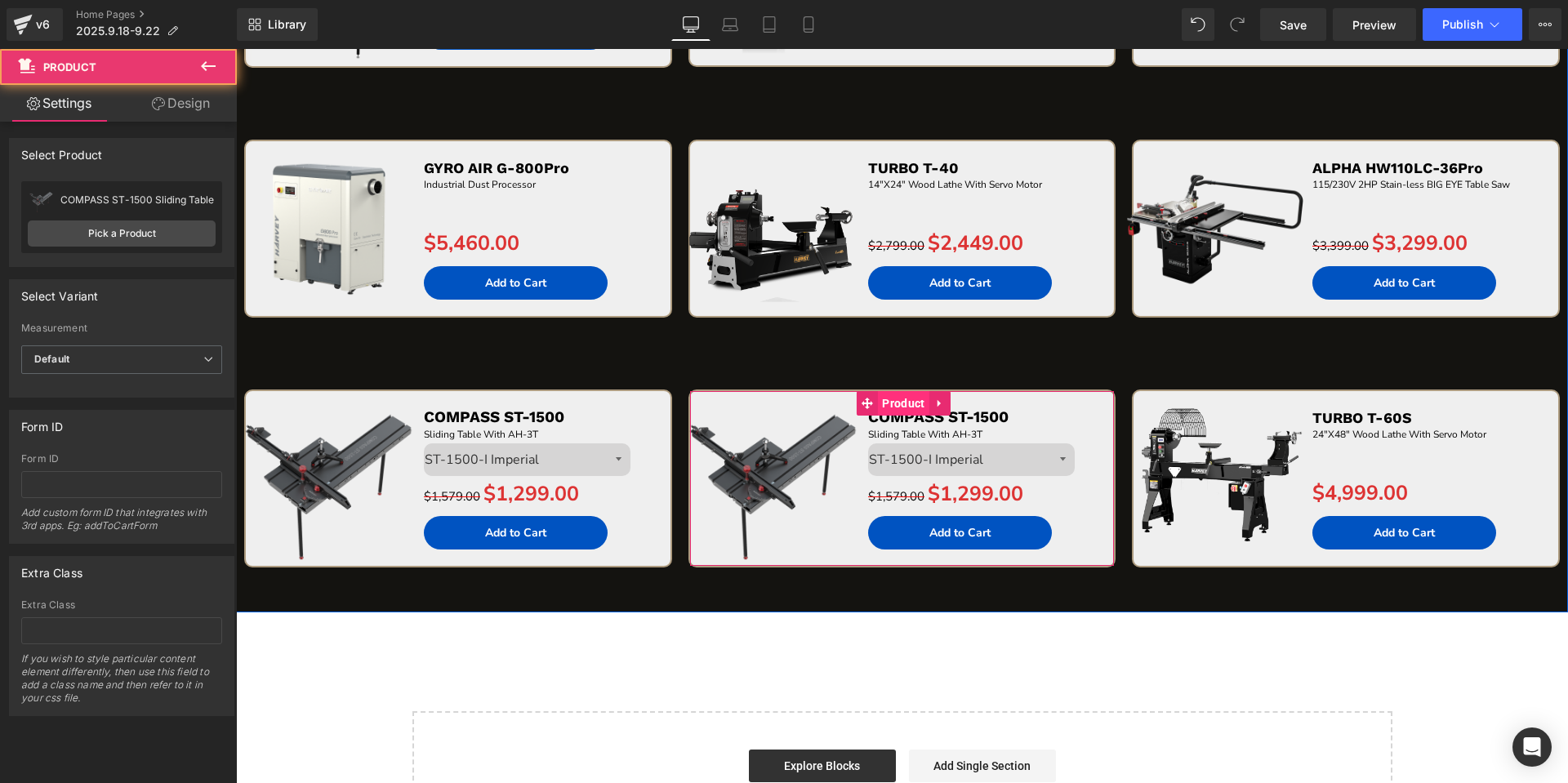
click at [902, 406] on span "Product" at bounding box center [903, 402] width 51 height 25
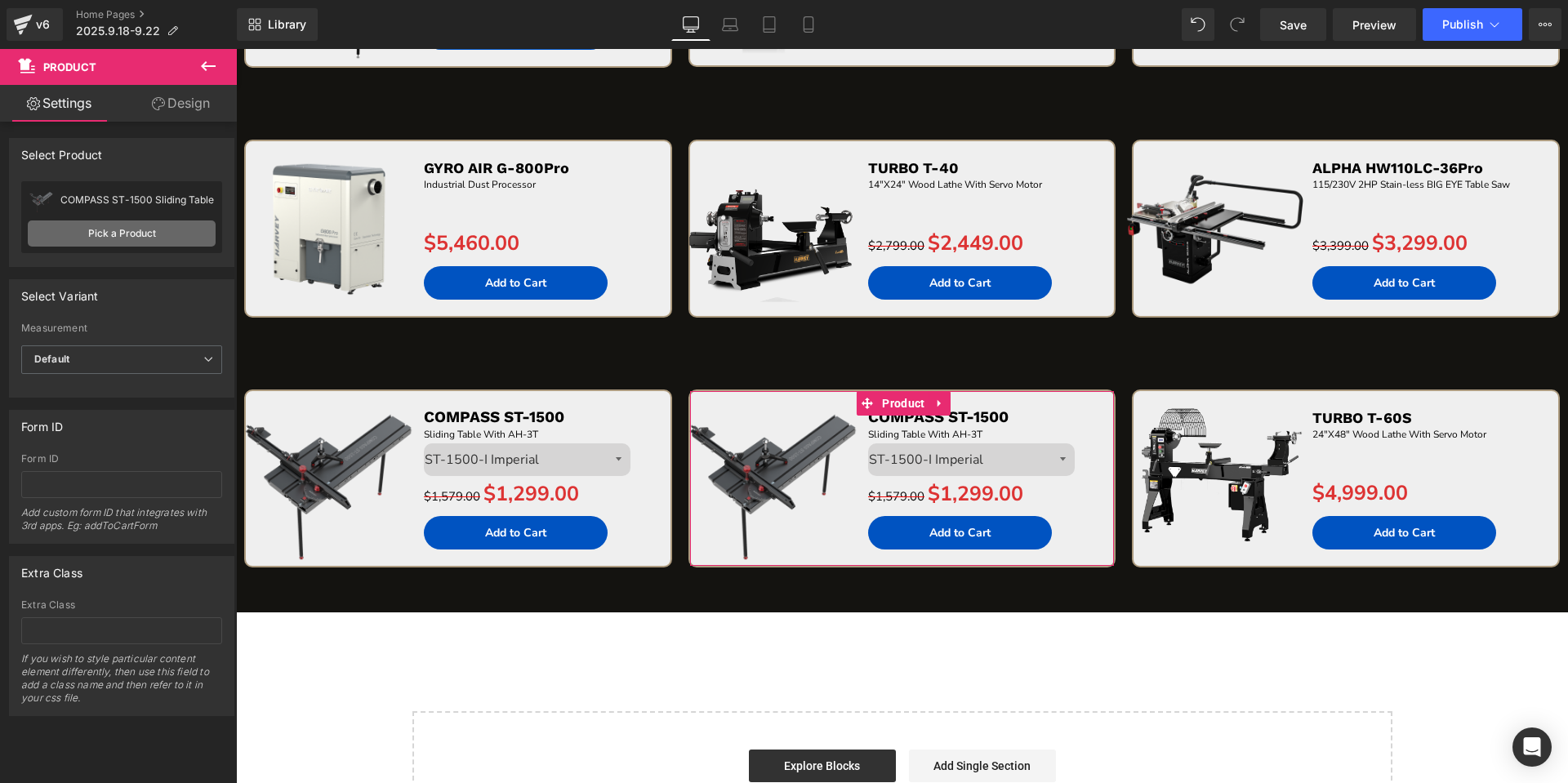
click at [108, 241] on link "Pick a Product" at bounding box center [122, 233] width 188 height 26
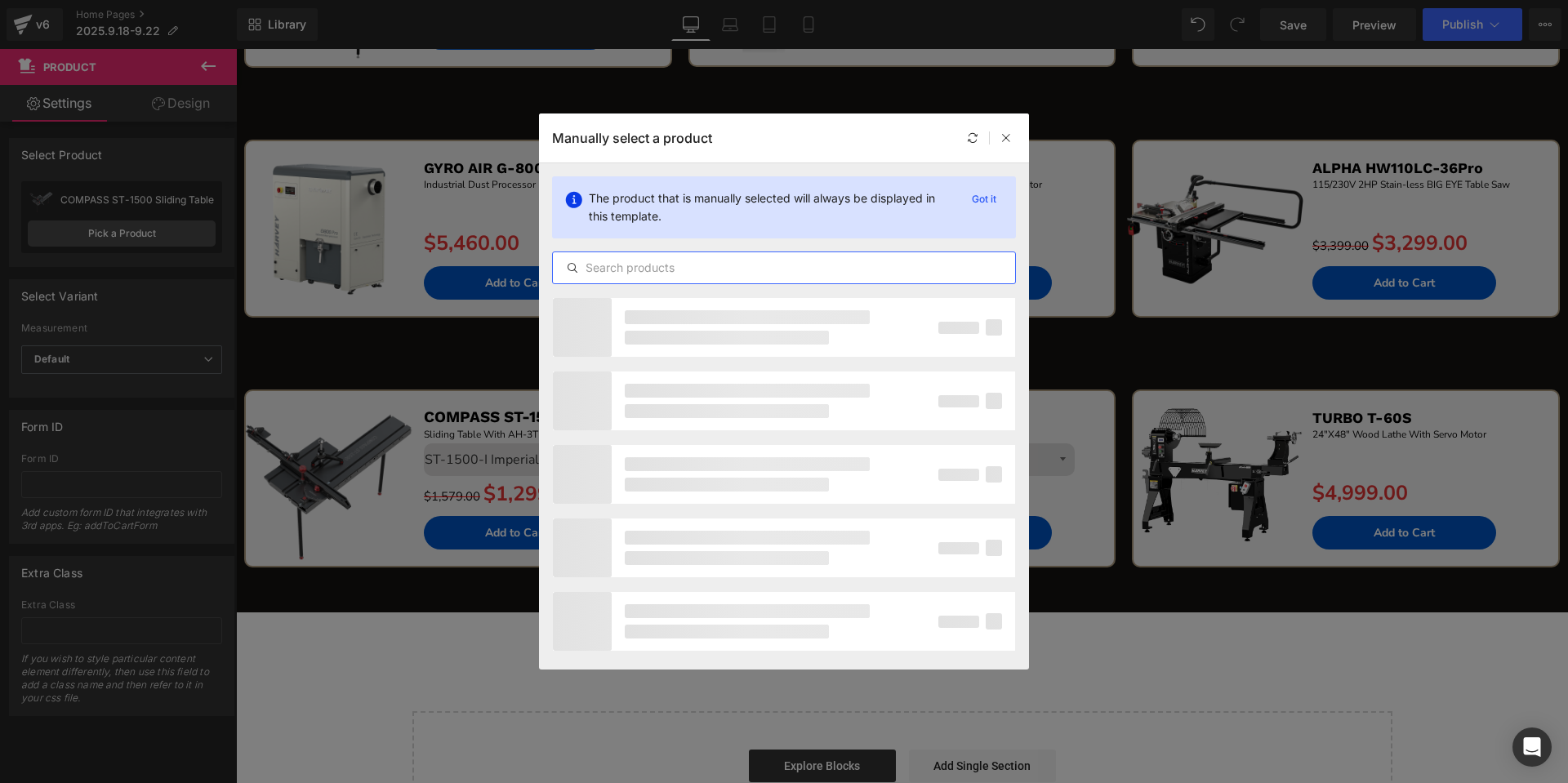
click at [768, 273] on input "text" at bounding box center [783, 268] width 462 height 20
paste input "COMPASS RT"
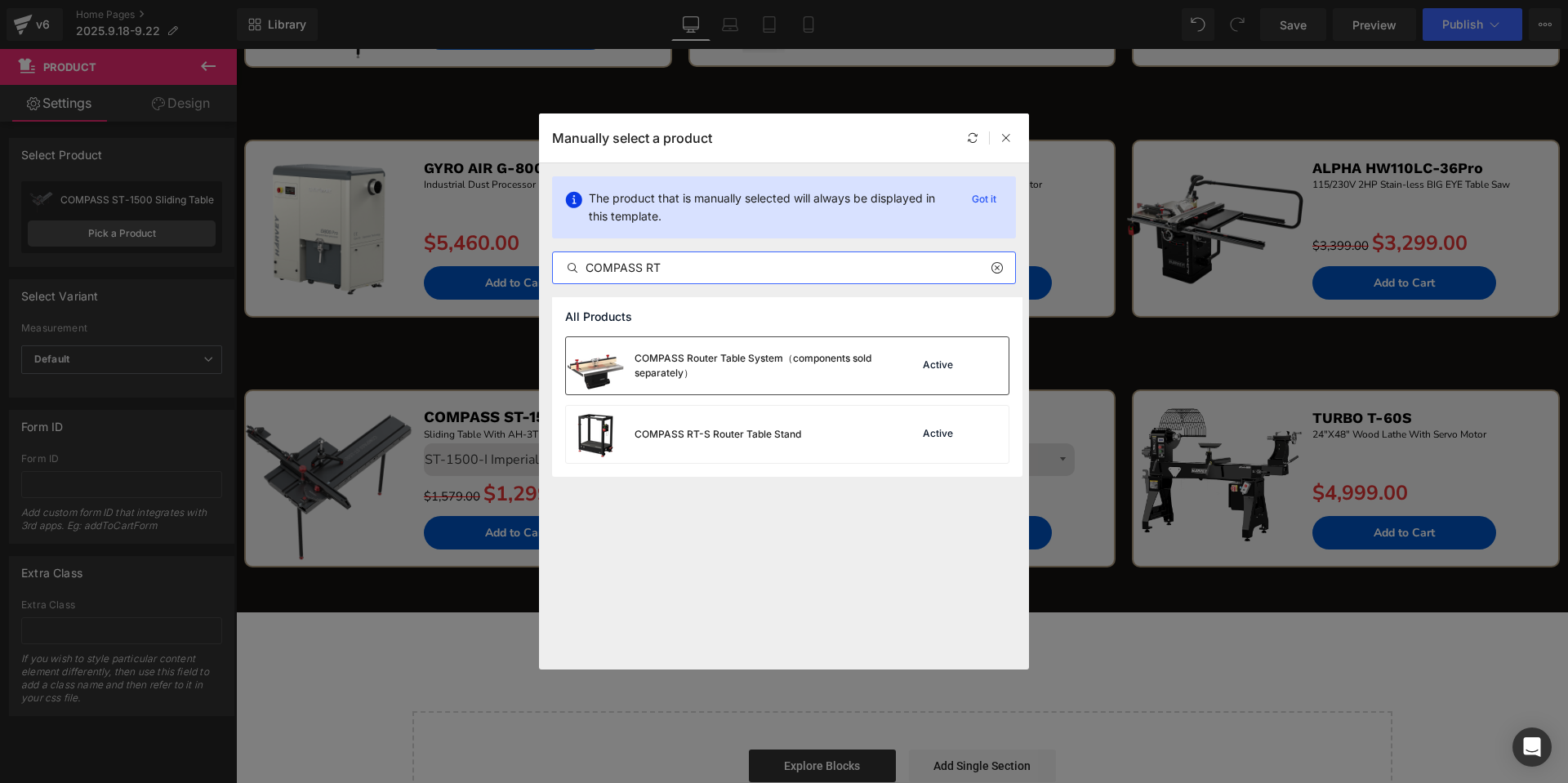
type input "COMPASS RT"
drag, startPoint x: 813, startPoint y: 375, endPoint x: 584, endPoint y: 329, distance: 233.6
click at [813, 375] on div "COMPASS Router Table System（components sold separately）" at bounding box center [757, 365] width 245 height 29
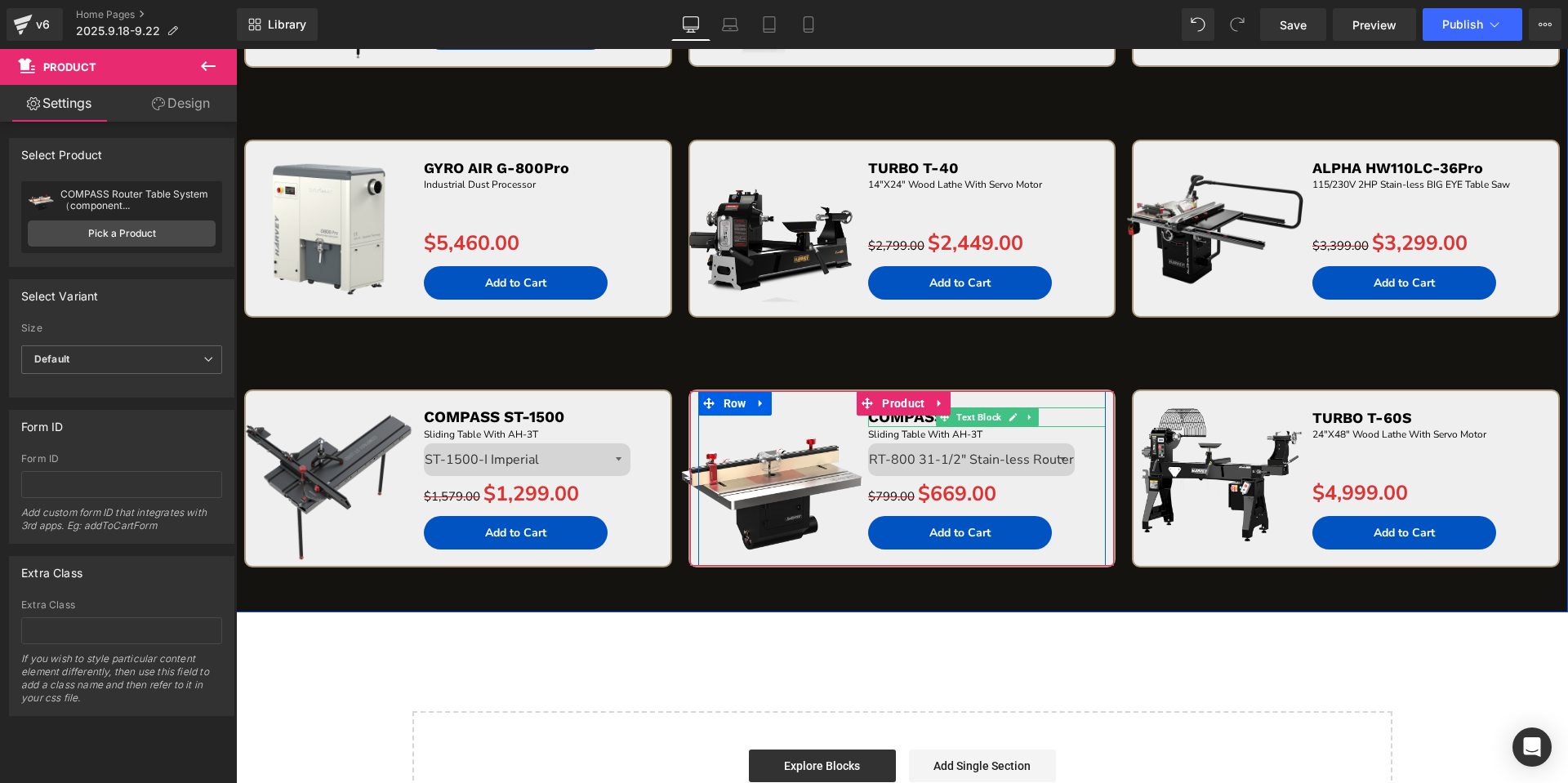
click at [1053, 418] on p "COMPASS ST-1500" at bounding box center [987, 417] width 238 height 20
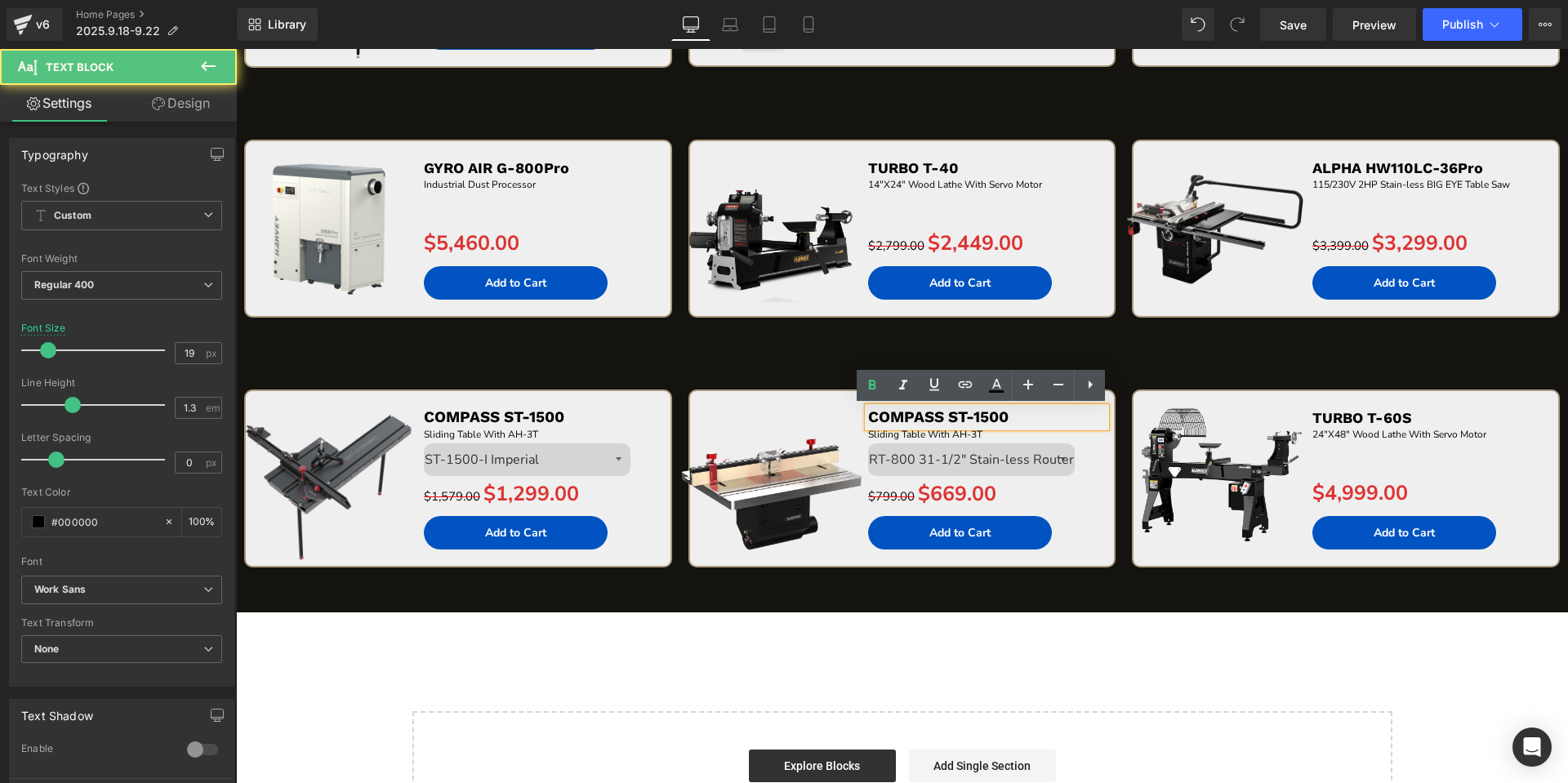
click at [1053, 418] on p "COMPASS ST-1500" at bounding box center [987, 417] width 238 height 20
paste div
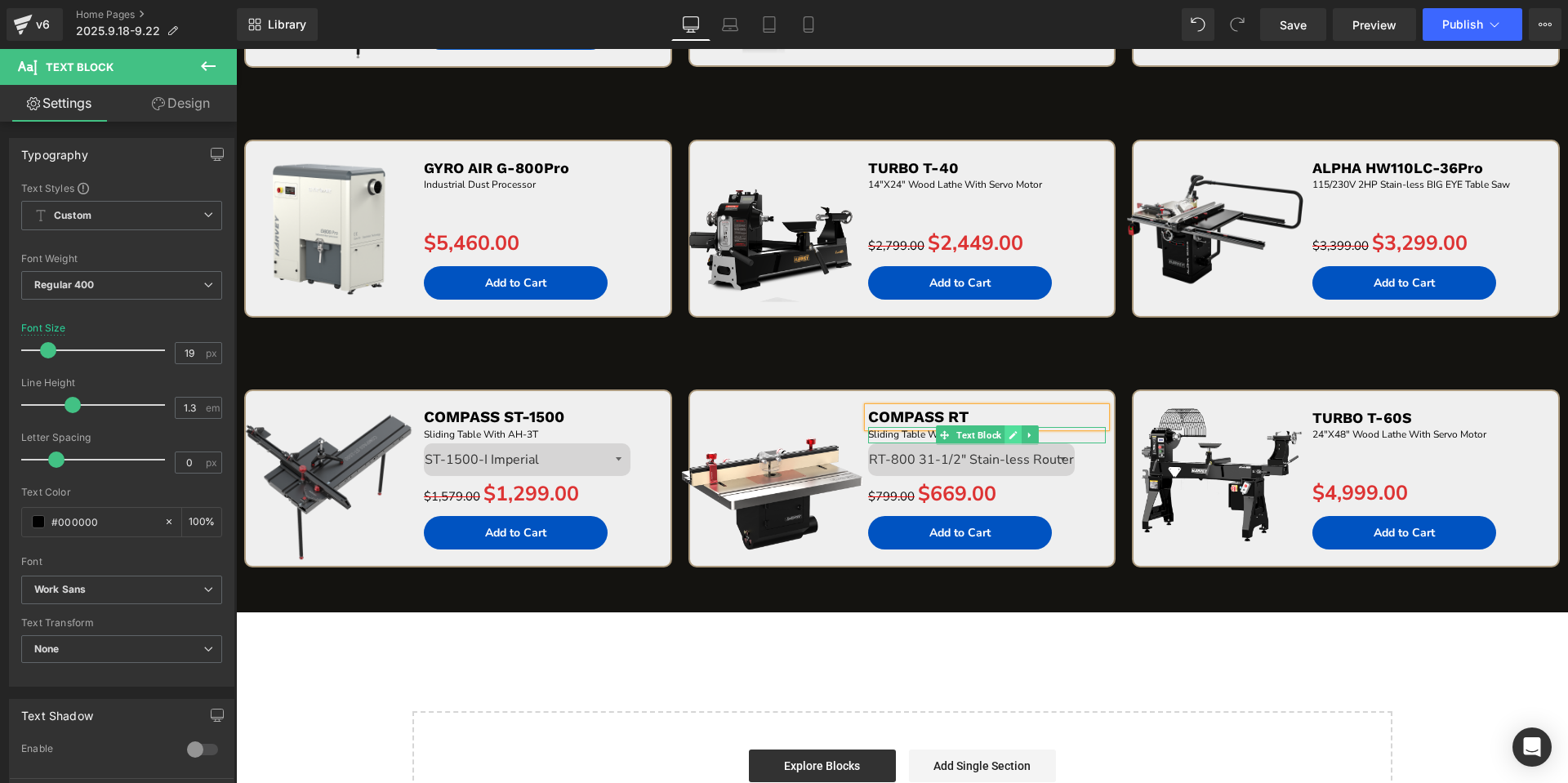
click at [1012, 433] on link at bounding box center [1012, 435] width 17 height 20
click at [1012, 433] on p "Sliding Table With AH-3T" at bounding box center [987, 434] width 238 height 15
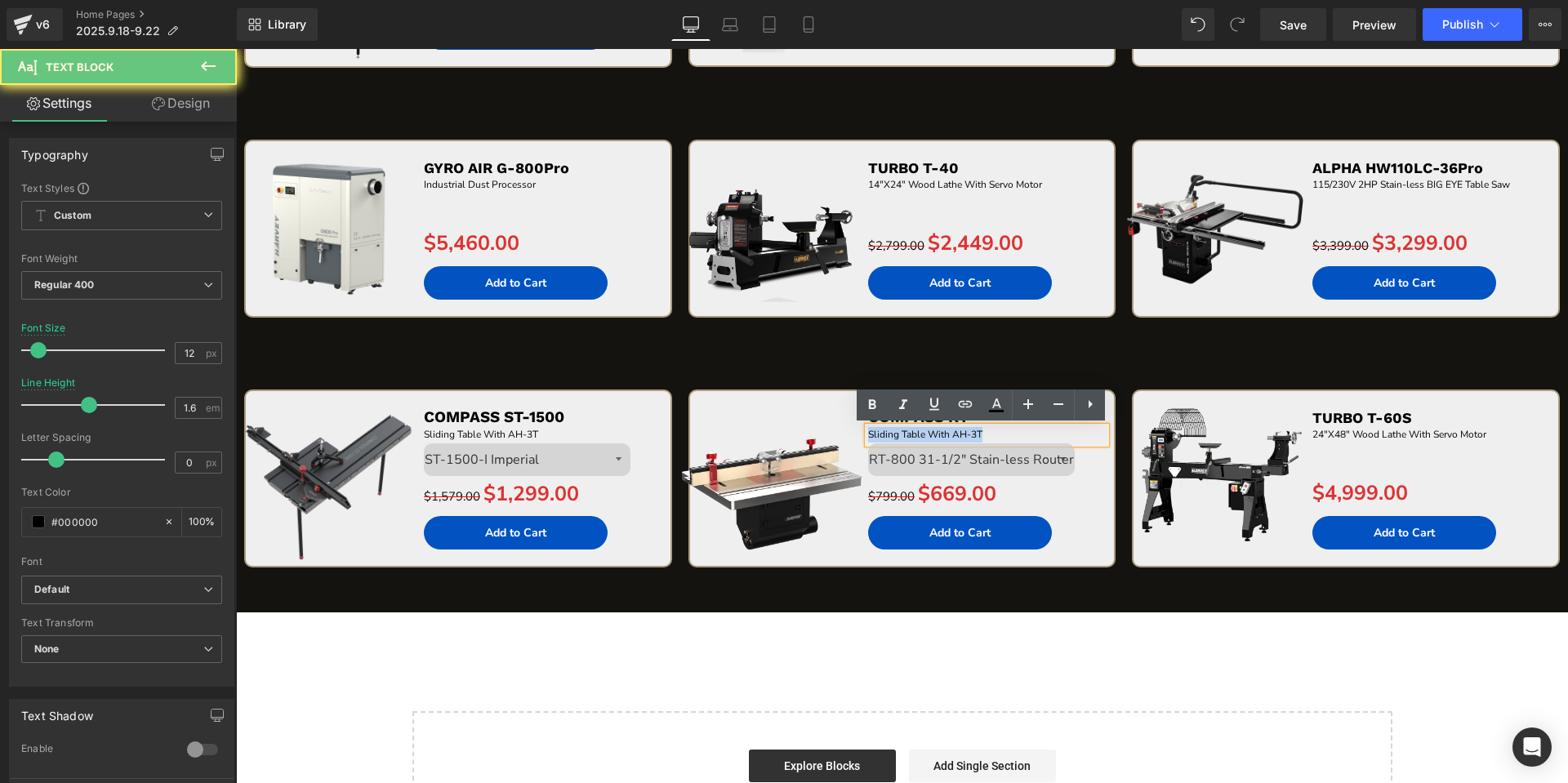
click at [1012, 433] on p "Sliding Table With AH-3T" at bounding box center [987, 434] width 238 height 15
paste div
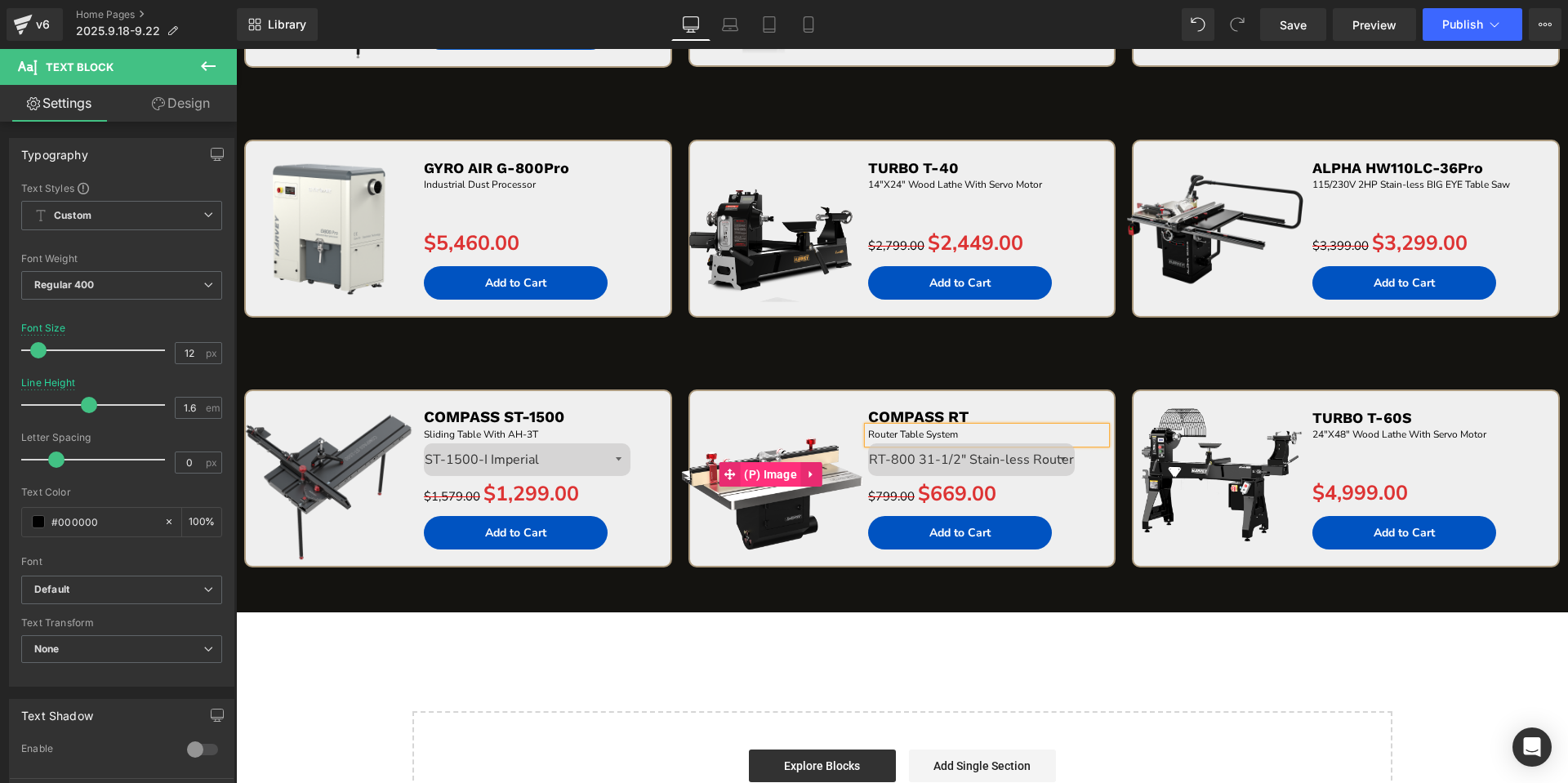
click at [775, 472] on span "(P) Image" at bounding box center [769, 474] width 61 height 25
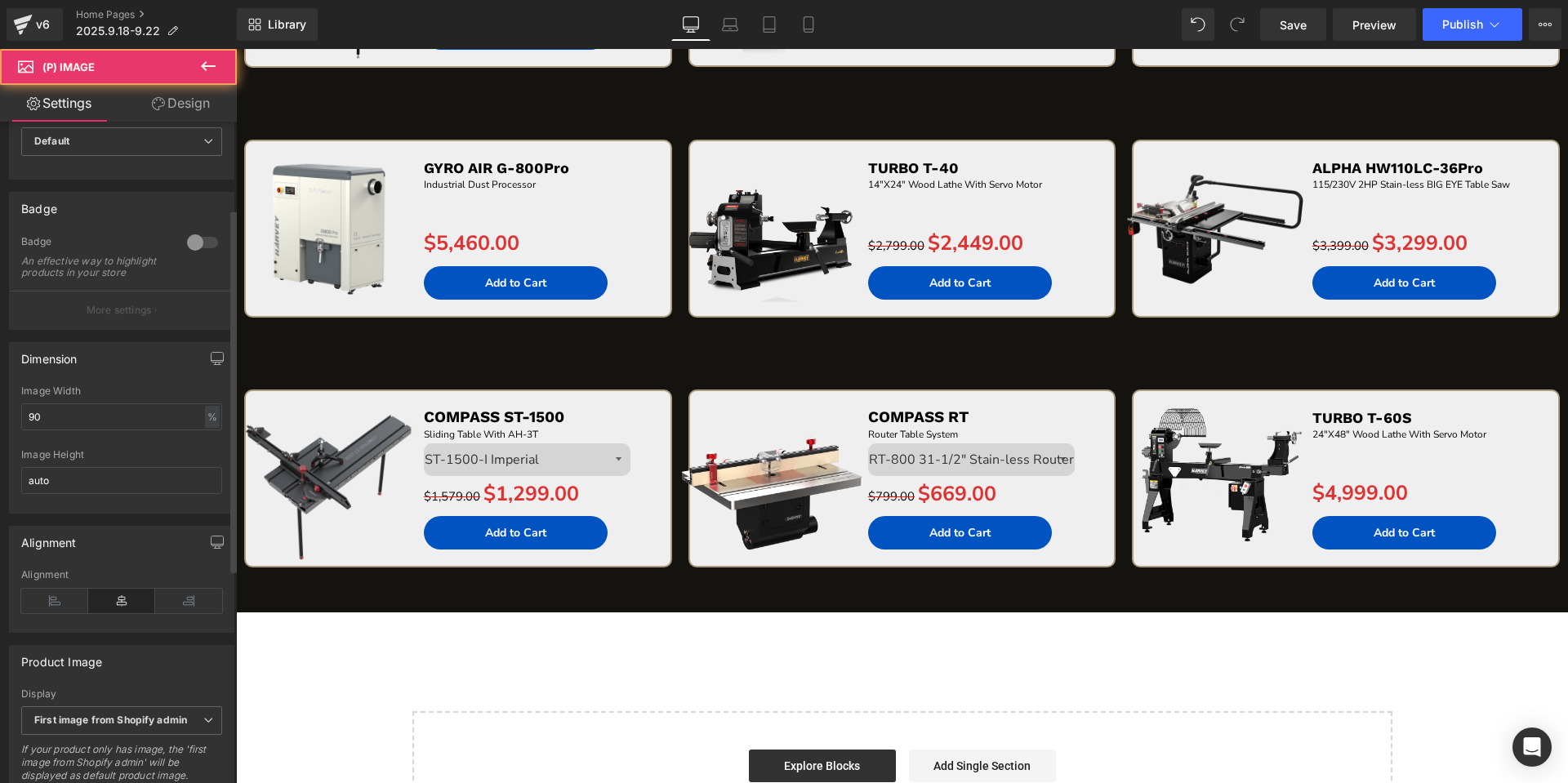
scroll to position [164, 0]
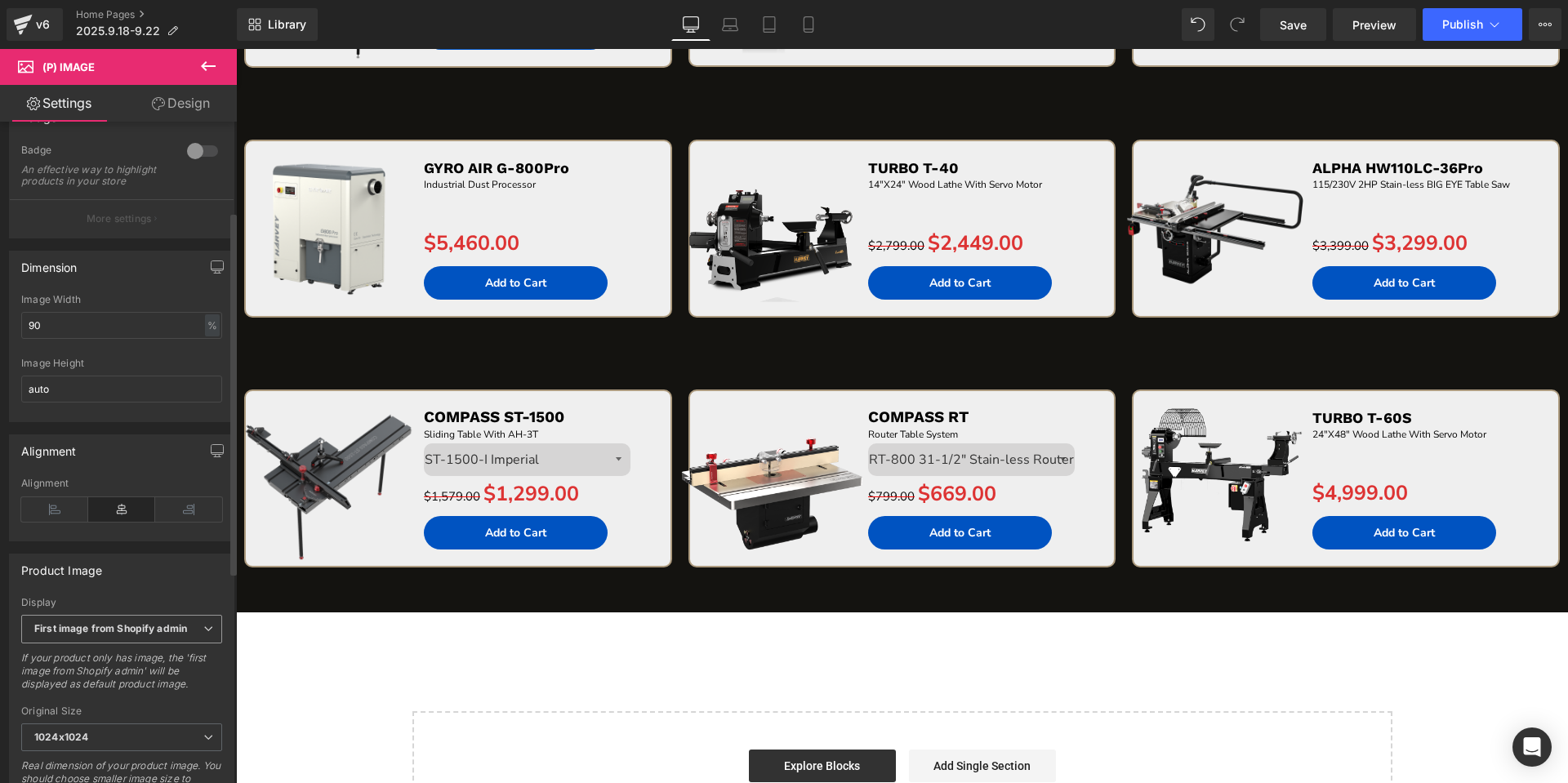
click at [93, 643] on span "First image from Shopify admin" at bounding box center [121, 629] width 201 height 28
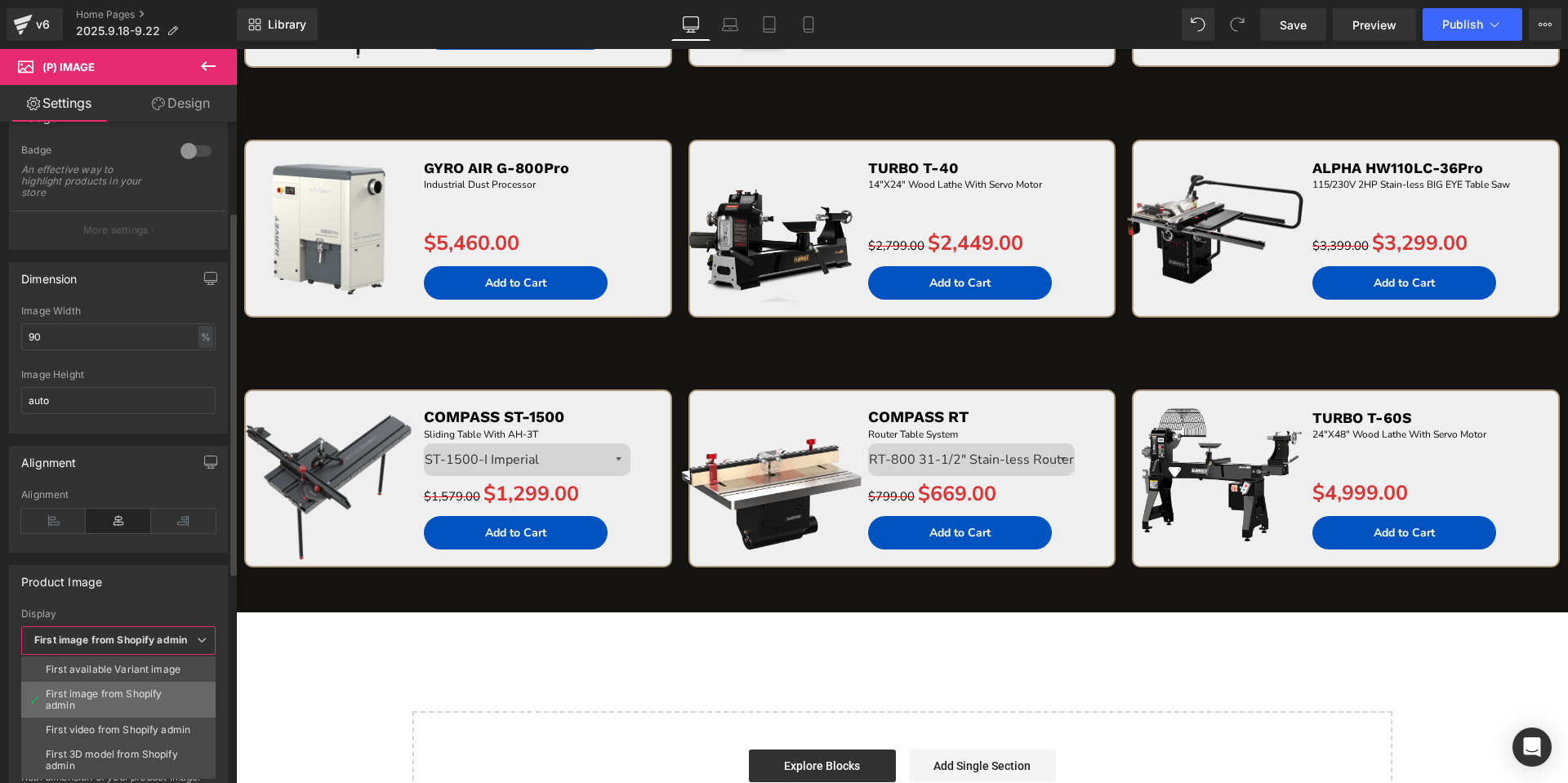
click at [100, 691] on div "First image from Shopify admin" at bounding box center [118, 699] width 145 height 23
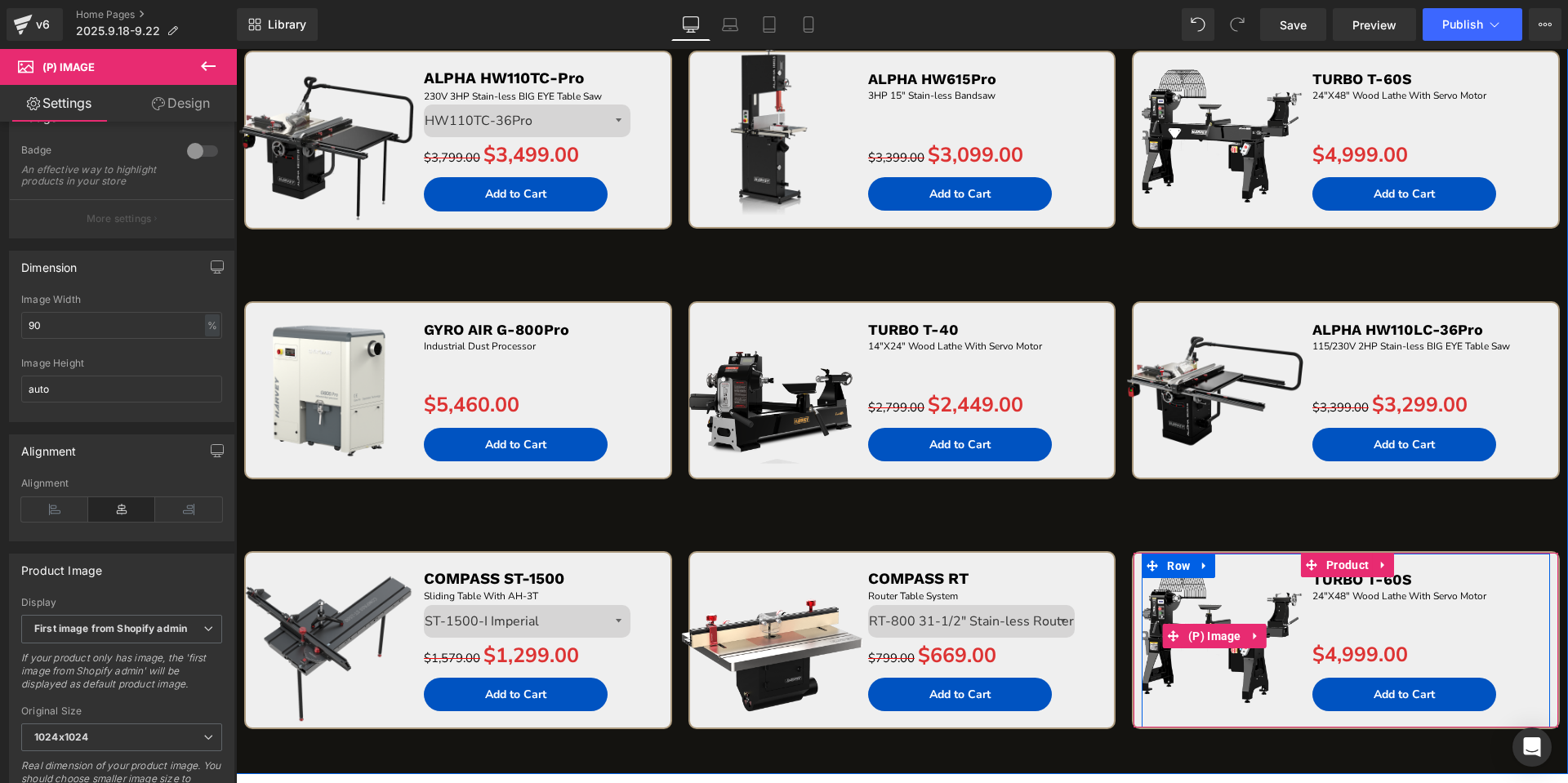
scroll to position [3453, 0]
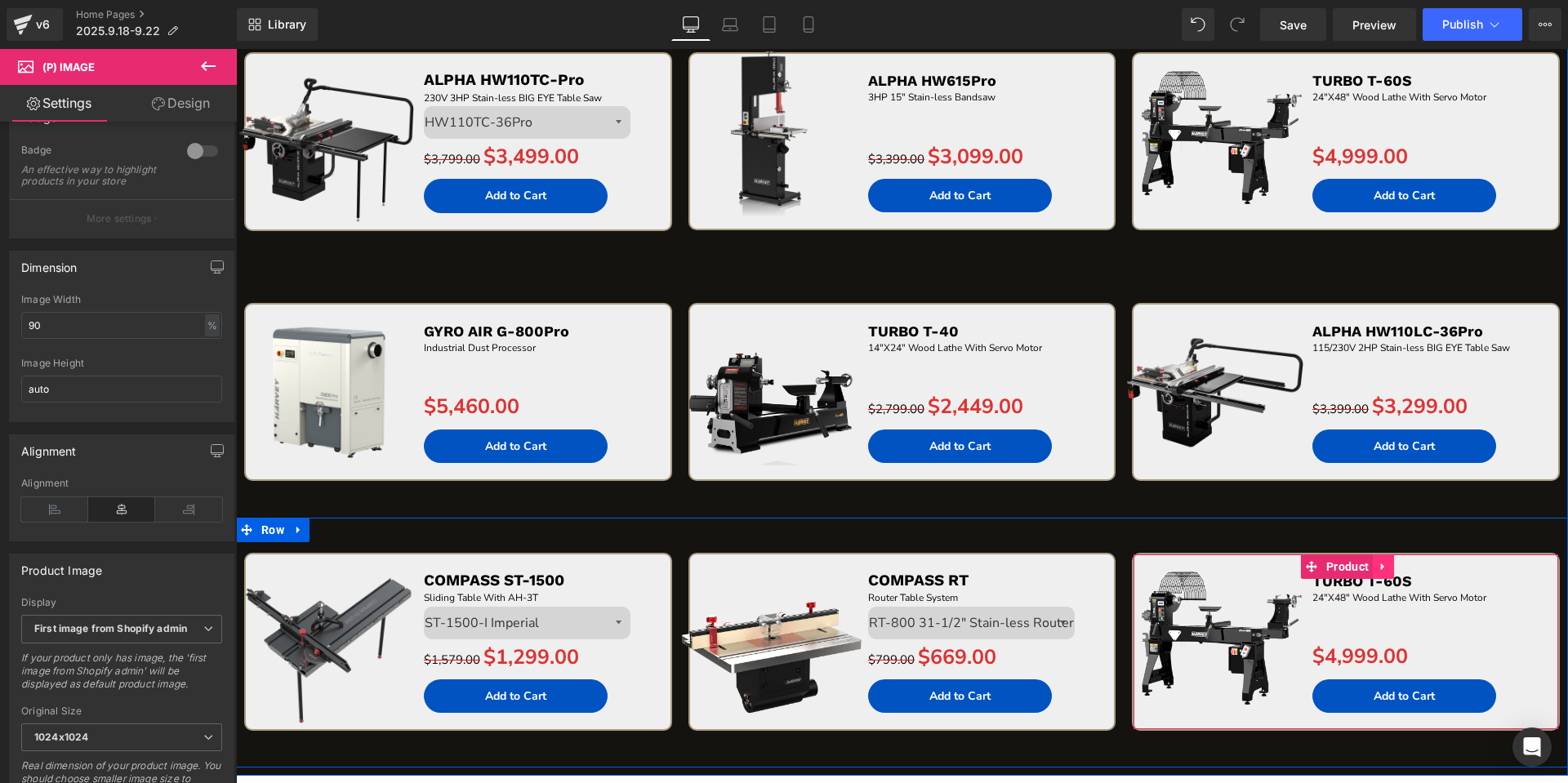
click at [1373, 565] on link at bounding box center [1383, 566] width 21 height 25
click at [236, 49] on icon at bounding box center [236, 49] width 0 height 0
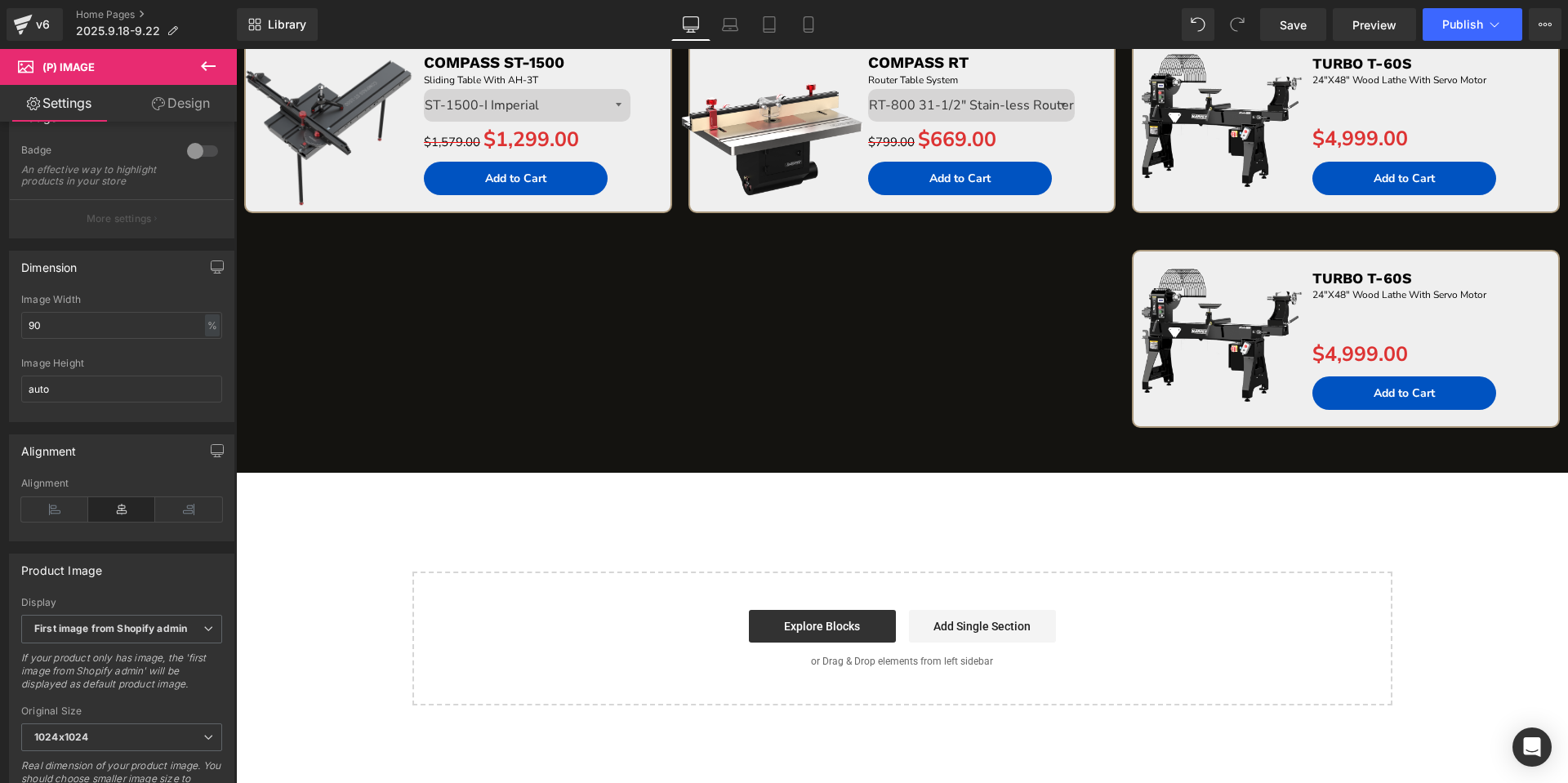
scroll to position [3778, 0]
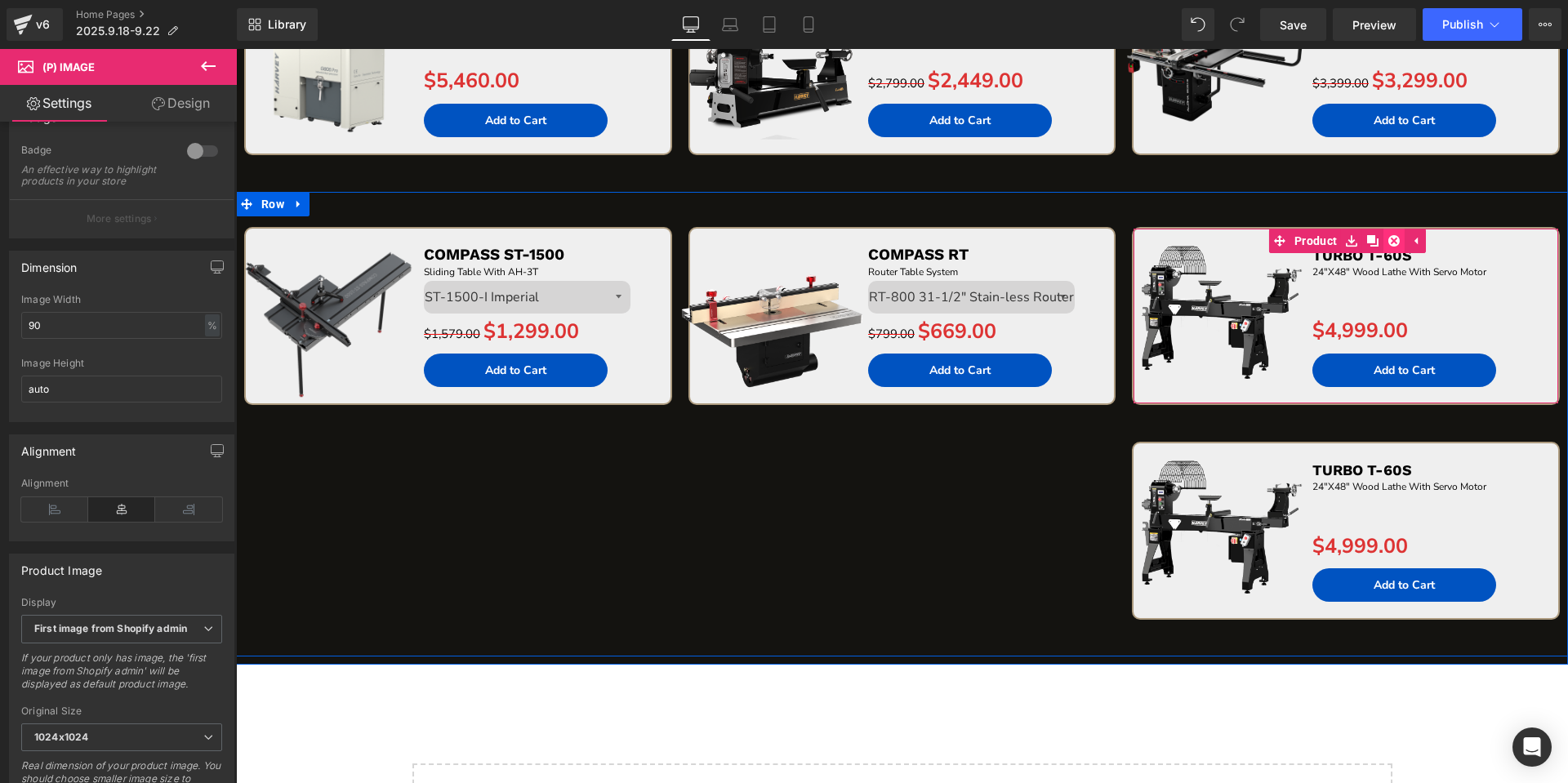
click at [1391, 247] on link at bounding box center [1393, 241] width 21 height 25
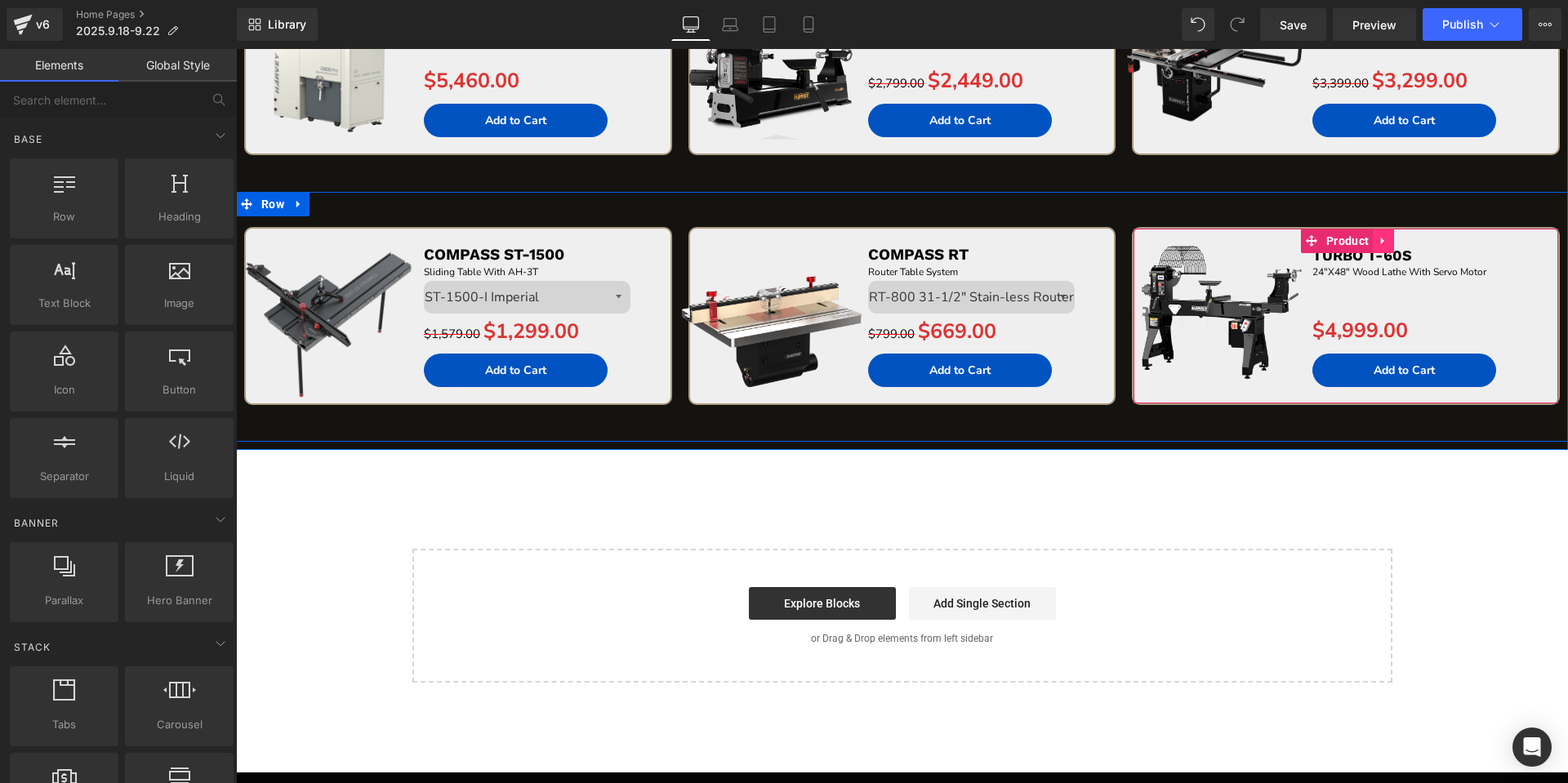
click at [1380, 246] on icon at bounding box center [1383, 240] width 12 height 12
click at [1388, 246] on icon at bounding box center [1394, 241] width 12 height 12
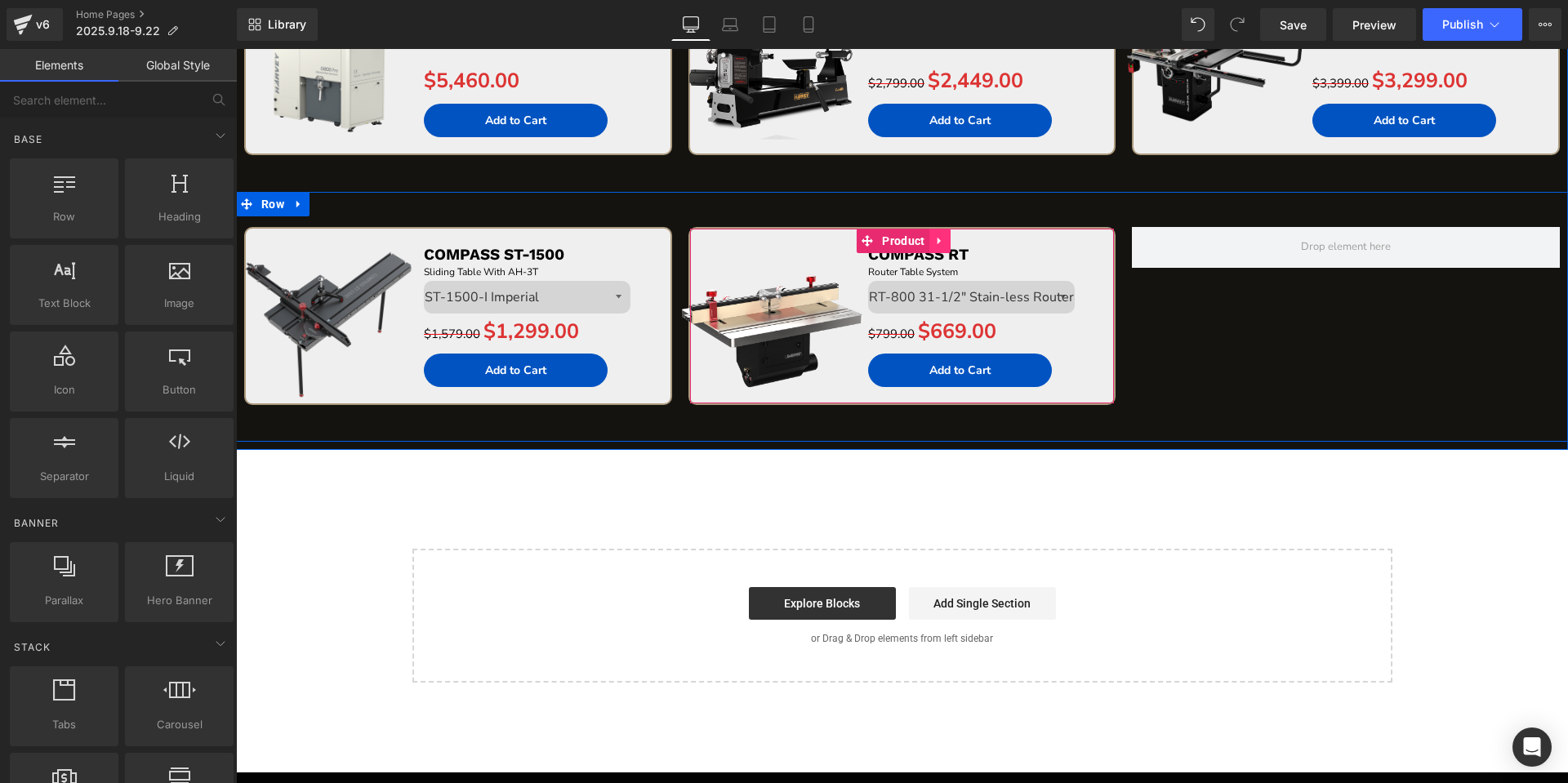
click at [937, 243] on icon at bounding box center [938, 241] width 4 height 7
click at [923, 241] on icon at bounding box center [928, 241] width 12 height 12
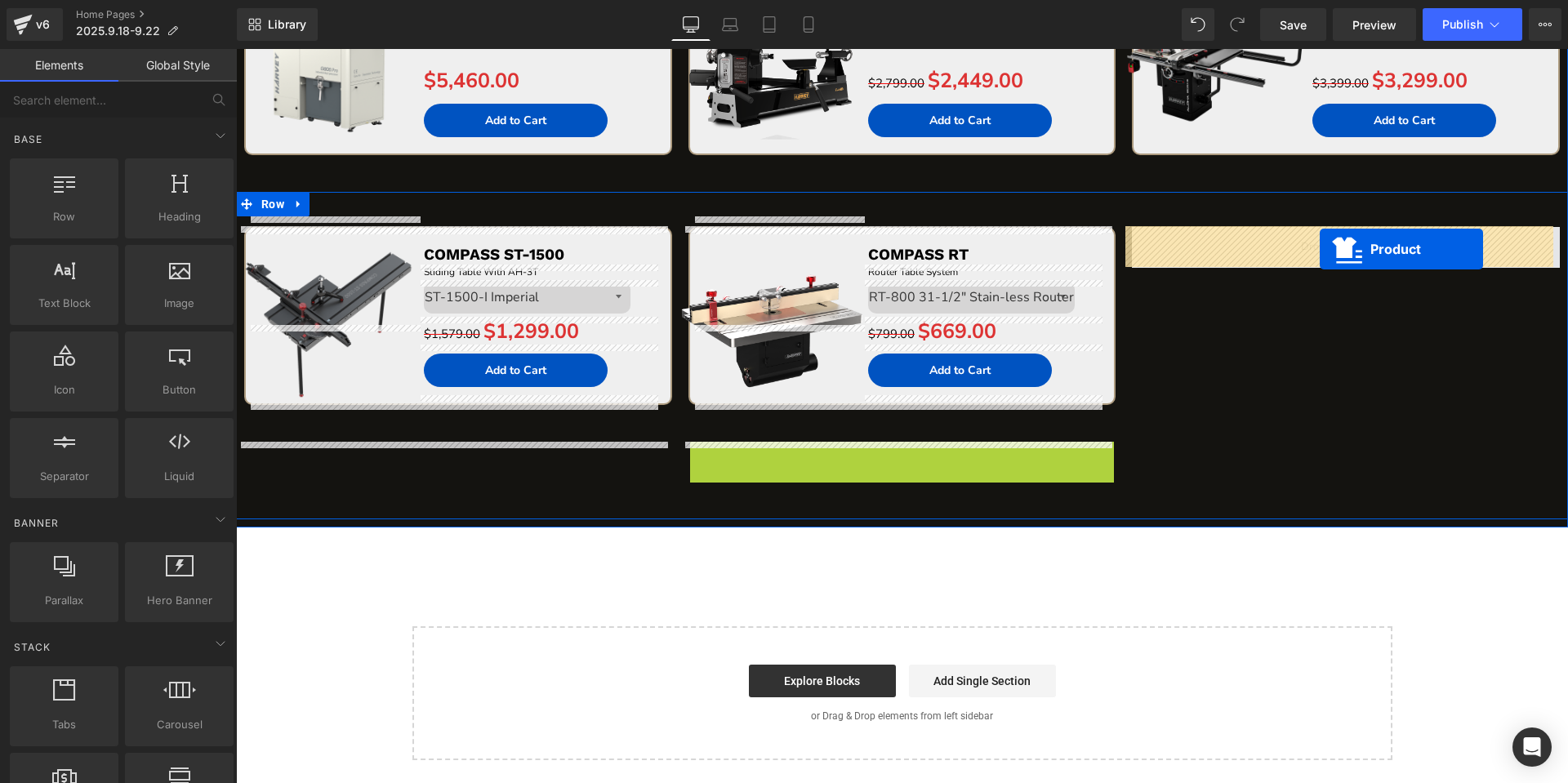
drag, startPoint x: 856, startPoint y: 449, endPoint x: 1319, endPoint y: 249, distance: 504.4
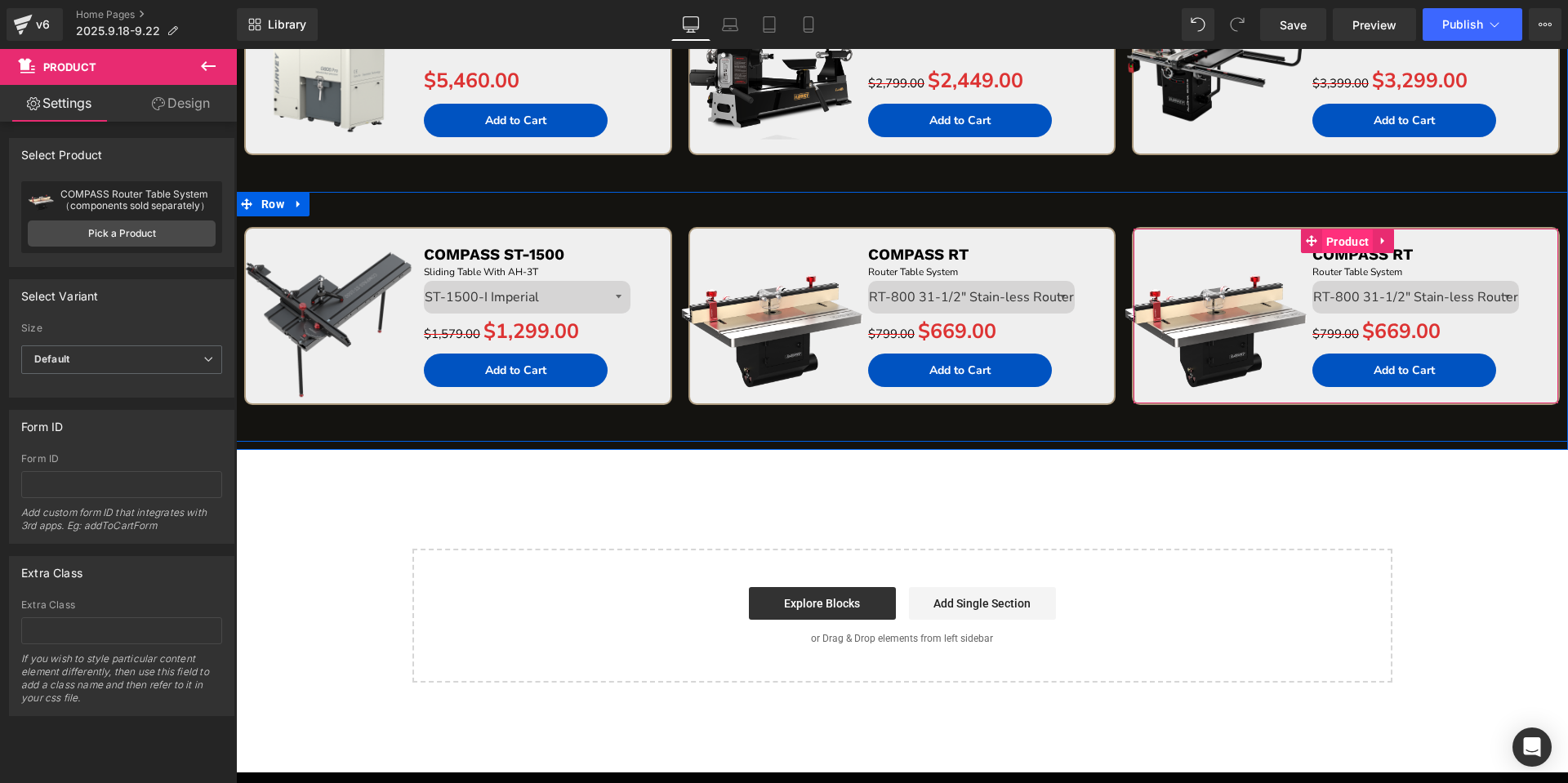
click at [1337, 243] on span "Product" at bounding box center [1347, 242] width 51 height 25
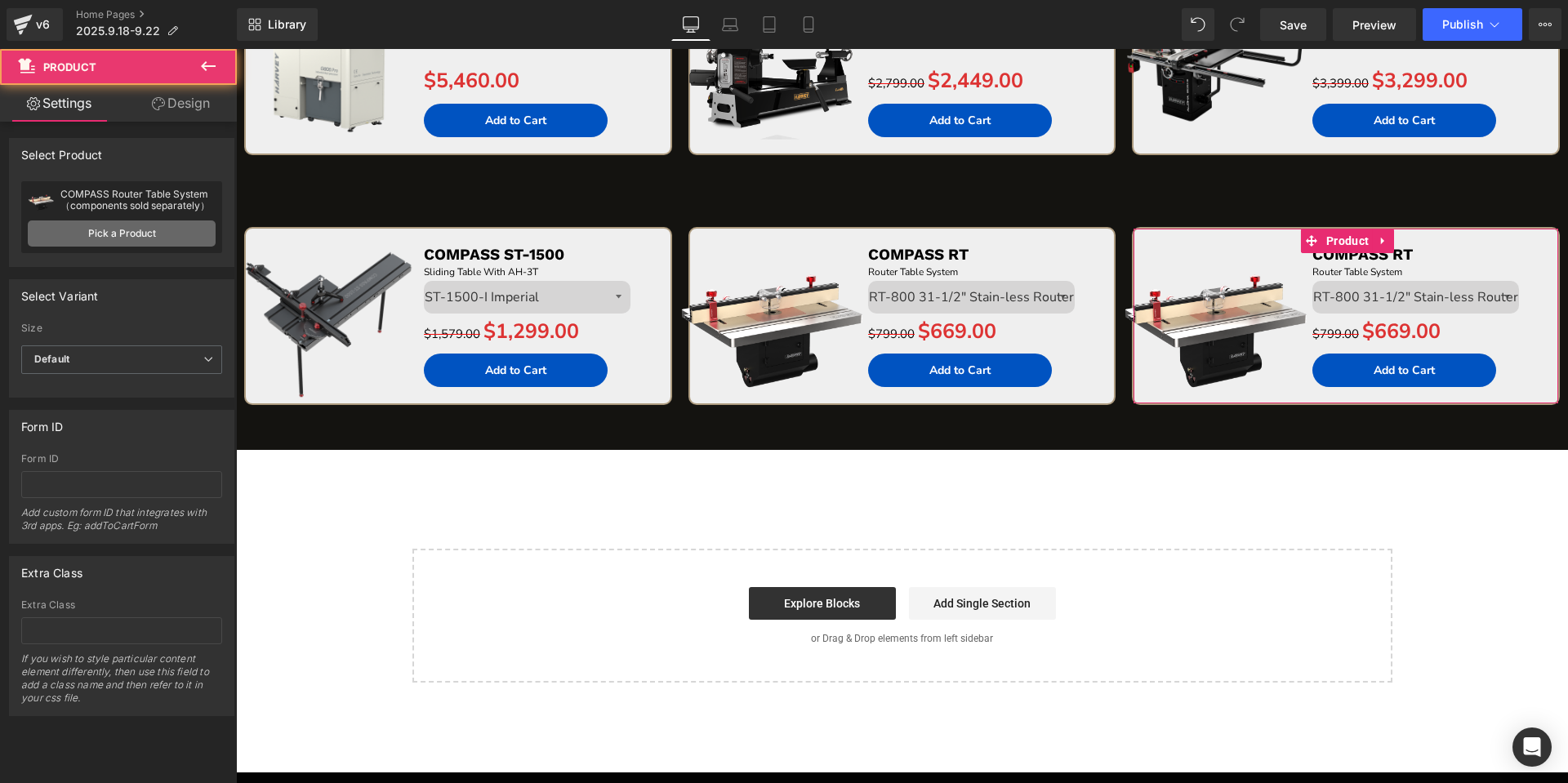
click at [142, 244] on link "Pick a Product" at bounding box center [122, 233] width 188 height 26
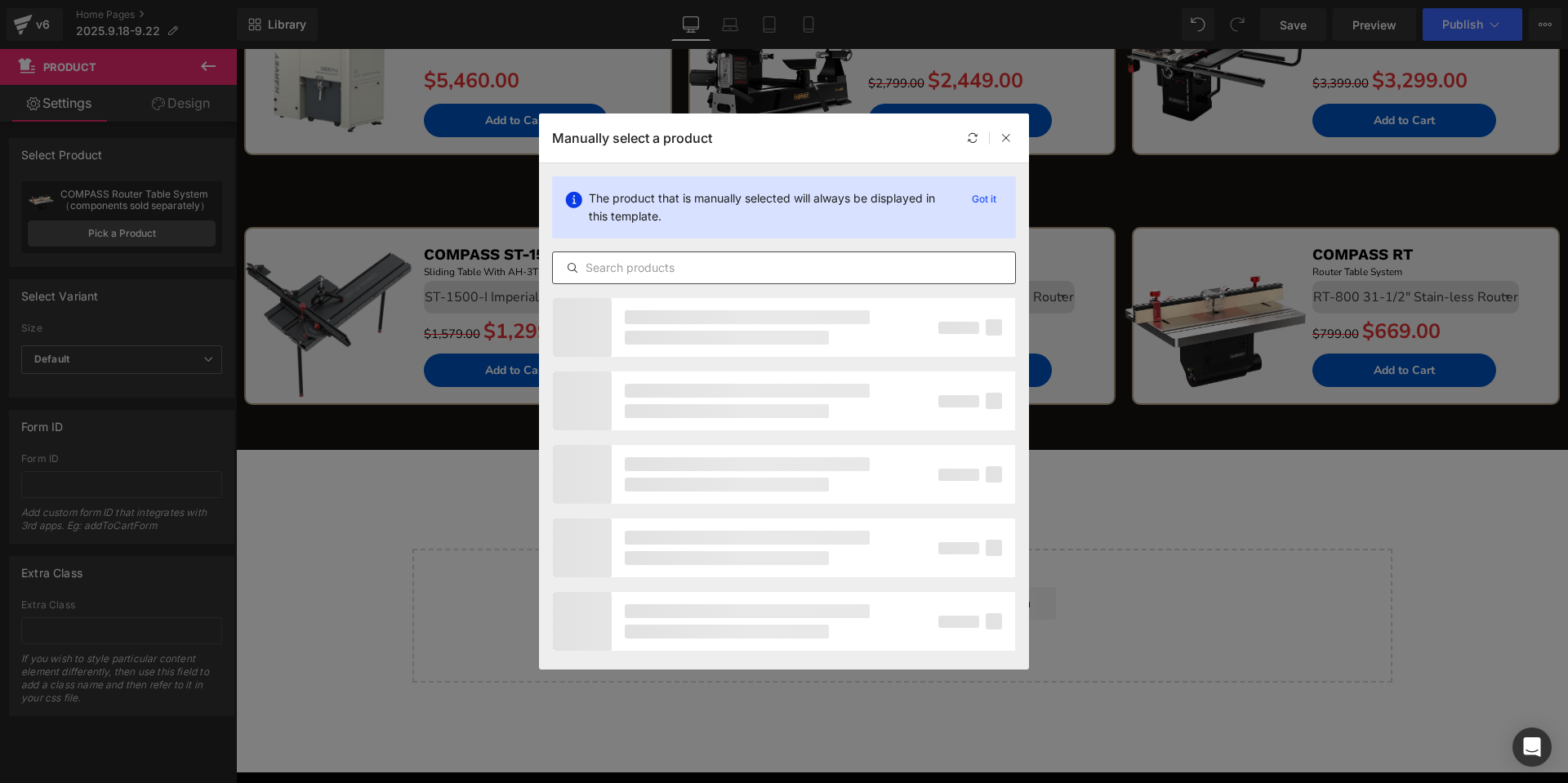
click at [698, 269] on input "text" at bounding box center [783, 268] width 462 height 20
paste input "SPIDER M-1500/M-1500Pro"
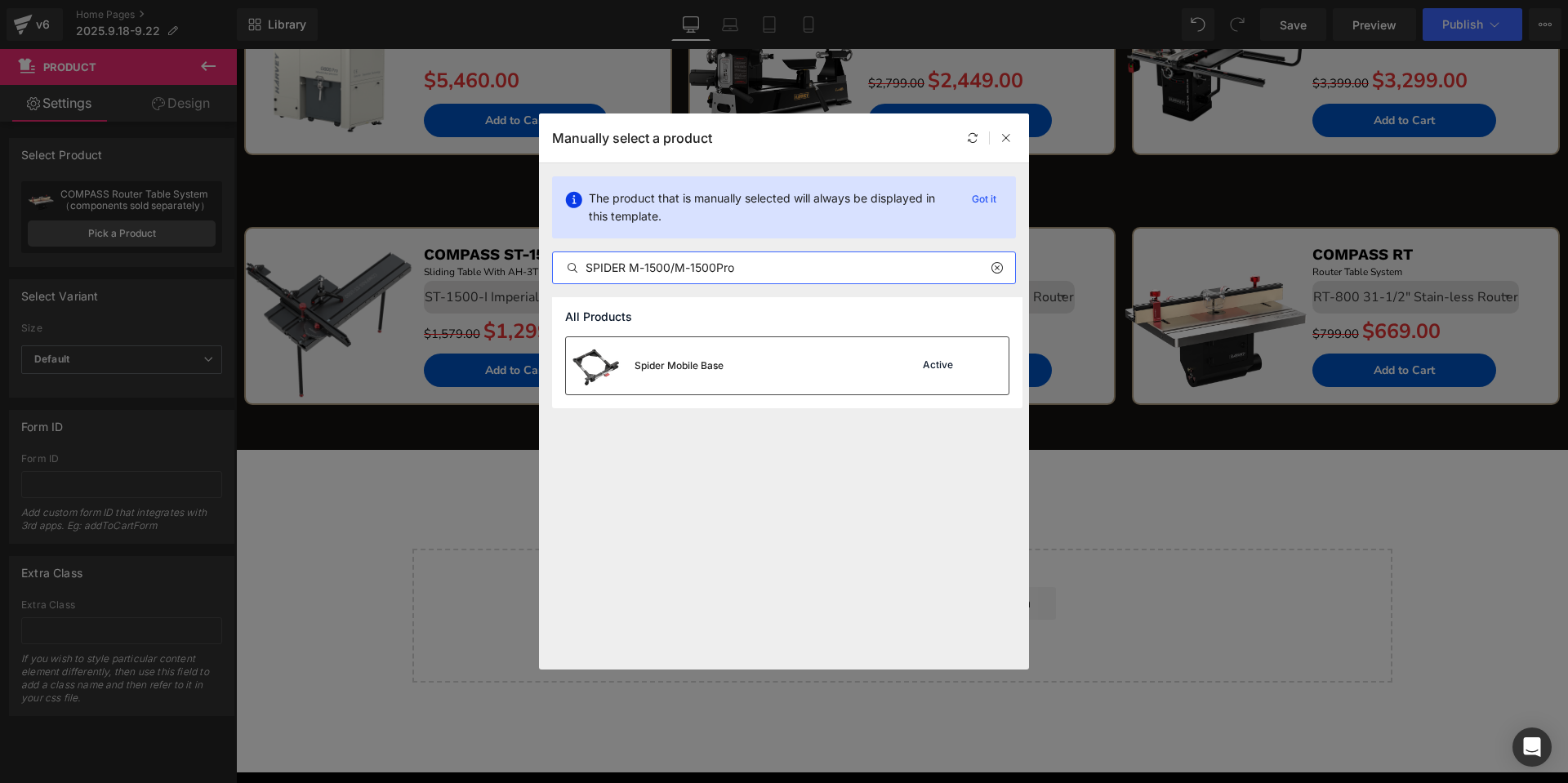
type input "SPIDER M-1500/M-1500Pro"
click at [808, 347] on div "Spider Mobile Base Active" at bounding box center [787, 365] width 442 height 57
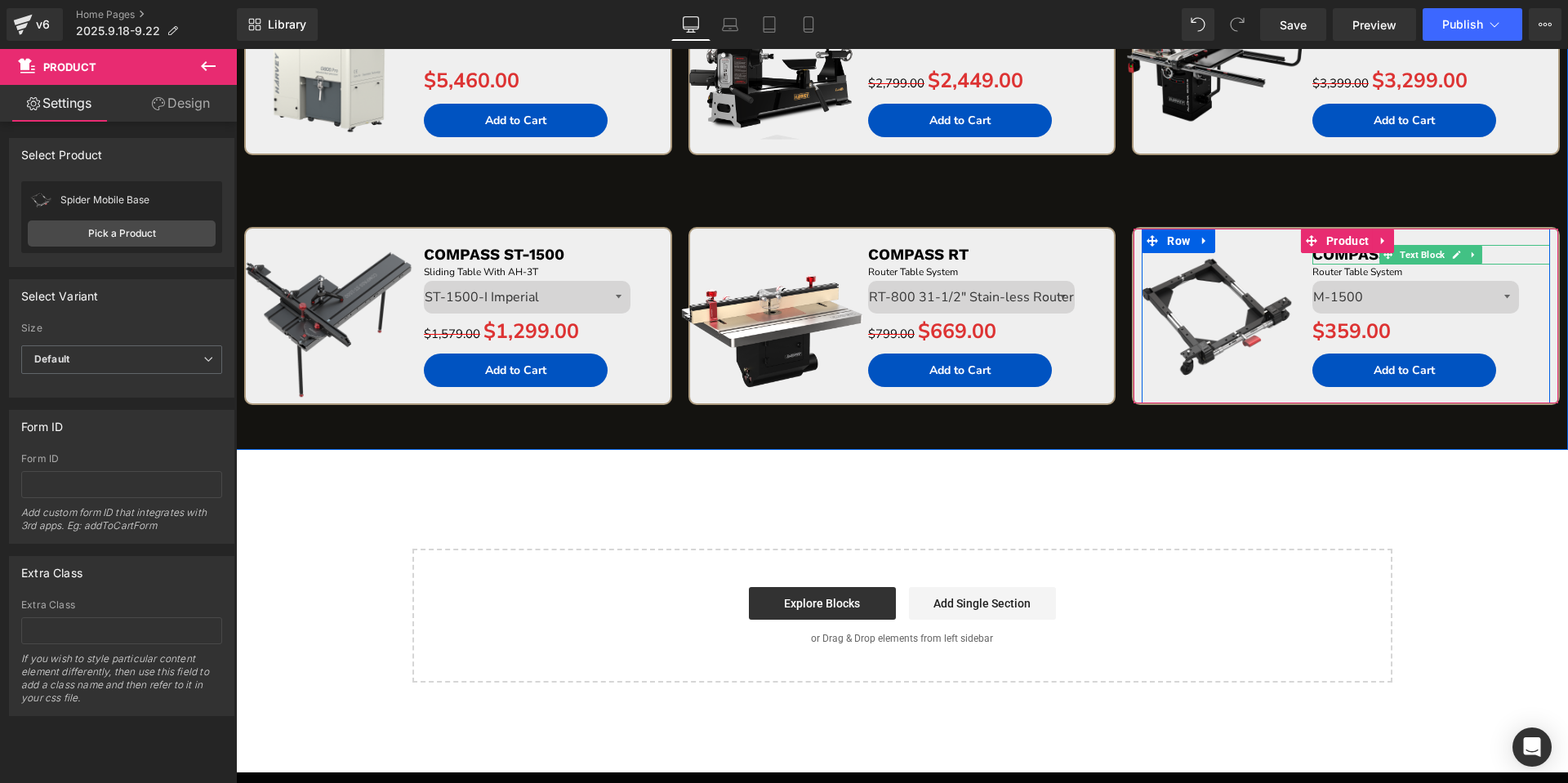
click at [1495, 253] on p "COMPASS RT" at bounding box center [1431, 255] width 238 height 20
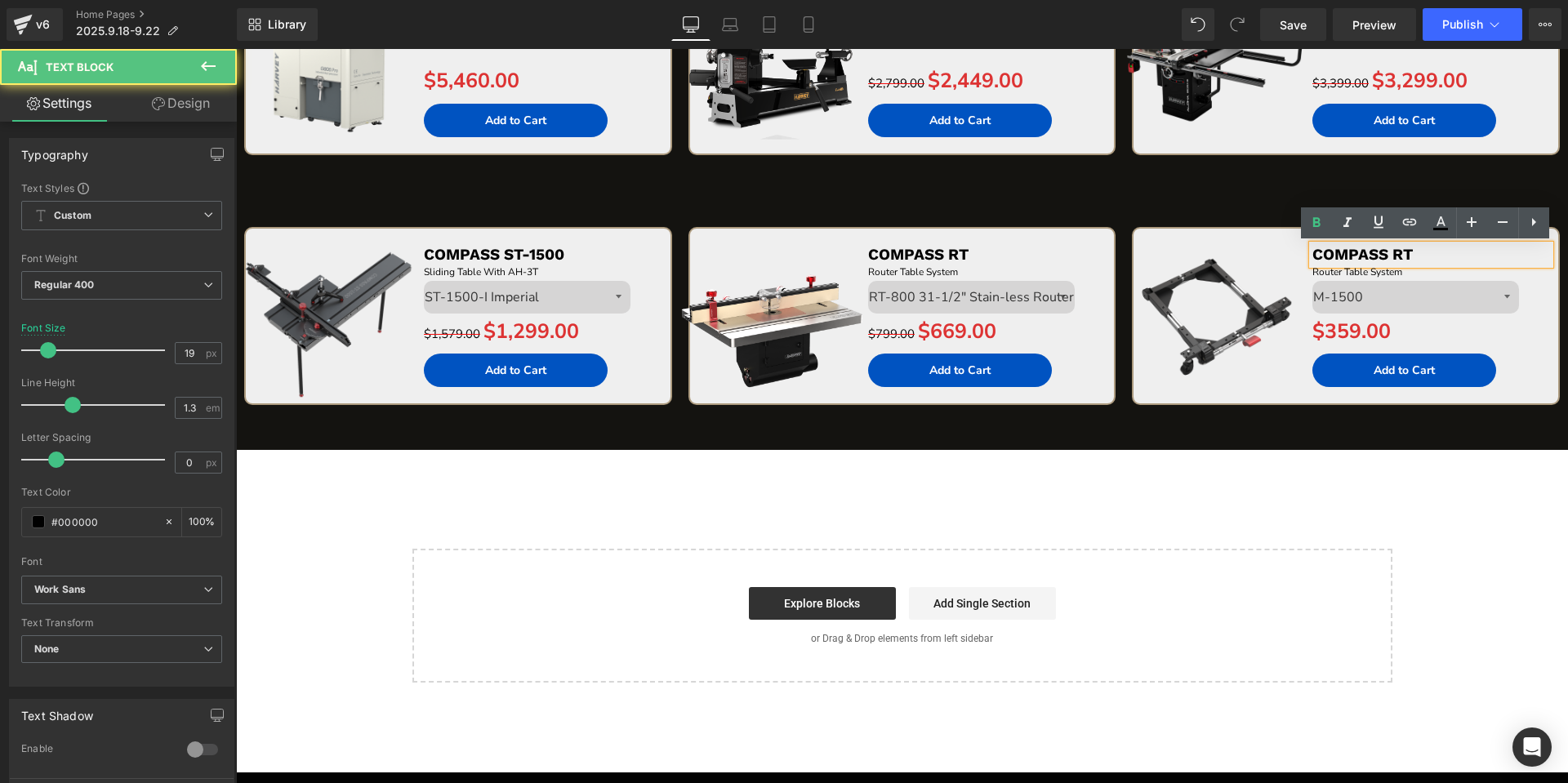
click at [1494, 253] on p "COMPASS RT" at bounding box center [1431, 255] width 238 height 20
paste div
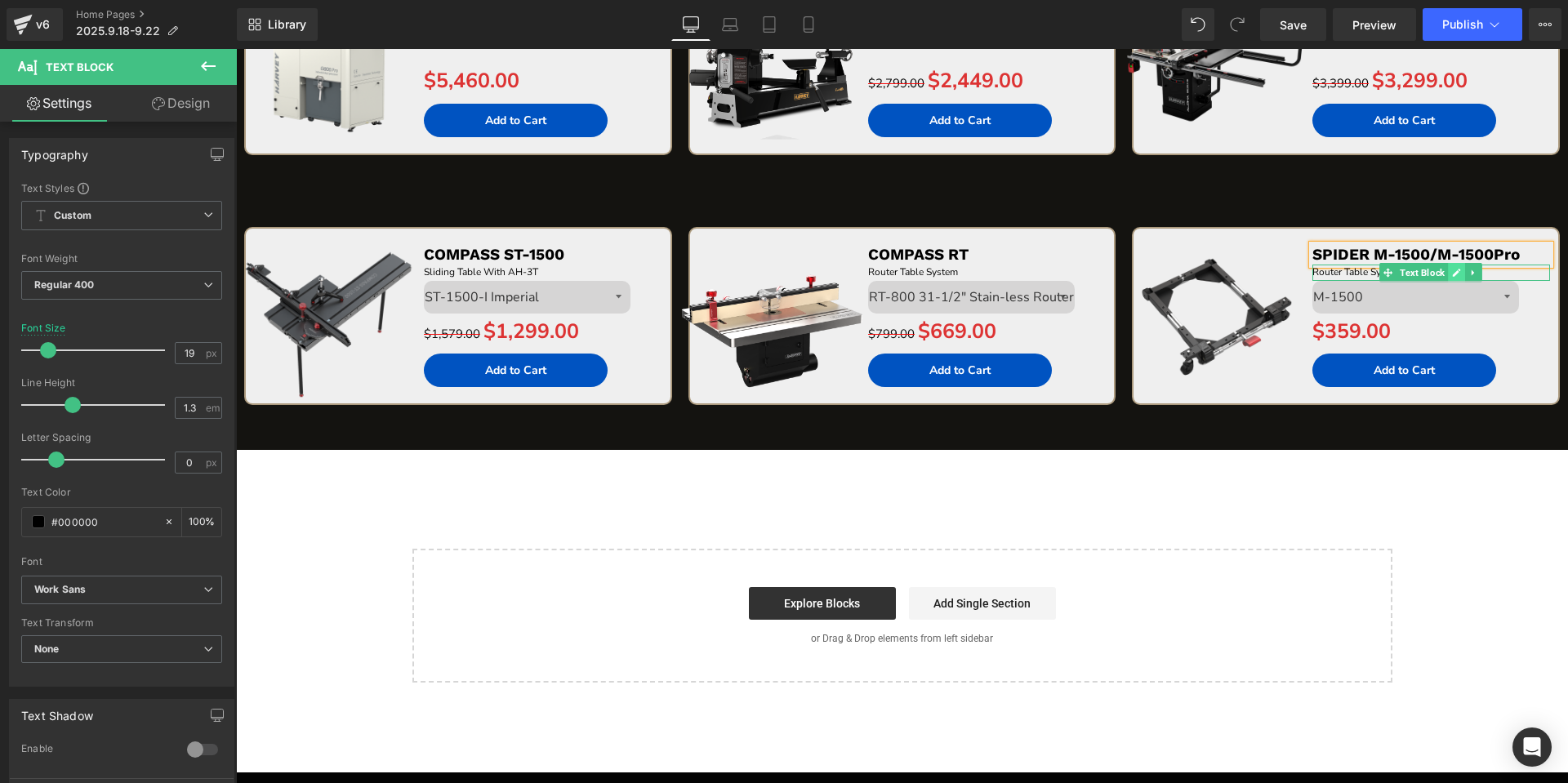
click at [1450, 265] on link at bounding box center [1455, 273] width 17 height 20
click at [1450, 265] on p "Router Table System" at bounding box center [1431, 272] width 238 height 15
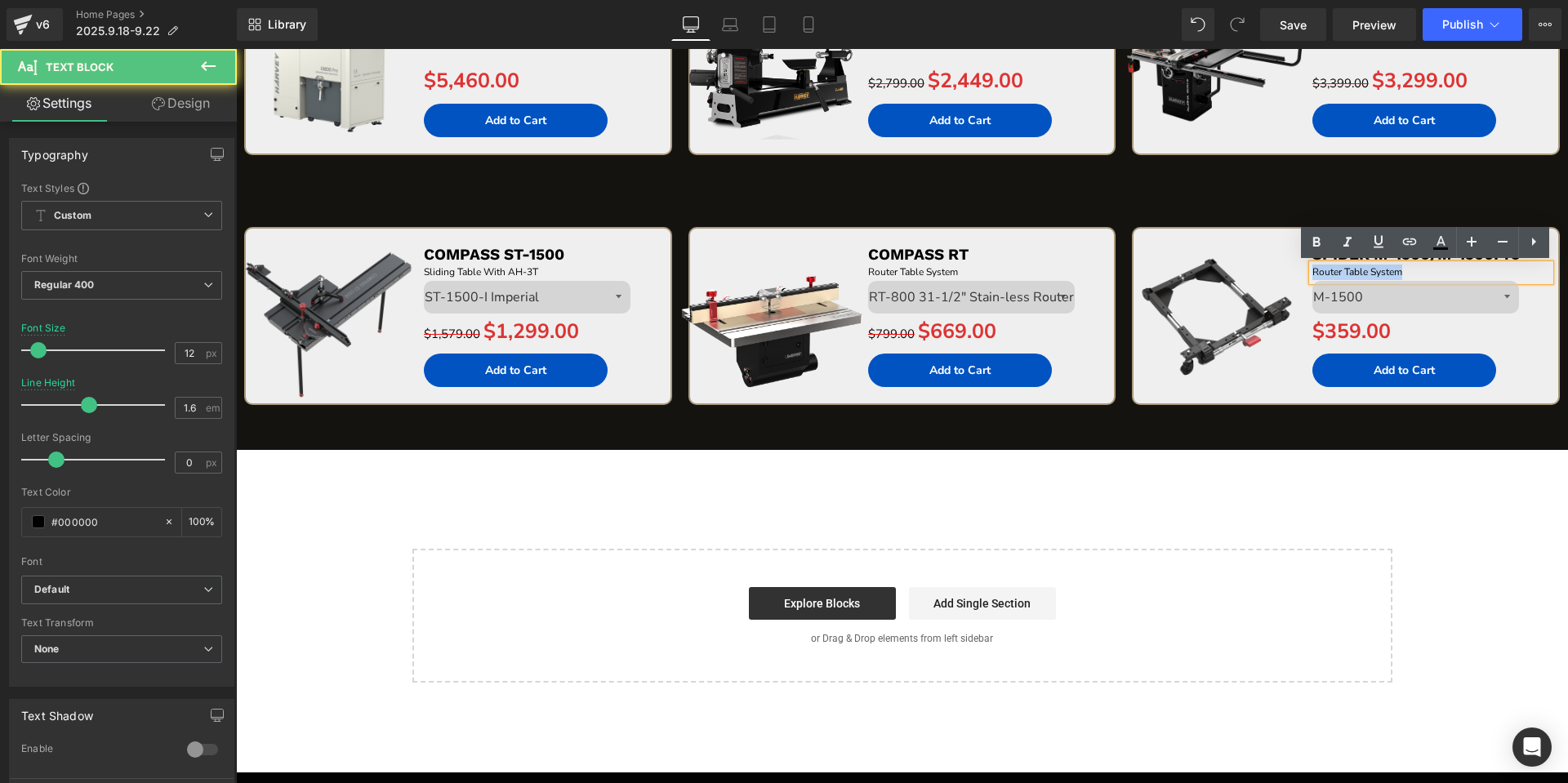
click at [1450, 265] on p "Router Table System" at bounding box center [1431, 272] width 238 height 15
paste div
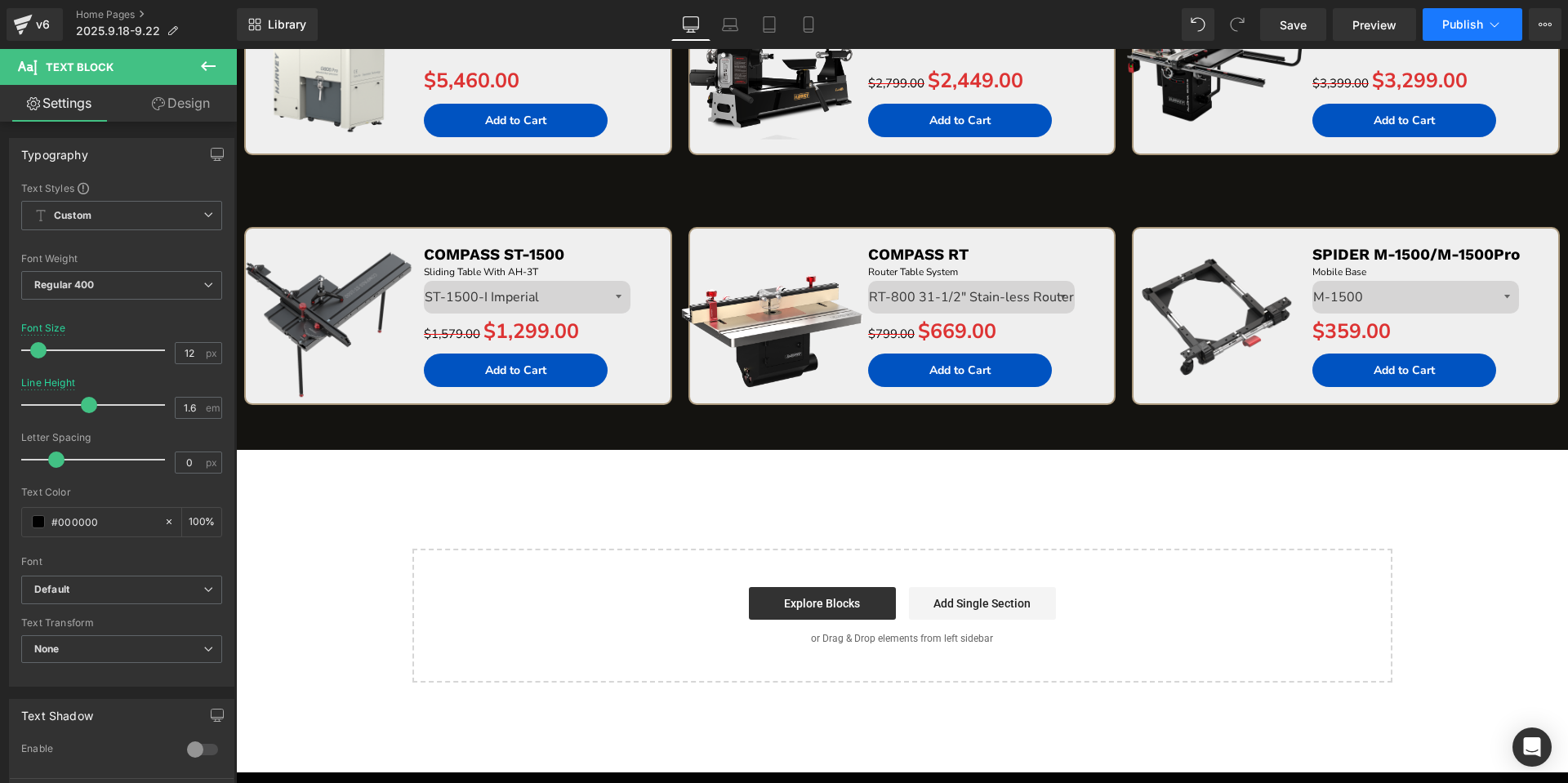
click at [1472, 28] on span "Publish" at bounding box center [1462, 25] width 41 height 13
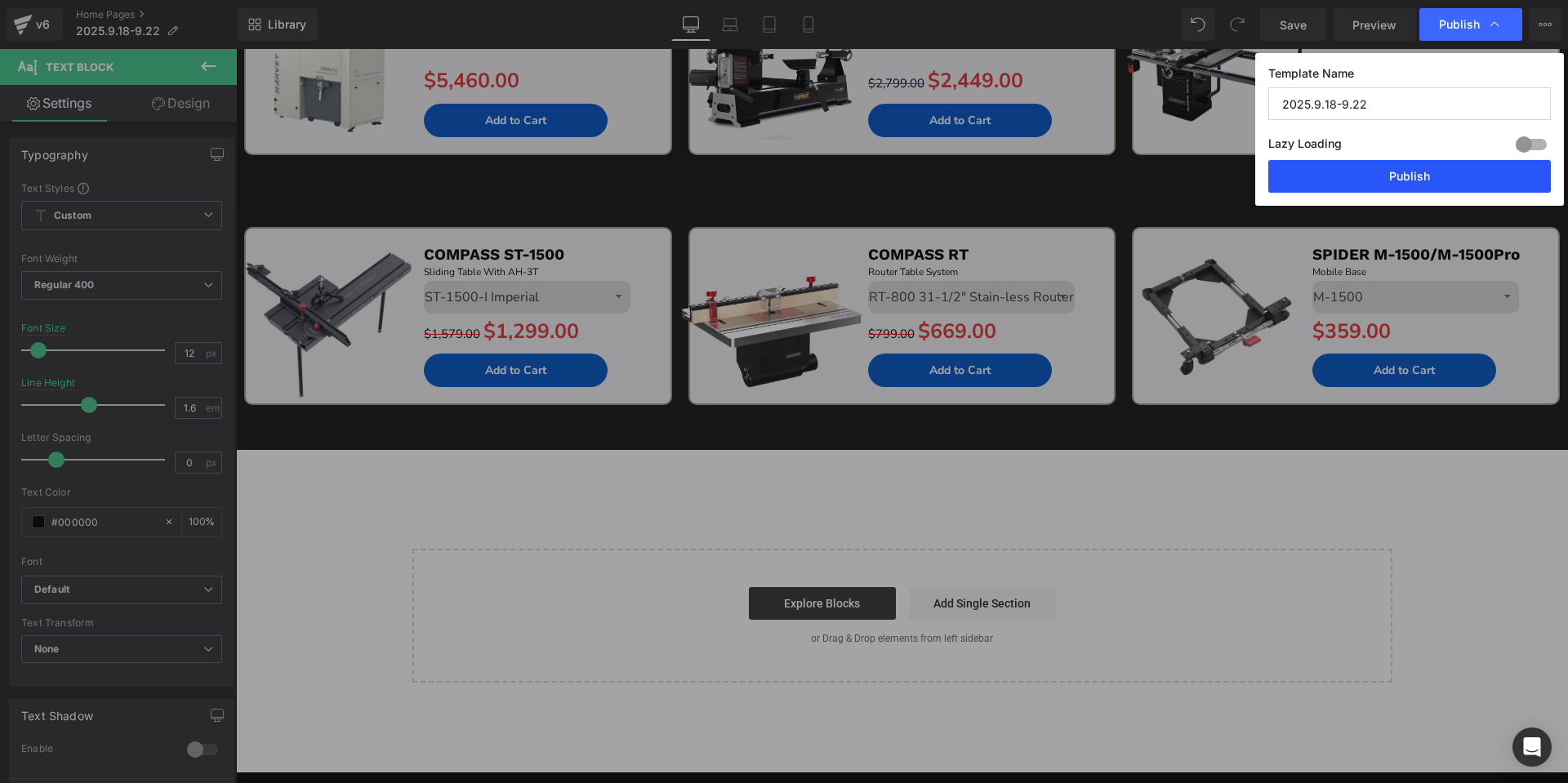
drag, startPoint x: 1428, startPoint y: 177, endPoint x: 1188, endPoint y: 373, distance: 309.9
click at [1428, 177] on button "Publish" at bounding box center [1409, 176] width 283 height 33
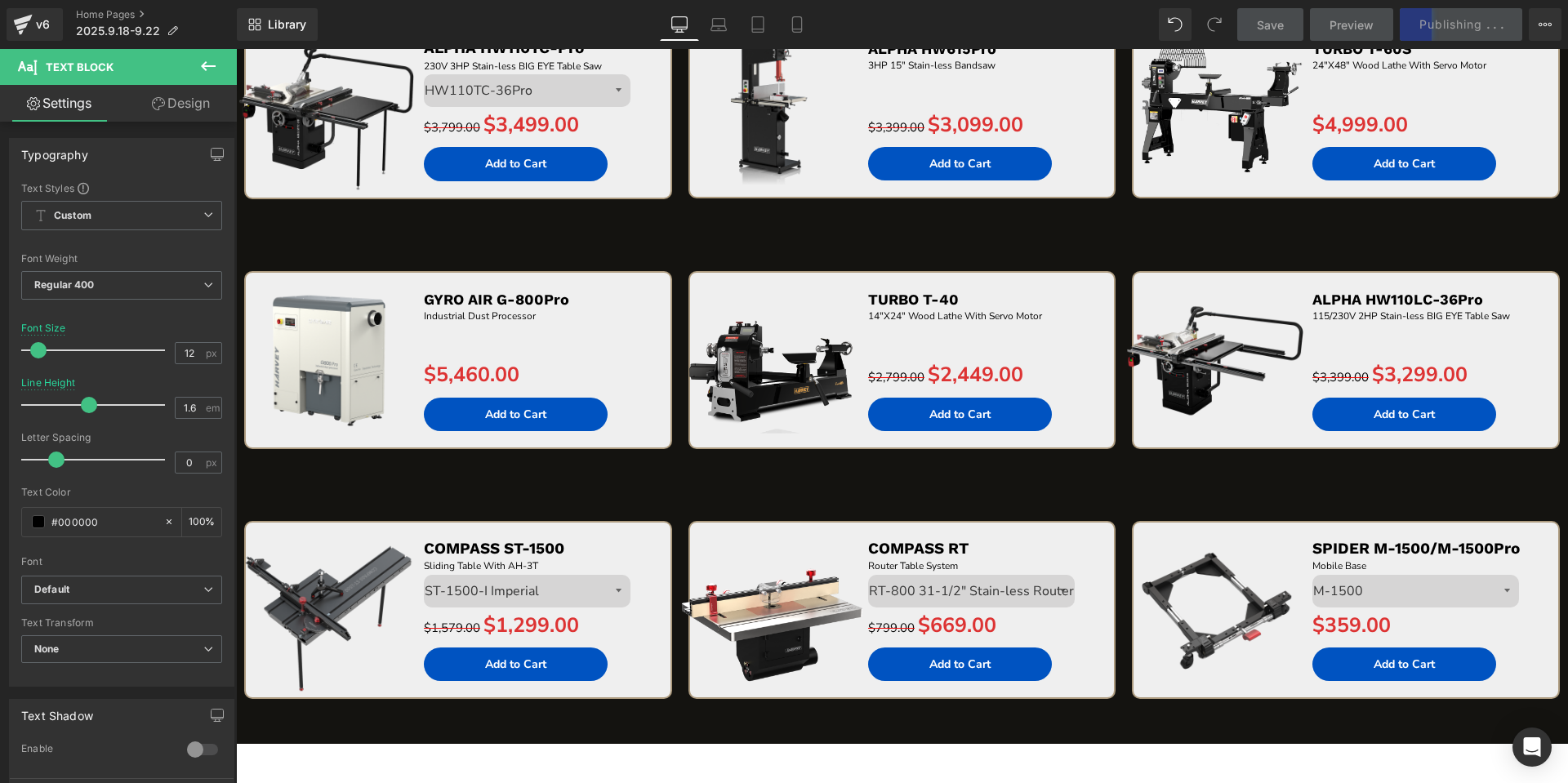
scroll to position [3529, 0]
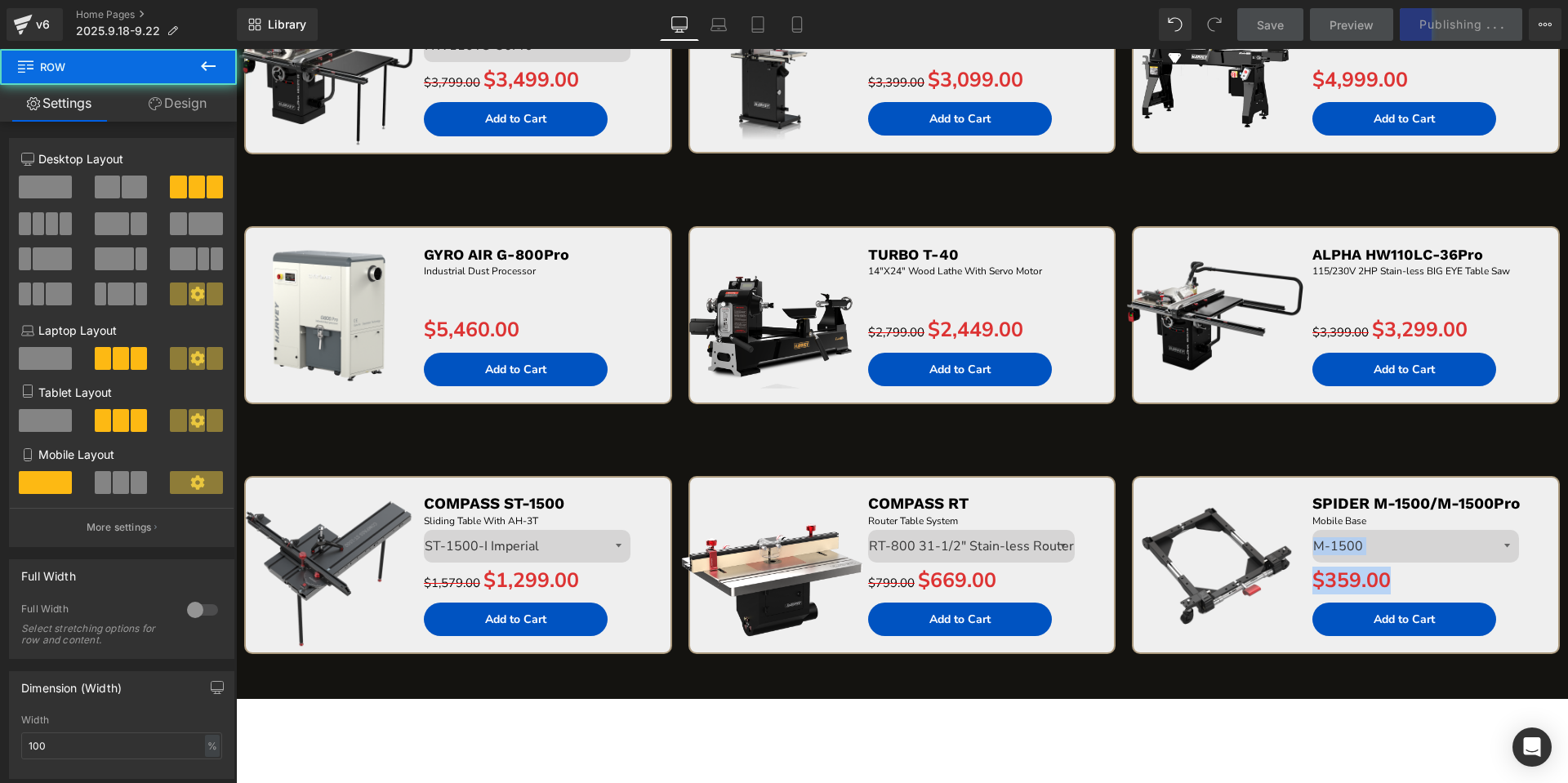
drag, startPoint x: 1553, startPoint y: 590, endPoint x: 1563, endPoint y: 543, distance: 48.1
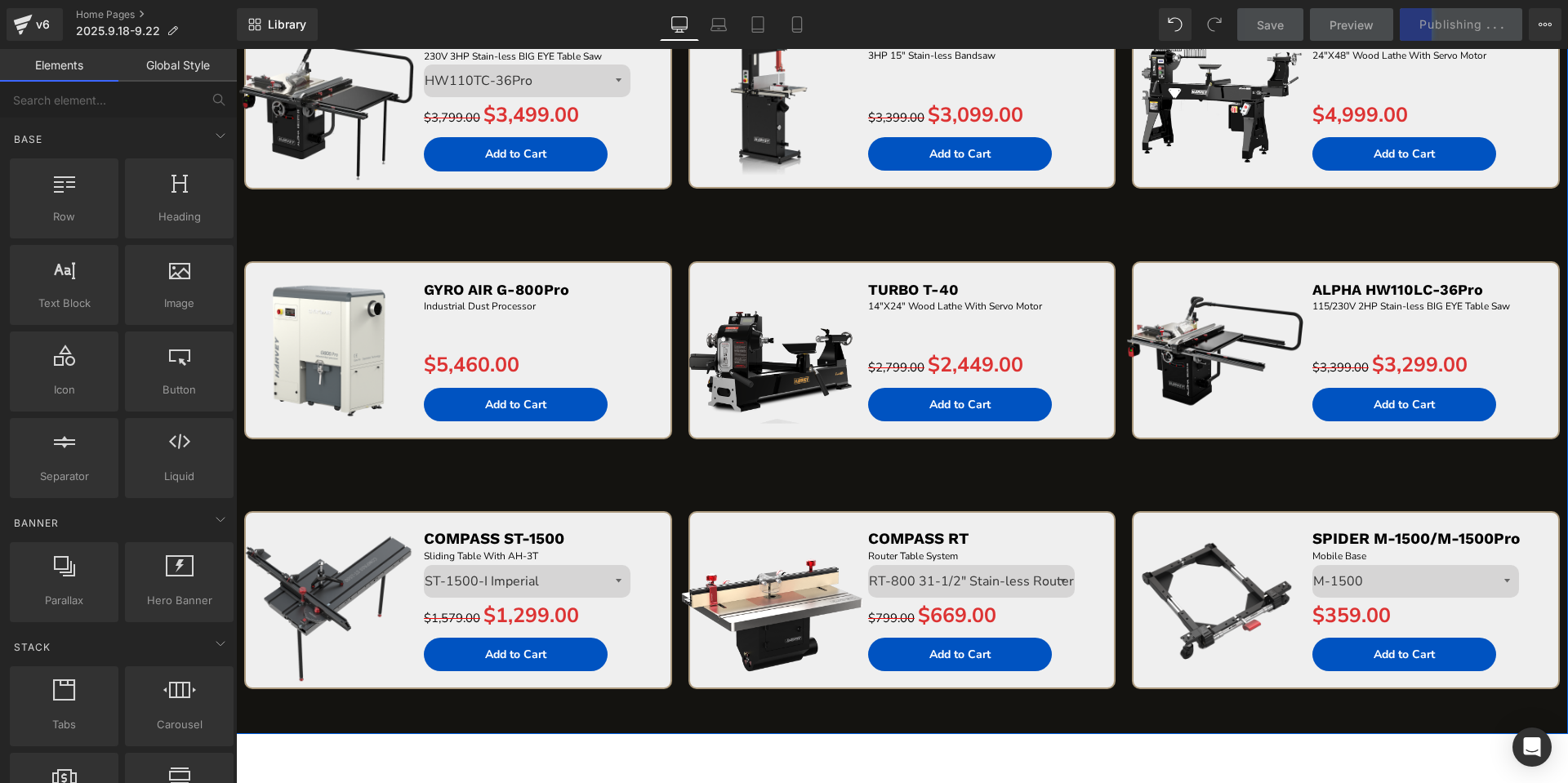
scroll to position [3524, 0]
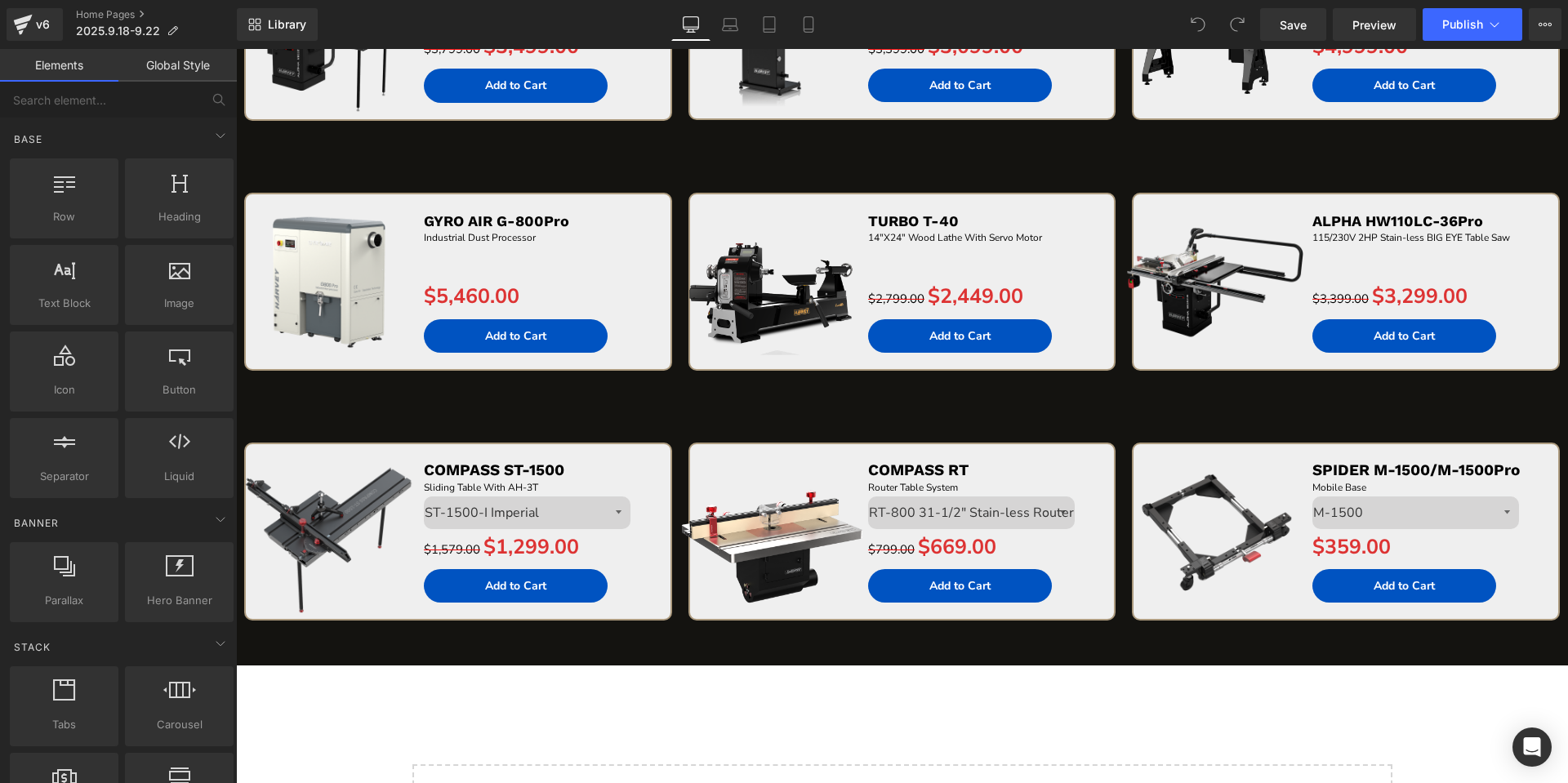
scroll to position [3584, 0]
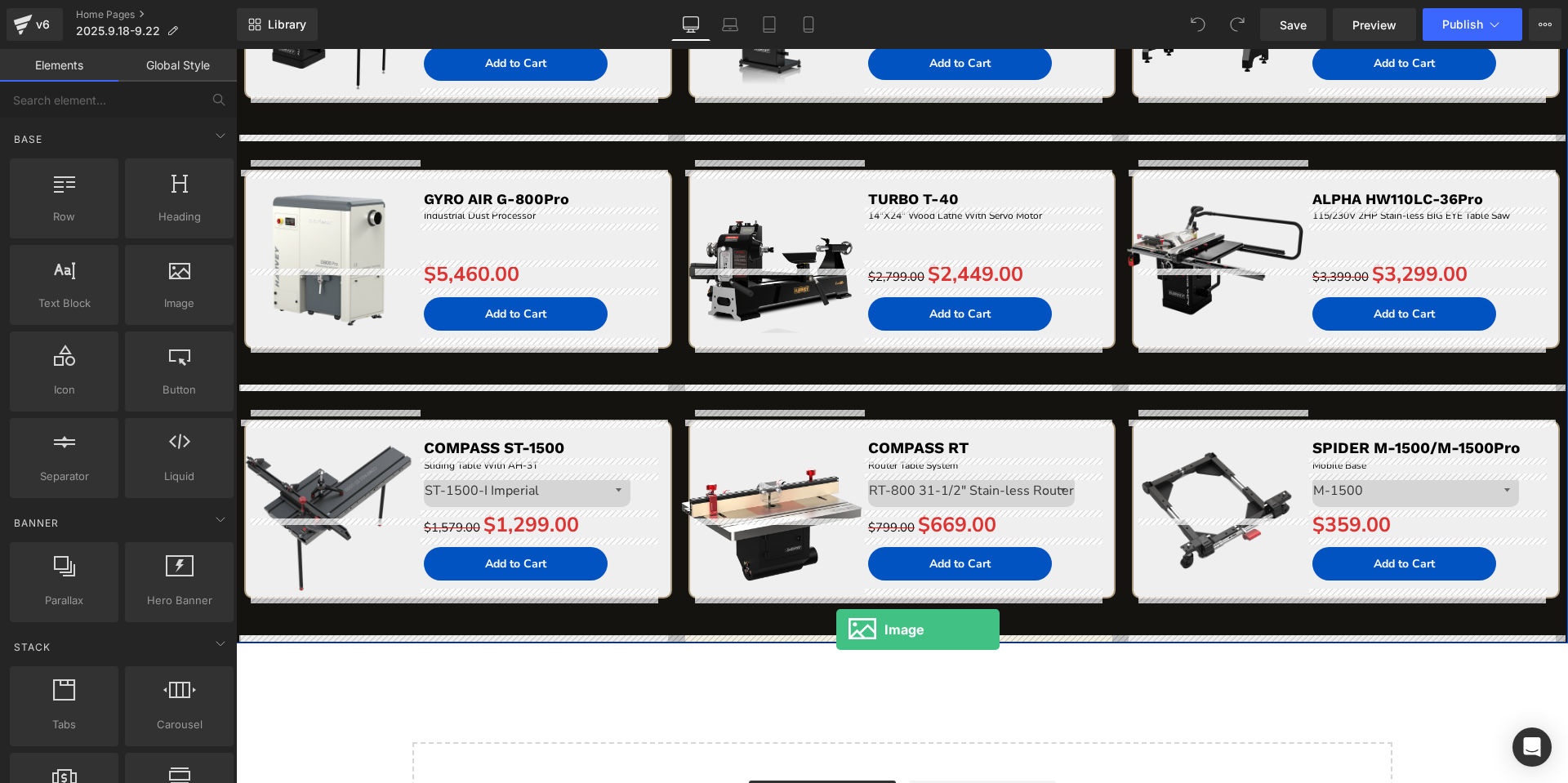
drag, startPoint x: 399, startPoint y: 336, endPoint x: 836, endPoint y: 629, distance: 526.1
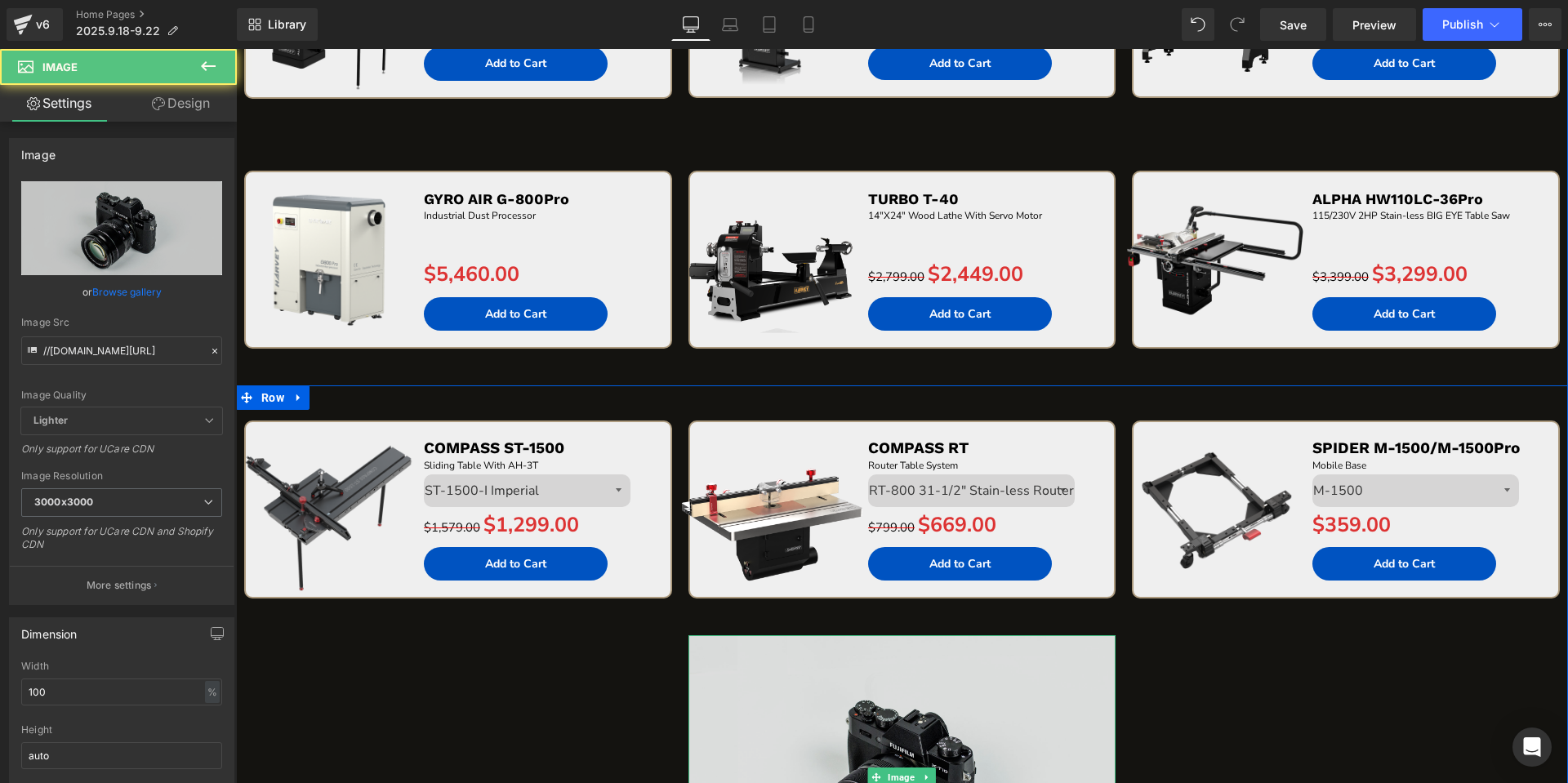
click at [806, 675] on img at bounding box center [902, 777] width 428 height 283
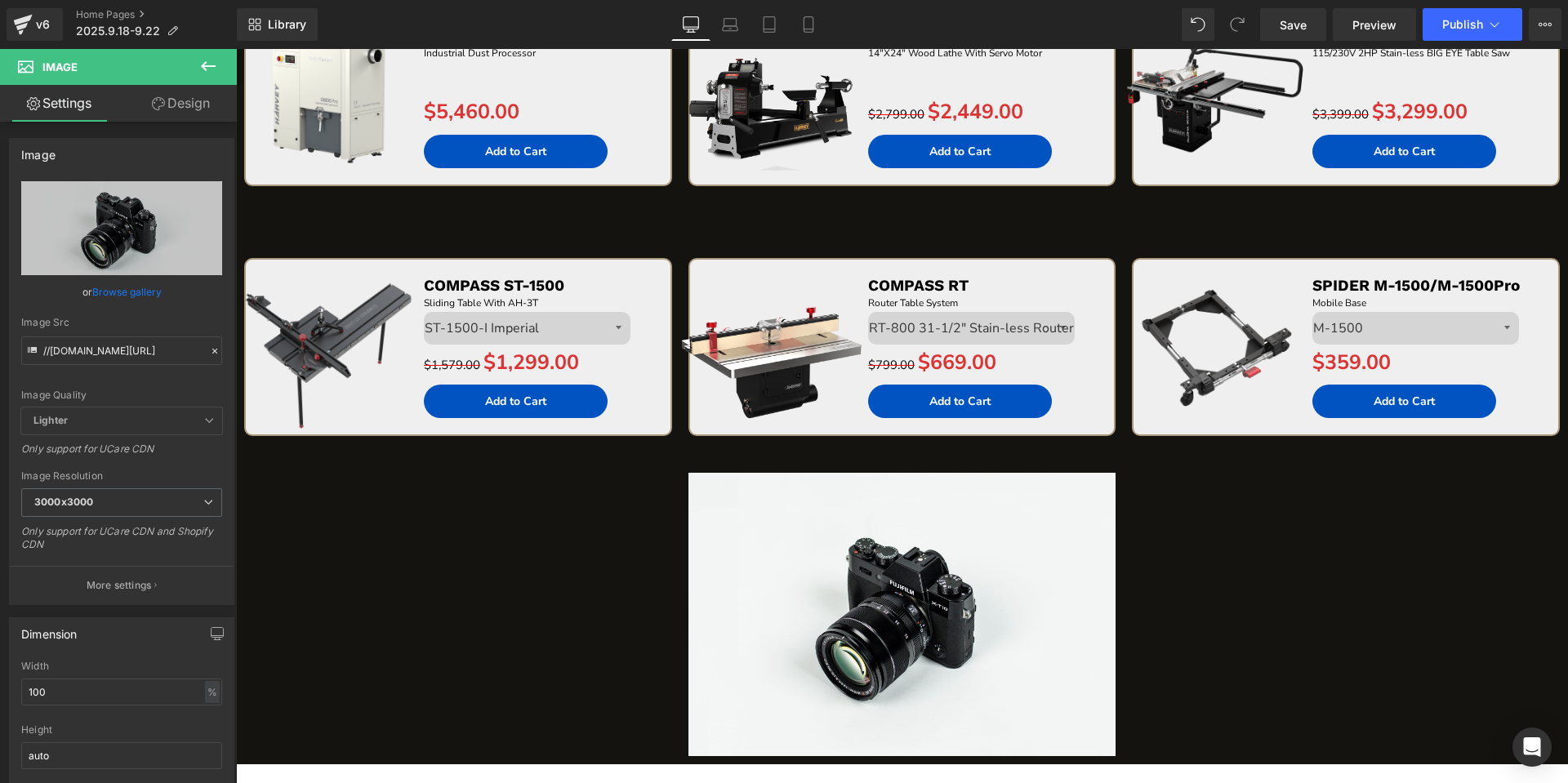
scroll to position [3959, 0]
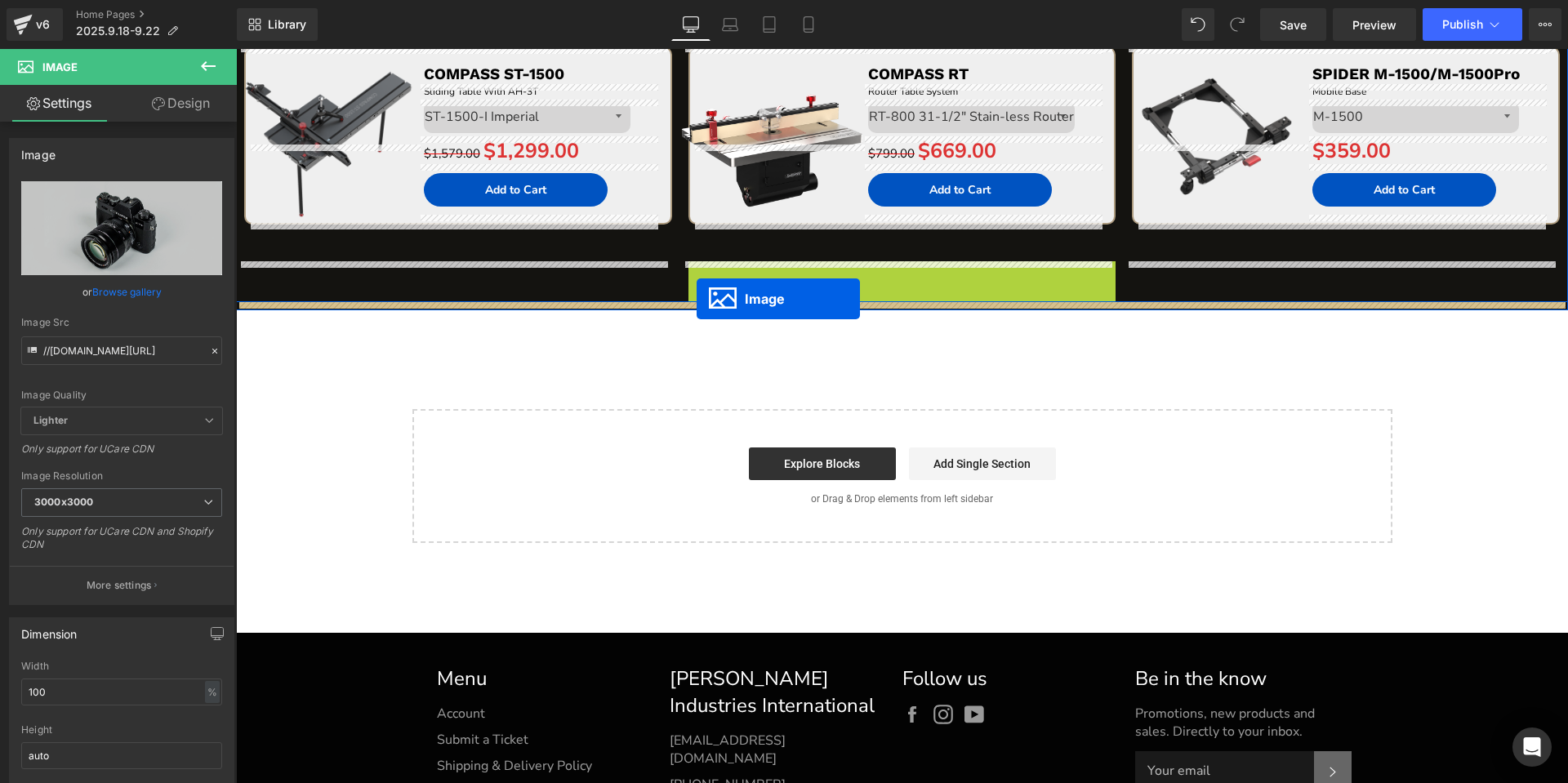
drag, startPoint x: 873, startPoint y: 404, endPoint x: 697, endPoint y: 299, distance: 204.9
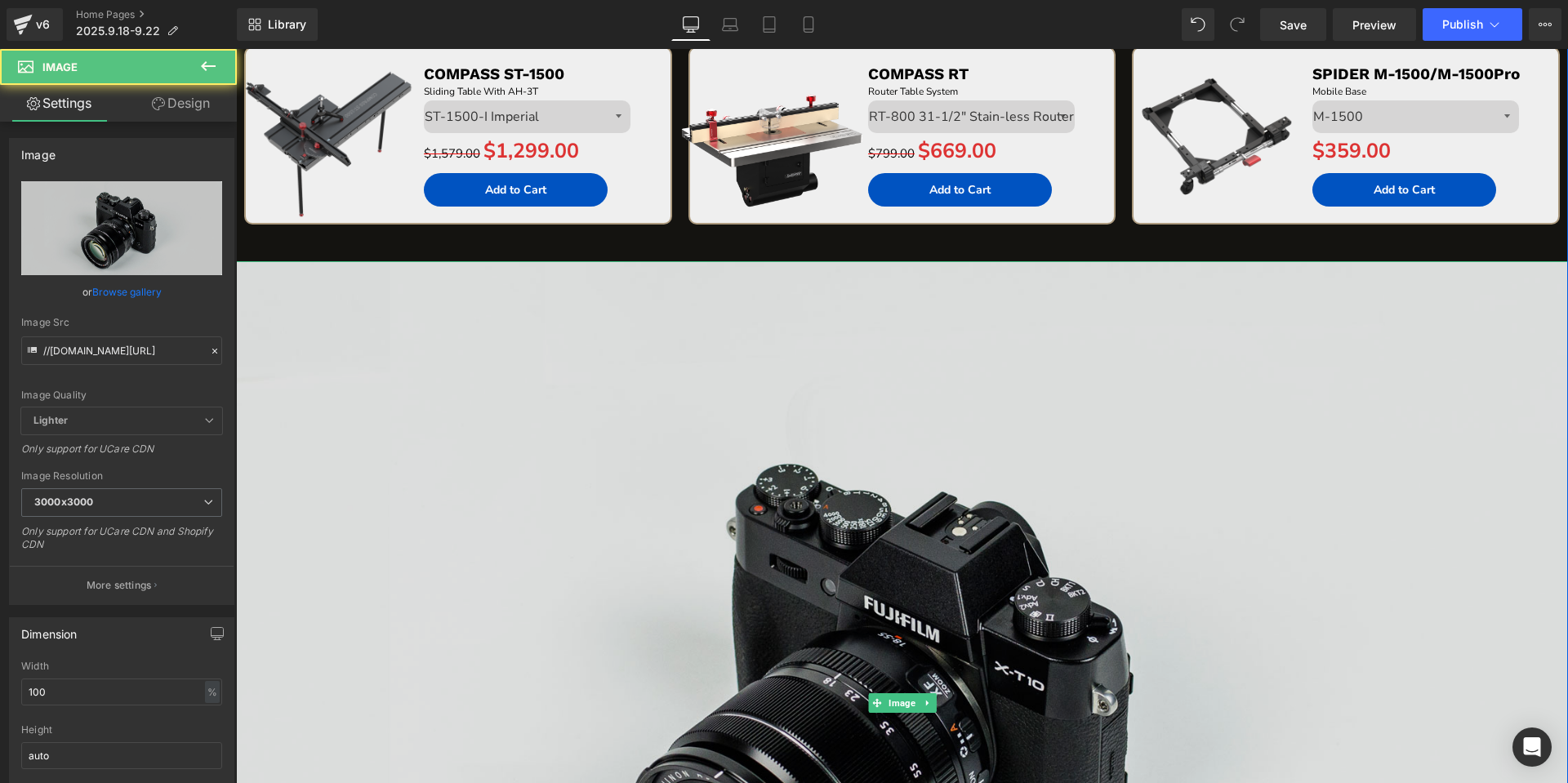
click at [712, 430] on img at bounding box center [902, 703] width 1332 height 883
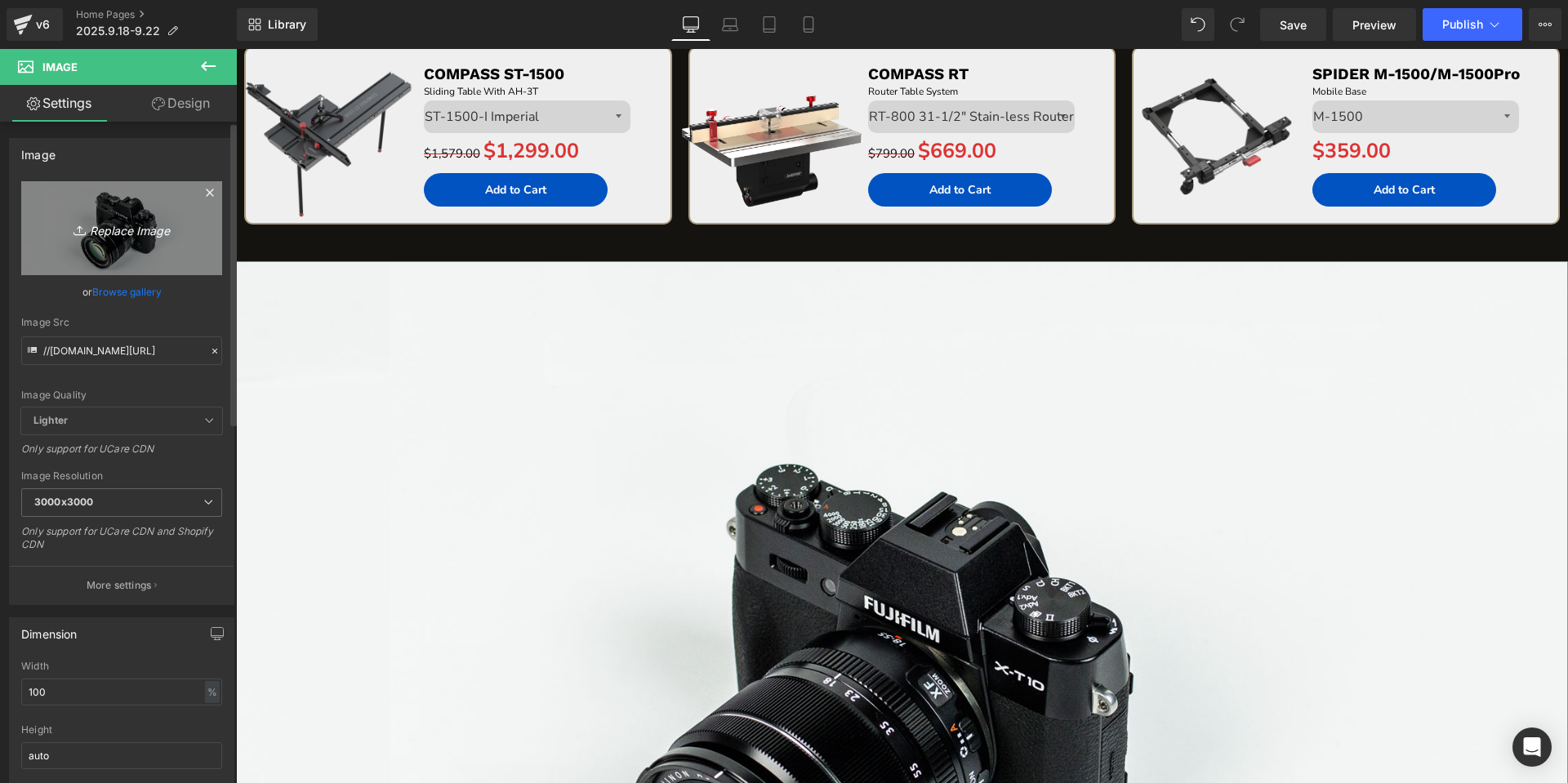
click at [114, 217] on link "Replace Image" at bounding box center [121, 228] width 201 height 94
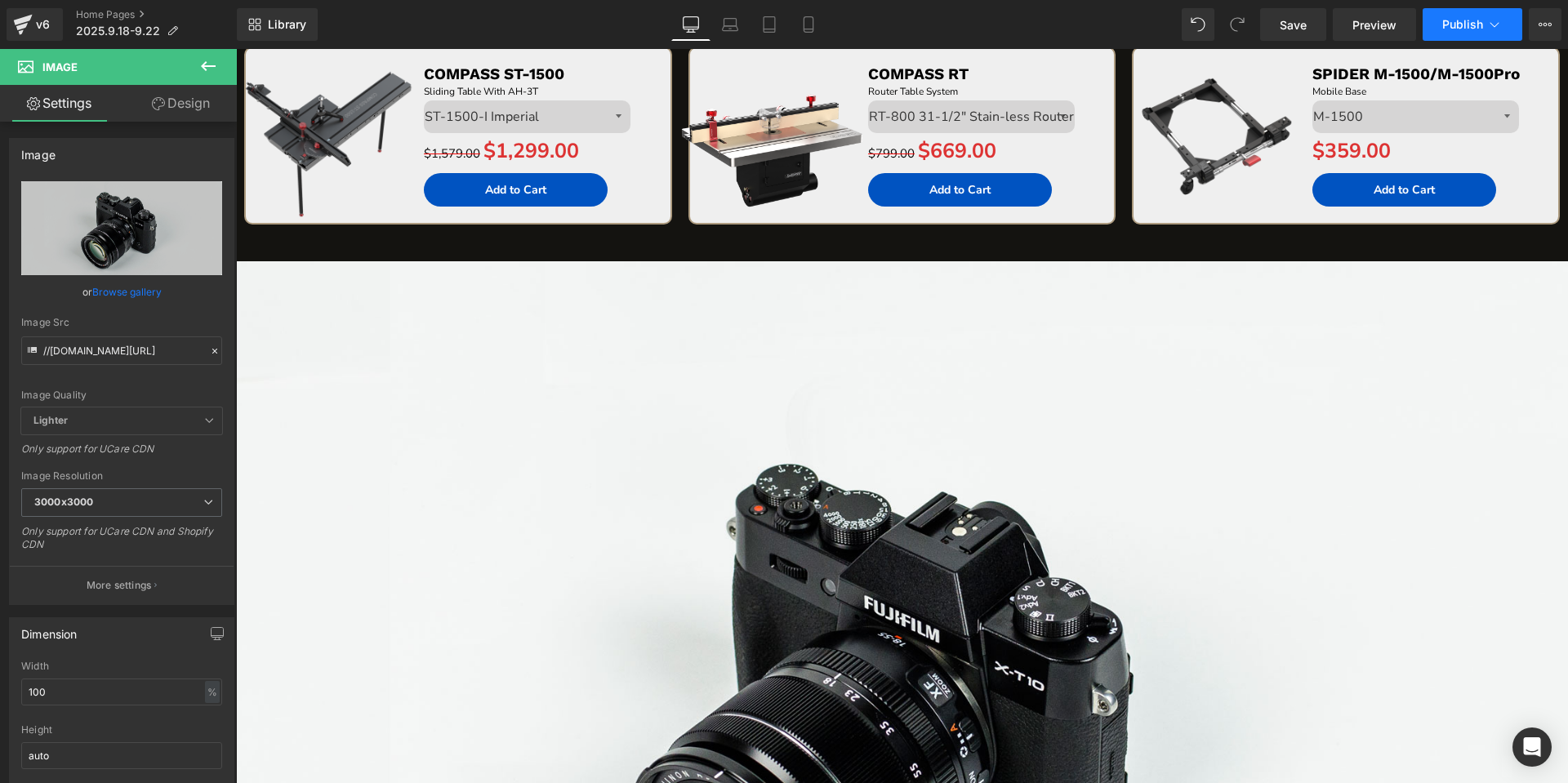
click at [1489, 26] on icon at bounding box center [1494, 25] width 16 height 16
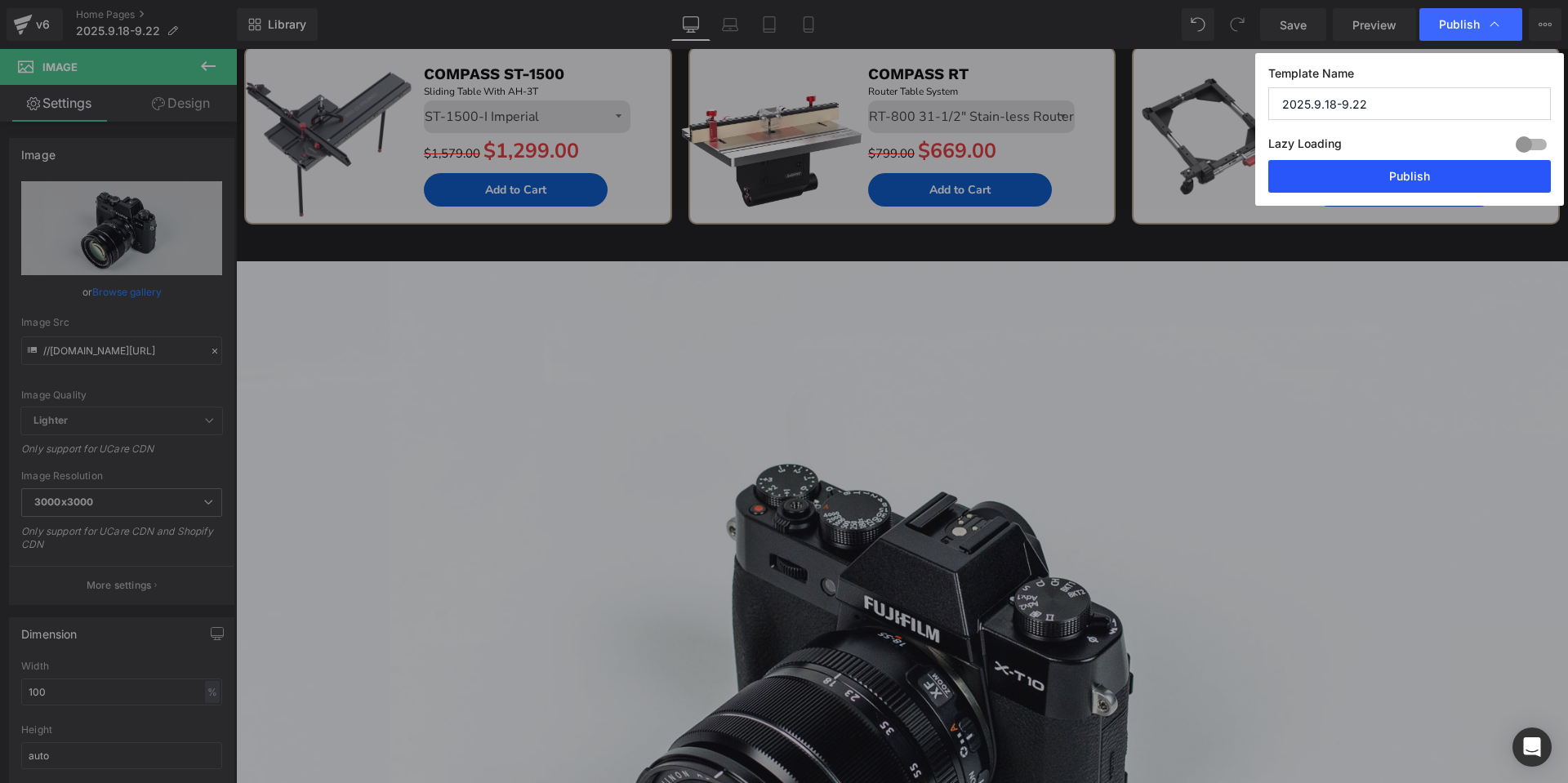
click at [1392, 174] on button "Publish" at bounding box center [1409, 176] width 283 height 33
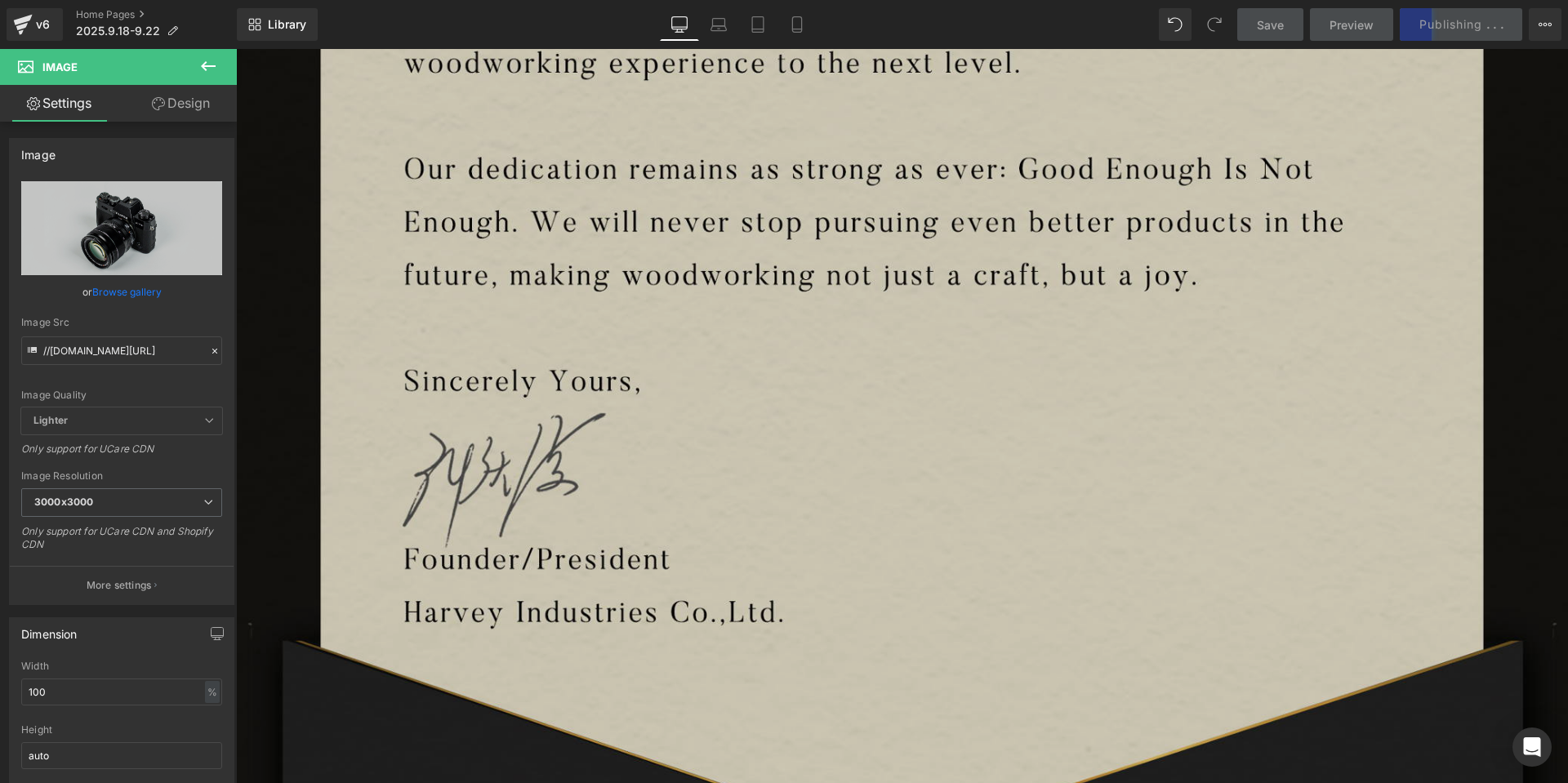
scroll to position [2163, 0]
